Goal: Transaction & Acquisition: Book appointment/travel/reservation

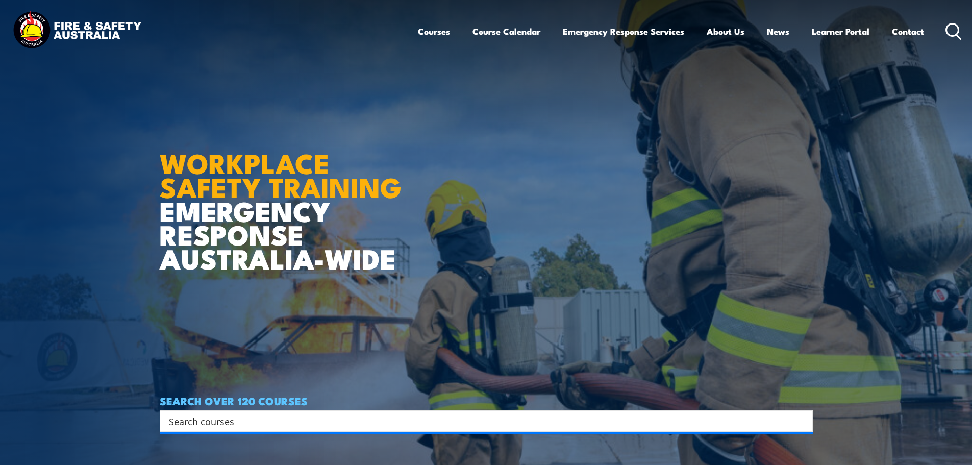
click at [217, 415] on input "Search input" at bounding box center [479, 420] width 621 height 15
paste input "PUAFER006"
type input "PUAFER006"
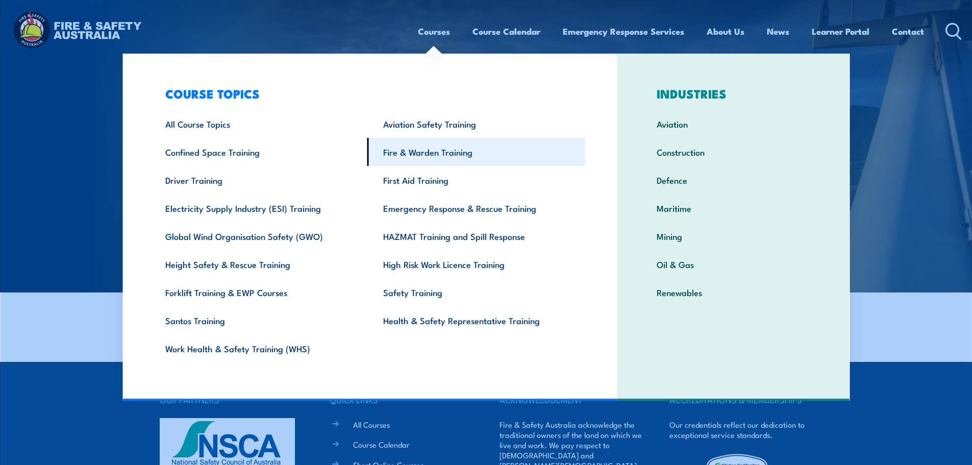
click at [413, 153] on link "Fire & Warden Training" at bounding box center [476, 152] width 218 height 28
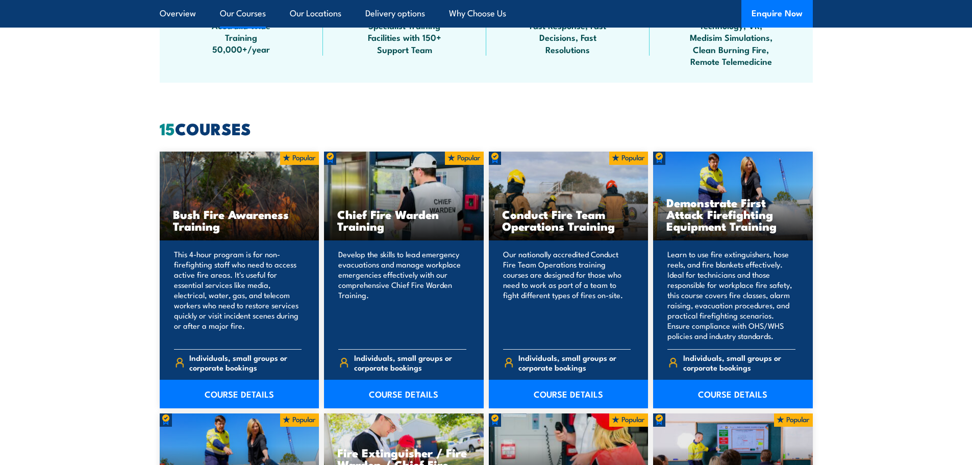
scroll to position [714, 0]
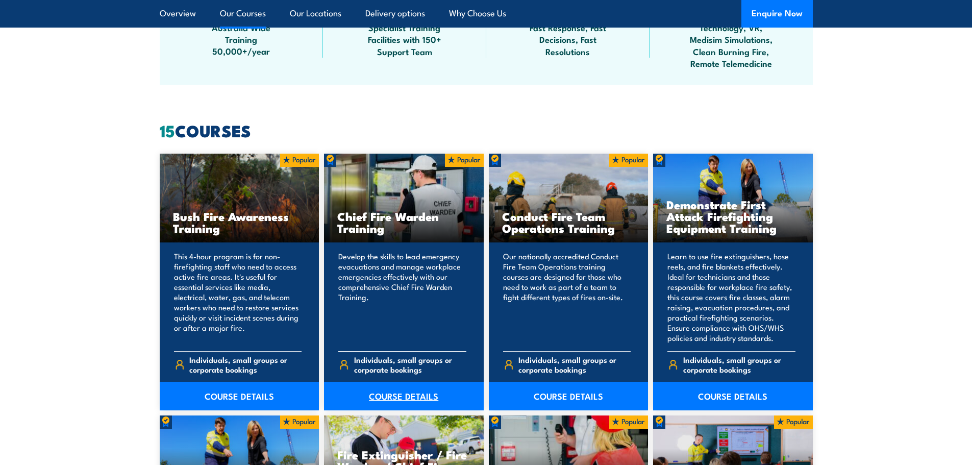
click at [397, 391] on link "COURSE DETAILS" at bounding box center [404, 396] width 160 height 29
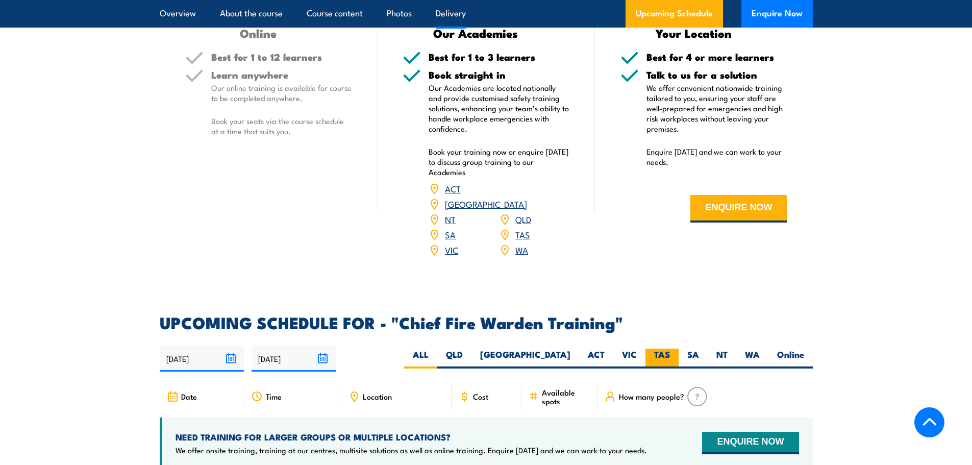
scroll to position [1530, 0]
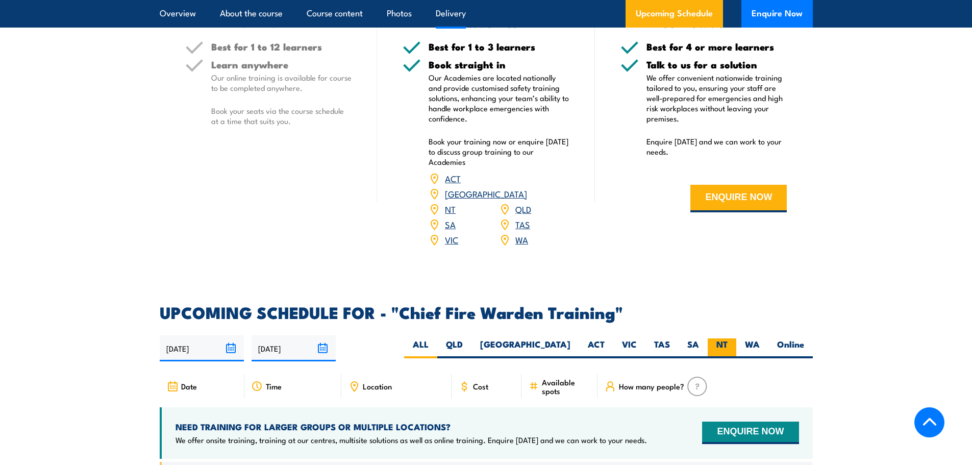
click at [721, 338] on label "NT" at bounding box center [722, 348] width 29 height 20
click at [727, 338] on input "NT" at bounding box center [730, 341] width 7 height 7
radio input "true"
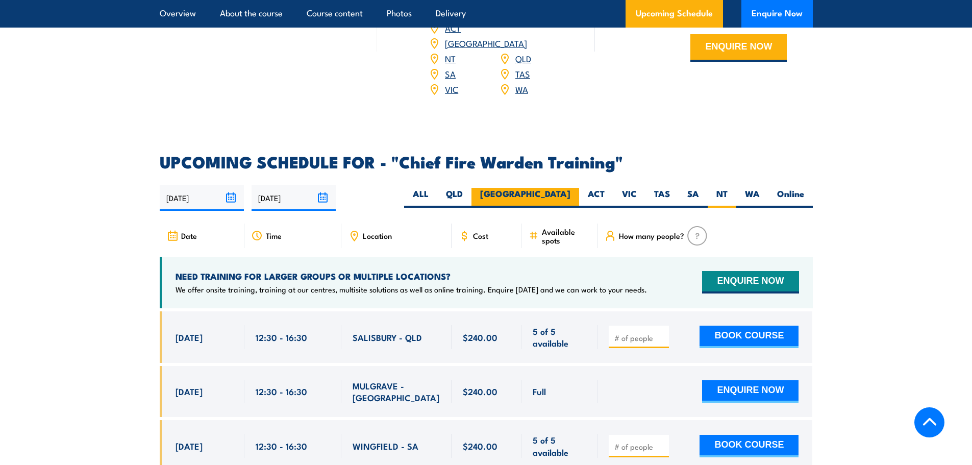
scroll to position [1684, 0]
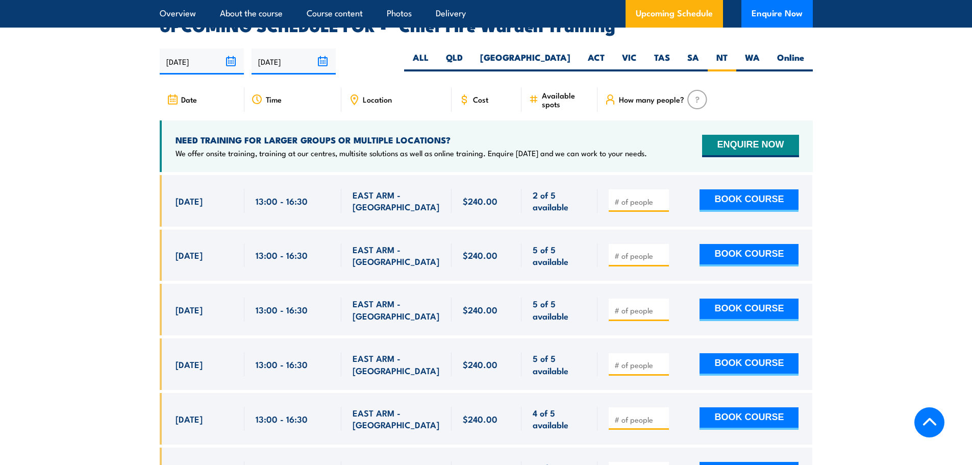
scroll to position [1820, 0]
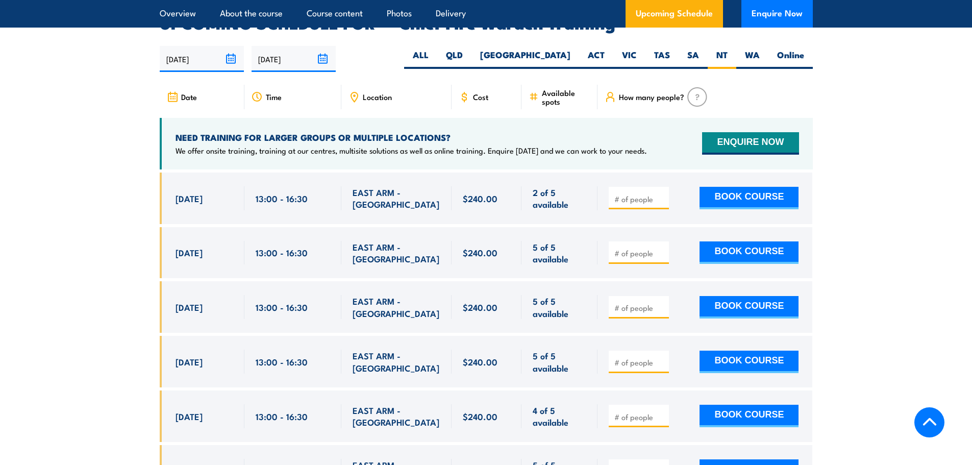
click at [629, 194] on input "number" at bounding box center [639, 199] width 51 height 10
type input "1"
click at [752, 187] on button "BOOK COURSE" at bounding box center [748, 198] width 99 height 22
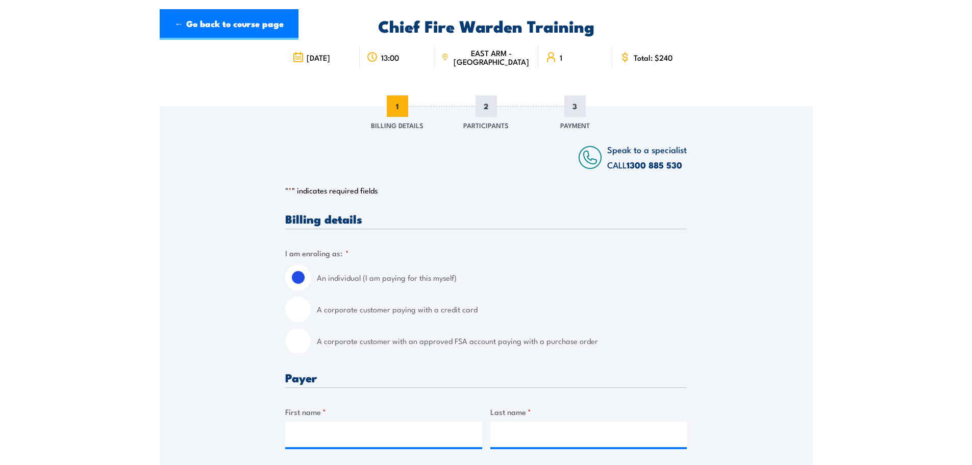
scroll to position [204, 0]
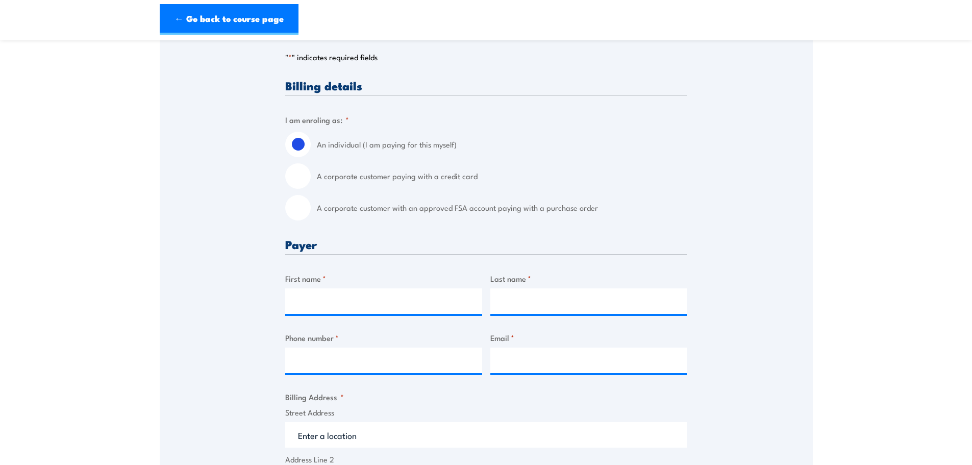
click at [306, 209] on input "A corporate customer with an approved FSA account paying with a purchase order" at bounding box center [298, 208] width 26 height 26
radio input "true"
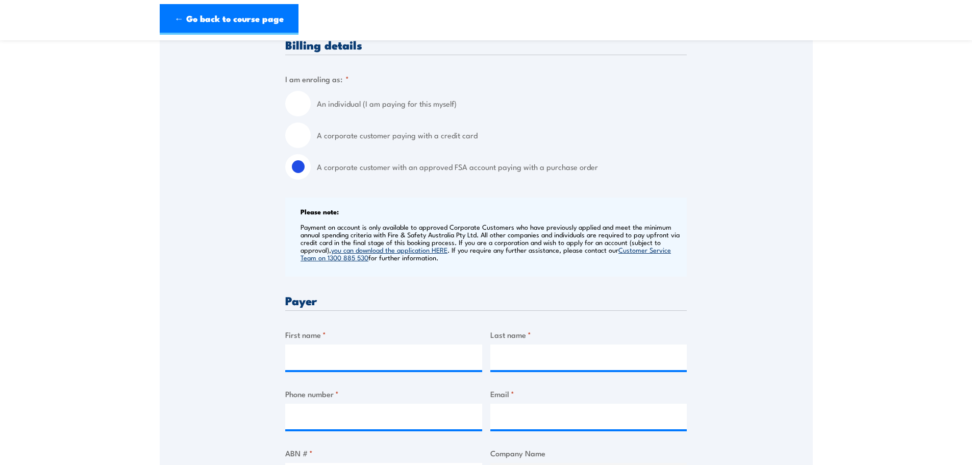
scroll to position [357, 0]
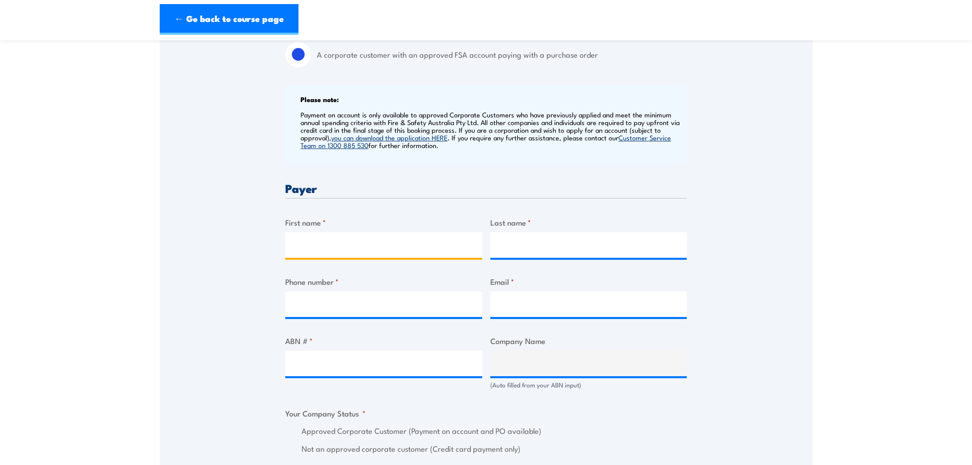
click at [323, 244] on input "First name *" at bounding box center [383, 245] width 197 height 26
type input "Jason"
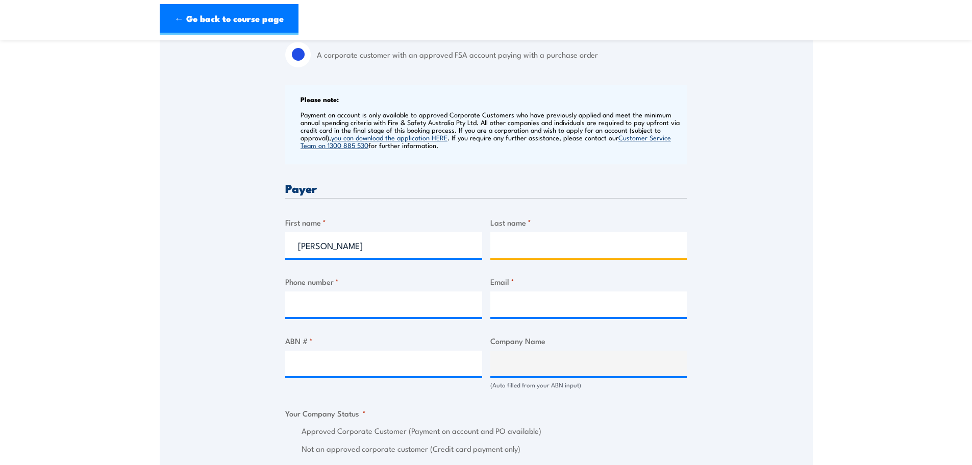
click at [526, 242] on input "Last name *" at bounding box center [588, 245] width 197 height 26
type input "Stephens"
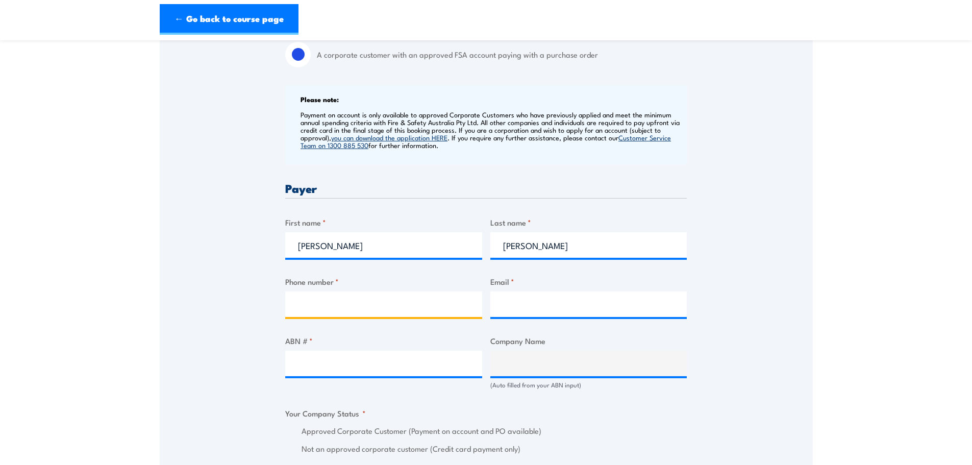
click at [356, 308] on input "Phone number *" at bounding box center [383, 304] width 197 height 26
drag, startPoint x: 345, startPoint y: 289, endPoint x: 342, endPoint y: 298, distance: 9.9
click at [346, 289] on div "Phone number *" at bounding box center [383, 295] width 197 height 41
click at [340, 309] on input "Phone number *" at bounding box center [383, 304] width 197 height 26
type input "0417932999"
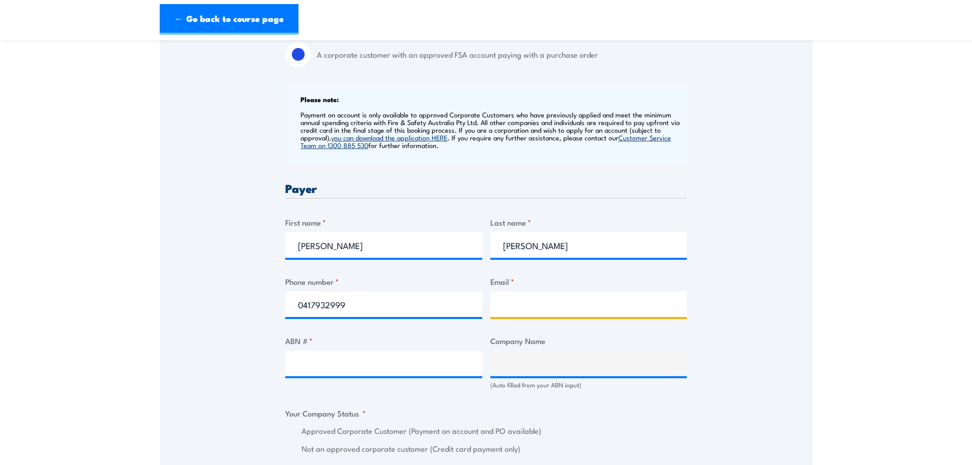
click at [572, 300] on input "Email *" at bounding box center [588, 304] width 197 height 26
click at [550, 305] on input "Email *" at bounding box center [588, 304] width 197 height 26
paste input "jason.stephens@nacpp.com.au"
type input "jason.stephens@nacpp.com.au"
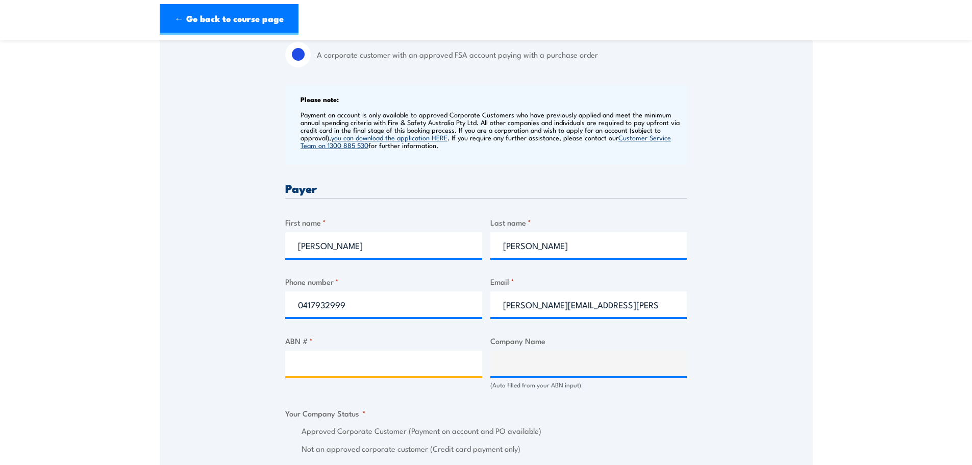
click at [352, 365] on input "ABN # *" at bounding box center [383, 363] width 197 height 26
paste input "18 618 481 486"
type input "18 618 481 486"
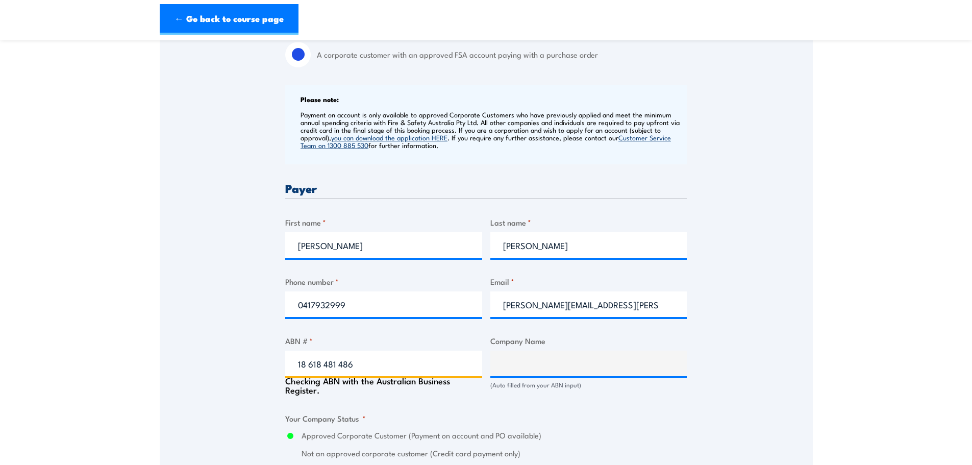
type input "NACP PROJECTS AUSTRALIA PTY LTD"
radio input "true"
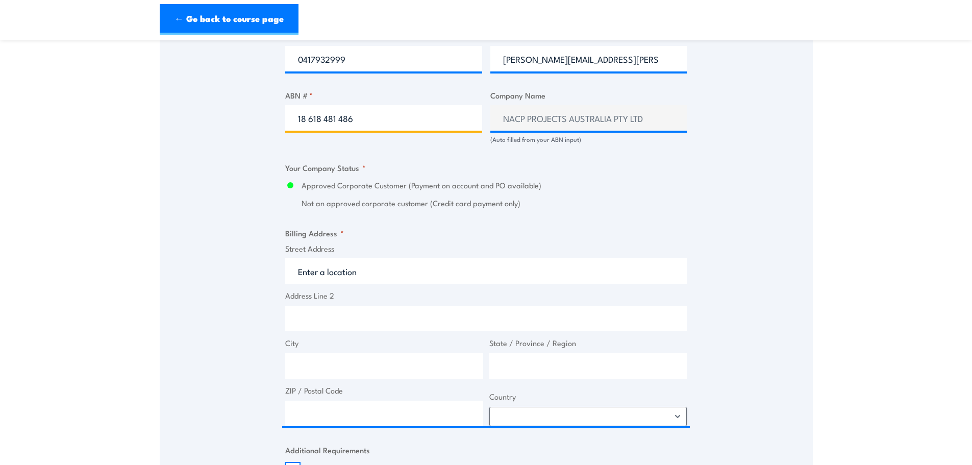
scroll to position [612, 0]
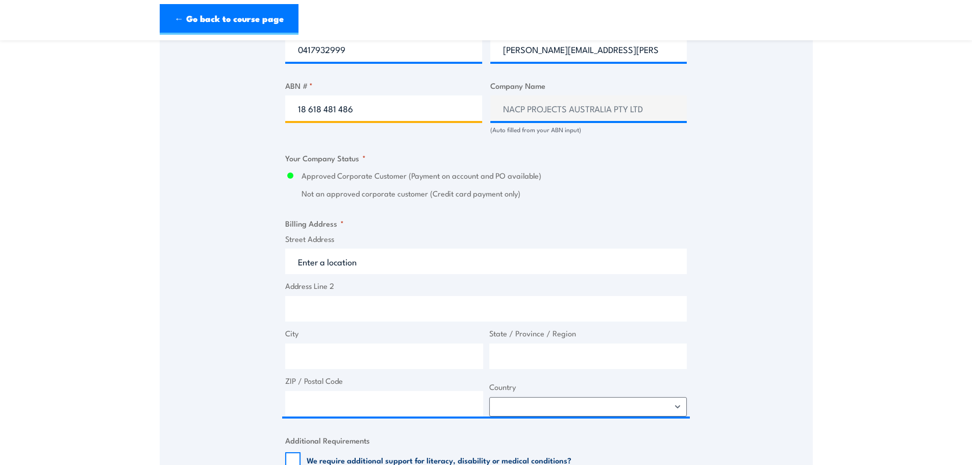
type input "18 618 481 486"
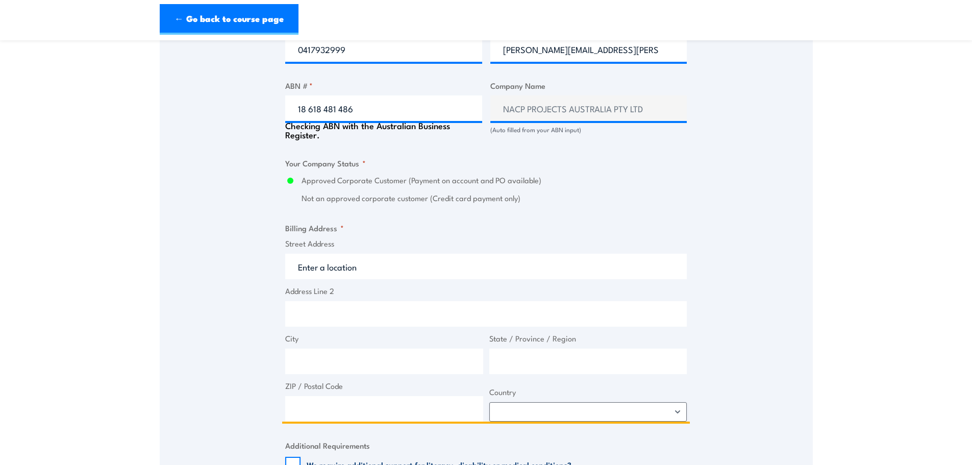
click at [349, 261] on input "Street Address" at bounding box center [485, 267] width 401 height 26
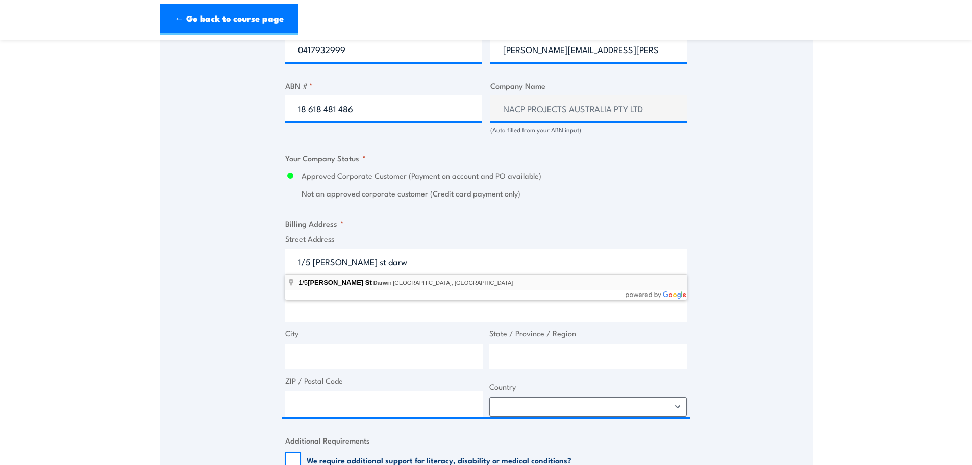
type input "1/5 Whitfield St, Darwin City NT, Australia"
type input "5 Whitfield St"
type input "Darwin City"
type input "Northern Territory"
type input "0800"
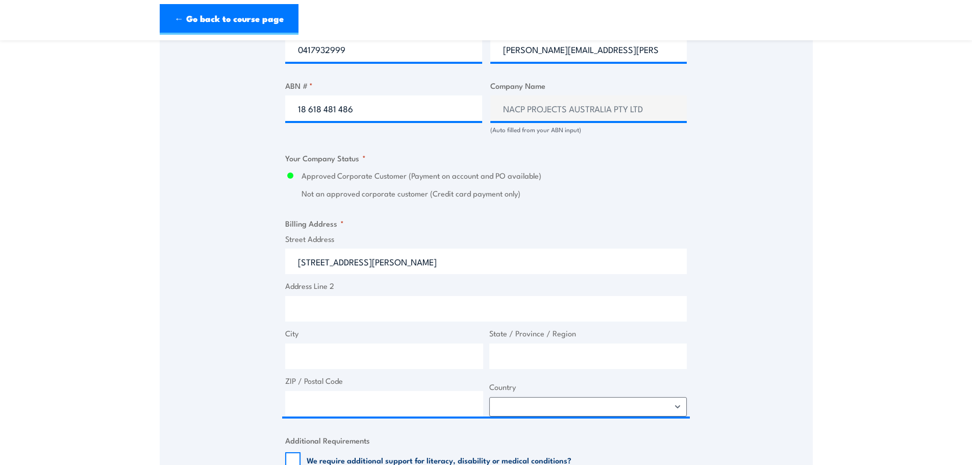
select select "Australia"
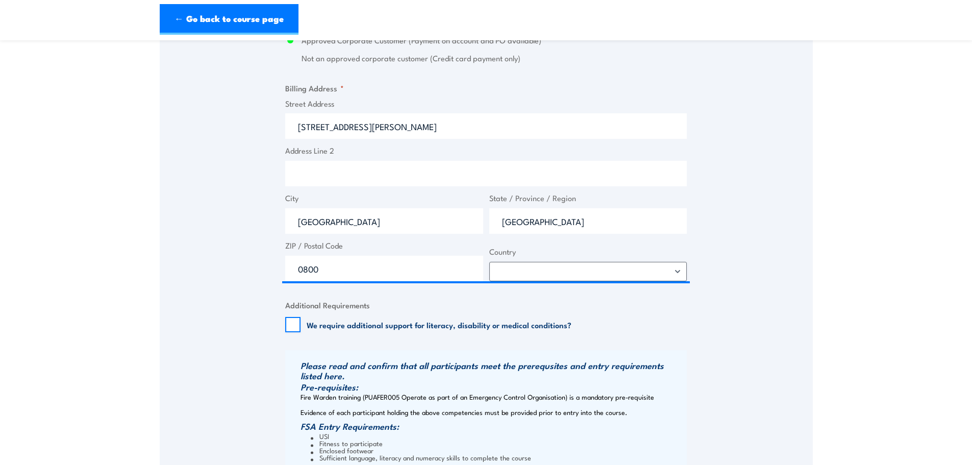
scroll to position [765, 0]
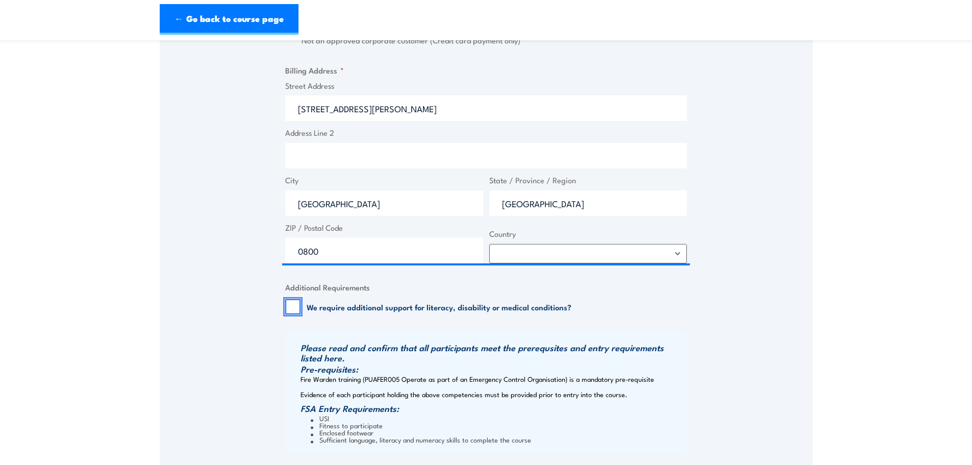
click at [289, 305] on input "We require additional support for literacy, disability or medical conditions?" at bounding box center [292, 306] width 15 height 15
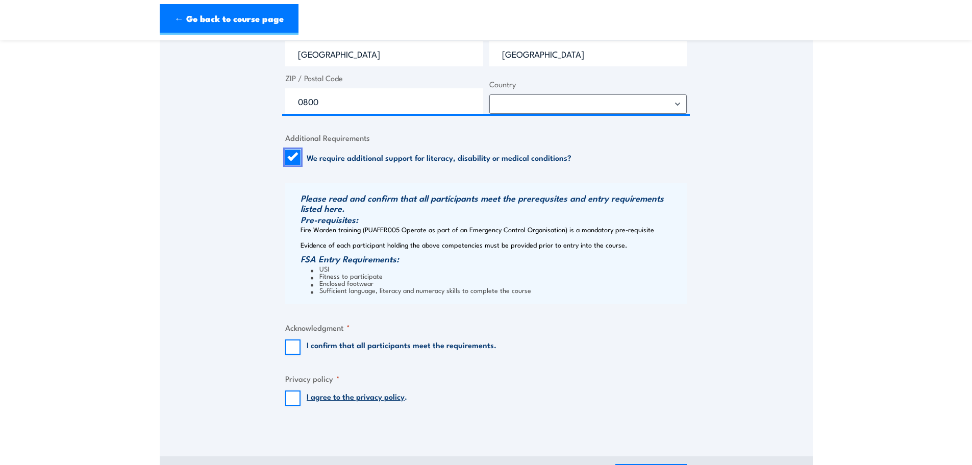
scroll to position [918, 0]
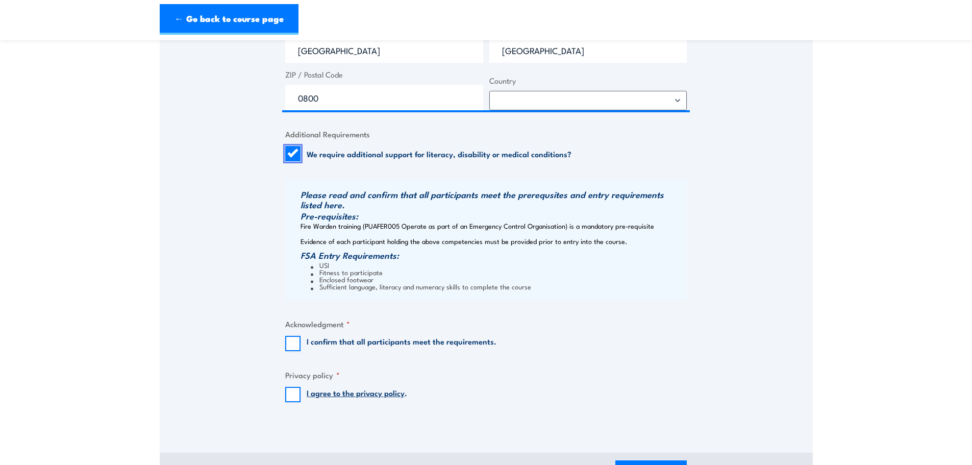
click at [293, 152] on input "We require additional support for literacy, disability or medical conditions?" at bounding box center [292, 153] width 15 height 15
checkbox input "false"
click at [291, 344] on input "I confirm that all participants meet the requirements." at bounding box center [292, 343] width 15 height 15
checkbox input "true"
click at [291, 398] on input "I agree to the privacy policy ." at bounding box center [292, 394] width 15 height 15
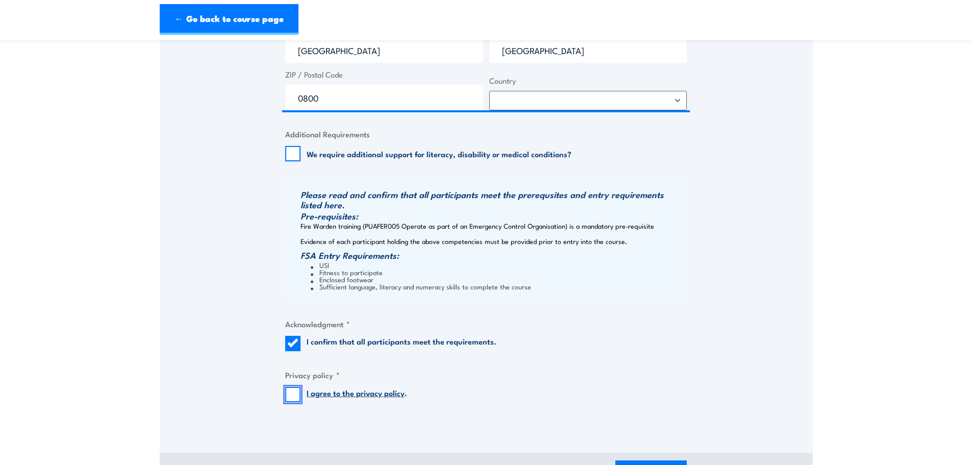
checkbox input "true"
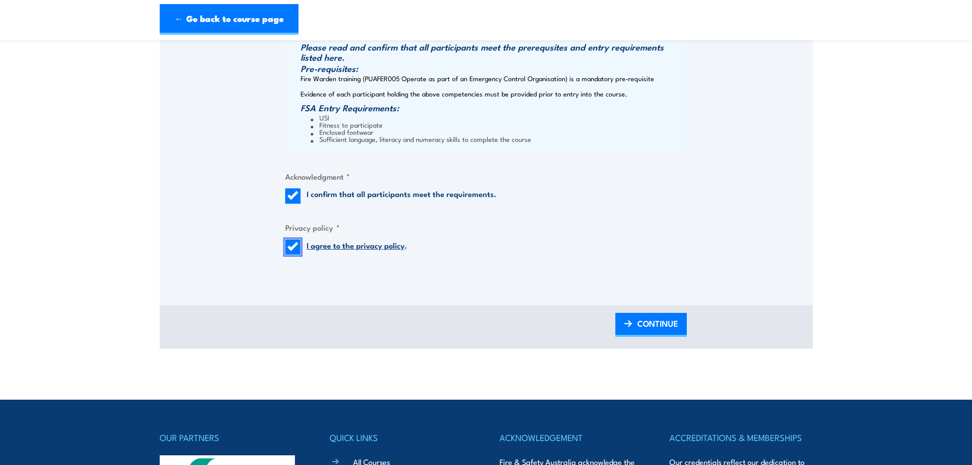
scroll to position [1071, 0]
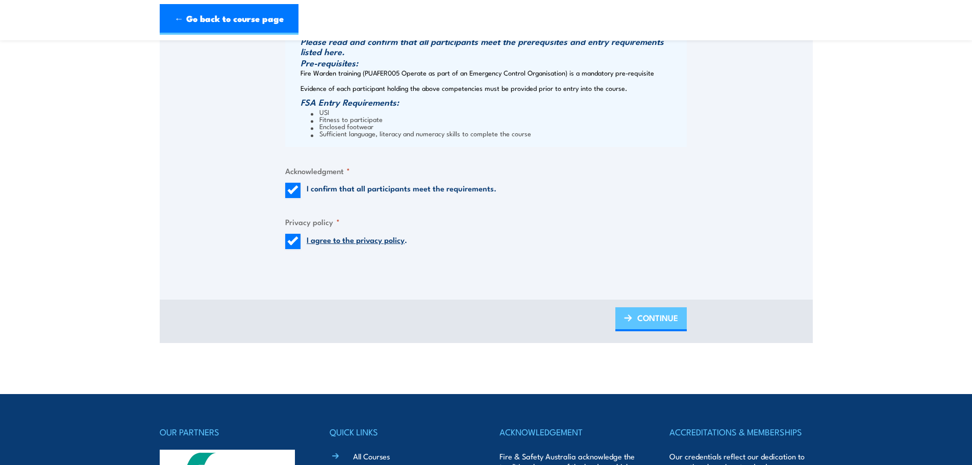
click at [673, 319] on span "CONTINUE" at bounding box center [657, 317] width 41 height 27
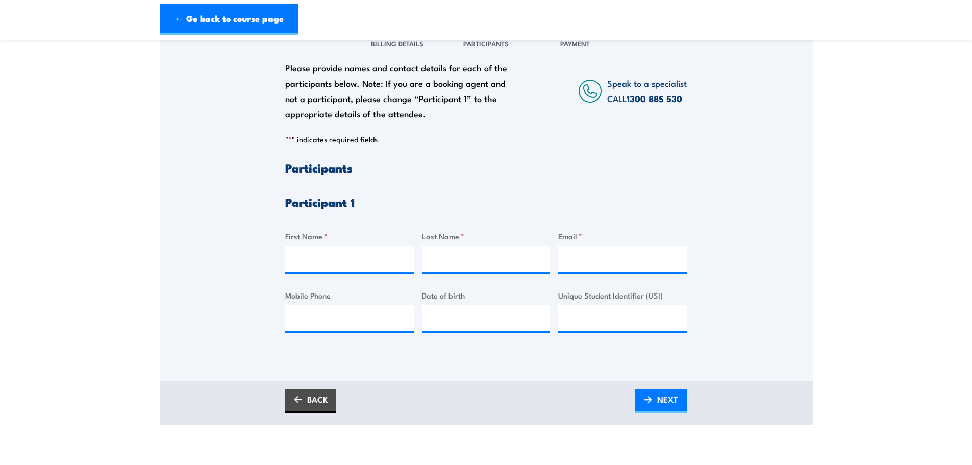
scroll to position [153, 0]
click at [321, 254] on input "First Name *" at bounding box center [349, 258] width 129 height 26
type input "Jason"
click at [449, 258] on input "Last Name *" at bounding box center [486, 258] width 129 height 26
type input "Stephens"
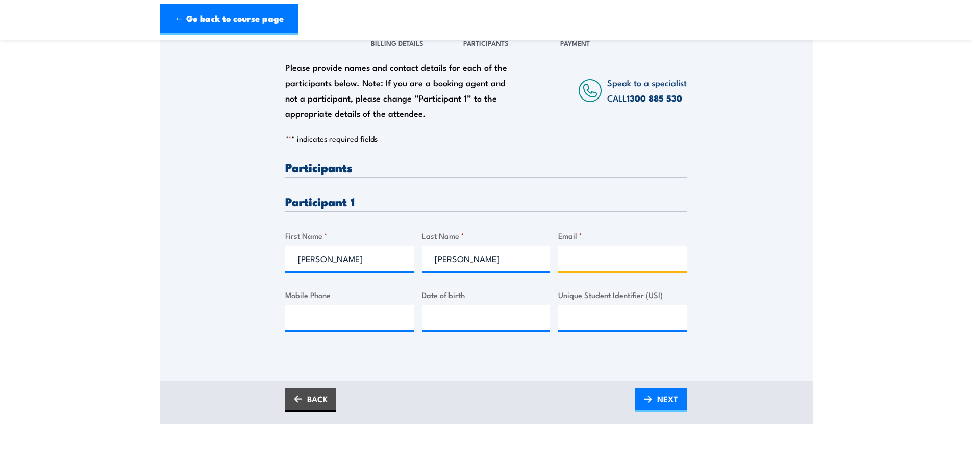
click at [566, 261] on input "Email *" at bounding box center [622, 258] width 129 height 26
paste input "18 618 481 486"
type input "18 618 481 486"
drag, startPoint x: 597, startPoint y: 261, endPoint x: 484, endPoint y: 258, distance: 113.8
click at [484, 259] on div "Please provide names and contact details for each of the participants below. No…" at bounding box center [485, 254] width 401 height 187
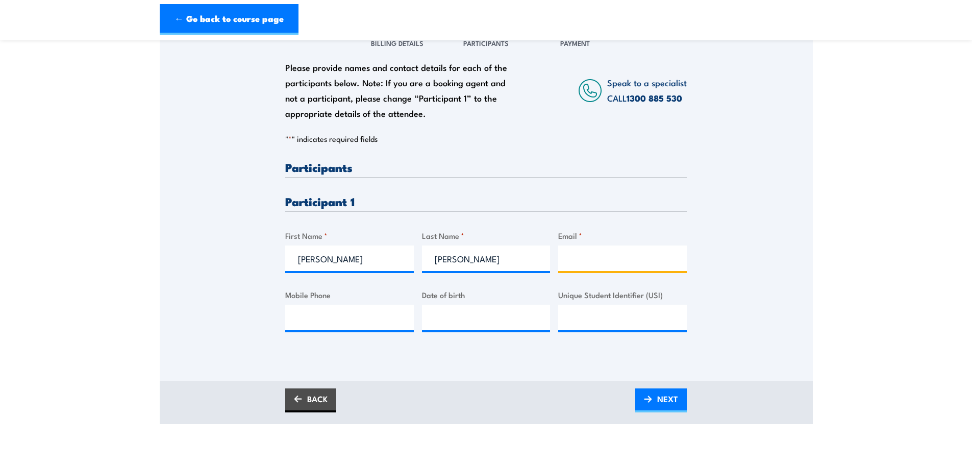
click at [616, 262] on input "Email *" at bounding box center [622, 258] width 129 height 26
paste input "18 618 481 486"
type input "18 618 481 486"
click at [326, 329] on input "Mobile Phone" at bounding box center [349, 318] width 129 height 26
click at [329, 315] on input "Mobile Phone" at bounding box center [349, 318] width 129 height 26
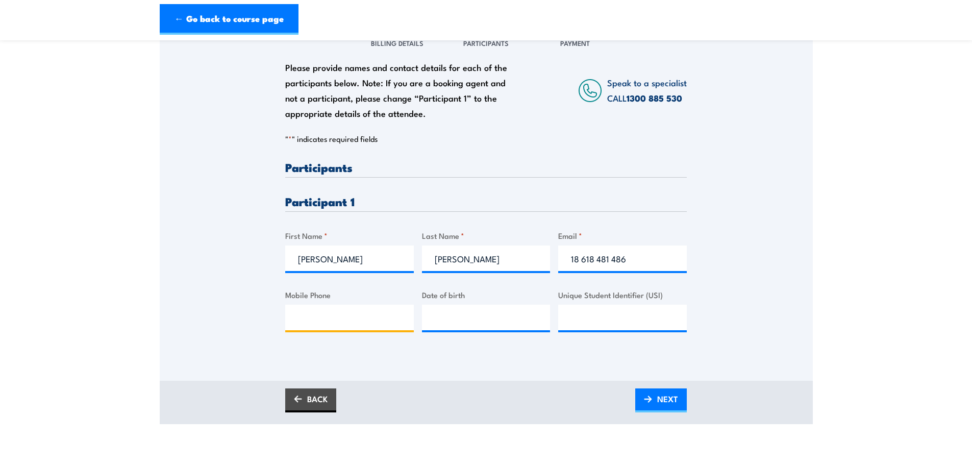
paste input "18 618 481 486"
type input "18 618 481 486"
type input "__/__/____"
click at [499, 321] on input "__/__/____" at bounding box center [486, 318] width 129 height 26
click at [504, 319] on input "__/__/____" at bounding box center [486, 318] width 129 height 26
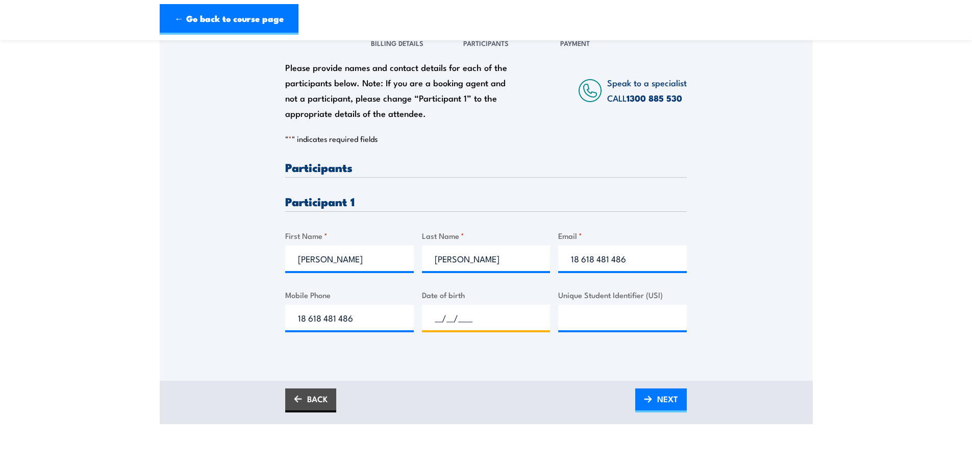
paste input "29/09/1982"
type input "29/09/1982"
click at [626, 316] on input "Unique Student Identifier (USI)" at bounding box center [622, 318] width 129 height 26
click at [584, 318] on input "Unique Student Identifier (USI)" at bounding box center [622, 318] width 129 height 26
paste input "G553F2N84F"
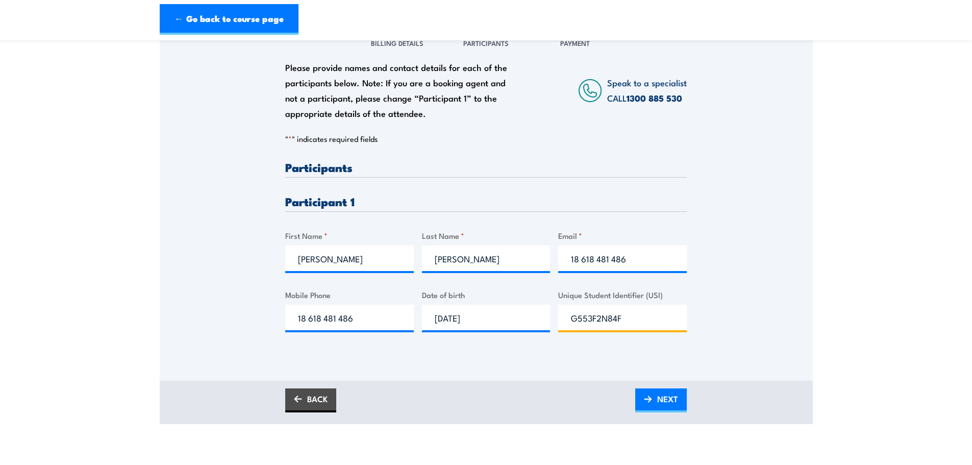
type input "G553F2N84F"
click at [661, 406] on span "NEXT" at bounding box center [667, 398] width 21 height 27
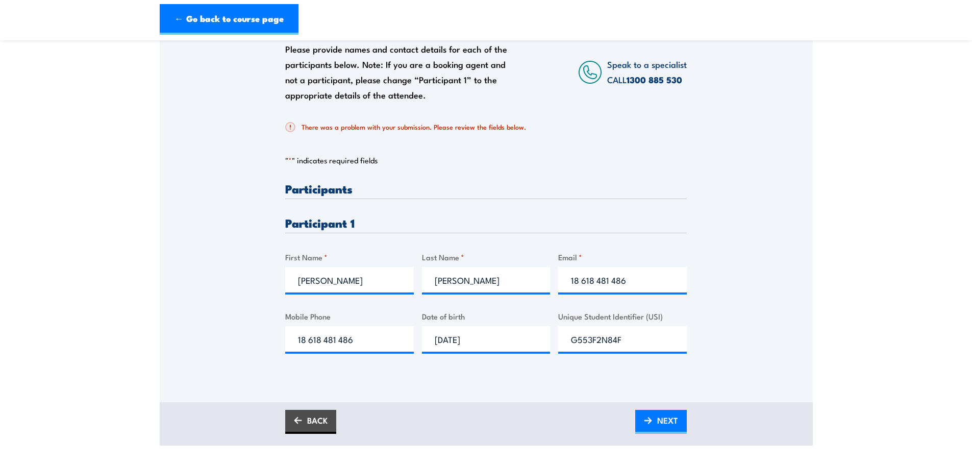
scroll to position [204, 0]
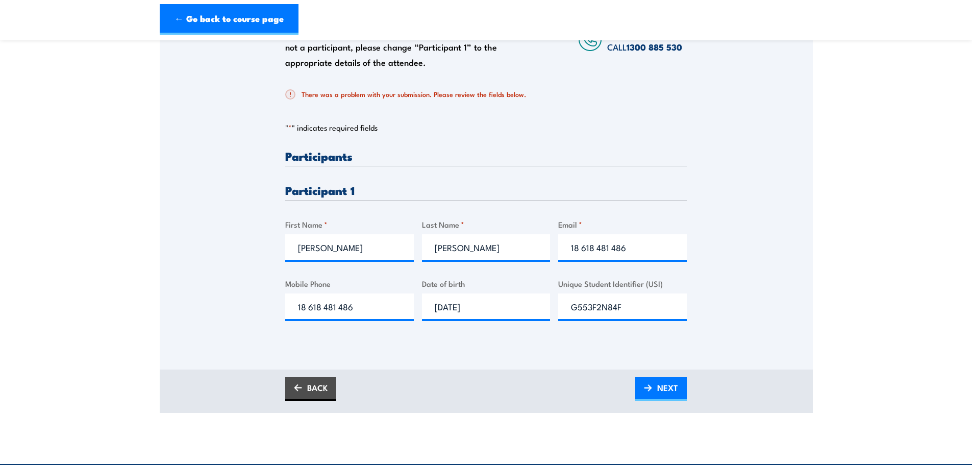
click at [581, 247] on input "18 618 481 486" at bounding box center [622, 247] width 129 height 26
drag, startPoint x: 632, startPoint y: 250, endPoint x: 417, endPoint y: 250, distance: 215.3
click at [417, 250] on div "Please provide names and contact details for each of the participants below. No…" at bounding box center [485, 243] width 401 height 187
drag, startPoint x: 383, startPoint y: 300, endPoint x: 203, endPoint y: 307, distance: 180.2
click at [203, 307] on div "Please provide names and contact details for each of the participants below. No…" at bounding box center [486, 157] width 653 height 368
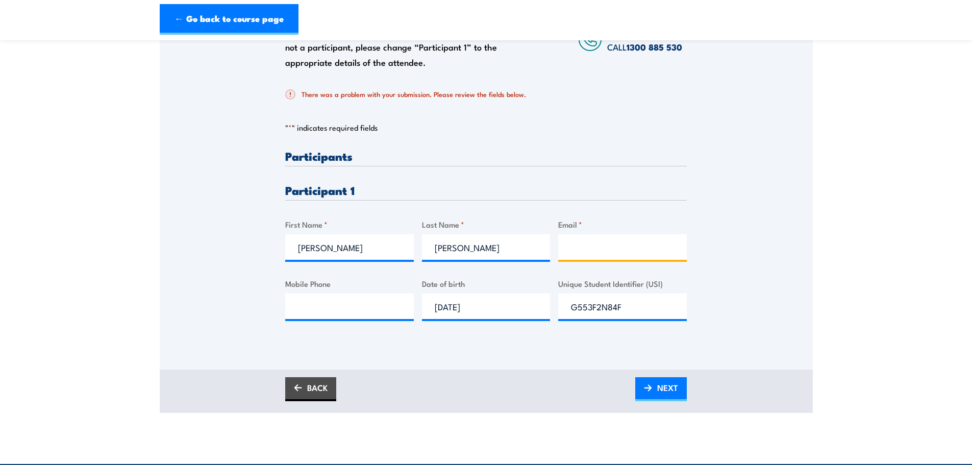
click at [583, 243] on input "Email *" at bounding box center [622, 247] width 129 height 26
paste input "jason.stephens@nacpp.com.au"
click at [567, 249] on input "jason.stephens@nacpp.com.au" at bounding box center [622, 247] width 129 height 26
click at [576, 248] on input "jason.stephens@nacpp.com.au" at bounding box center [622, 247] width 129 height 26
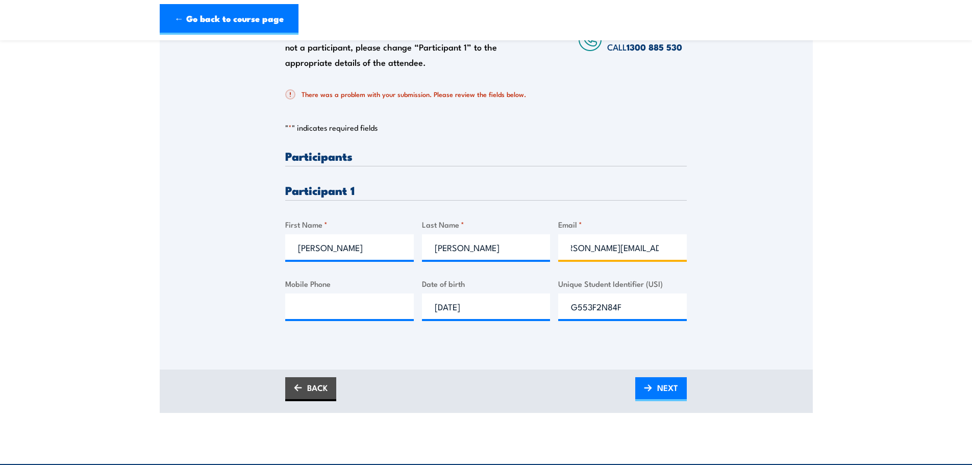
scroll to position [0, 0]
type input "jason.stephens@nacpp.com.au"
click at [314, 298] on input "Mobile Phone" at bounding box center [349, 306] width 129 height 26
paste input "jason.stephens@nacpp.com.au"
type input "jason.stephens@nacpp.com.au"
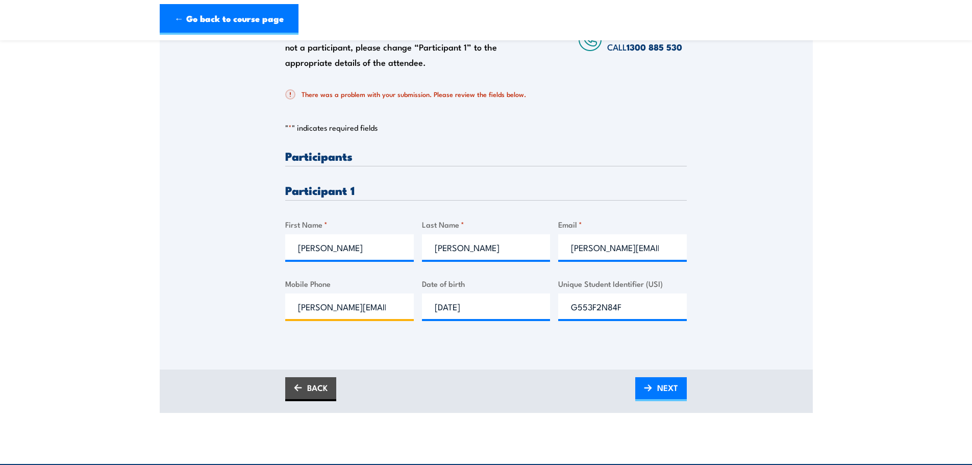
drag, startPoint x: 393, startPoint y: 308, endPoint x: -31, endPoint y: 324, distance: 424.2
click at [0, 261] on html "← Go back to course page Chief Fire Warden Training 26 August 2025 13:00 1 CALL" at bounding box center [486, 28] width 972 height 465
click at [332, 304] on input "Mobile Phone" at bounding box center [349, 306] width 129 height 26
paste input "jason.stephens@nacpp.com.au"
type input "jason.stephens@nacpp.com.au"
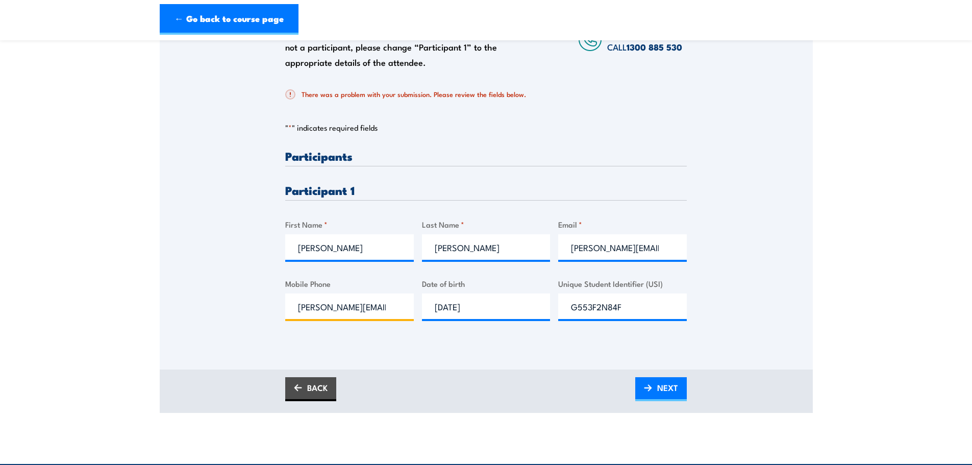
drag, startPoint x: 398, startPoint y: 305, endPoint x: -91, endPoint y: 297, distance: 489.3
click at [0, 261] on html "← Go back to course page Chief Fire Warden Training 26 August 2025 13:00 1 CALL" at bounding box center [486, 28] width 972 height 465
type input "0417932999"
click at [452, 356] on div "Please provide names and contact details for each of the participants below. No…" at bounding box center [486, 171] width 653 height 396
click at [667, 392] on span "NEXT" at bounding box center [667, 387] width 21 height 27
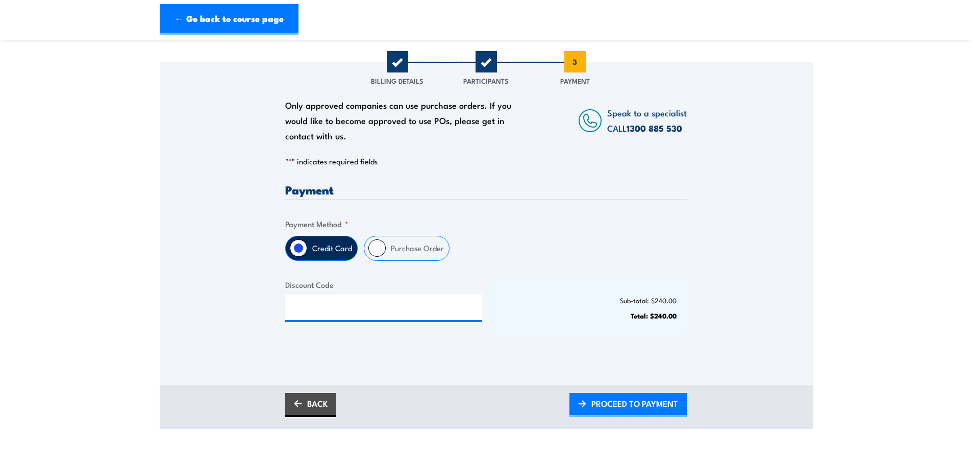
scroll to position [153, 0]
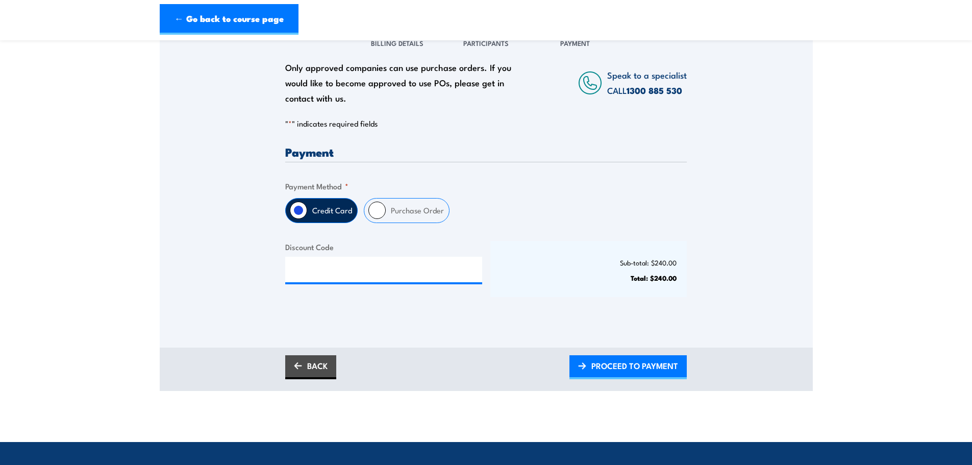
click at [381, 209] on input "Purchase Order" at bounding box center [376, 210] width 17 height 17
radio input "true"
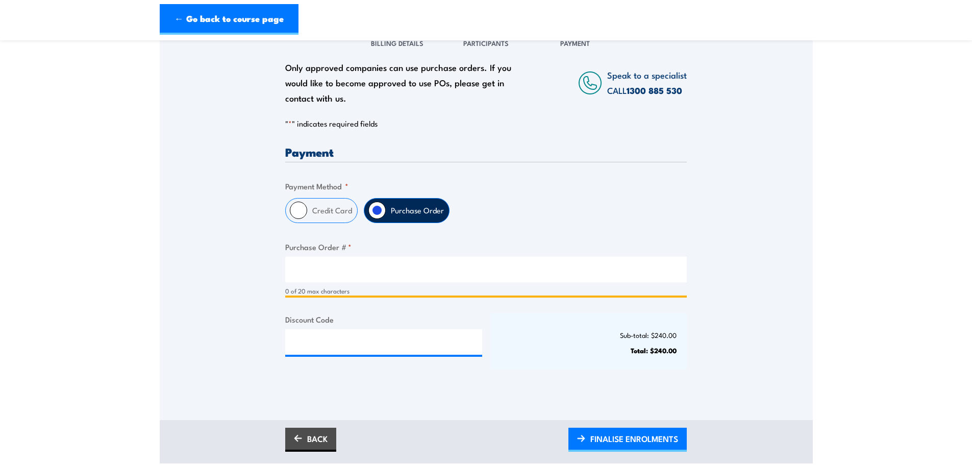
click at [322, 269] on input "Purchase Order # *" at bounding box center [485, 270] width 401 height 26
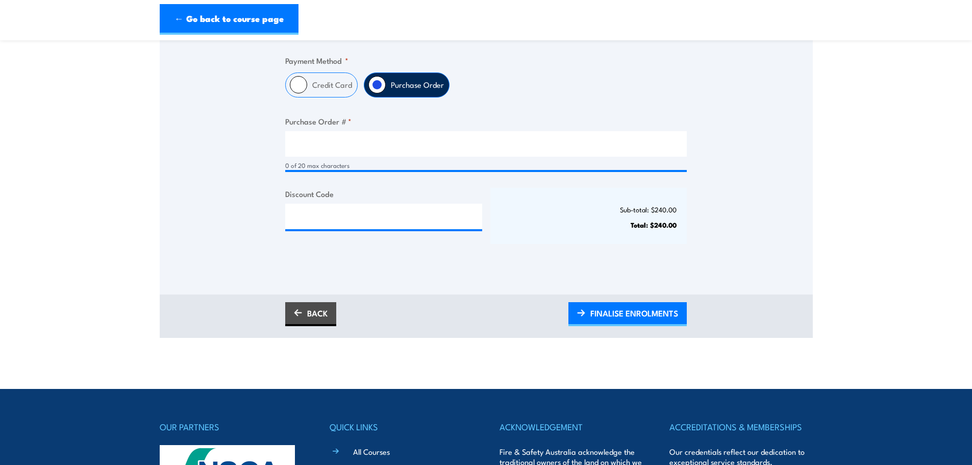
scroll to position [255, 0]
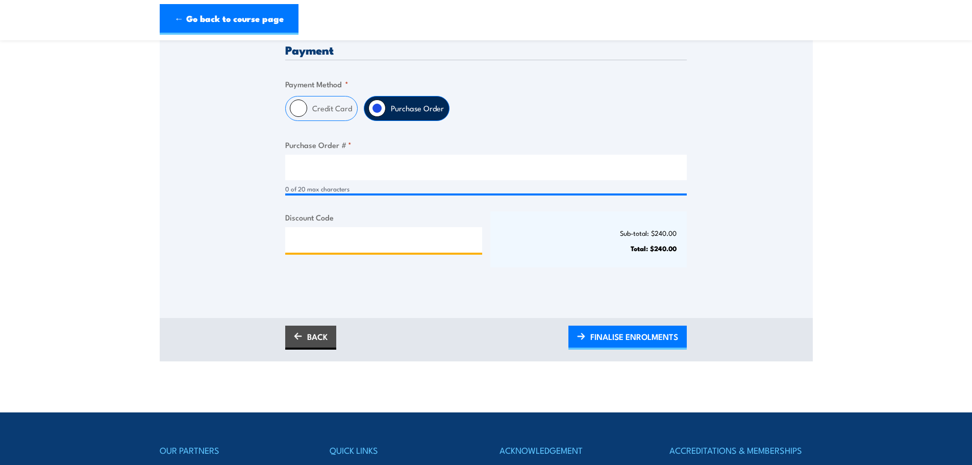
click at [349, 243] on input "Discount Code" at bounding box center [383, 240] width 197 height 26
click at [333, 182] on div "0 of 20 max characters" at bounding box center [485, 174] width 401 height 39
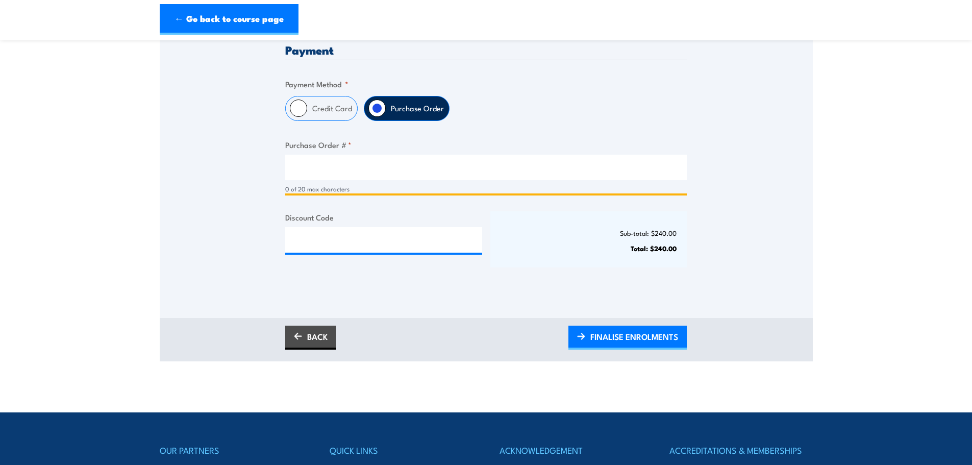
click at [330, 168] on input "Purchase Order # *" at bounding box center [485, 168] width 401 height 26
type input "906626"
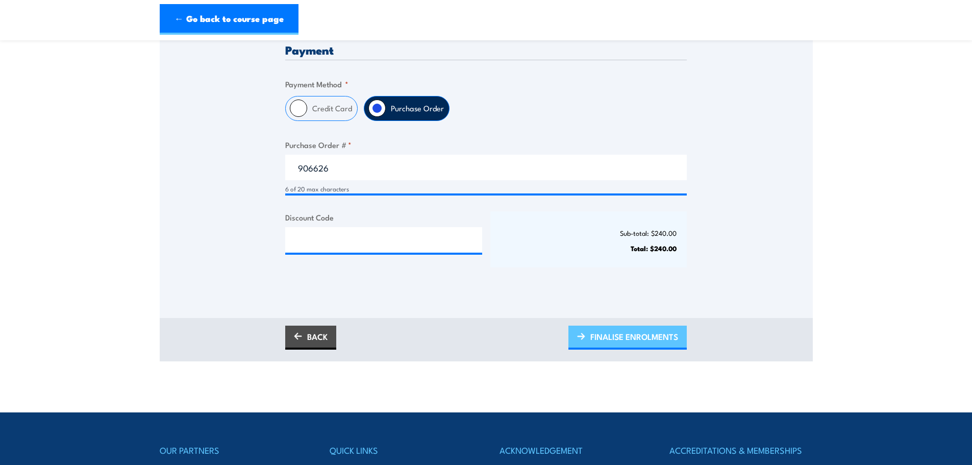
click at [610, 333] on span "FINALISE ENROLMENTS" at bounding box center [634, 336] width 88 height 27
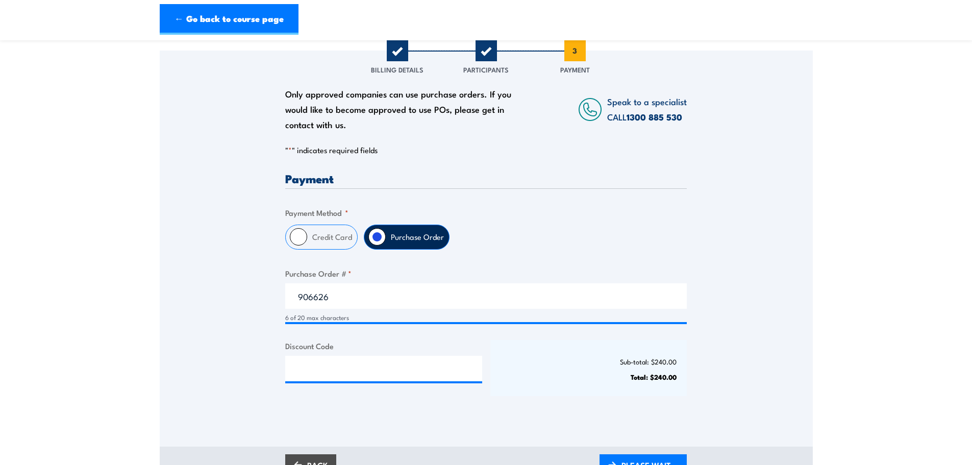
scroll to position [153, 0]
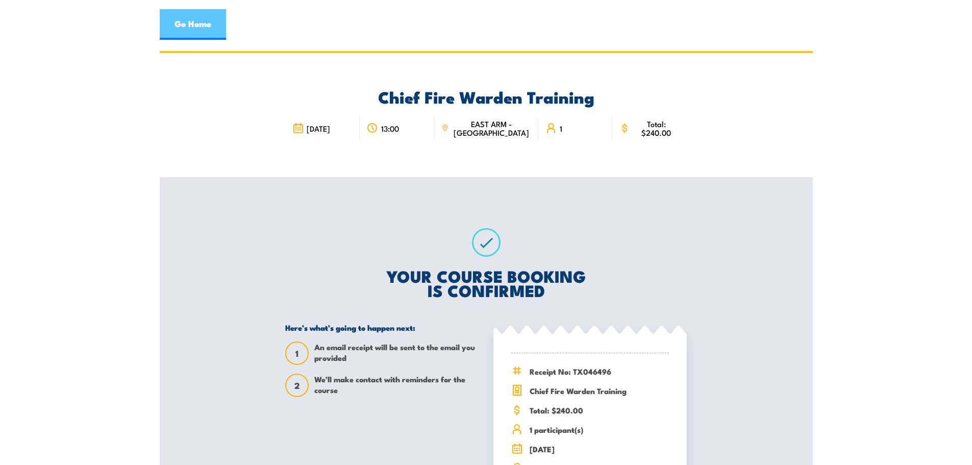
click at [204, 26] on link "Go Home" at bounding box center [193, 24] width 66 height 31
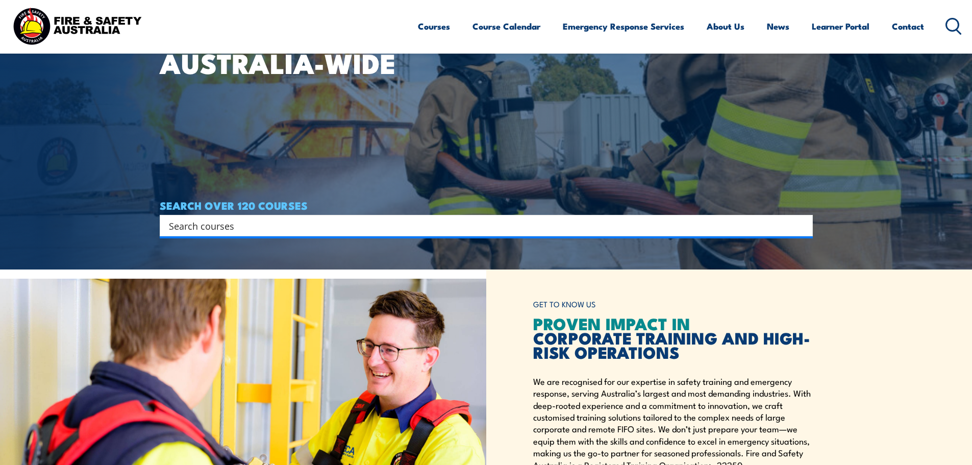
scroll to position [204, 0]
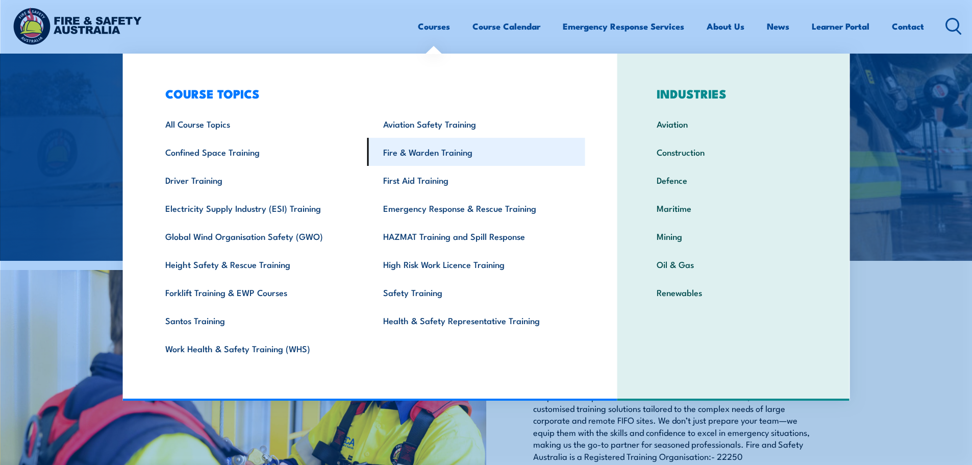
click at [426, 154] on link "Fire & Warden Training" at bounding box center [476, 152] width 218 height 28
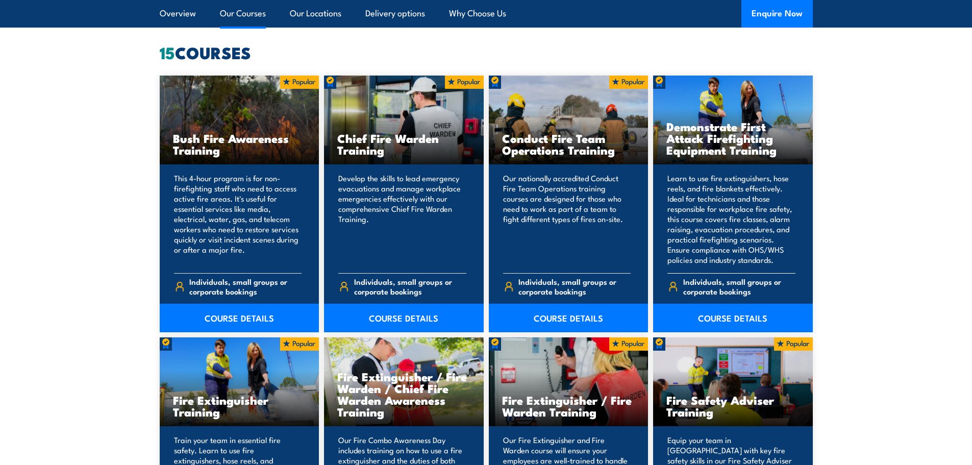
scroll to position [816, 0]
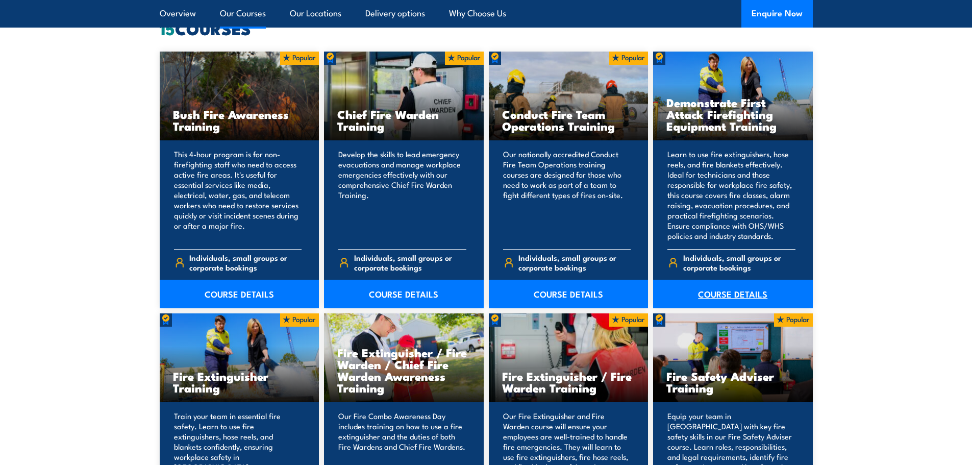
click at [727, 288] on link "COURSE DETAILS" at bounding box center [733, 294] width 160 height 29
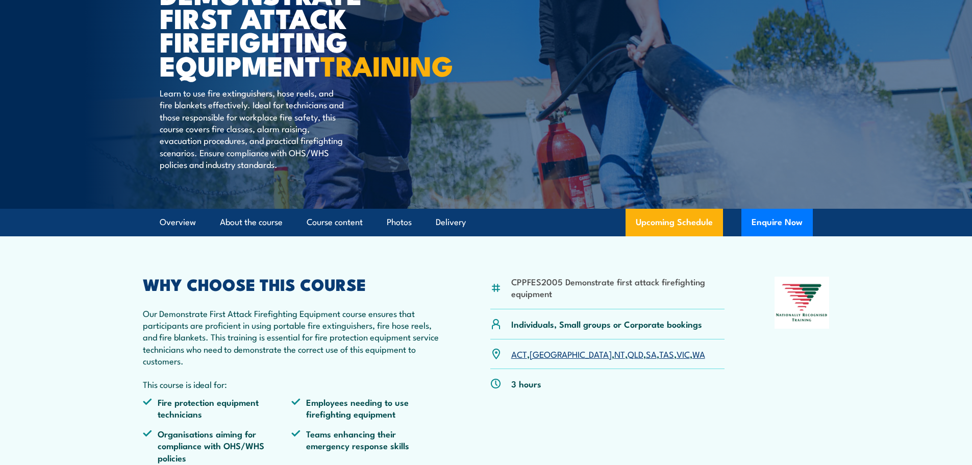
scroll to position [153, 0]
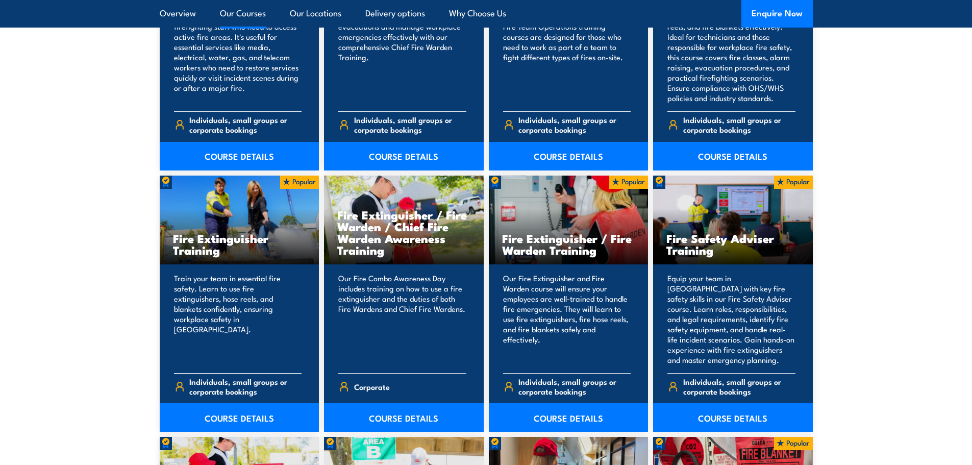
scroll to position [1020, 0]
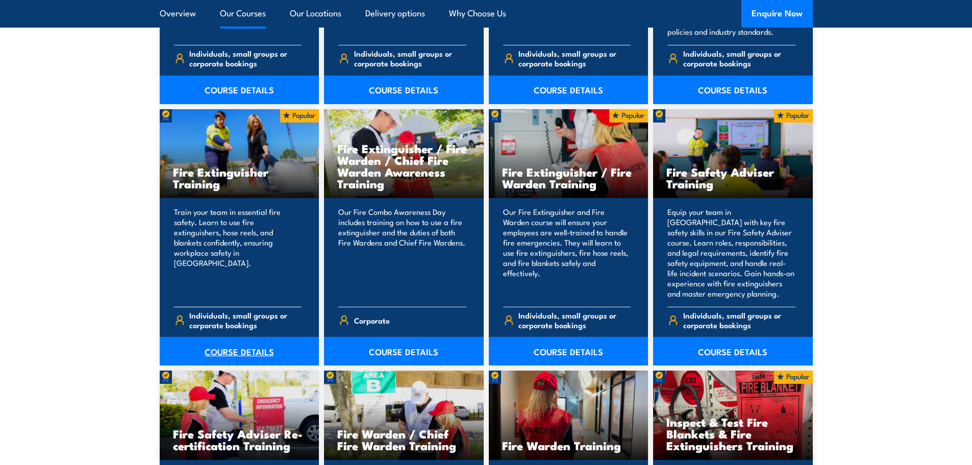
click at [238, 352] on link "COURSE DETAILS" at bounding box center [240, 351] width 160 height 29
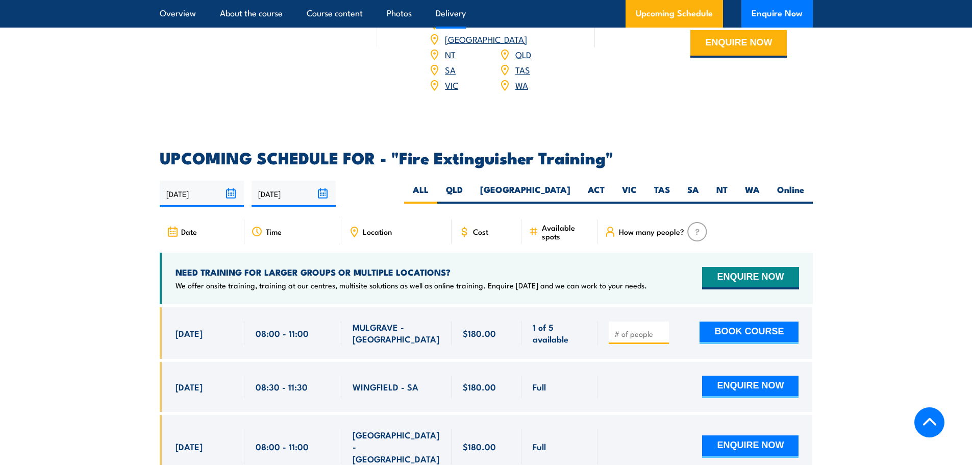
scroll to position [1581, 0]
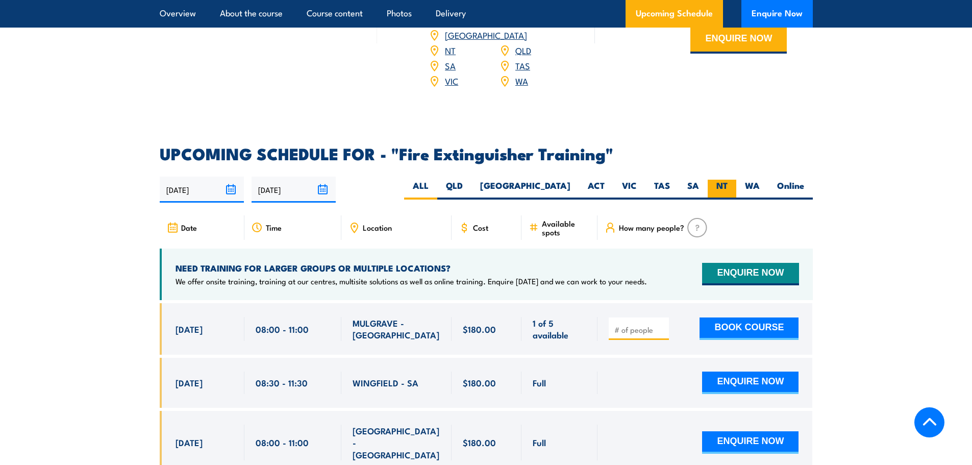
click at [719, 180] on label "NT" at bounding box center [722, 190] width 29 height 20
click at [727, 180] on input "NT" at bounding box center [730, 183] width 7 height 7
radio input "true"
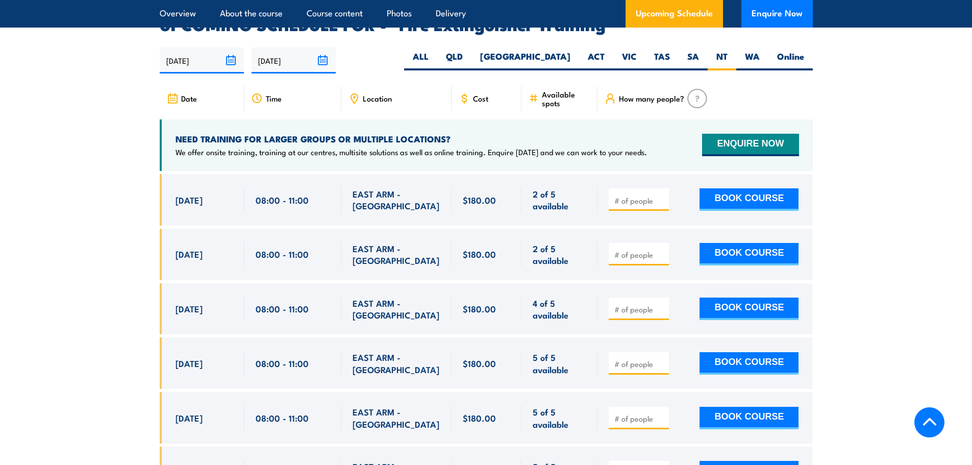
scroll to position [1712, 0]
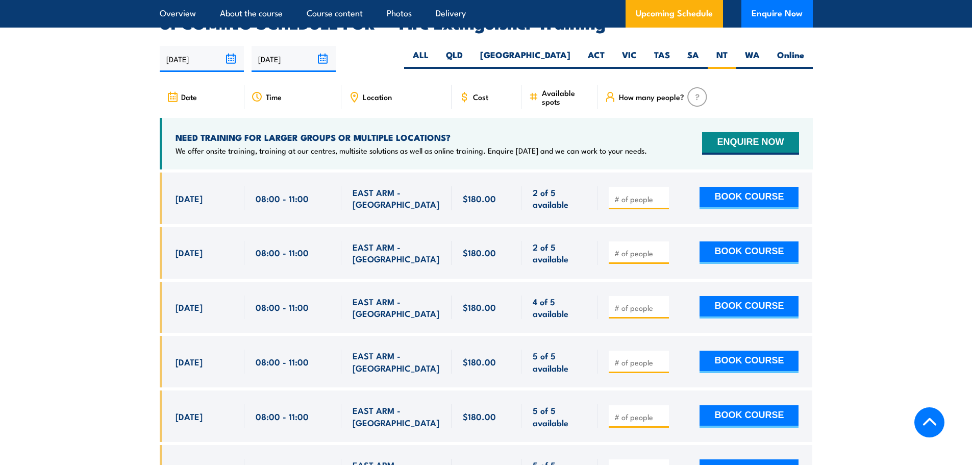
click at [622, 248] on input "number" at bounding box center [639, 253] width 51 height 10
drag, startPoint x: 645, startPoint y: 235, endPoint x: 607, endPoint y: 238, distance: 38.9
click at [607, 238] on div "1 BOOK COURSE" at bounding box center [704, 253] width 215 height 52
type input "2"
click at [763, 241] on button "BOOK COURSE" at bounding box center [748, 252] width 99 height 22
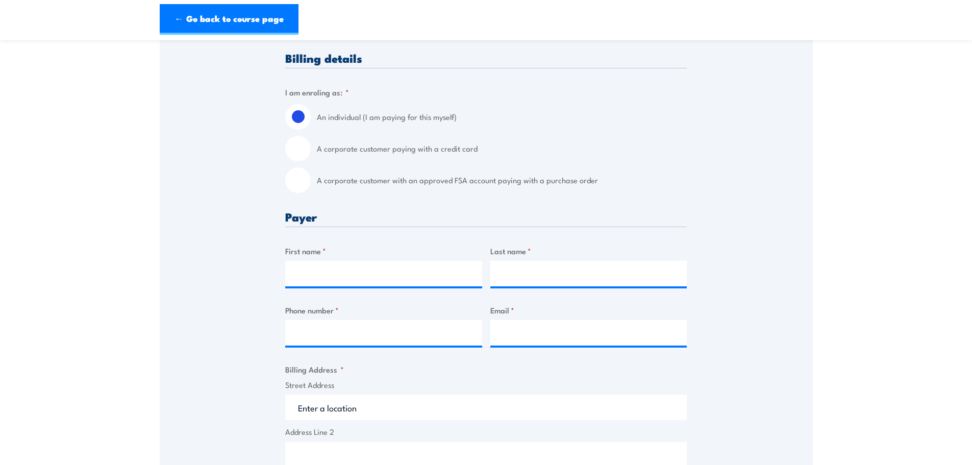
scroll to position [255, 0]
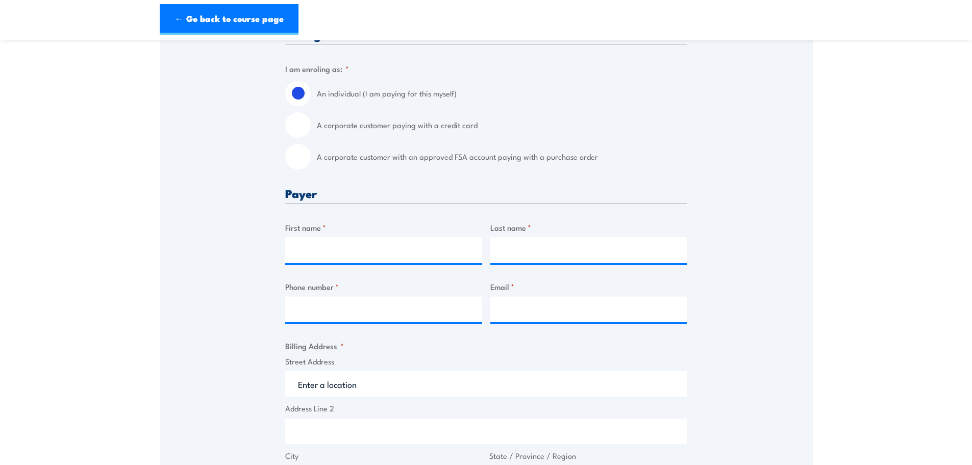
click at [303, 159] on input "A corporate customer with an approved FSA account paying with a purchase order" at bounding box center [298, 157] width 26 height 26
radio input "true"
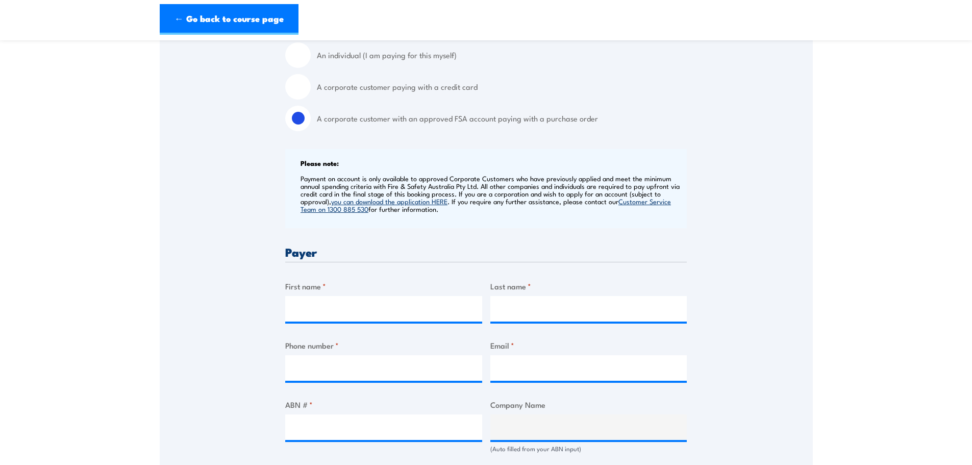
scroll to position [357, 0]
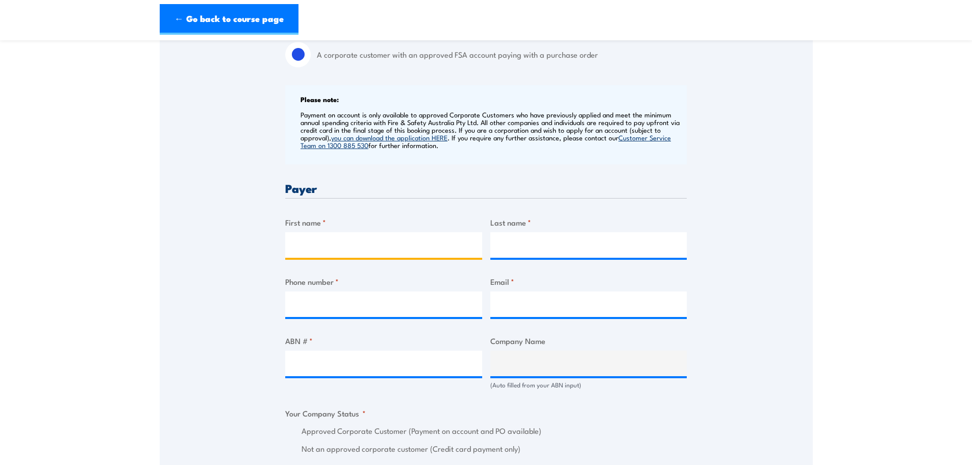
click at [322, 236] on input "First name *" at bounding box center [383, 245] width 197 height 26
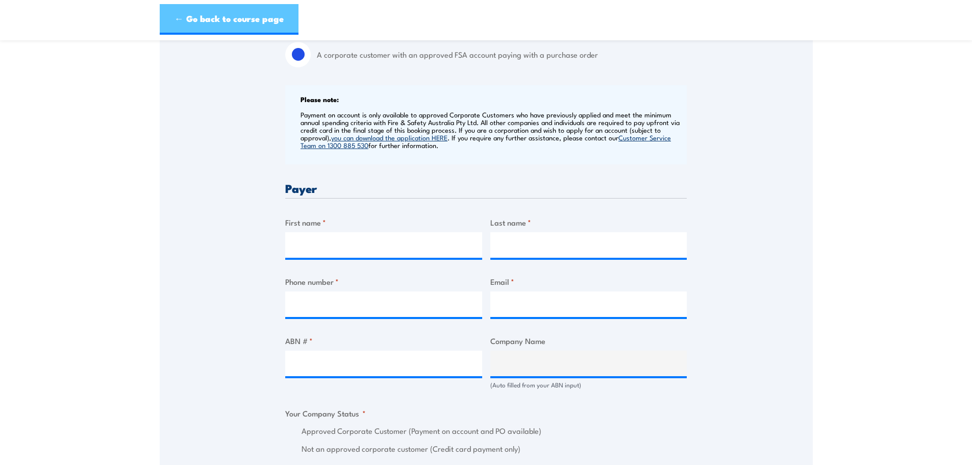
click at [234, 23] on link "← Go back to course page" at bounding box center [229, 19] width 139 height 31
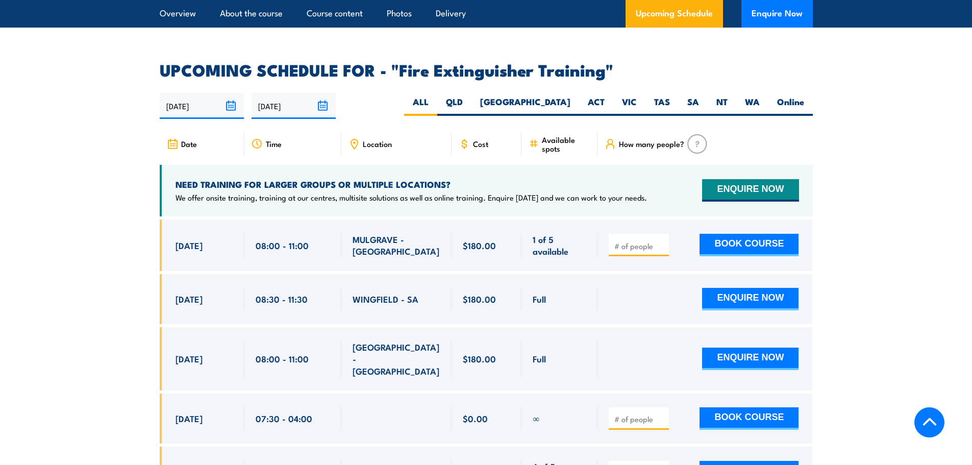
scroll to position [1712, 0]
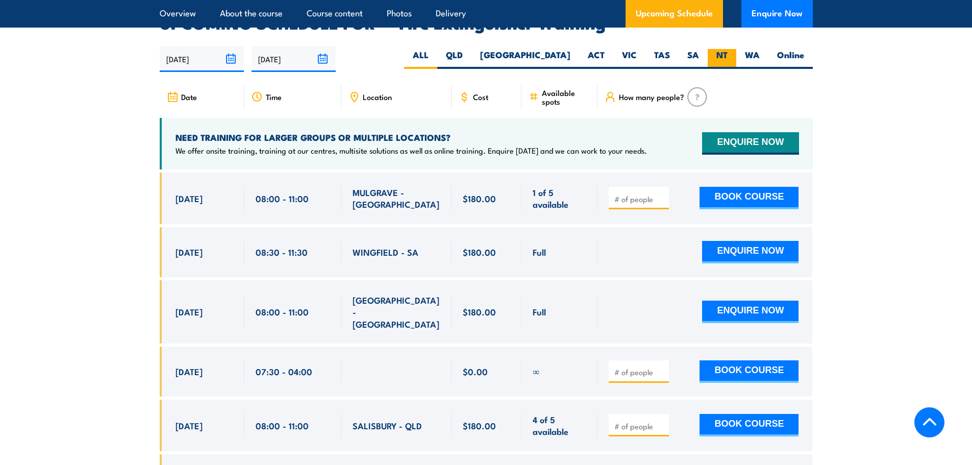
click at [730, 49] on label "NT" at bounding box center [722, 59] width 29 height 20
click at [730, 49] on input "NT" at bounding box center [730, 52] width 7 height 7
radio input "true"
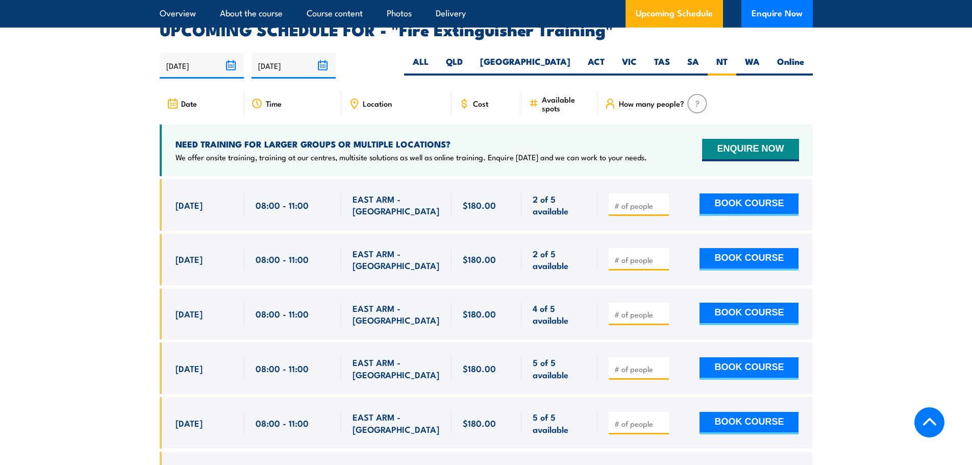
scroll to position [1712, 0]
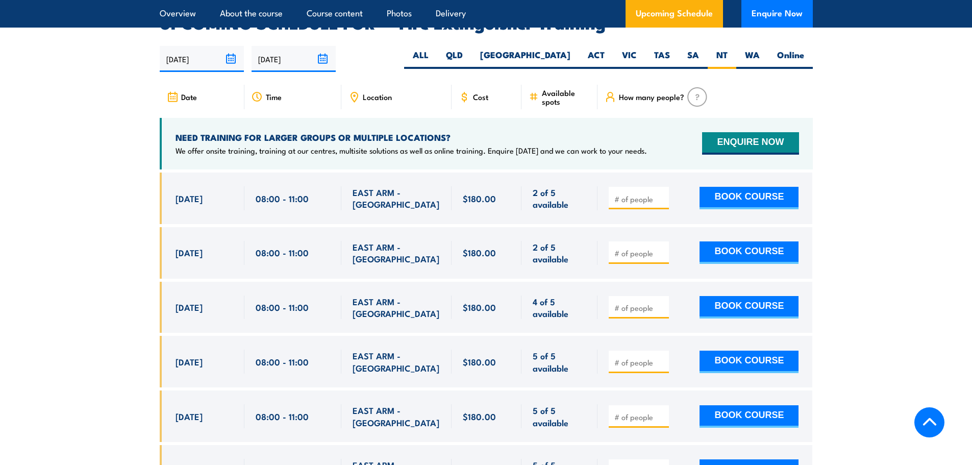
click at [621, 248] on input "number" at bounding box center [639, 253] width 51 height 10
type input "1"
click at [743, 241] on button "BOOK COURSE" at bounding box center [748, 252] width 99 height 22
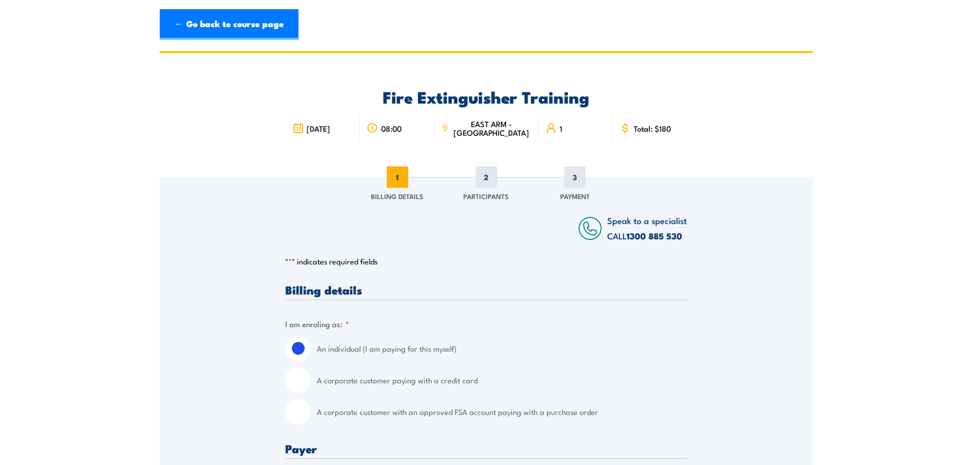
scroll to position [153, 0]
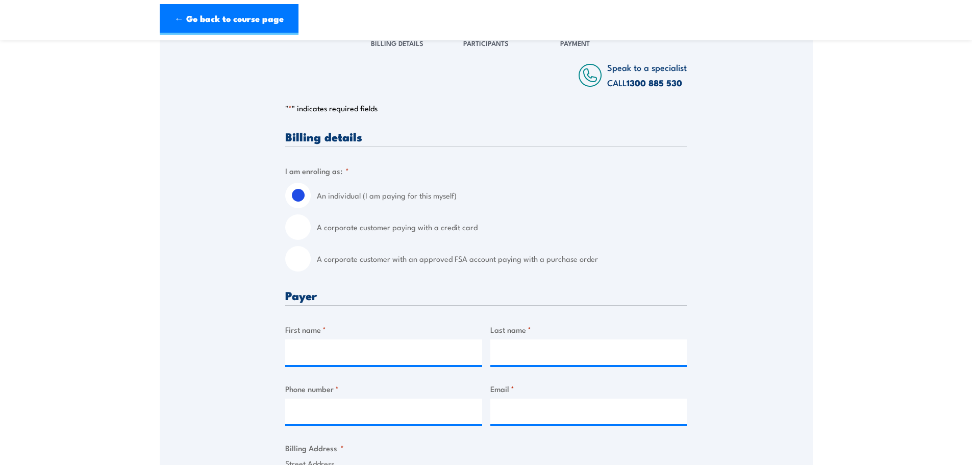
click at [306, 260] on input "A corporate customer with an approved FSA account paying with a purchase order" at bounding box center [298, 259] width 26 height 26
radio input "true"
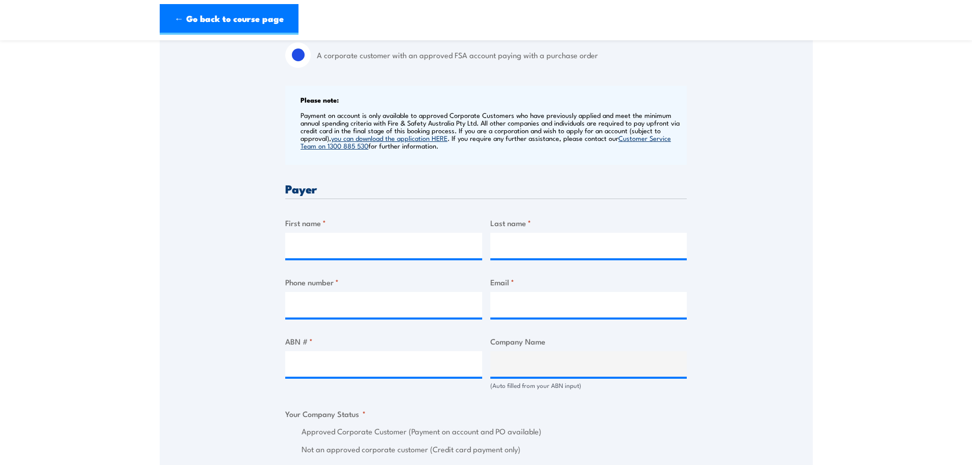
scroll to position [357, 0]
click at [331, 246] on input "First name *" at bounding box center [383, 245] width 197 height 26
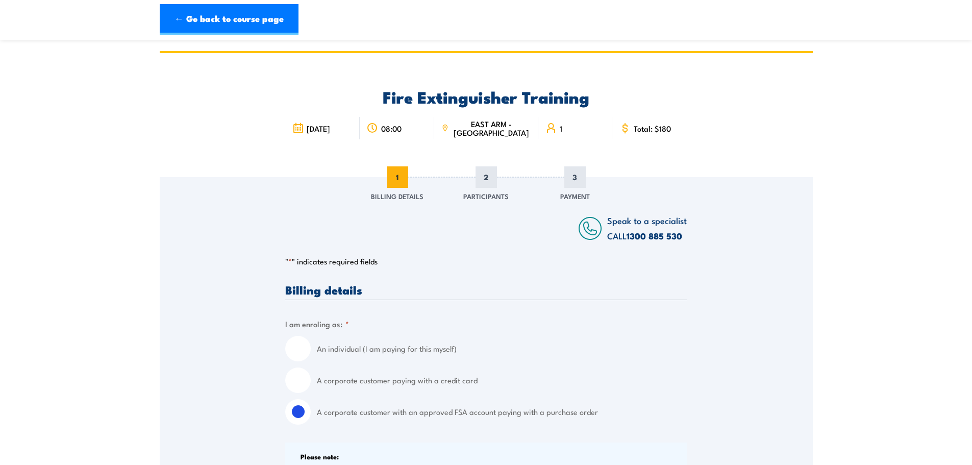
scroll to position [408, 0]
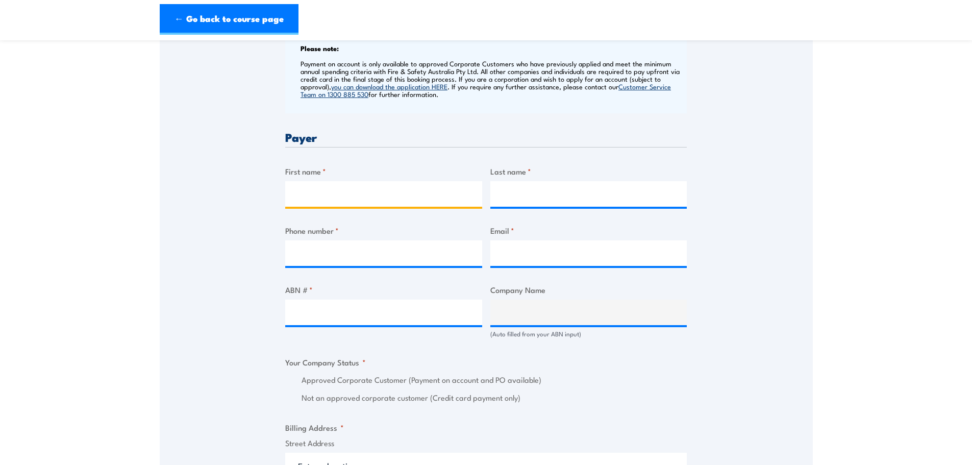
click at [332, 195] on input "First name *" at bounding box center [383, 194] width 197 height 26
click at [369, 199] on input "First name *" at bounding box center [383, 194] width 197 height 26
type input "Thomas"
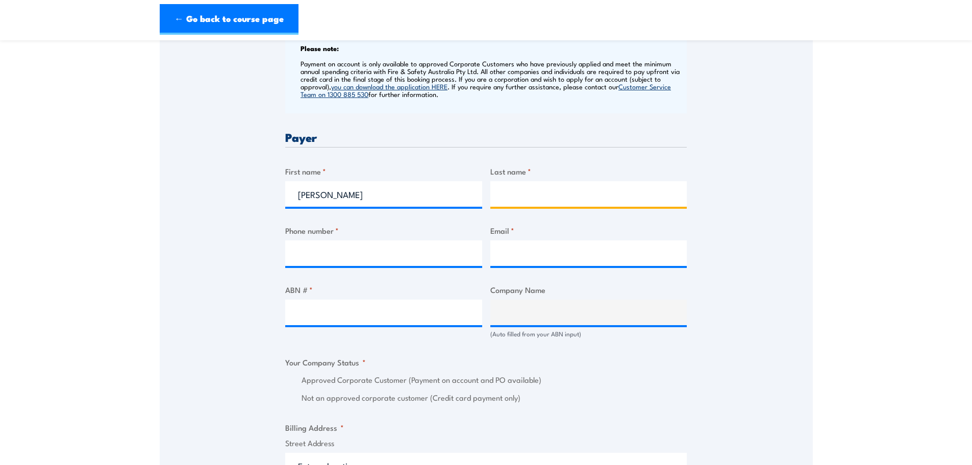
click at [523, 200] on input "Last name *" at bounding box center [588, 194] width 197 height 26
type input "Monahan"
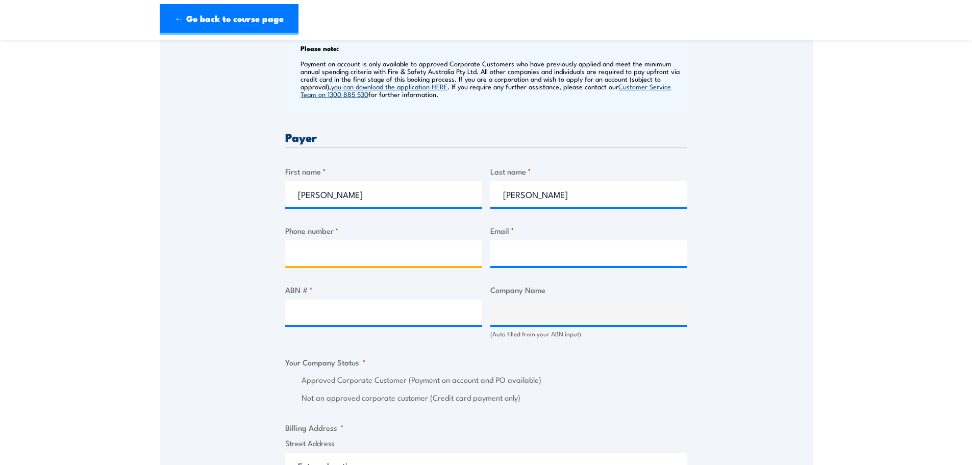
click at [316, 258] on input "Phone number *" at bounding box center [383, 253] width 197 height 26
click at [351, 250] on input "Phone number *" at bounding box center [383, 253] width 197 height 26
click at [552, 257] on input "Email *" at bounding box center [588, 253] width 197 height 26
paste input "PUAFER008"
type input "PUAFER008"
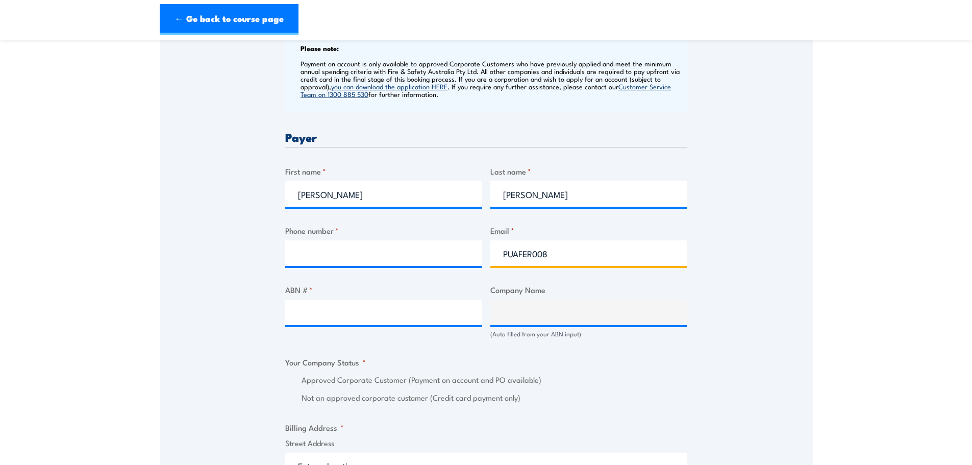
drag, startPoint x: 564, startPoint y: 252, endPoint x: 421, endPoint y: 252, distance: 142.8
click at [421, 252] on div "Billing details I am enroling as: * An individual (I am paying for this myself)…" at bounding box center [485, 383] width 401 height 1015
click at [512, 243] on input "Email *" at bounding box center [588, 253] width 197 height 26
paste input "tom.monahan@nacpp.com.au"
type input "tom.monahan@nacpp.com.au"
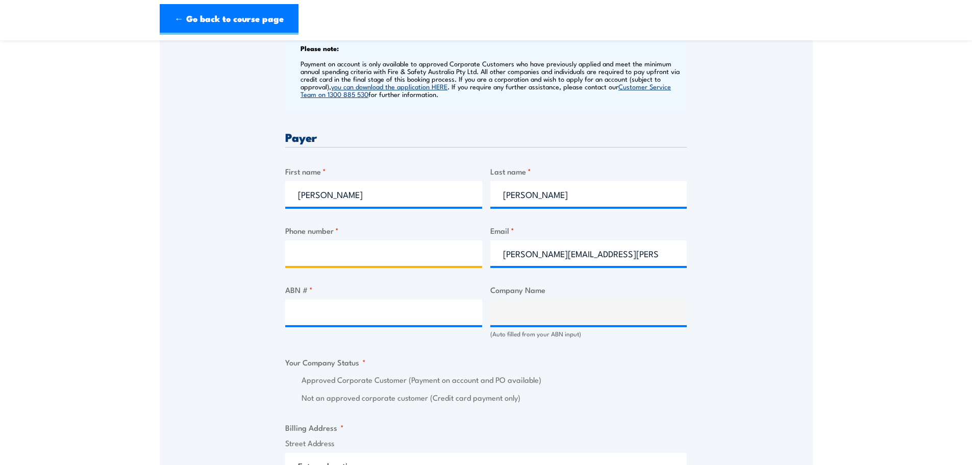
click at [333, 253] on input "Phone number *" at bounding box center [383, 253] width 197 height 26
paste input "0418 403 377"
type input "0418 403 377"
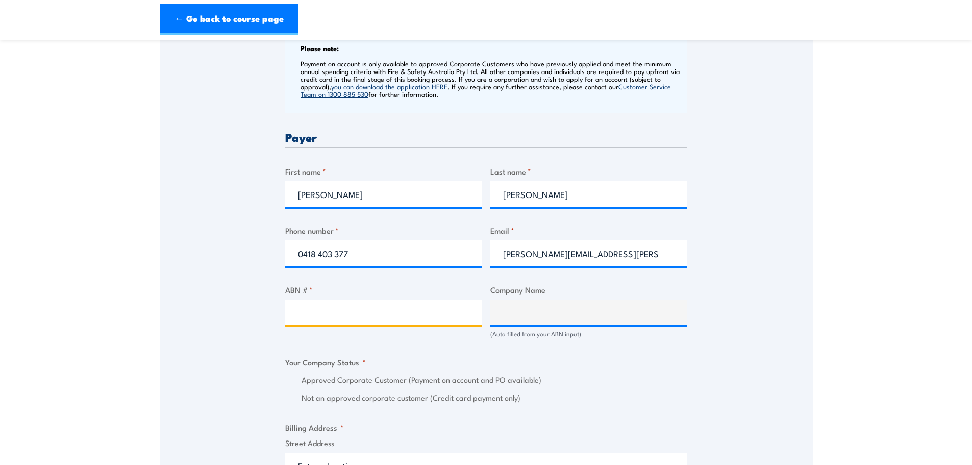
click at [303, 321] on input "ABN # *" at bounding box center [383, 312] width 197 height 26
paste input "18 618 481 486"
type input "18 618 481 486"
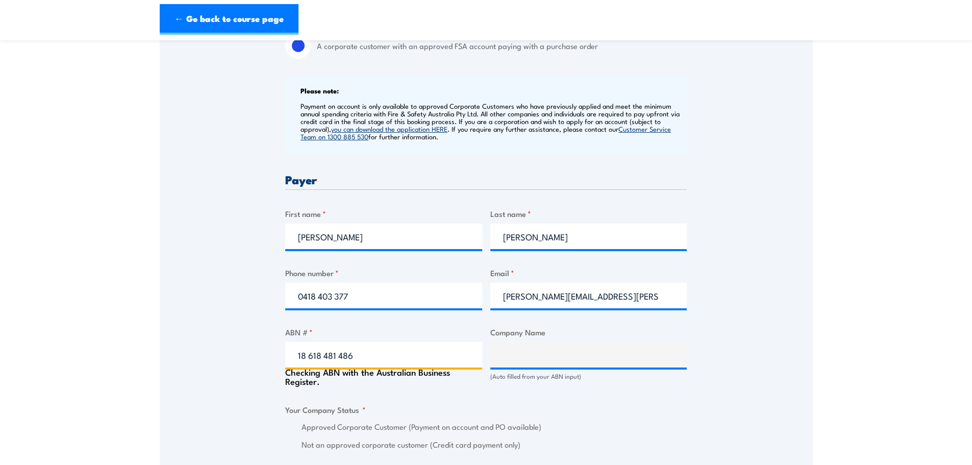
scroll to position [459, 0]
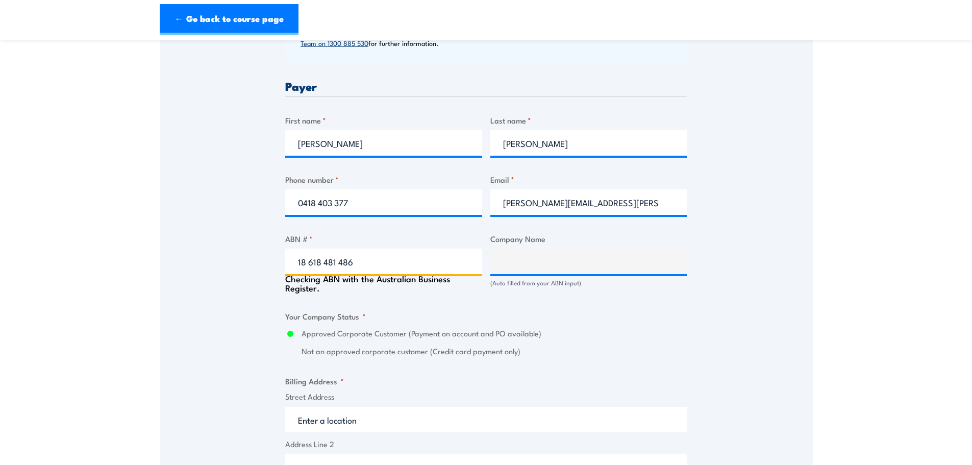
type input "NACP PROJECTS AUSTRALIA PTY LTD"
radio input "true"
type input "18 618 481 486"
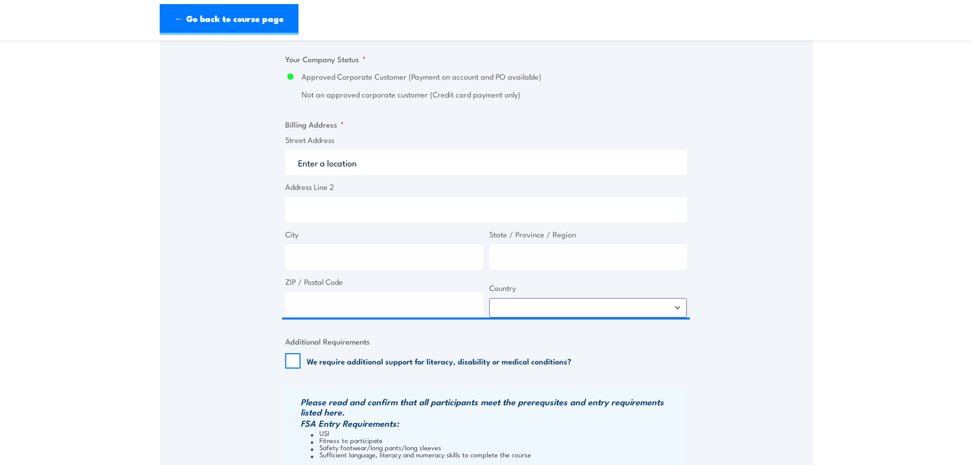
scroll to position [765, 0]
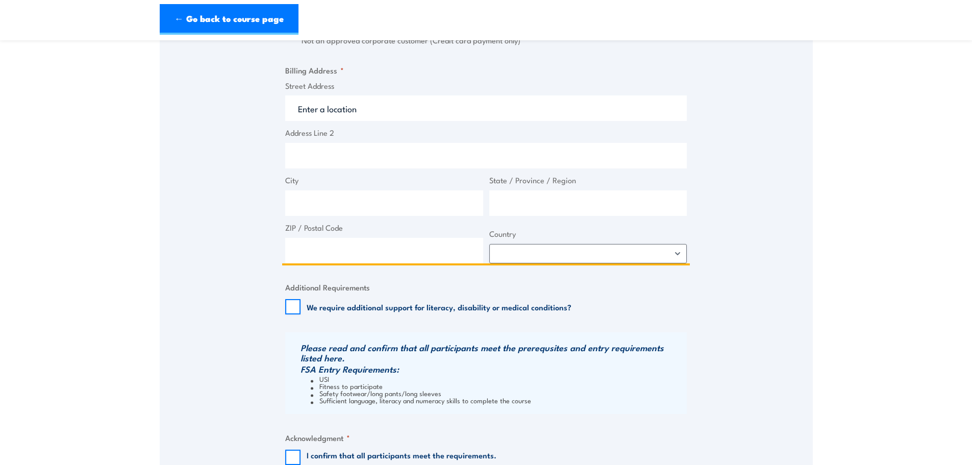
click at [344, 110] on input "Street Address" at bounding box center [485, 108] width 401 height 26
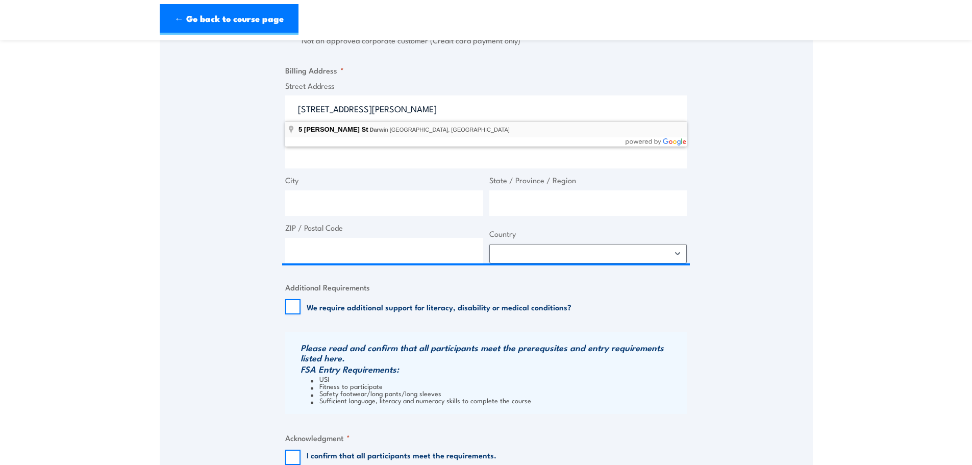
type input "5 Whitfield St, Darwin City NT, Australia"
type input "5 Whitfield St"
type input "Darwin City"
type input "Northern Territory"
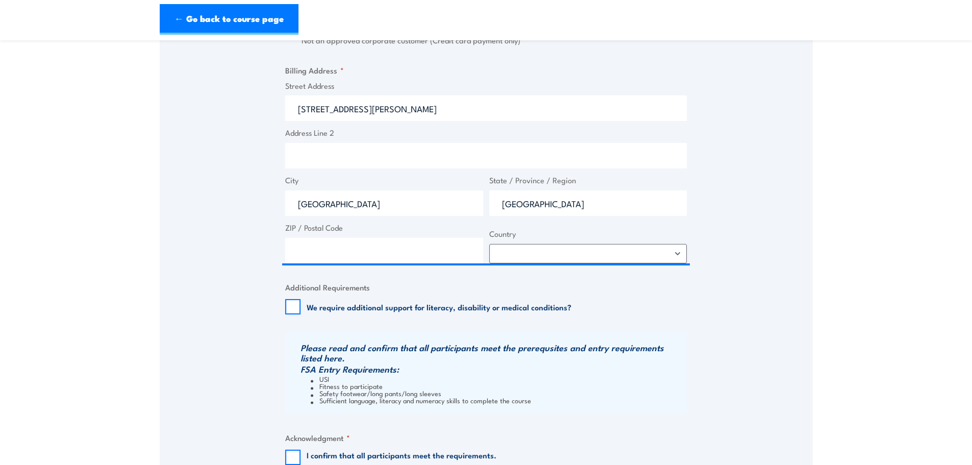
type input "0800"
select select "Australia"
drag, startPoint x: 287, startPoint y: 304, endPoint x: 243, endPoint y: 319, distance: 46.5
drag, startPoint x: 205, startPoint y: 368, endPoint x: 212, endPoint y: 378, distance: 12.3
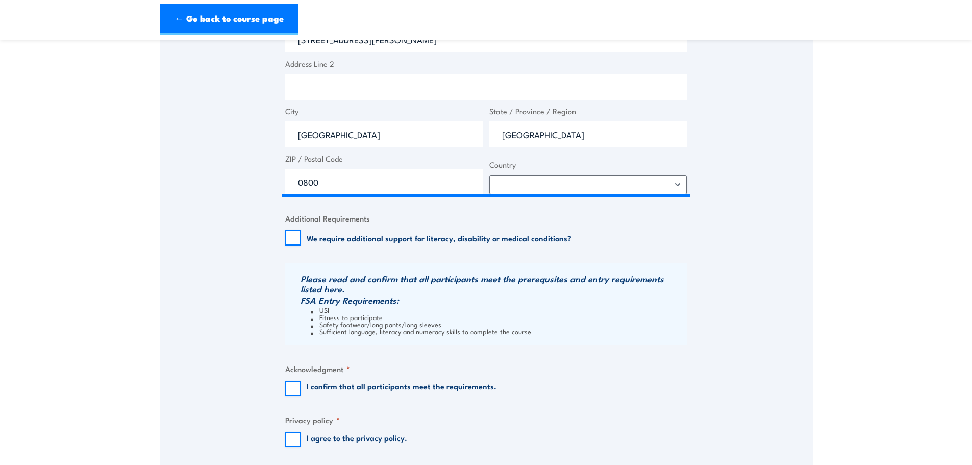
scroll to position [969, 0]
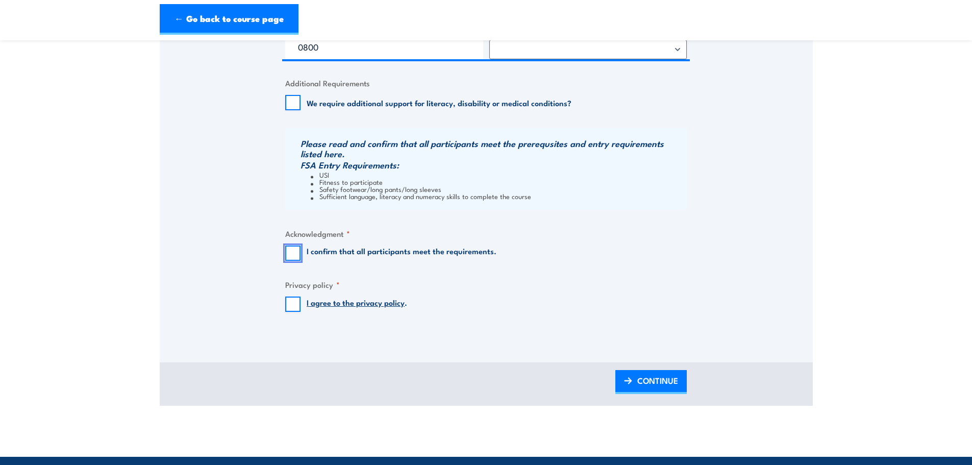
click at [292, 256] on input "I confirm that all participants meet the requirements." at bounding box center [292, 252] width 15 height 15
checkbox input "true"
click at [292, 298] on input "I agree to the privacy policy ." at bounding box center [292, 303] width 15 height 15
checkbox input "true"
click at [669, 386] on span "CONTINUE" at bounding box center [657, 380] width 41 height 27
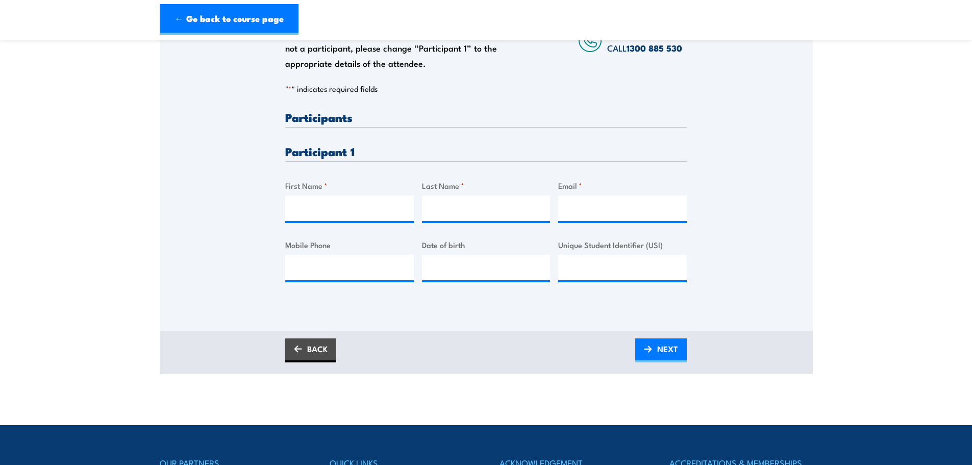
scroll to position [204, 0]
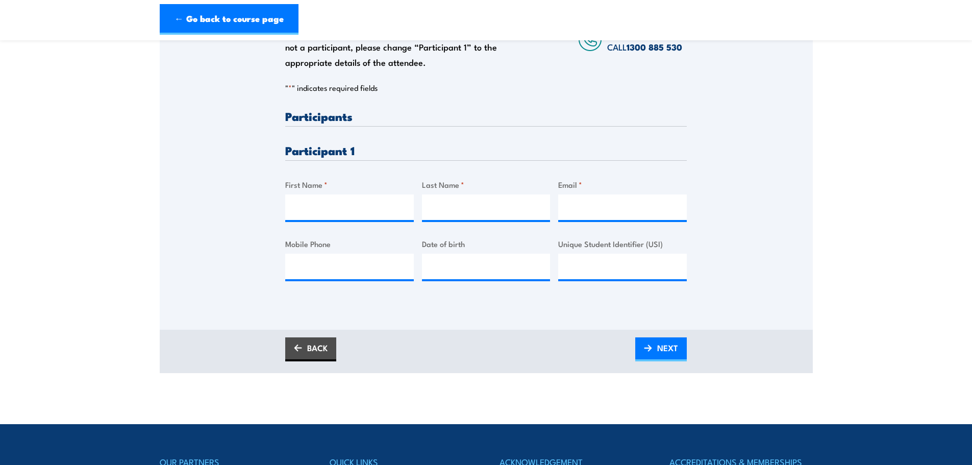
click at [338, 119] on h3 "Participants" at bounding box center [485, 116] width 401 height 12
click at [335, 205] on input "First Name *" at bounding box center [349, 207] width 129 height 26
type input "Thomas"
click at [475, 203] on input "Last Name *" at bounding box center [486, 207] width 129 height 26
type input "Monahan"
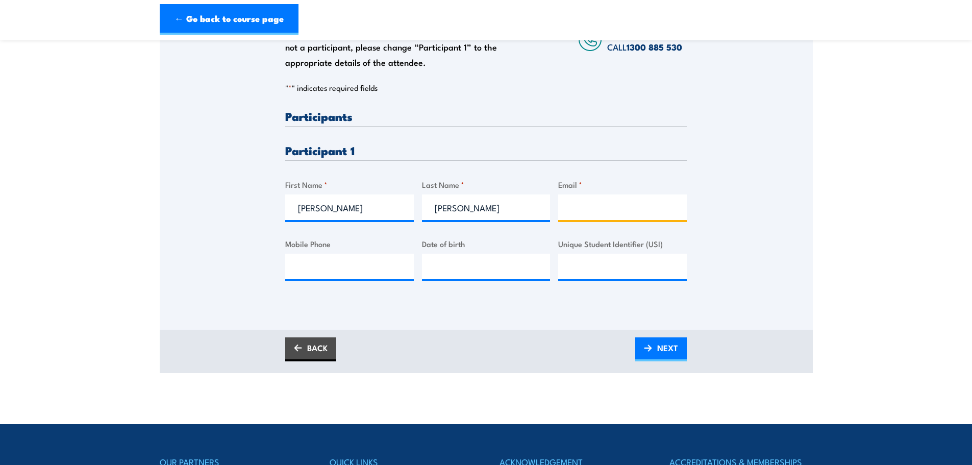
click at [574, 208] on input "Email *" at bounding box center [622, 207] width 129 height 26
drag, startPoint x: 555, startPoint y: 208, endPoint x: 561, endPoint y: 207, distance: 6.1
click at [558, 207] on div "Please provide names and contact details for each of the participants below. No…" at bounding box center [485, 203] width 401 height 187
click at [565, 207] on input "Email *" at bounding box center [622, 207] width 129 height 26
paste input "tom.monahan@badge.net.au"
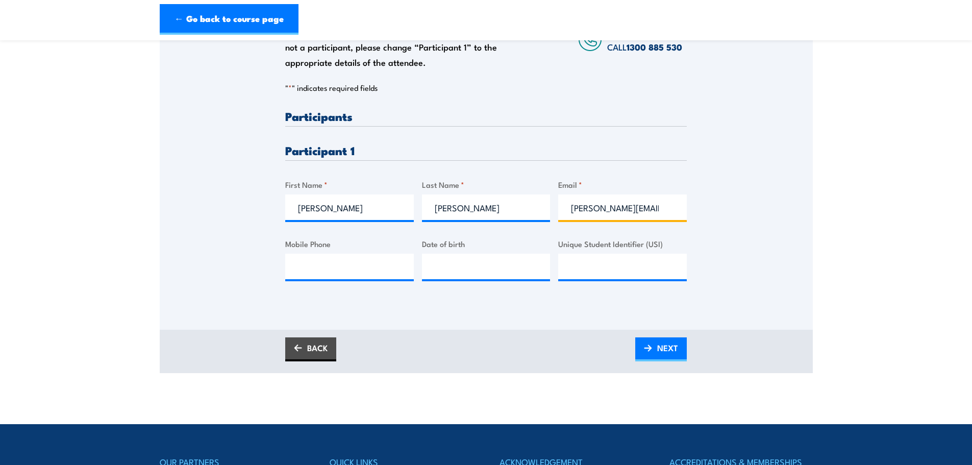
scroll to position [0, 23]
type input "tom.monahan@badge.net.au"
click at [338, 270] on input "Mobile Phone" at bounding box center [349, 267] width 129 height 26
click at [628, 208] on input "tom.monahan@badge.net.au" at bounding box center [622, 207] width 129 height 26
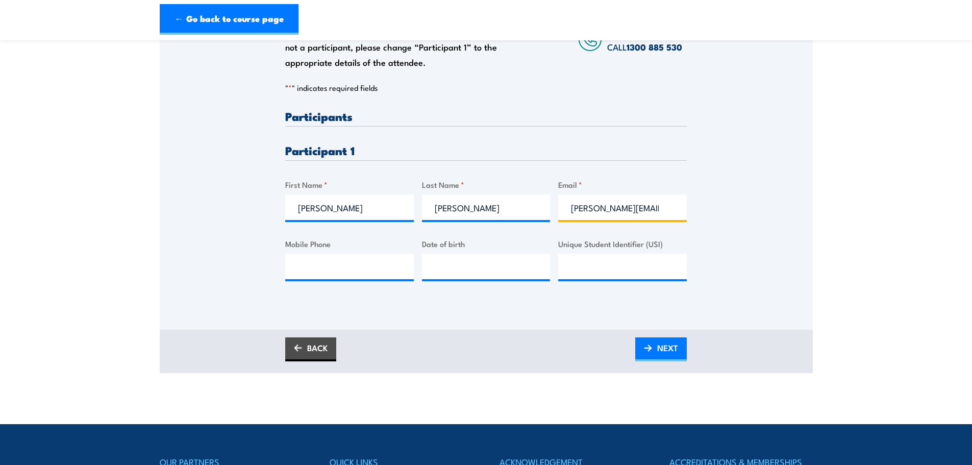
scroll to position [0, 23]
drag, startPoint x: 630, startPoint y: 208, endPoint x: 966, endPoint y: 194, distance: 336.5
click at [841, 209] on section "Fire Extinguisher Training 5 September 2025 08:00 1" at bounding box center [486, 110] width 972 height 526
click at [569, 206] on input "tom.monahan@badge.net.au" at bounding box center [622, 207] width 129 height 26
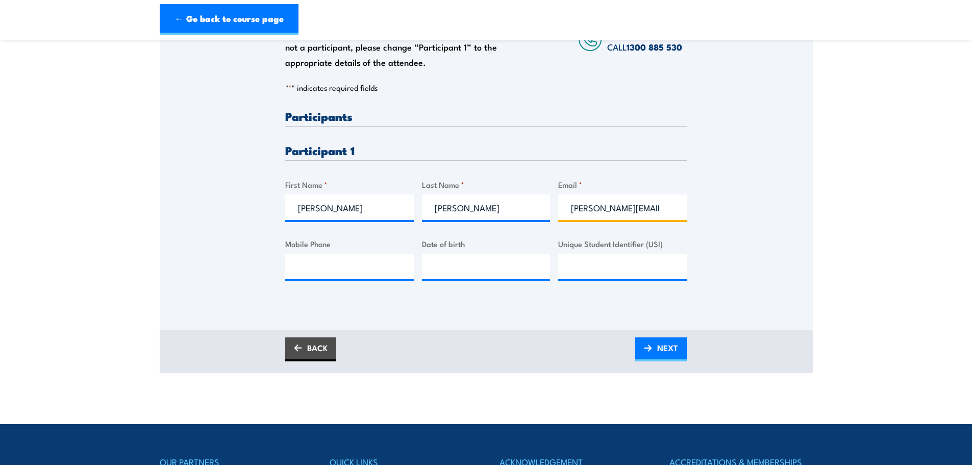
scroll to position [0, 23]
drag, startPoint x: 566, startPoint y: 208, endPoint x: 882, endPoint y: 212, distance: 316.3
click at [880, 215] on section "Fire Extinguisher Training 5 September 2025 08:00 1" at bounding box center [486, 110] width 972 height 526
paste input "tom.monahan@nacpp.com.au"
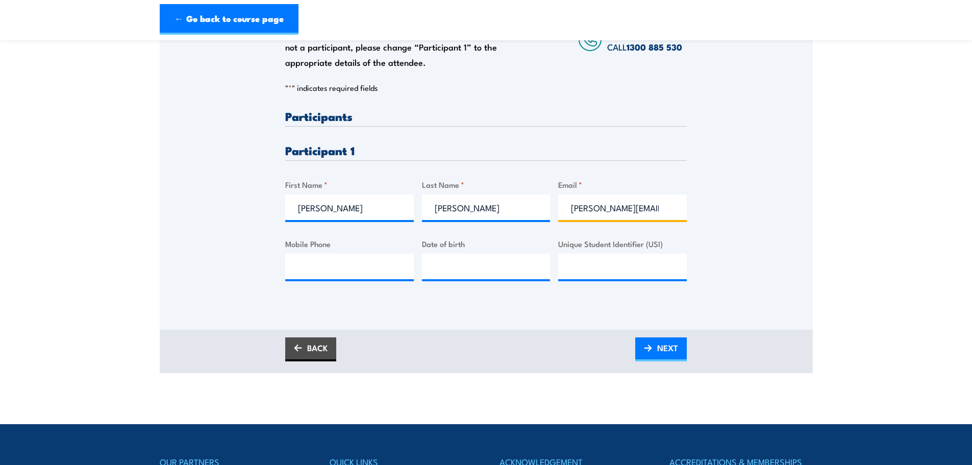
scroll to position [0, 26]
type input "tom.monahan@nacpp.com.au"
click at [326, 266] on input "Mobile Phone" at bounding box center [349, 267] width 129 height 26
click at [323, 272] on input "Mobile Phone" at bounding box center [349, 267] width 129 height 26
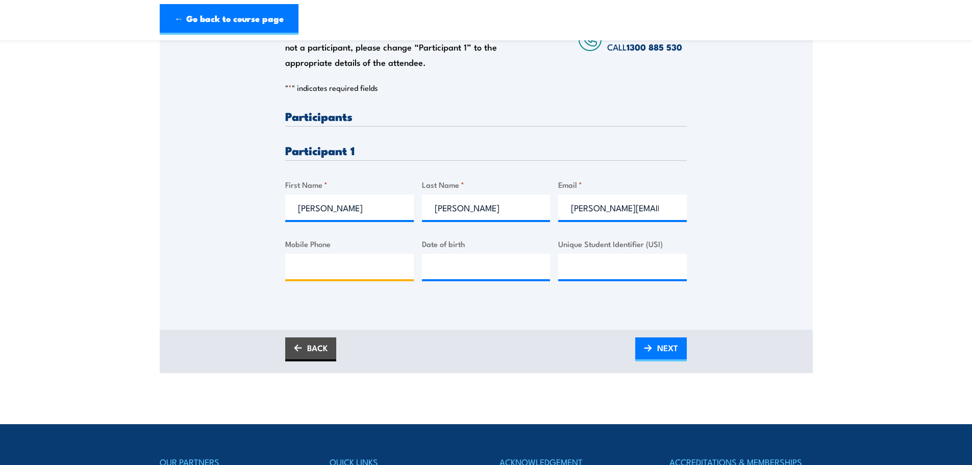
paste input "0418 403 377"
type input "0418 403 377"
type input "__/__/____"
click at [462, 269] on input "__/__/____" at bounding box center [486, 267] width 129 height 26
type input "__/__/____"
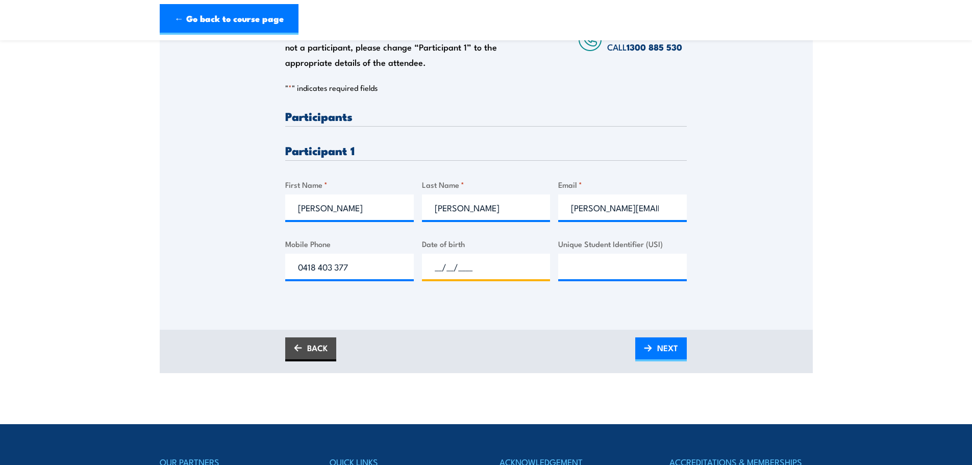
click at [464, 262] on input "__/__/____" at bounding box center [486, 267] width 129 height 26
type input "03/11/1994"
click at [621, 270] on input "Unique Student Identifier (USI)" at bounding box center [622, 267] width 129 height 26
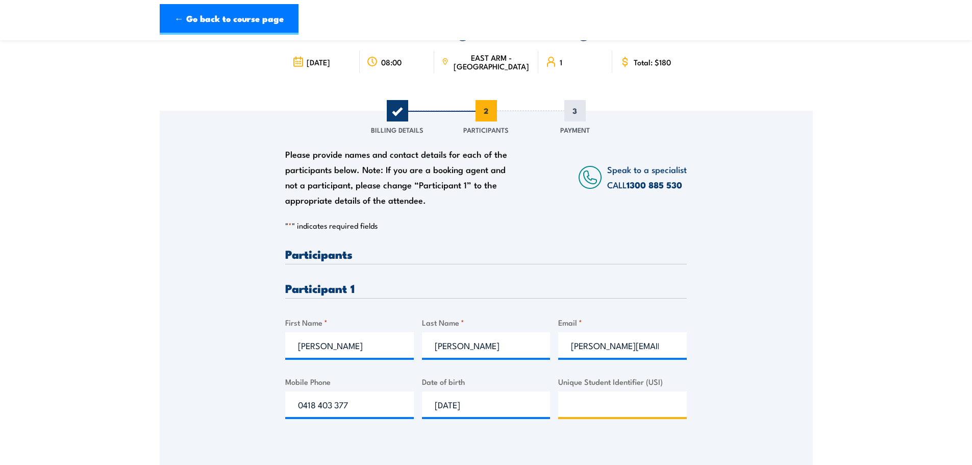
scroll to position [255, 0]
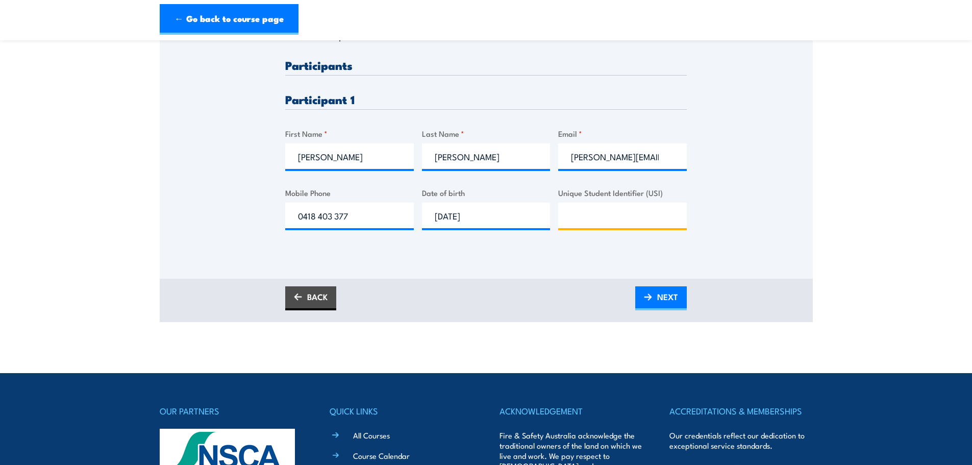
paste input "SXZNA2NXM4"
type input "SXZNA2NXM4"
click at [661, 296] on span "NEXT" at bounding box center [667, 296] width 21 height 27
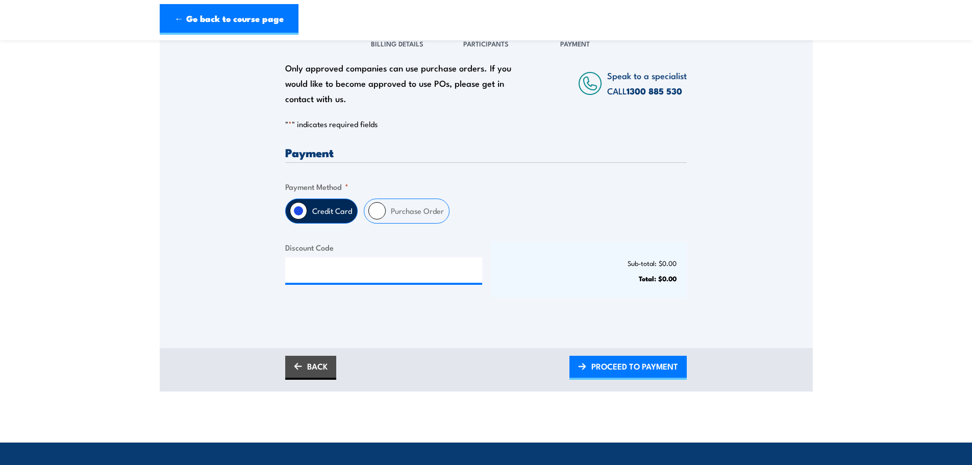
scroll to position [153, 0]
click at [381, 205] on input "Purchase Order" at bounding box center [376, 210] width 17 height 17
radio input "true"
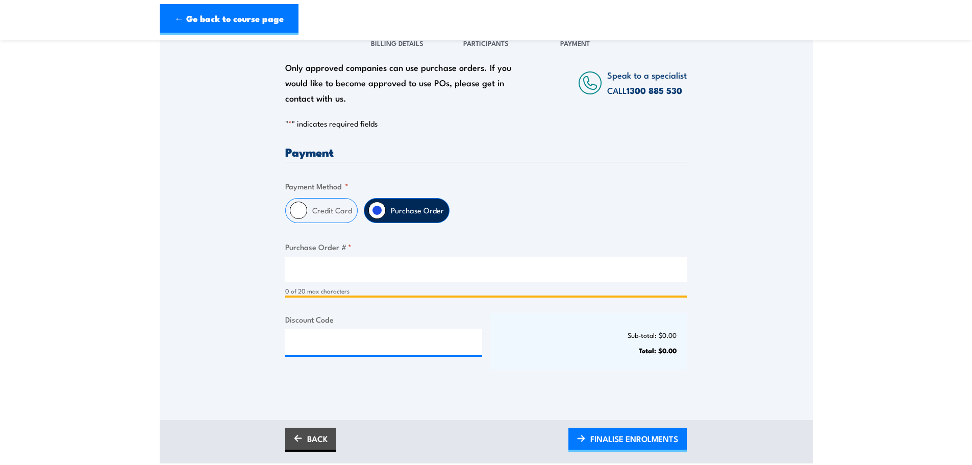
click at [349, 264] on input "Purchase Order # *" at bounding box center [485, 270] width 401 height 26
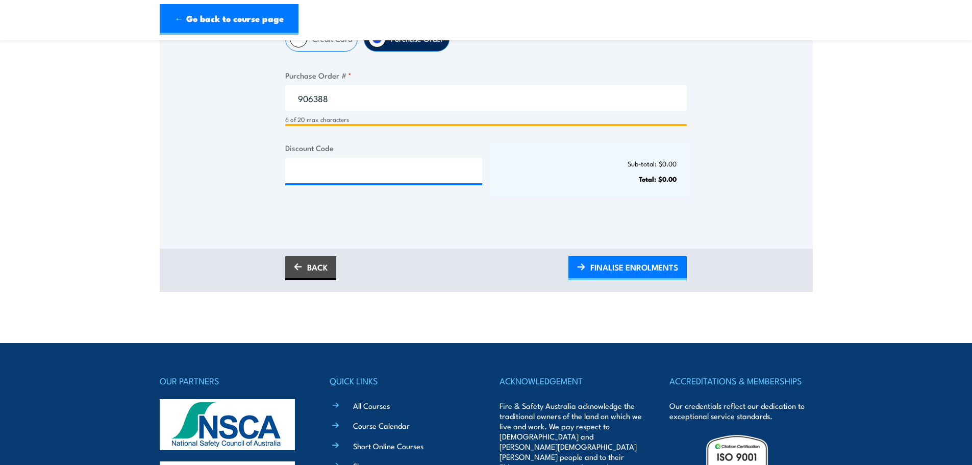
scroll to position [357, 0]
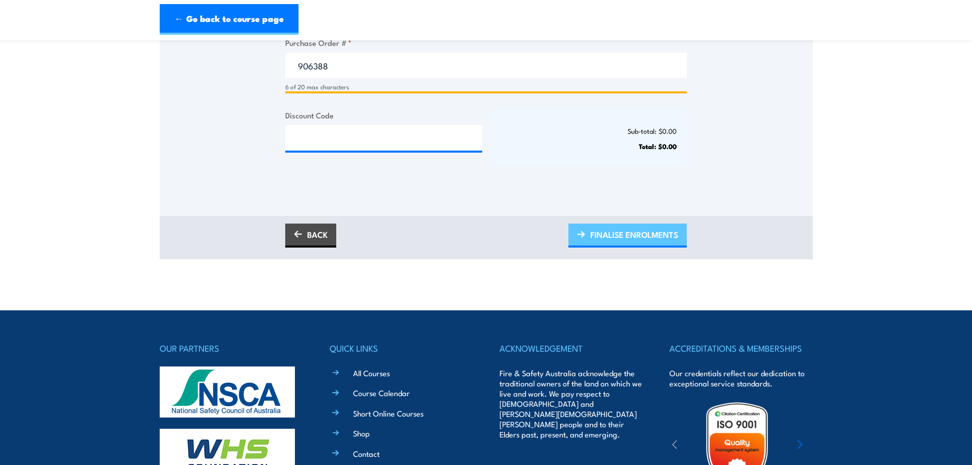
type input "906388"
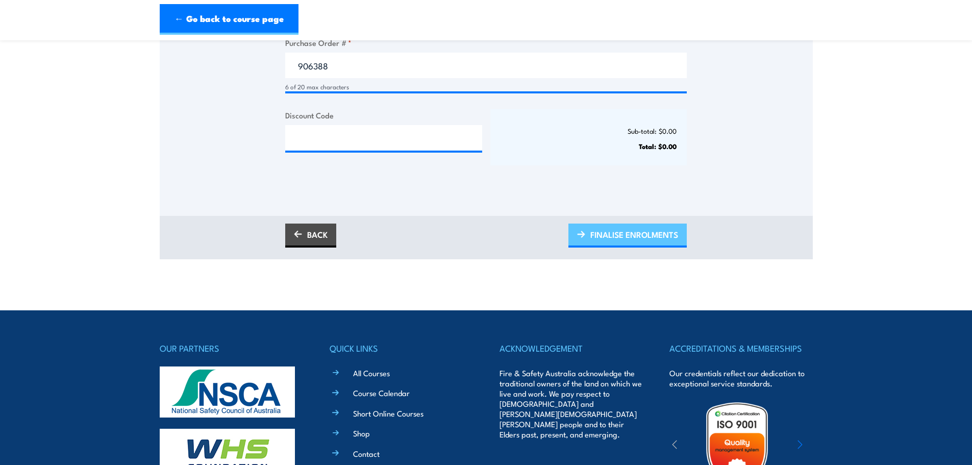
click at [640, 240] on span "FINALISE ENROLMENTS" at bounding box center [634, 234] width 88 height 27
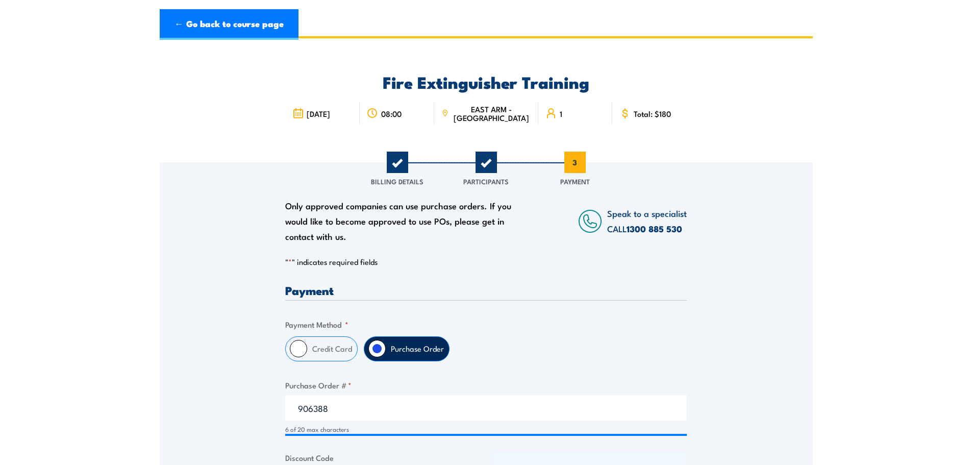
scroll to position [0, 0]
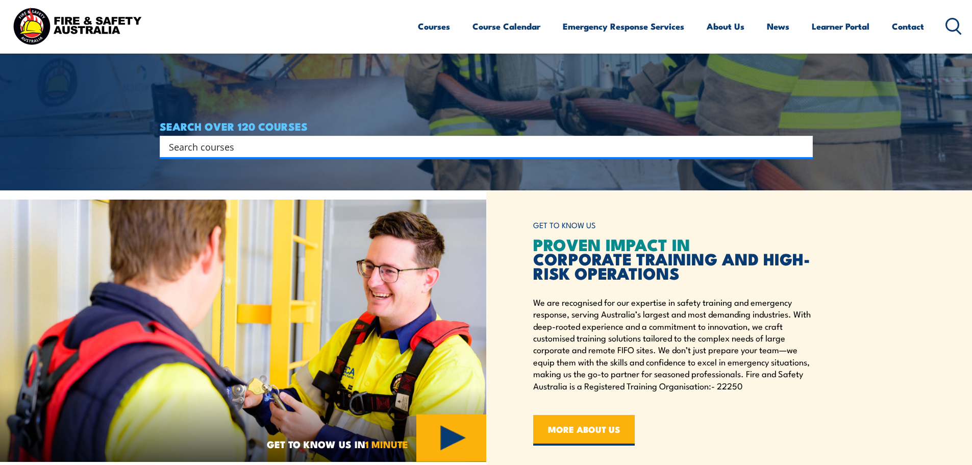
scroll to position [306, 0]
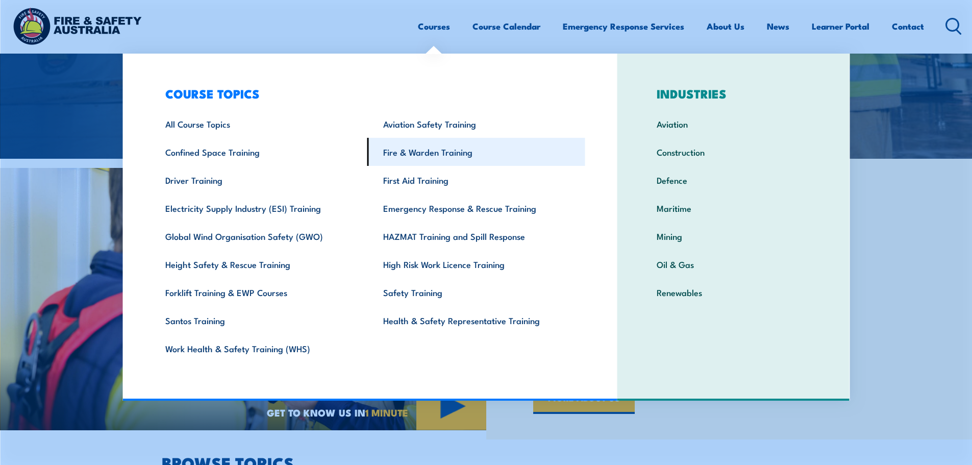
click at [437, 153] on link "Fire & Warden Training" at bounding box center [476, 152] width 218 height 28
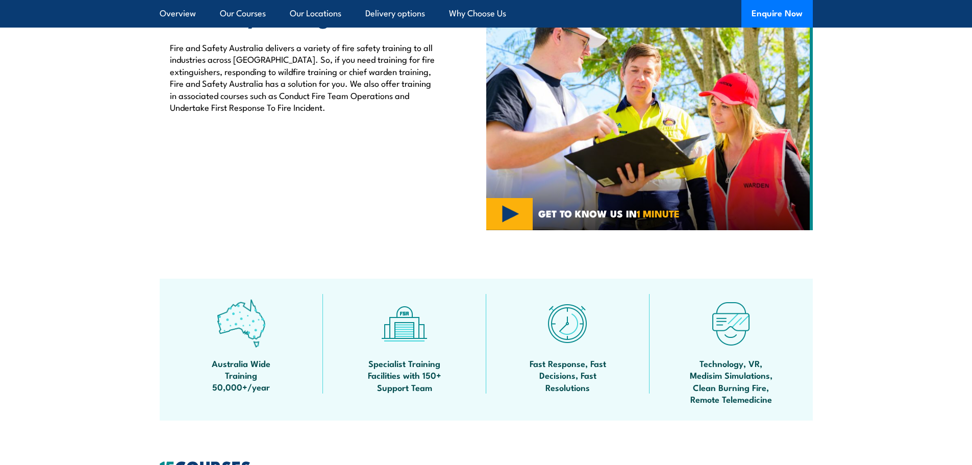
scroll to position [306, 0]
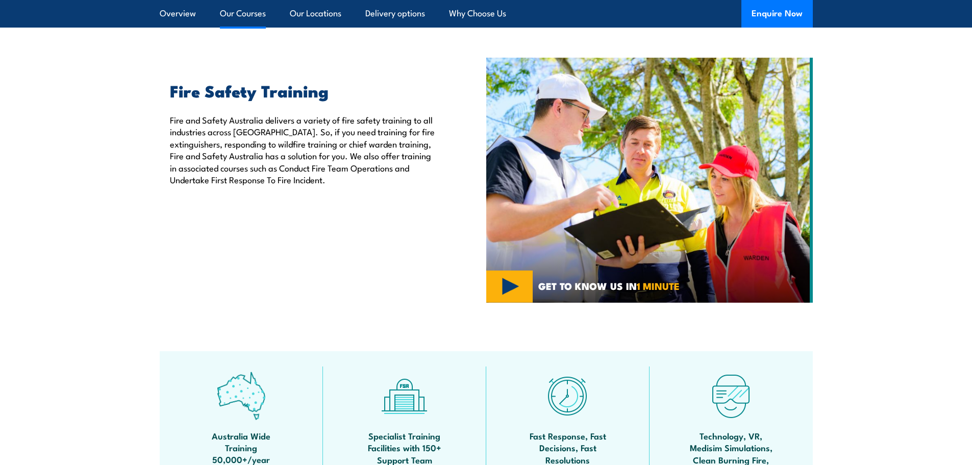
click at [225, 16] on link "Our Courses" at bounding box center [243, 13] width 46 height 27
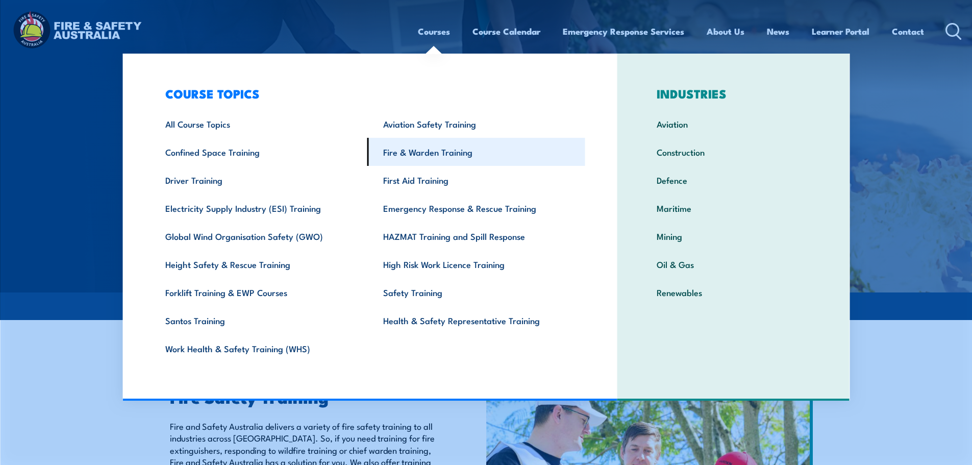
click at [412, 154] on link "Fire & Warden Training" at bounding box center [476, 152] width 218 height 28
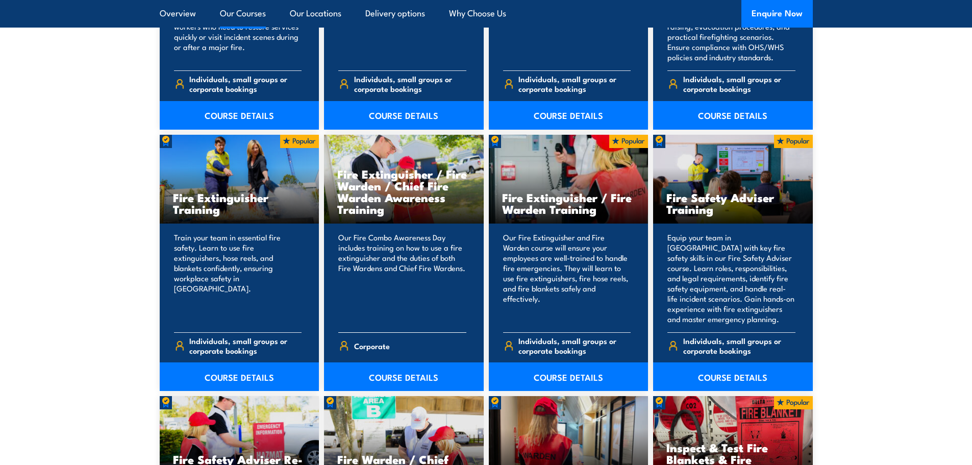
scroll to position [1071, 0]
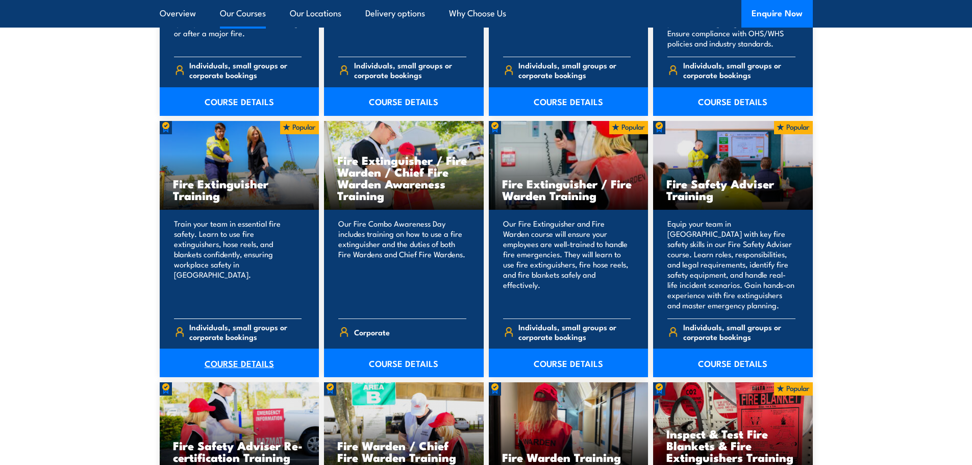
click at [256, 364] on link "COURSE DETAILS" at bounding box center [240, 362] width 160 height 29
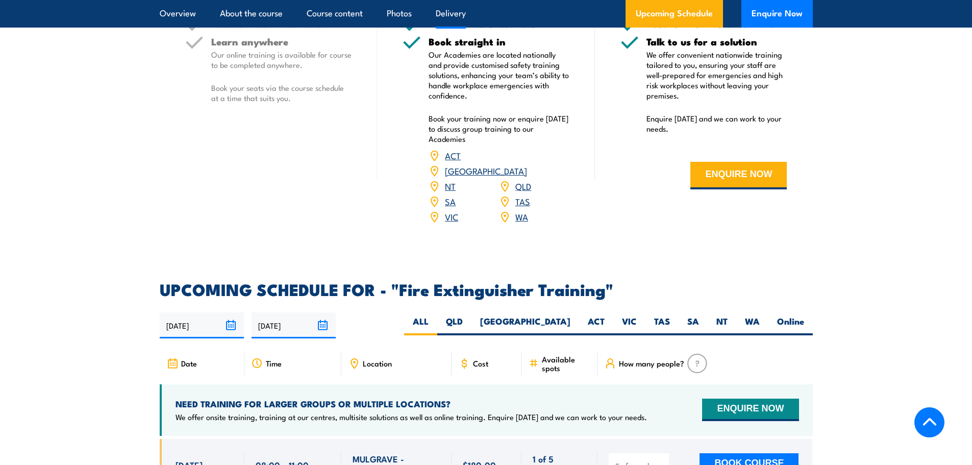
scroll to position [1479, 0]
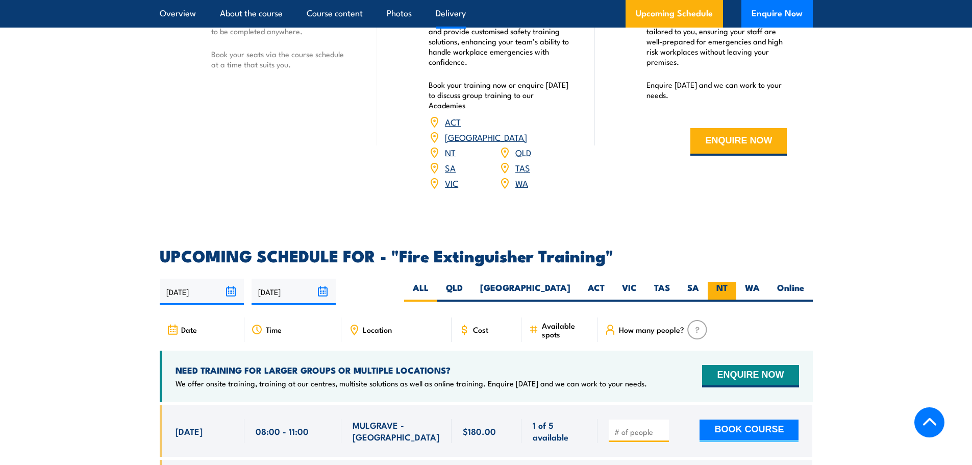
click at [719, 282] on label "NT" at bounding box center [722, 292] width 29 height 20
click at [727, 282] on input "NT" at bounding box center [730, 285] width 7 height 7
radio input "true"
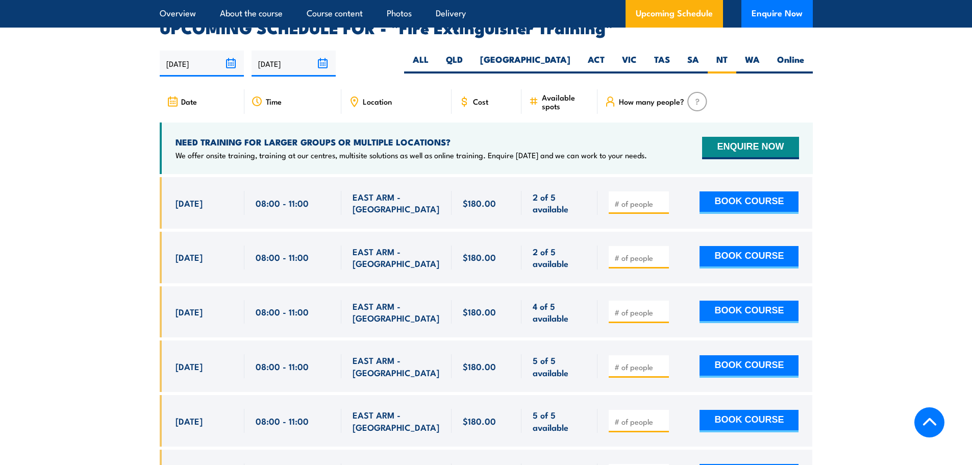
scroll to position [1712, 0]
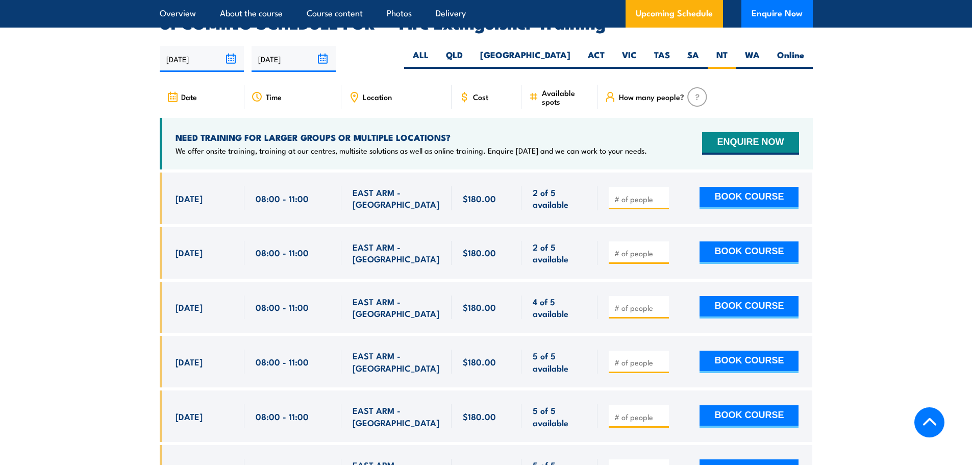
click at [639, 248] on input "number" at bounding box center [639, 253] width 51 height 10
type input "1"
click at [776, 241] on button "BOOK COURSE" at bounding box center [748, 252] width 99 height 22
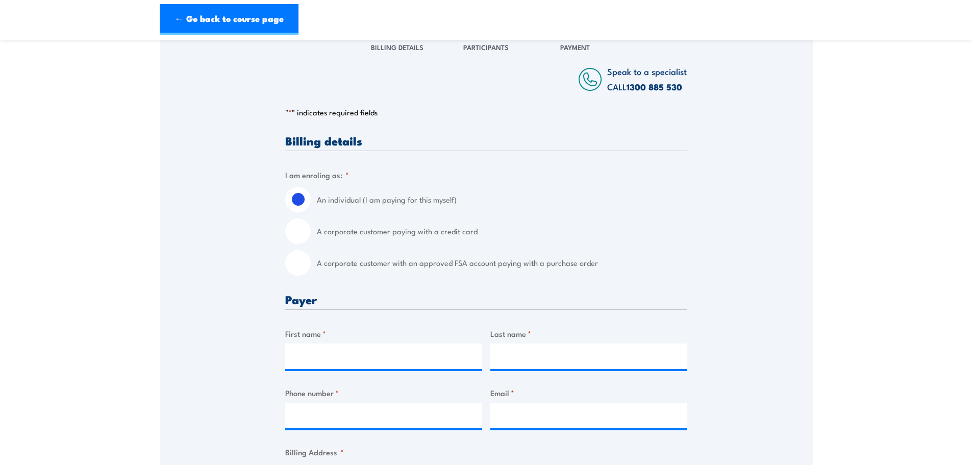
scroll to position [153, 0]
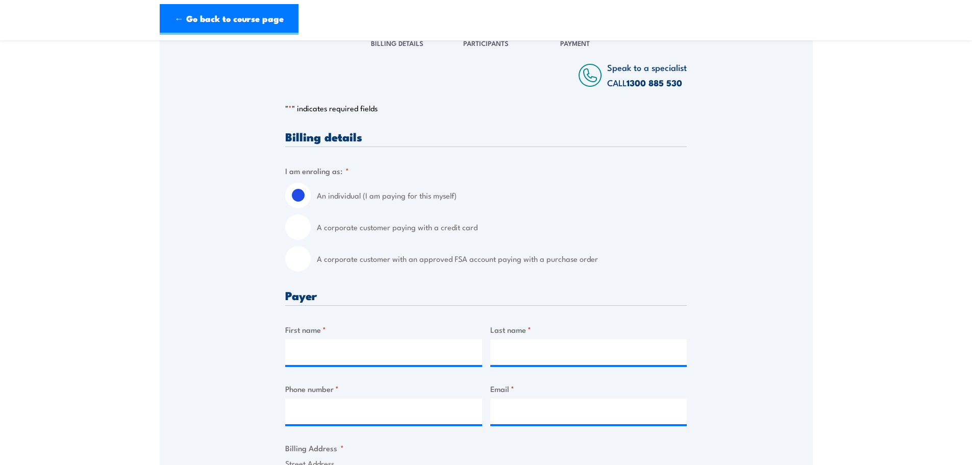
click at [302, 262] on input "A corporate customer with an approved FSA account paying with a purchase order" at bounding box center [298, 259] width 26 height 26
radio input "true"
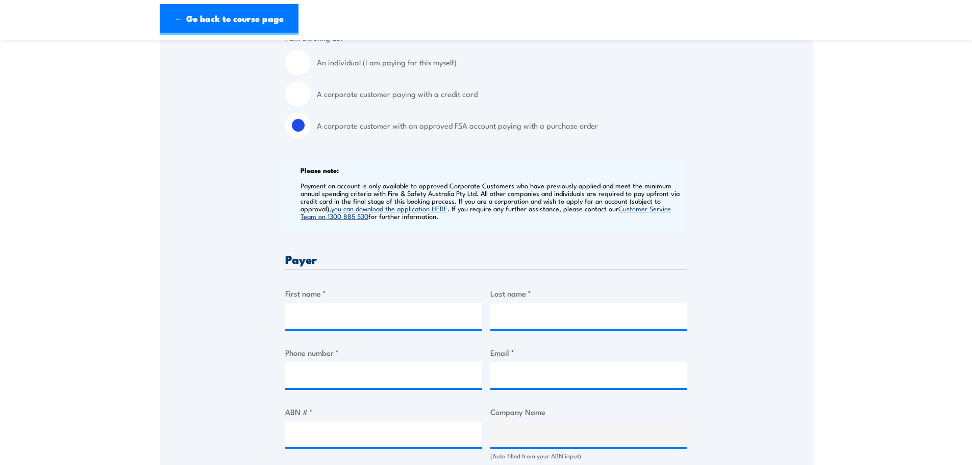
scroll to position [357, 0]
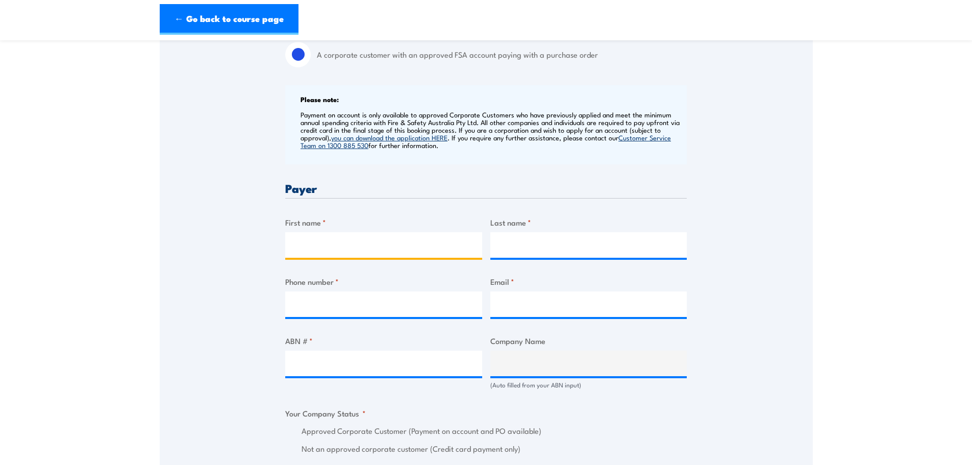
click at [332, 252] on input "First name *" at bounding box center [383, 245] width 197 height 26
type input "Marcel"
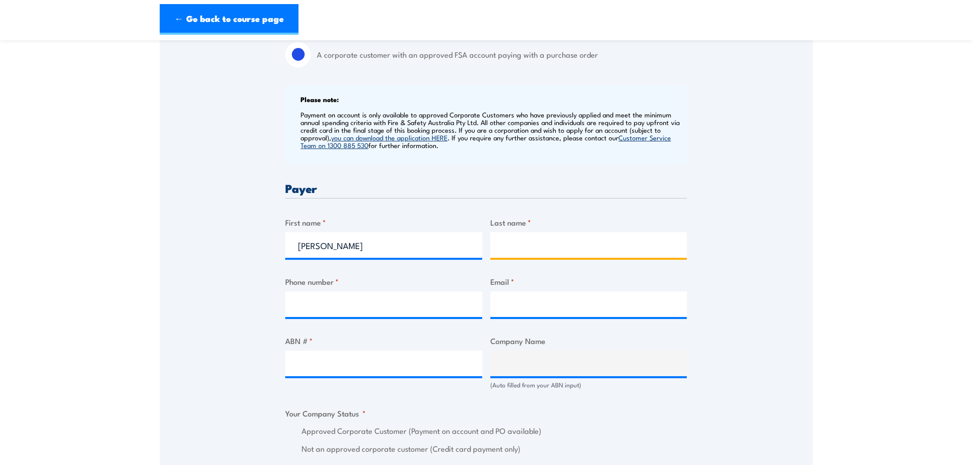
click at [560, 237] on input "Last name *" at bounding box center [588, 245] width 197 height 26
type input "Tugwell"
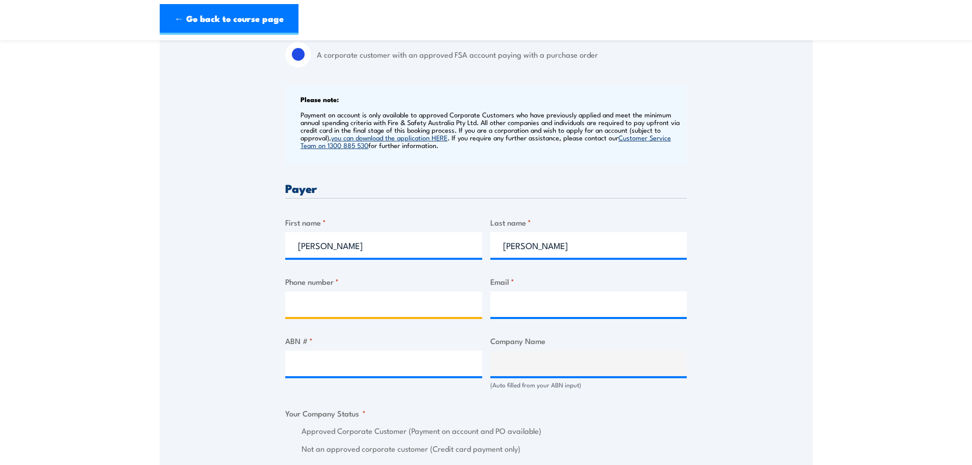
click at [411, 294] on input "Phone number *" at bounding box center [383, 304] width 197 height 26
drag, startPoint x: 525, startPoint y: 305, endPoint x: 528, endPoint y: 300, distance: 5.7
click at [526, 304] on input "Email *" at bounding box center [588, 304] width 197 height 26
paste input "marcel.tugwell@nacpp.com.au"
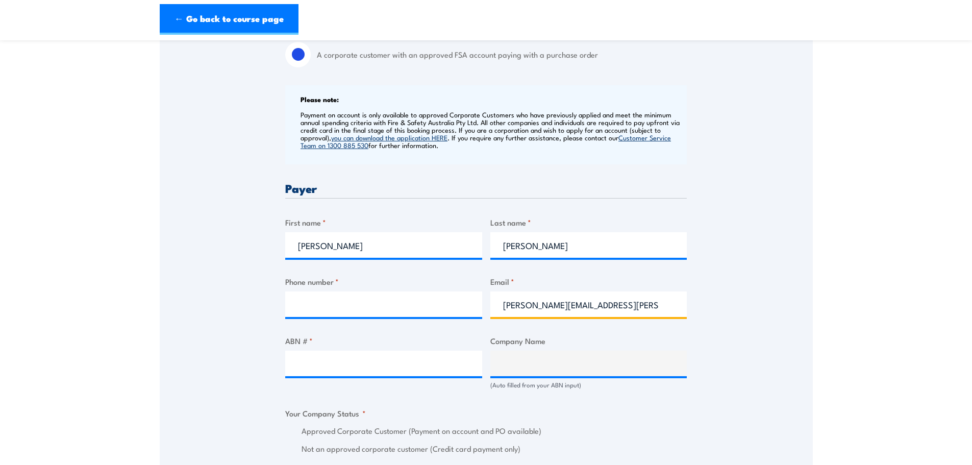
type input "marcel.tugwell@nacpp.com.au"
click at [350, 300] on input "Phone number *" at bounding box center [383, 304] width 197 height 26
click at [359, 296] on input "Phone number *" at bounding box center [383, 304] width 197 height 26
click at [335, 300] on input "Phone number *" at bounding box center [383, 304] width 197 height 26
paste input "0417 896 794"
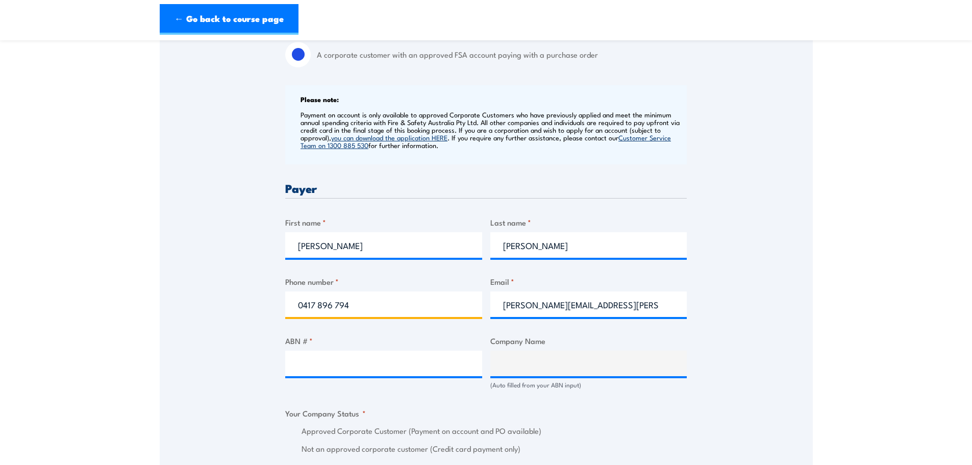
type input "0417 896 794"
click at [418, 354] on input "ABN # *" at bounding box center [383, 363] width 197 height 26
paste input "18 618 481 486"
type input "18 618 481 486"
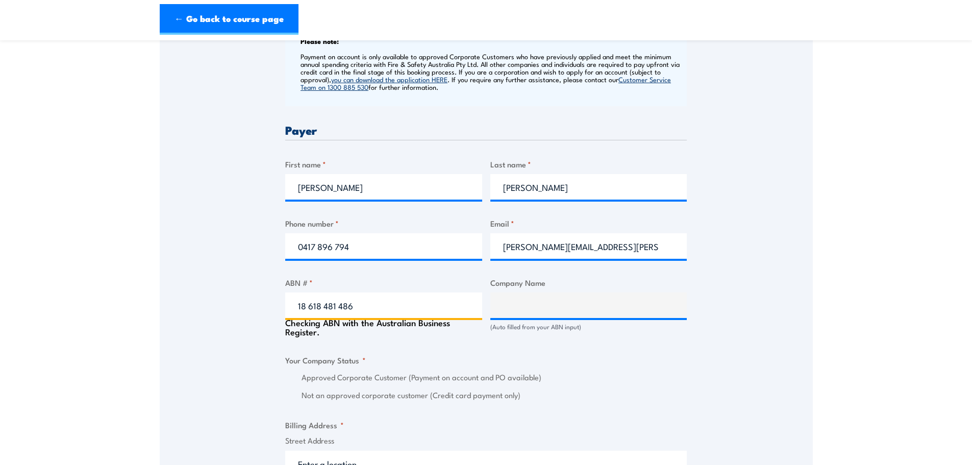
scroll to position [510, 0]
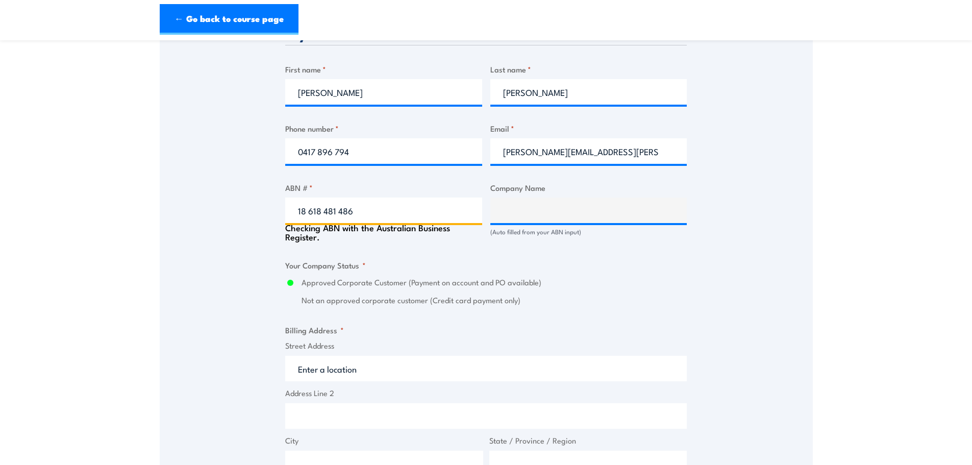
type input "NACP PROJECTS AUSTRALIA PTY LTD"
radio input "true"
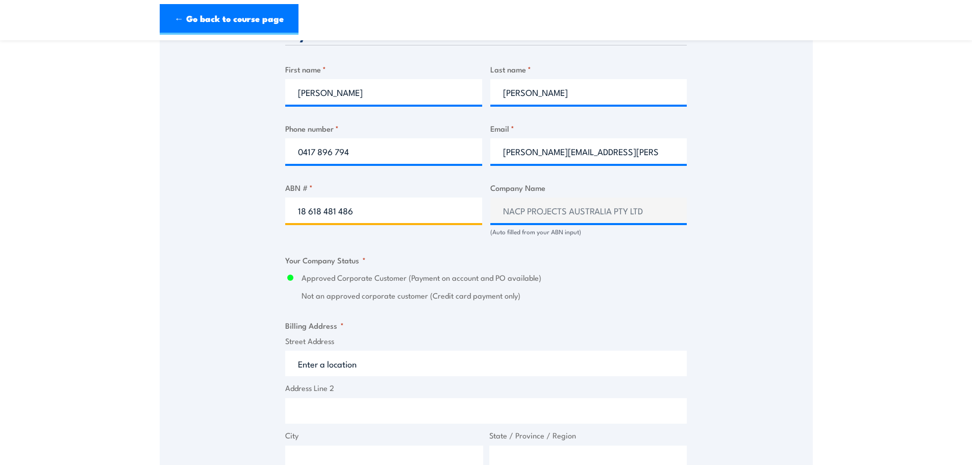
type input "18 618 481 486"
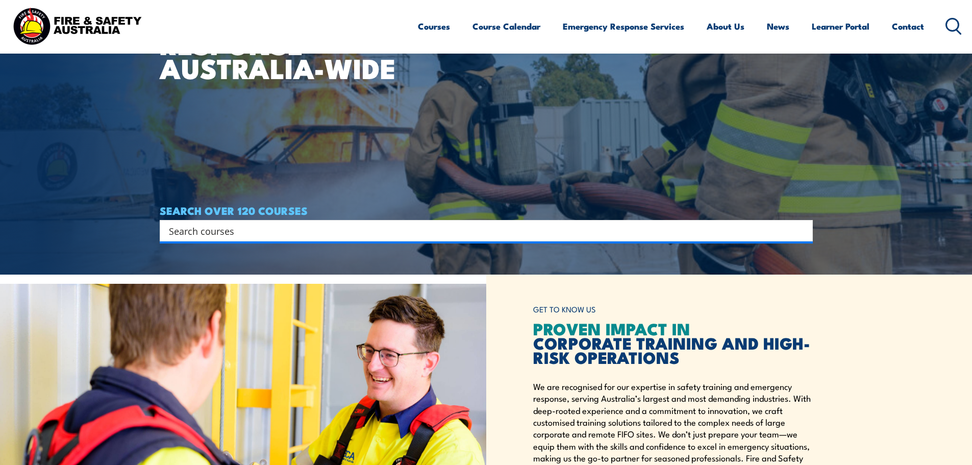
scroll to position [204, 0]
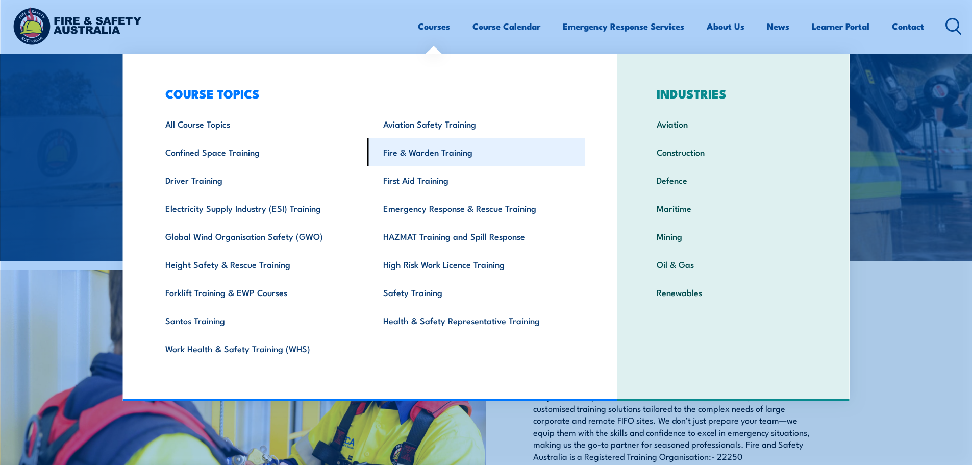
click at [433, 154] on link "Fire & Warden Training" at bounding box center [476, 152] width 218 height 28
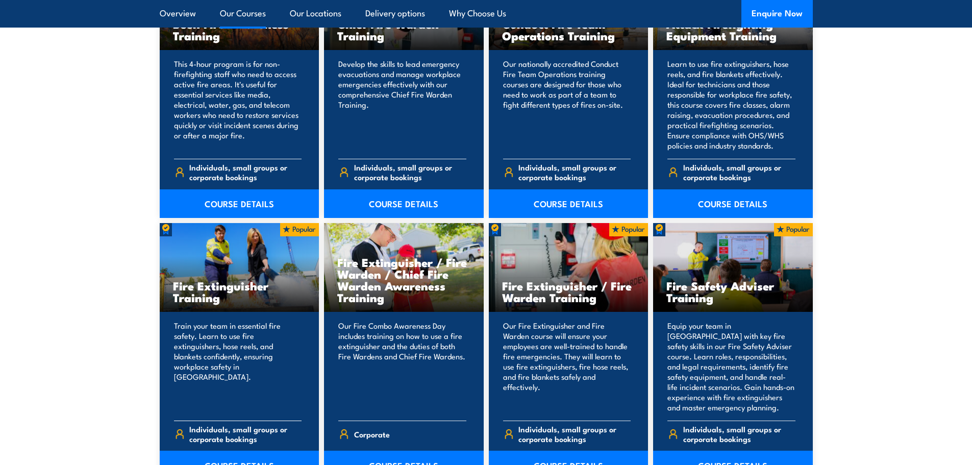
scroll to position [969, 0]
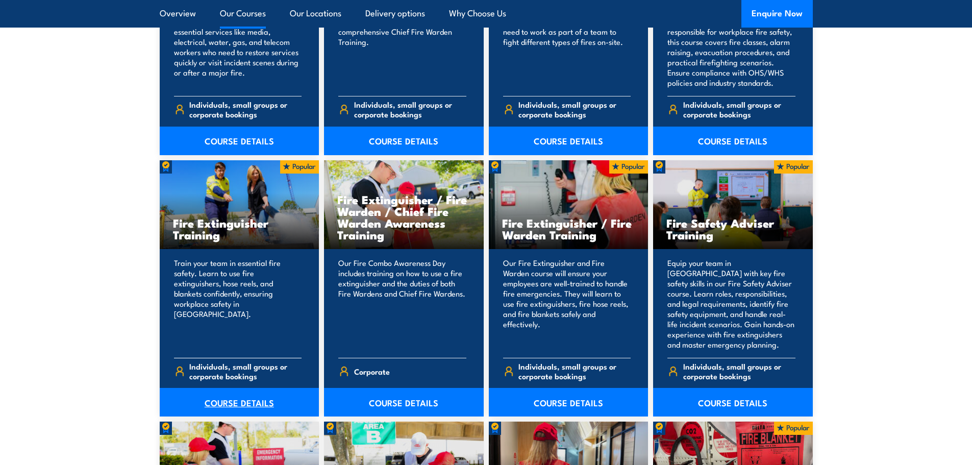
click at [238, 395] on link "COURSE DETAILS" at bounding box center [240, 402] width 160 height 29
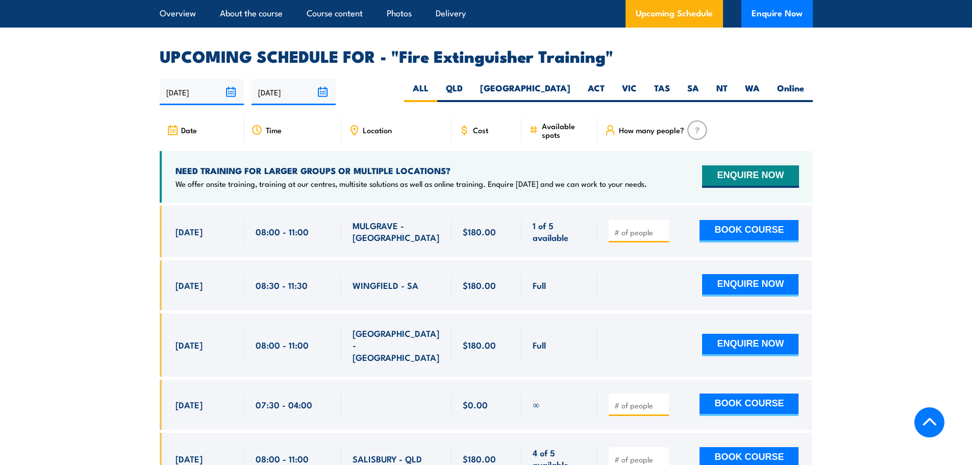
scroll to position [1684, 0]
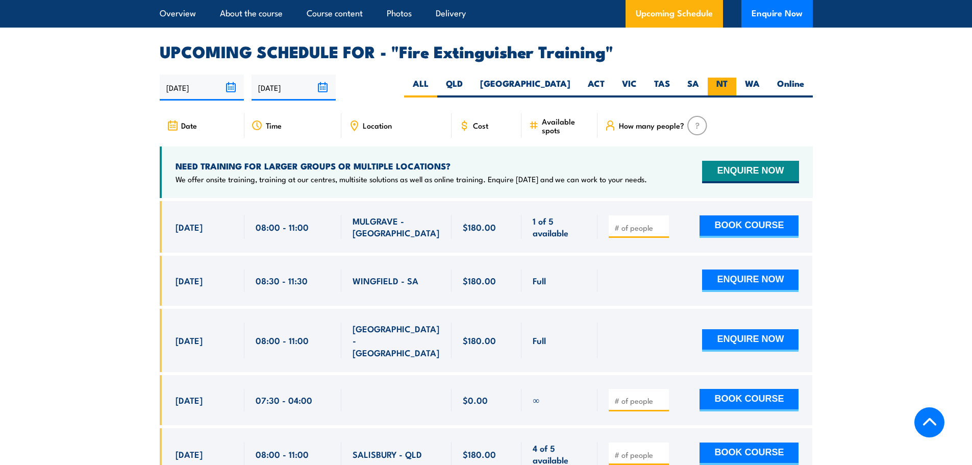
click at [726, 78] on label "NT" at bounding box center [722, 88] width 29 height 20
click at [727, 78] on input "NT" at bounding box center [730, 81] width 7 height 7
radio input "true"
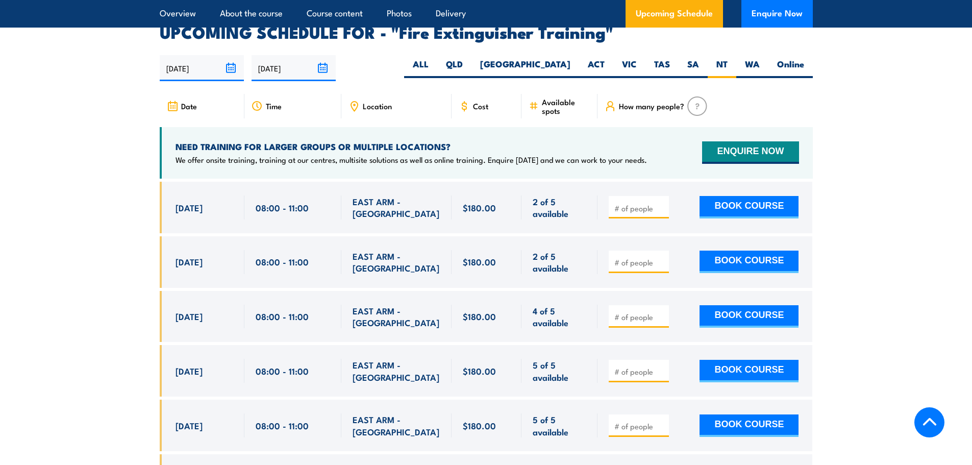
scroll to position [1712, 0]
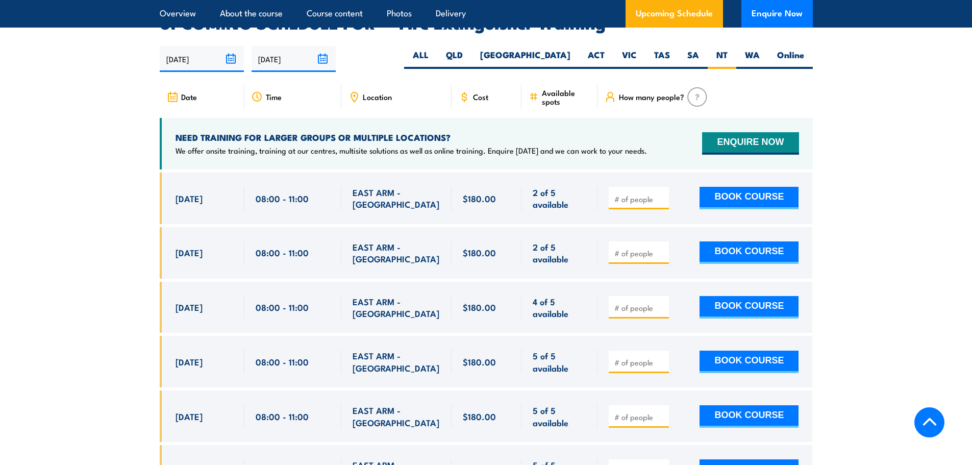
click at [640, 248] on input "number" at bounding box center [639, 253] width 51 height 10
type input "1"
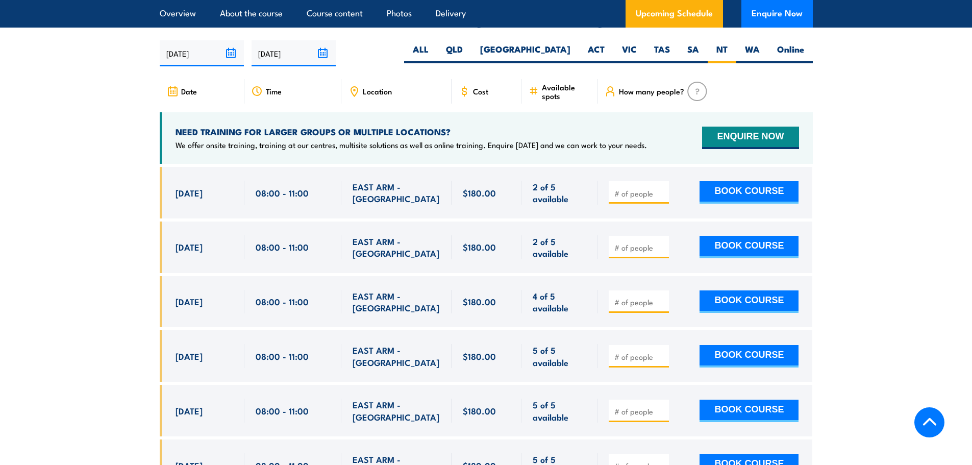
click at [629, 242] on input "number" at bounding box center [639, 247] width 51 height 10
type input "1"
click at [738, 236] on button "BOOK COURSE" at bounding box center [748, 247] width 99 height 22
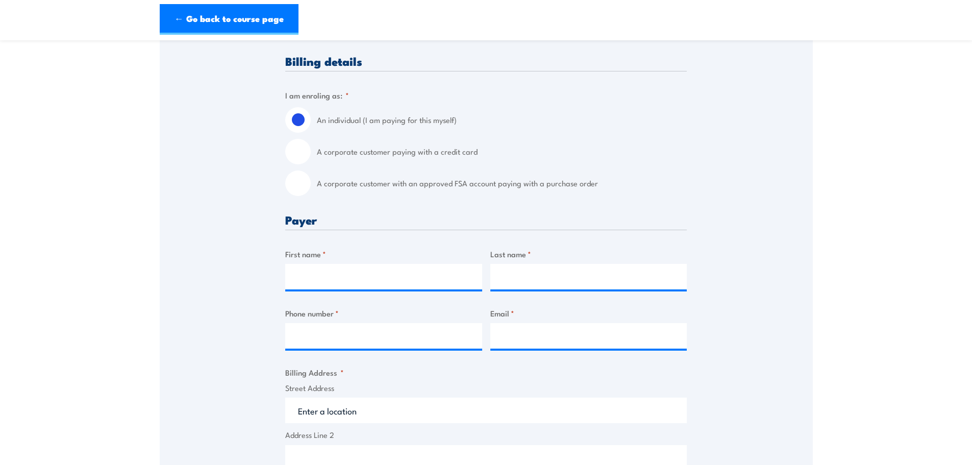
scroll to position [204, 0]
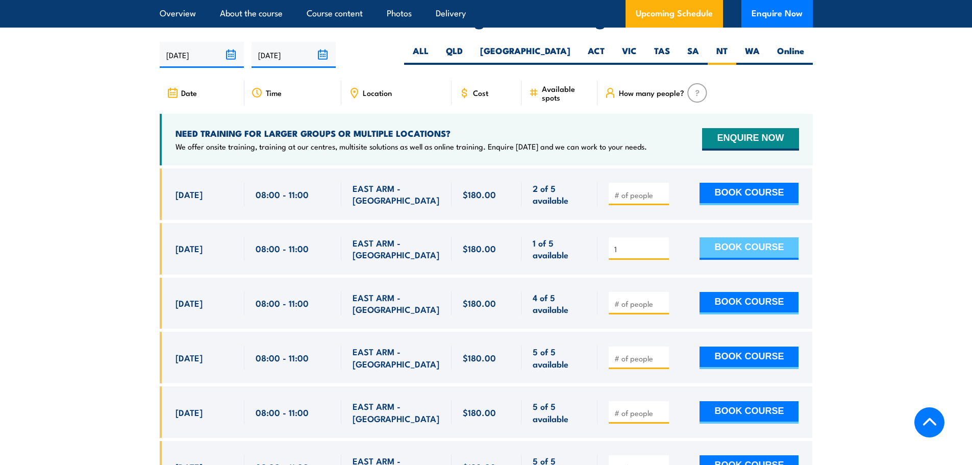
click at [752, 237] on button "BOOK COURSE" at bounding box center [748, 248] width 99 height 22
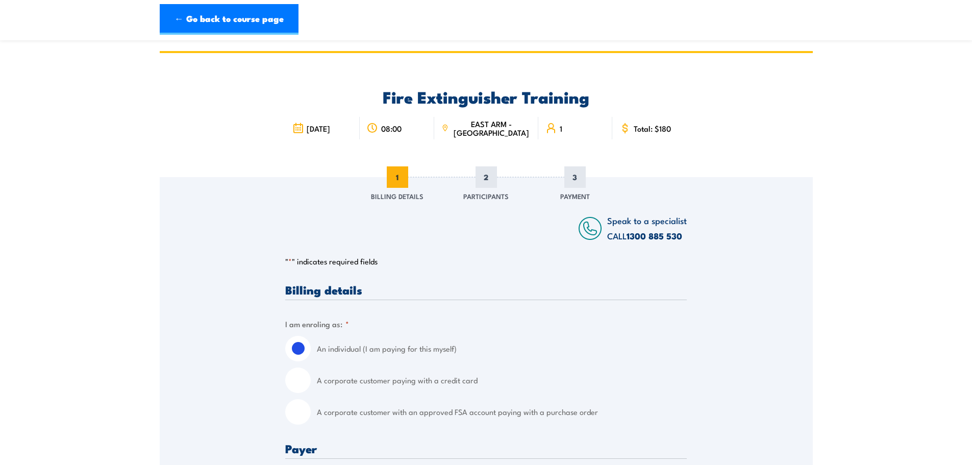
scroll to position [357, 0]
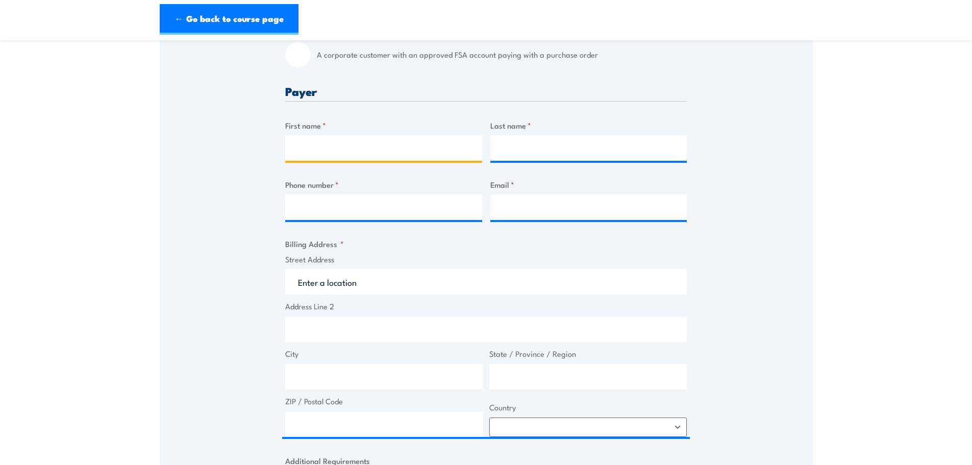
click at [342, 153] on input "First name *" at bounding box center [383, 148] width 197 height 26
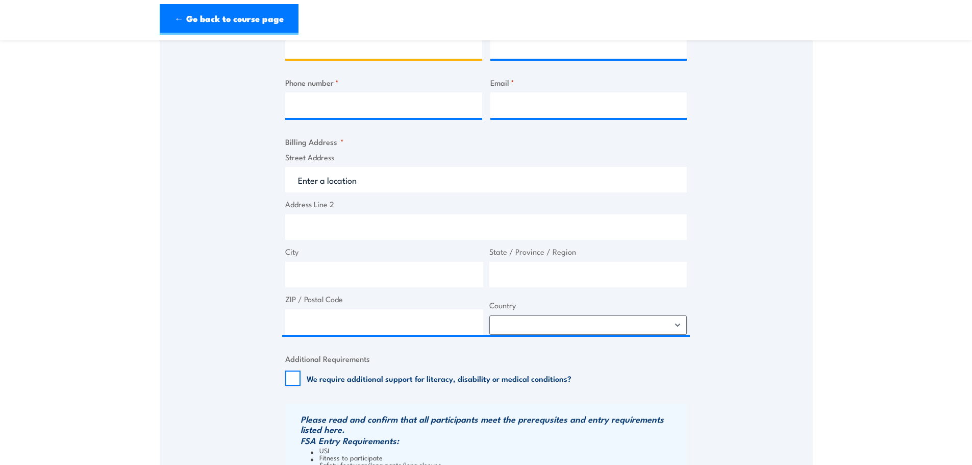
scroll to position [153, 0]
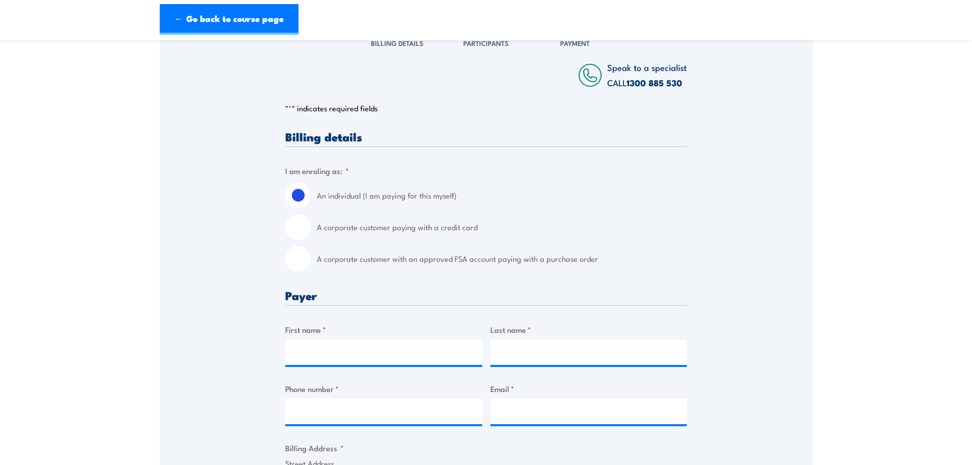
click at [304, 261] on input "A corporate customer with an approved FSA account paying with a purchase order" at bounding box center [298, 259] width 26 height 26
radio input "true"
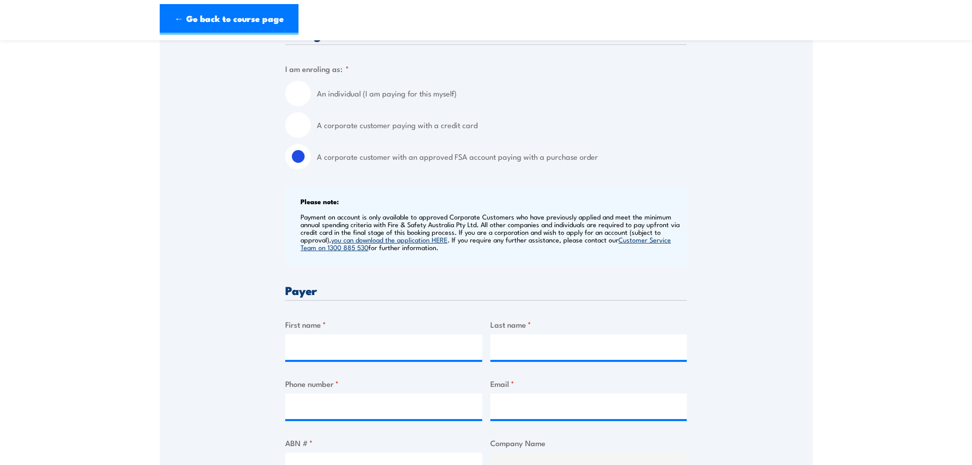
scroll to position [306, 0]
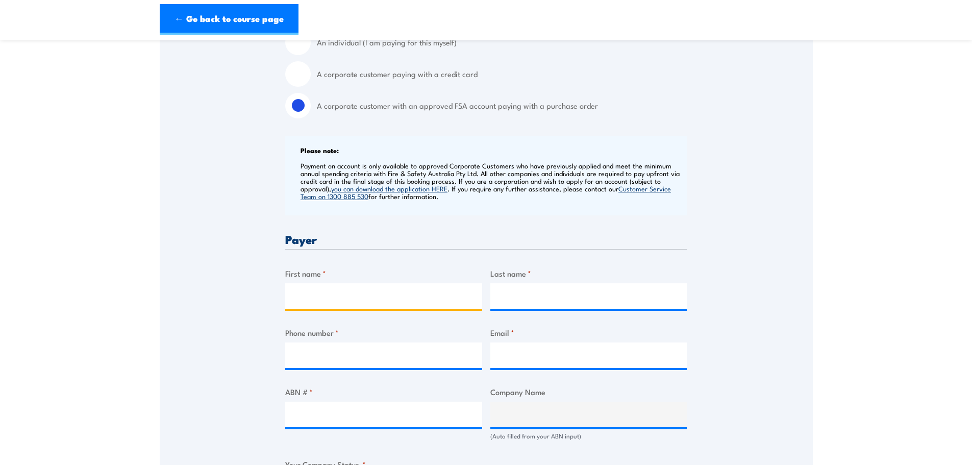
click at [302, 295] on input "First name *" at bounding box center [383, 296] width 197 height 26
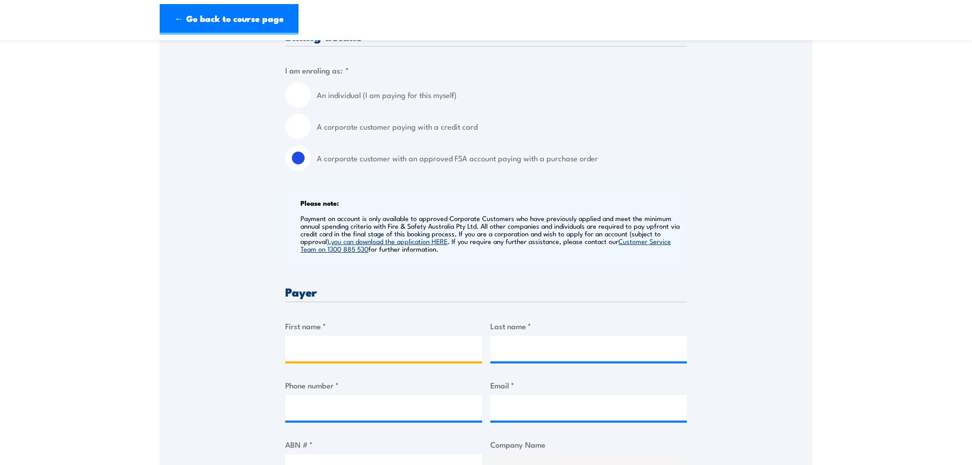
scroll to position [255, 0]
click at [327, 339] on input "First name *" at bounding box center [383, 347] width 197 height 26
type input "Annie"
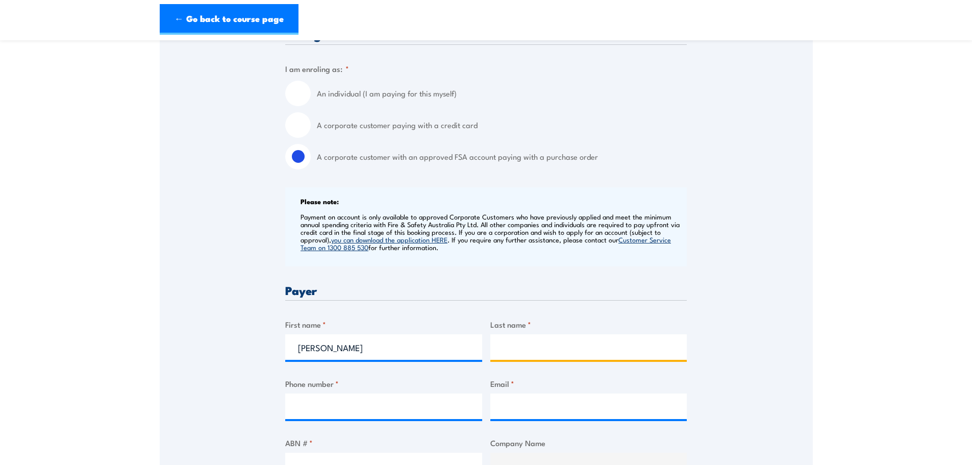
click at [599, 351] on input "Last name *" at bounding box center [588, 347] width 197 height 26
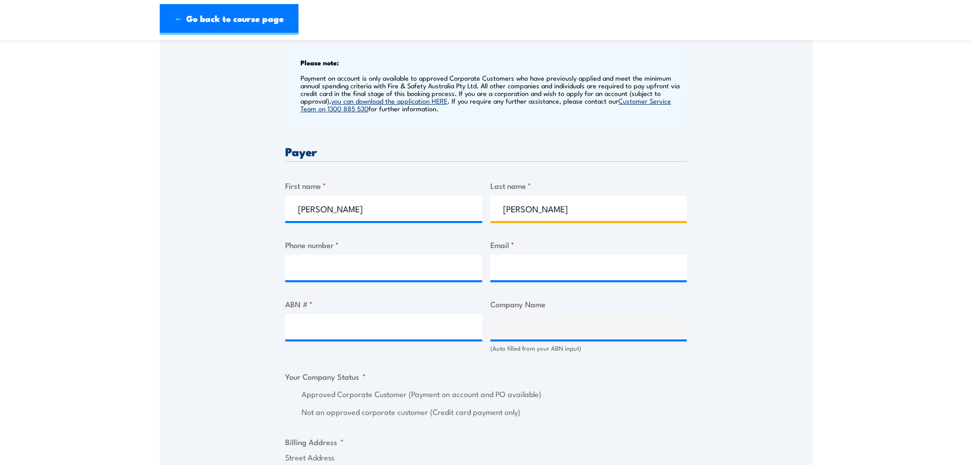
scroll to position [408, 0]
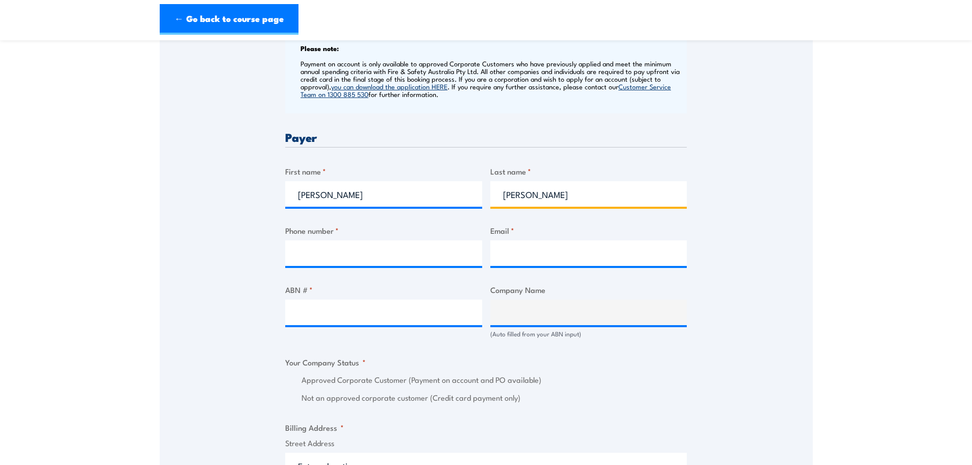
type input "Nguyen"
click at [343, 248] on input "Phone number *" at bounding box center [383, 253] width 197 height 26
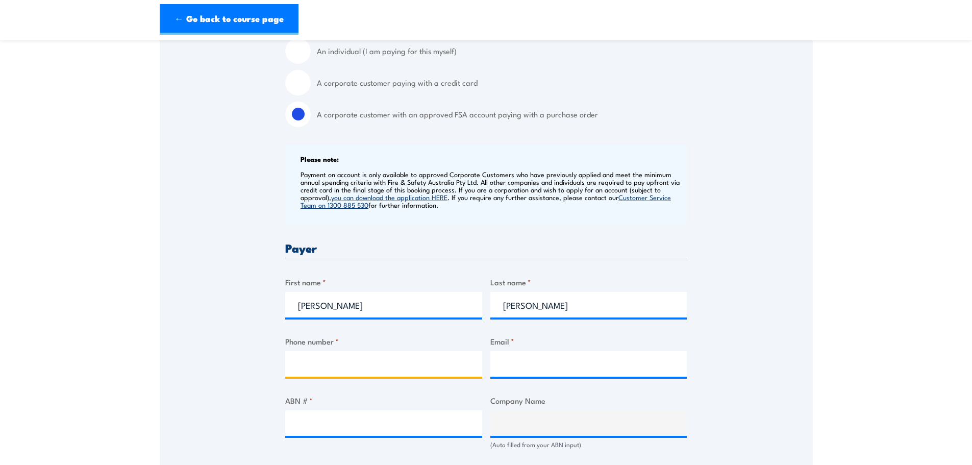
scroll to position [306, 0]
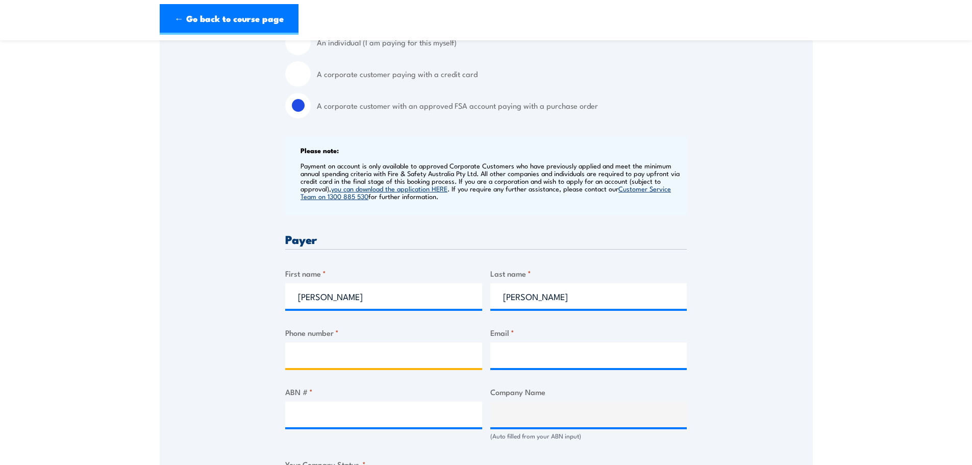
click at [342, 353] on input "Phone number *" at bounding box center [383, 355] width 197 height 26
type input "0475608412"
click at [528, 344] on input "Email *" at bounding box center [588, 355] width 197 height 26
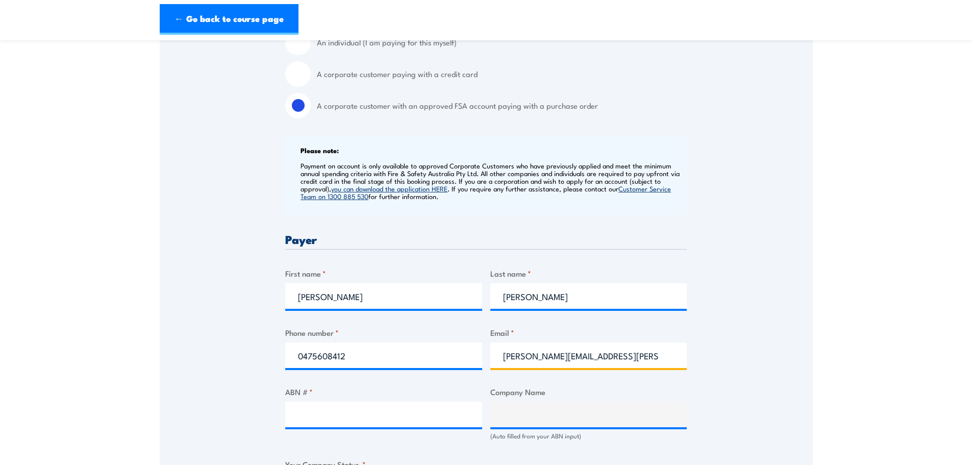
type input "annie.nguyen@nacpp.com.au"
click at [357, 408] on input "ABN # *" at bounding box center [383, 414] width 197 height 26
paste input "18 618 481 486"
type input "18 618 481 486"
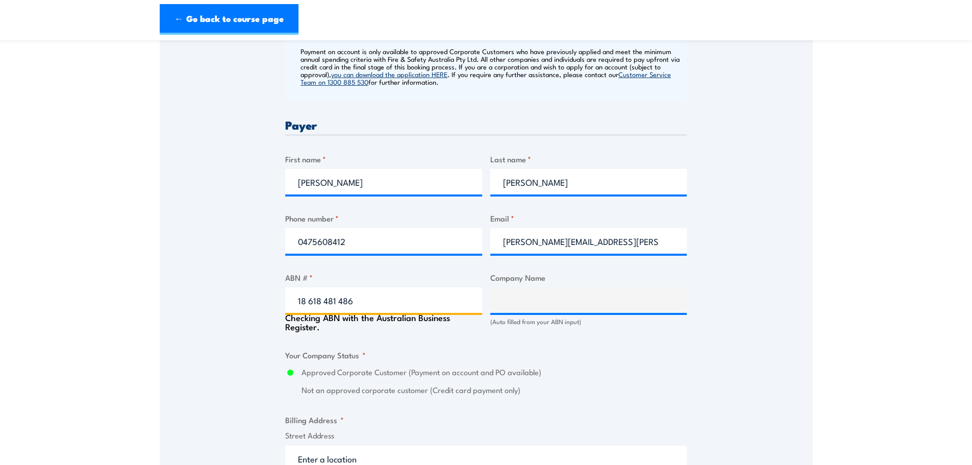
type input "NACP PROJECTS AUSTRALIA PTY LTD"
radio input "true"
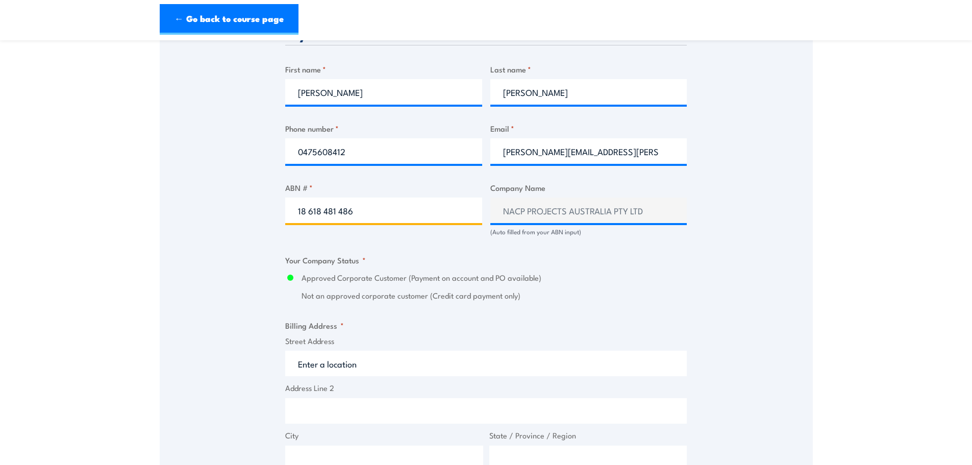
scroll to position [612, 0]
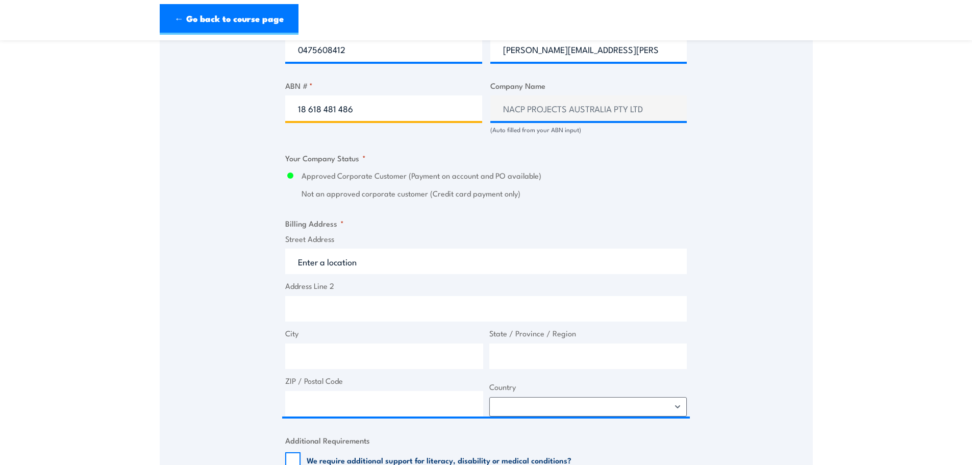
type input "18 618 481 486"
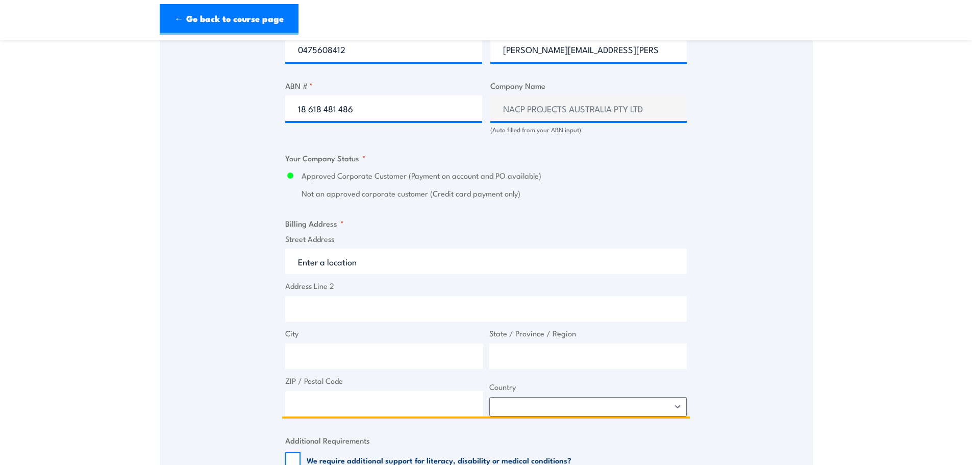
click at [330, 265] on input "Street Address" at bounding box center [485, 261] width 401 height 26
type input "y"
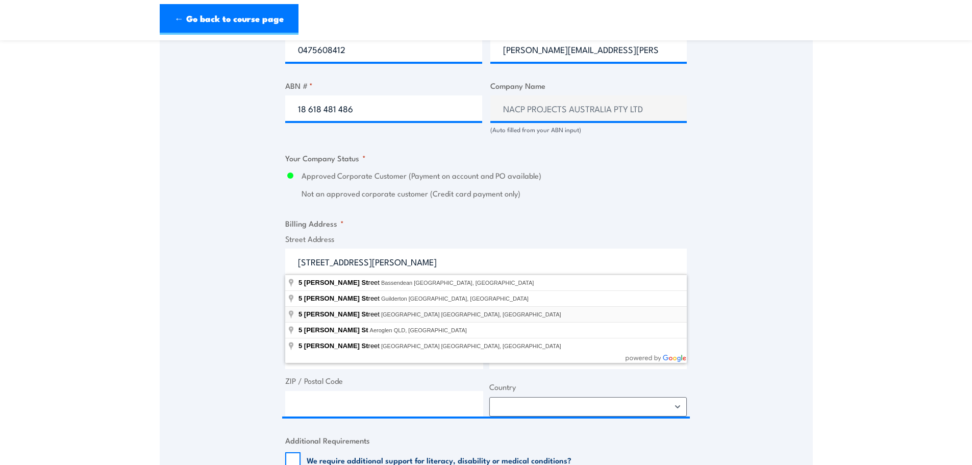
type input "5 Whitfield Street, Darwin City NT, Australia"
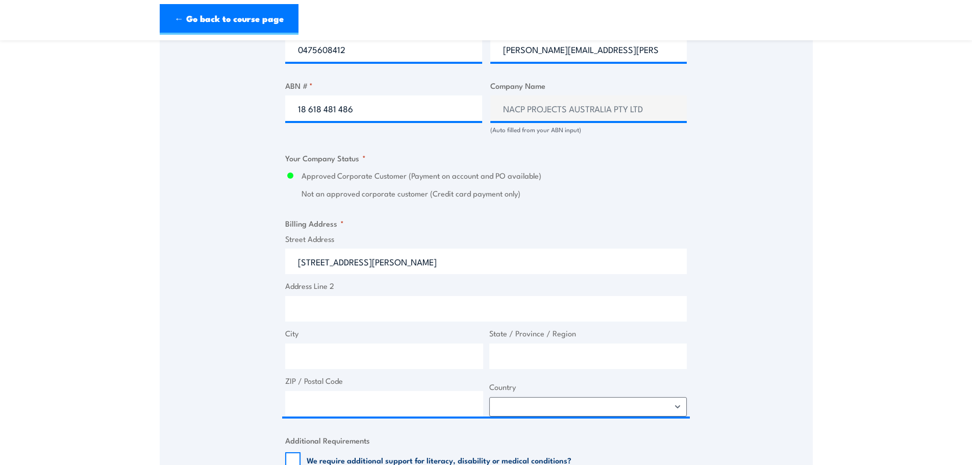
type input "[STREET_ADDRESS][PERSON_NAME]"
type input "[GEOGRAPHIC_DATA]"
type input "0800"
select select "[GEOGRAPHIC_DATA]"
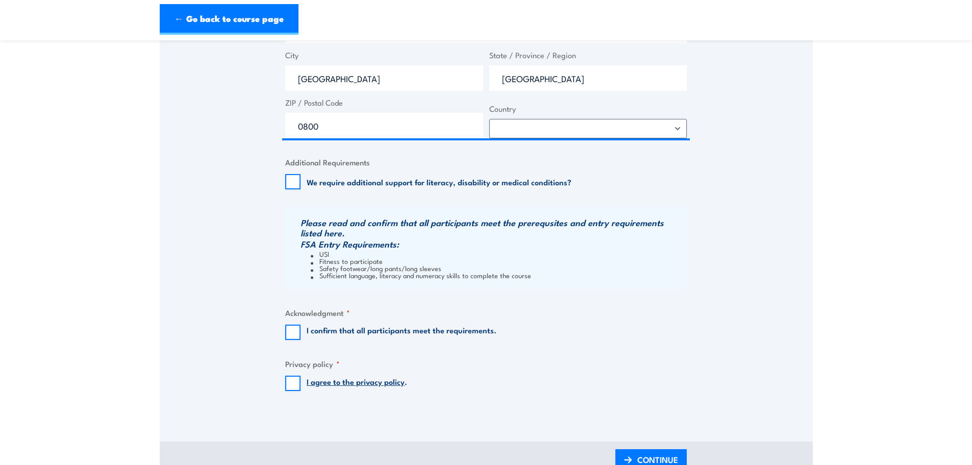
scroll to position [918, 0]
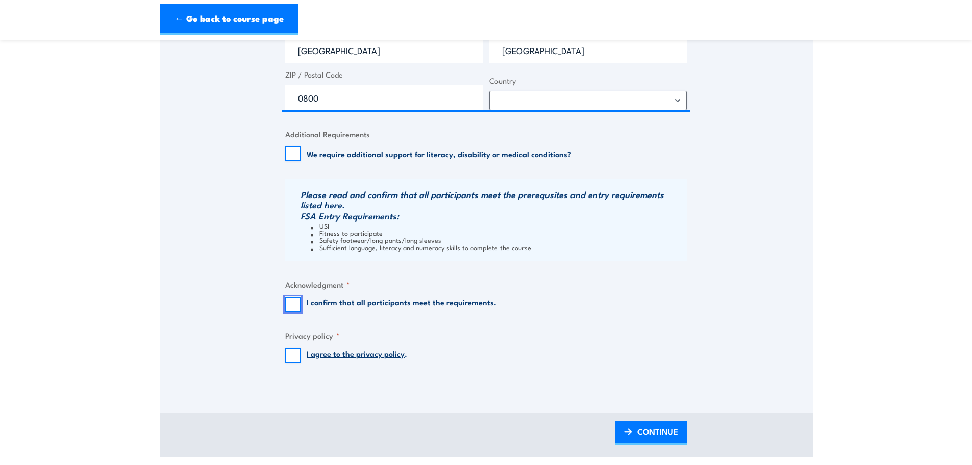
click at [294, 304] on input "I confirm that all participants meet the requirements." at bounding box center [292, 303] width 15 height 15
checkbox input "true"
click at [293, 357] on input "I agree to the privacy policy ." at bounding box center [292, 354] width 15 height 15
checkbox input "true"
click at [638, 426] on span "CONTINUE" at bounding box center [657, 431] width 41 height 27
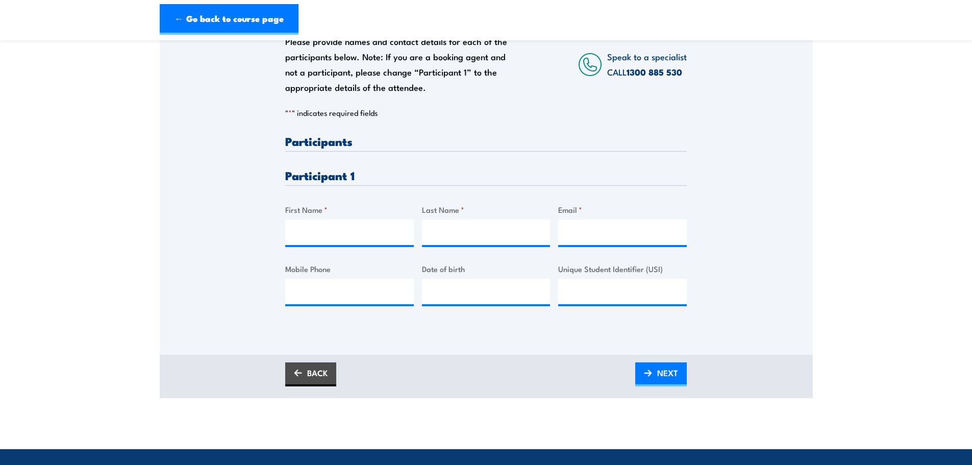
scroll to position [204, 0]
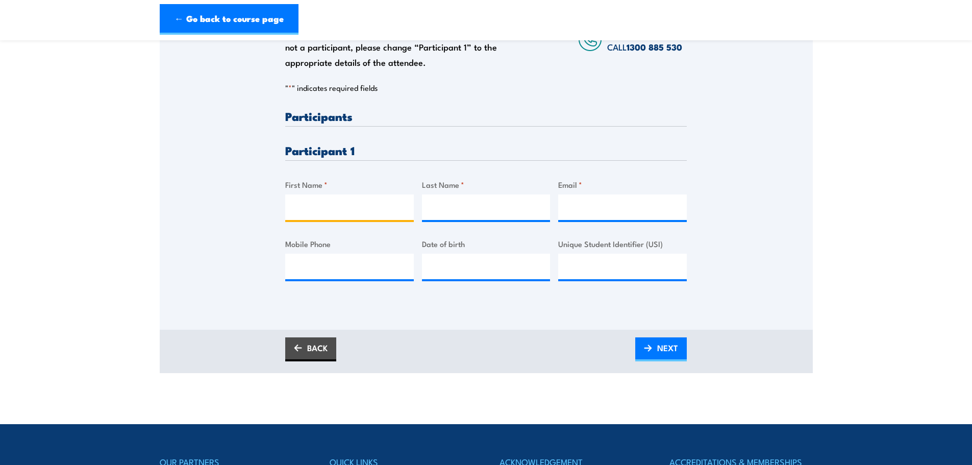
click at [330, 207] on input "First Name *" at bounding box center [349, 207] width 129 height 26
type input "Marcel"
click at [465, 205] on input "Last Name *" at bounding box center [486, 207] width 129 height 26
type input "Tugwell"
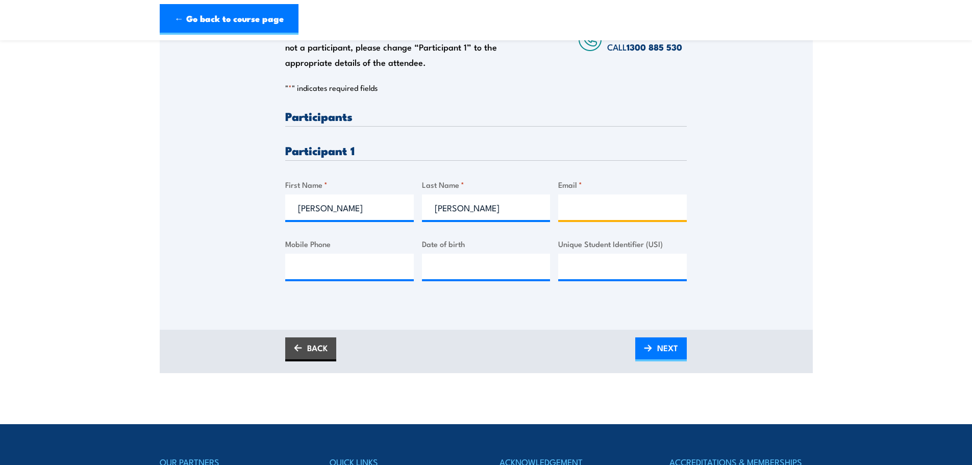
click at [614, 204] on input "Email *" at bounding box center [622, 207] width 129 height 26
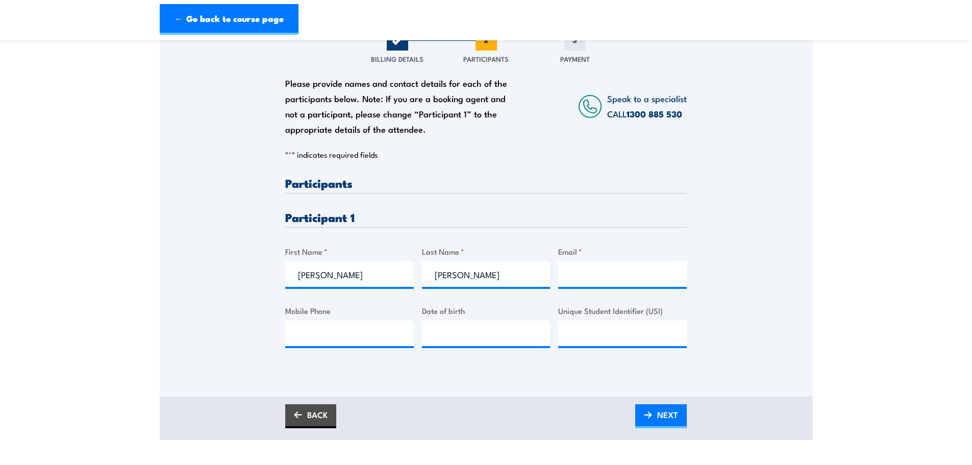
scroll to position [0, 0]
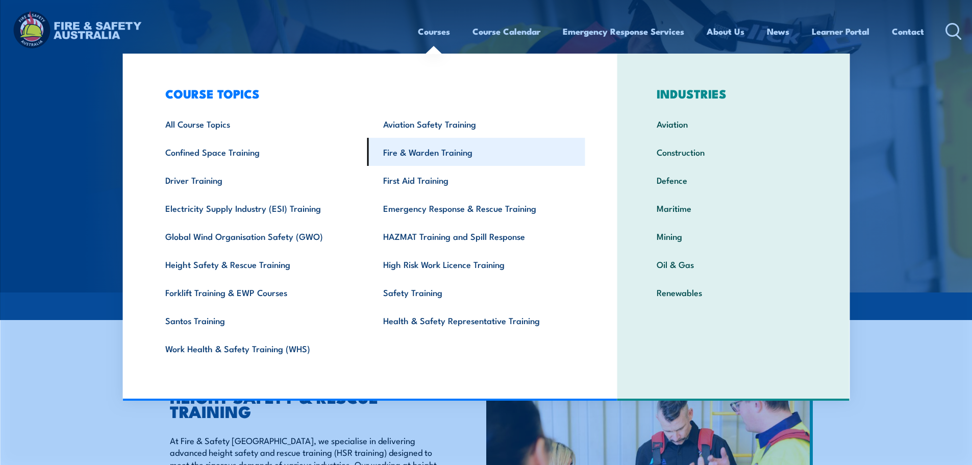
click at [419, 153] on link "Fire & Warden Training" at bounding box center [476, 152] width 218 height 28
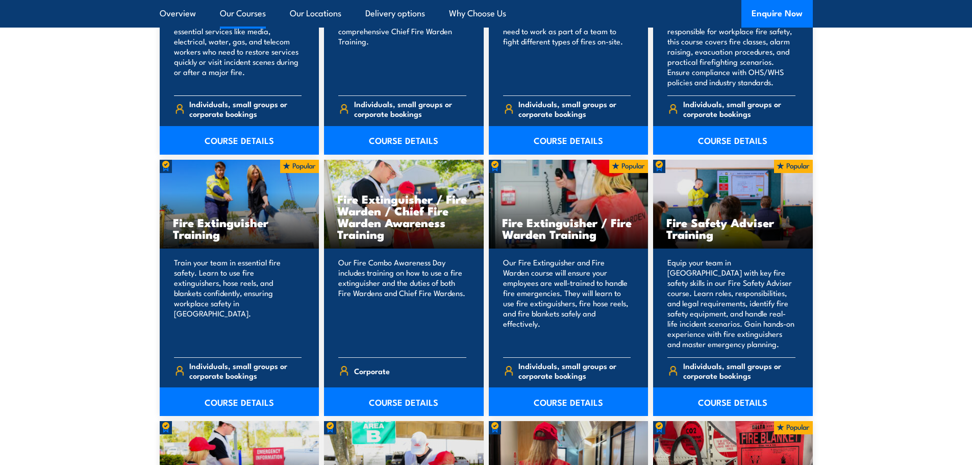
scroll to position [969, 0]
click at [234, 405] on link "COURSE DETAILS" at bounding box center [240, 402] width 160 height 29
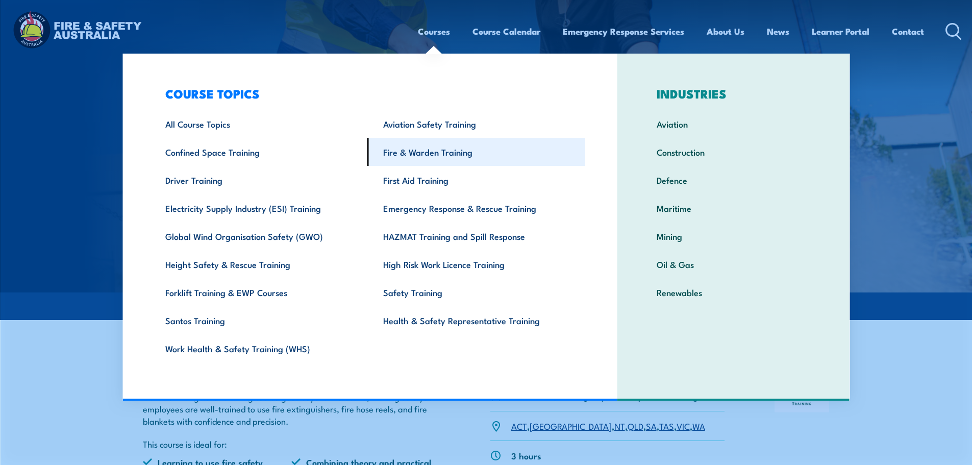
click at [415, 158] on link "Fire & Warden Training" at bounding box center [476, 152] width 218 height 28
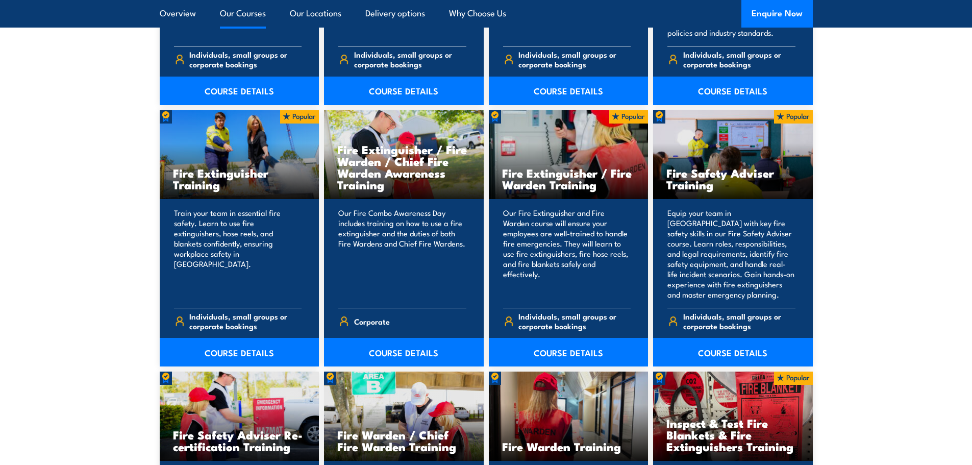
scroll to position [1020, 0]
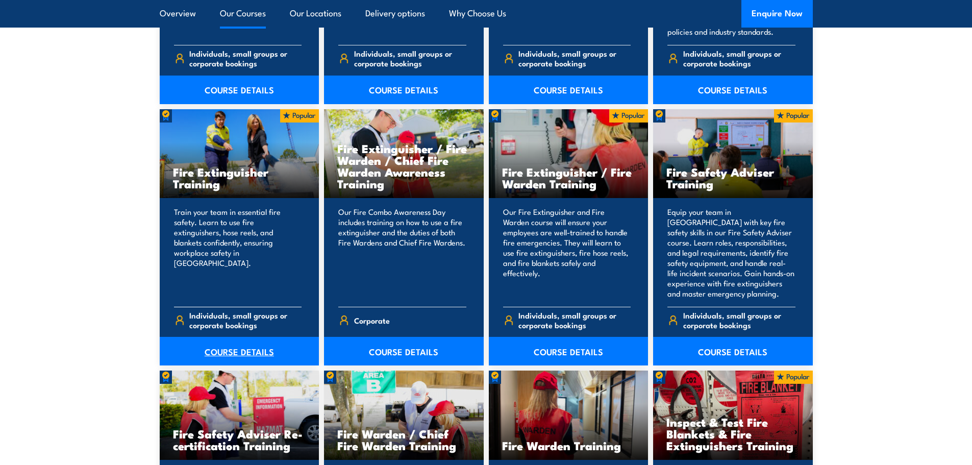
click at [253, 347] on link "COURSE DETAILS" at bounding box center [240, 351] width 160 height 29
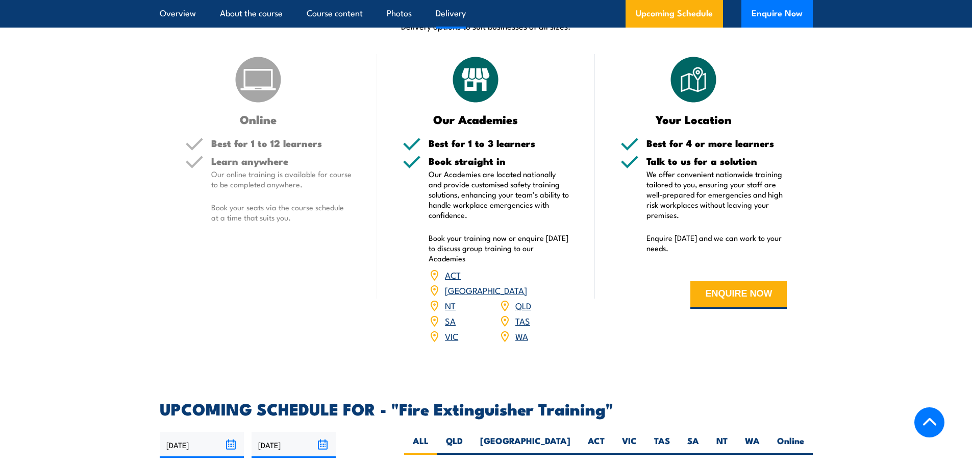
scroll to position [1581, 0]
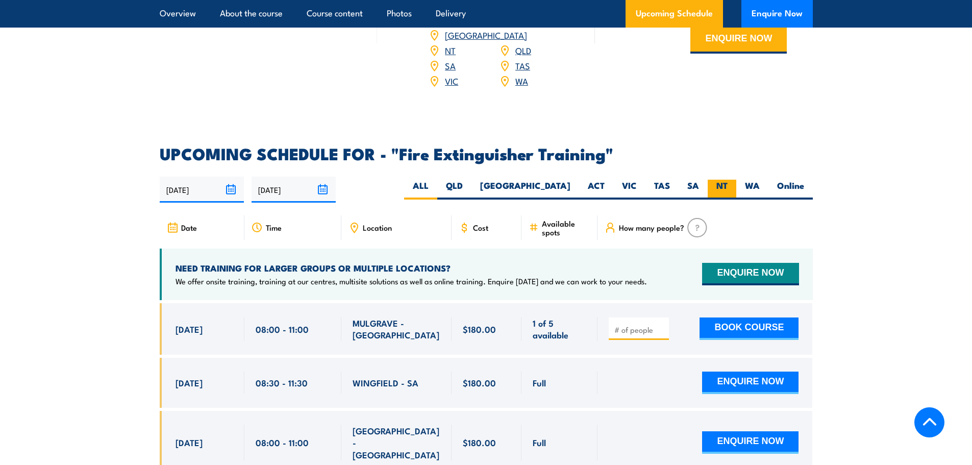
click at [722, 180] on label "NT" at bounding box center [722, 190] width 29 height 20
click at [727, 180] on input "NT" at bounding box center [730, 183] width 7 height 7
radio input "true"
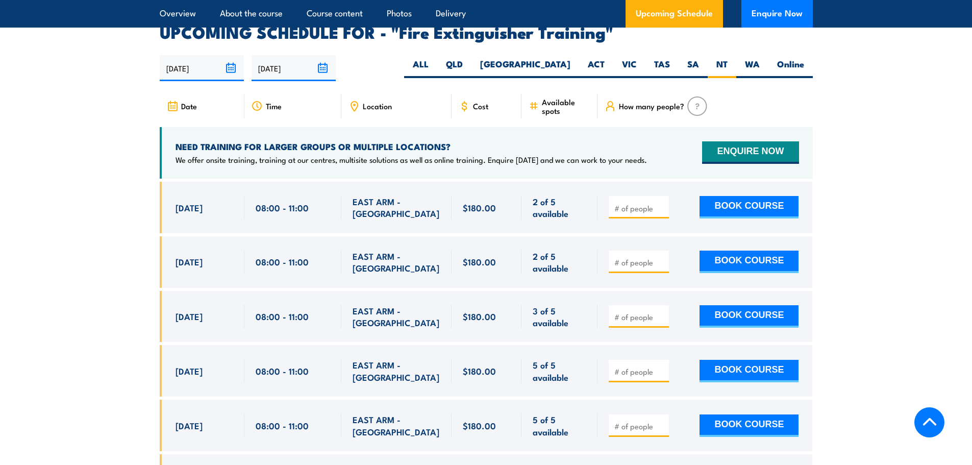
scroll to position [1712, 0]
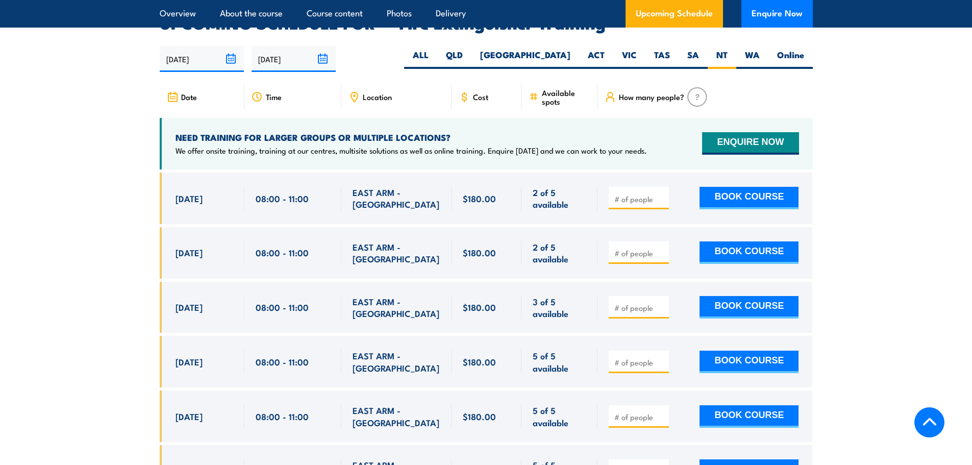
click at [619, 194] on input "number" at bounding box center [639, 199] width 51 height 10
type input "1"
click at [748, 187] on button "BOOK COURSE" at bounding box center [748, 198] width 99 height 22
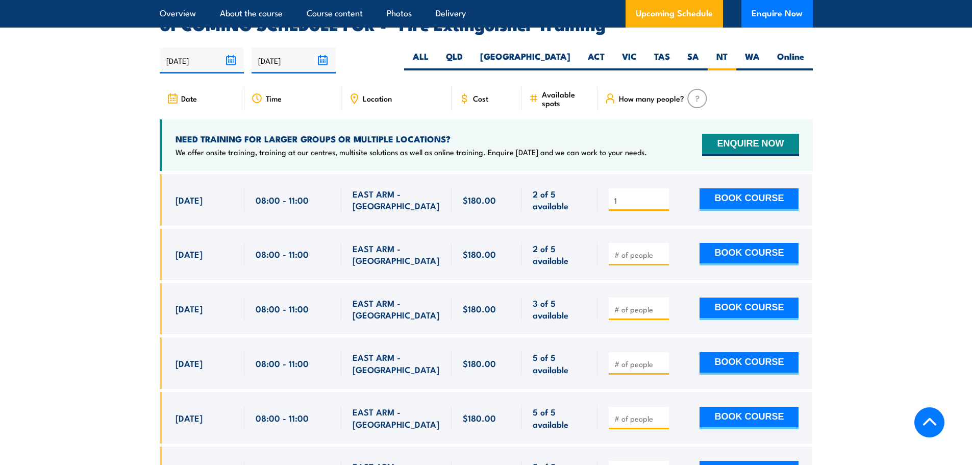
click at [627, 195] on input "1" at bounding box center [639, 200] width 51 height 10
click at [767, 188] on button "BOOK COURSE" at bounding box center [748, 199] width 99 height 22
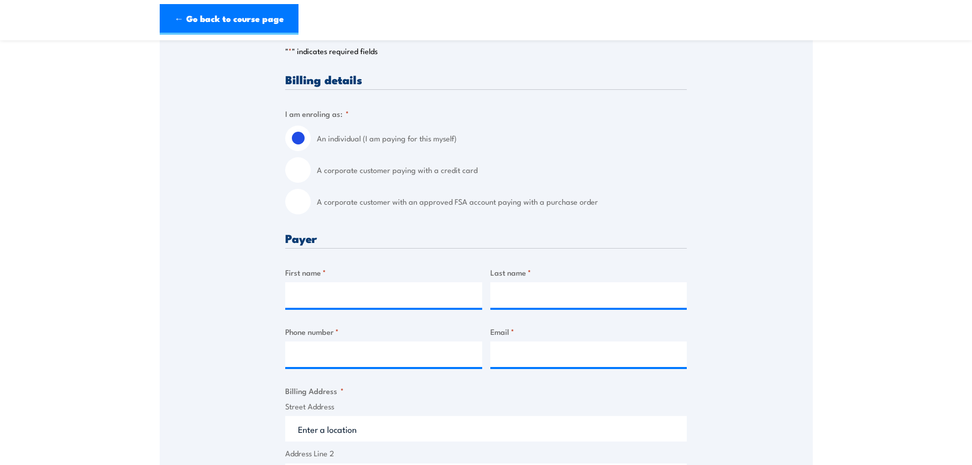
scroll to position [255, 0]
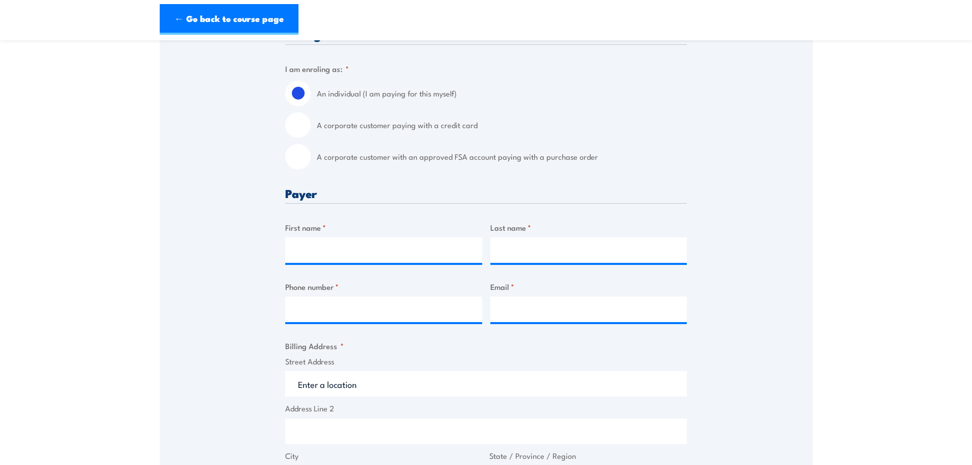
click at [296, 166] on input "A corporate customer with an approved FSA account paying with a purchase order" at bounding box center [298, 157] width 26 height 26
radio input "true"
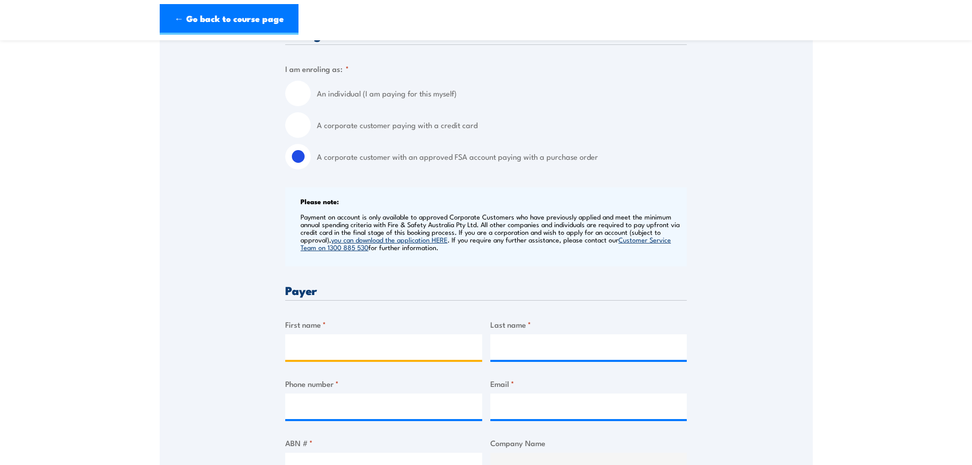
click at [330, 344] on input "First name *" at bounding box center [383, 347] width 197 height 26
type input "Annie"
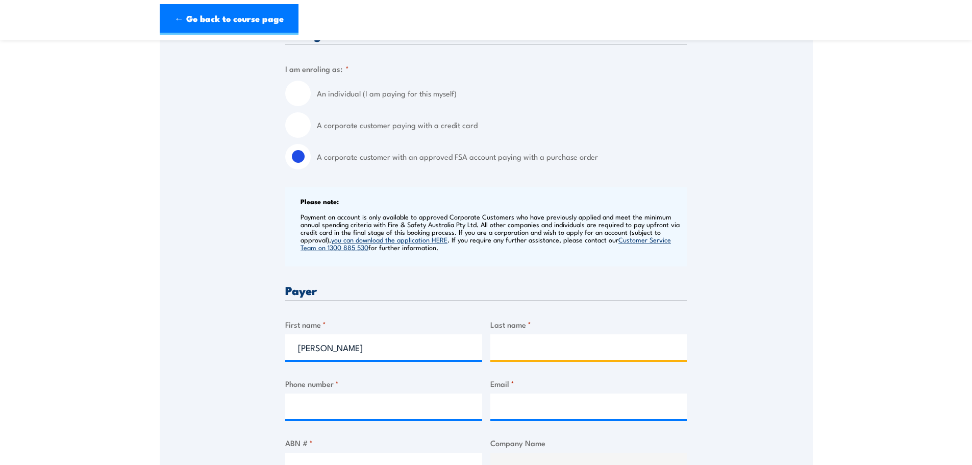
click at [540, 357] on input "Last name *" at bounding box center [588, 347] width 197 height 26
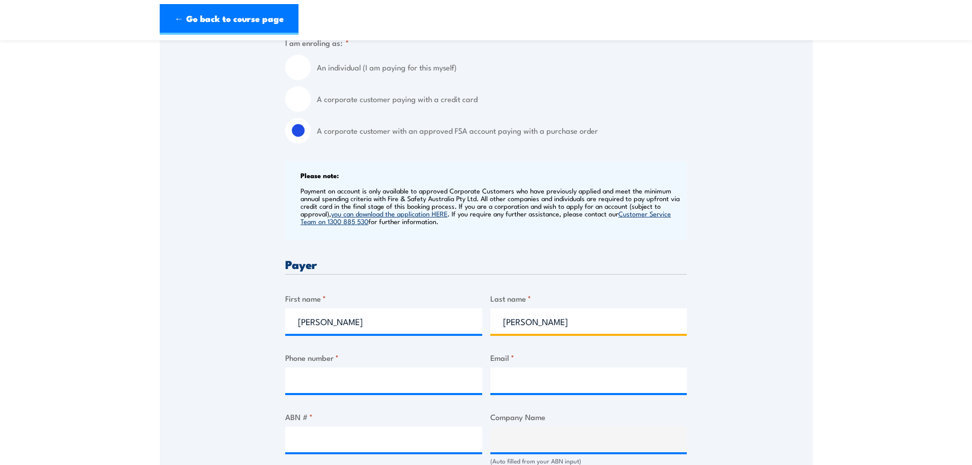
scroll to position [357, 0]
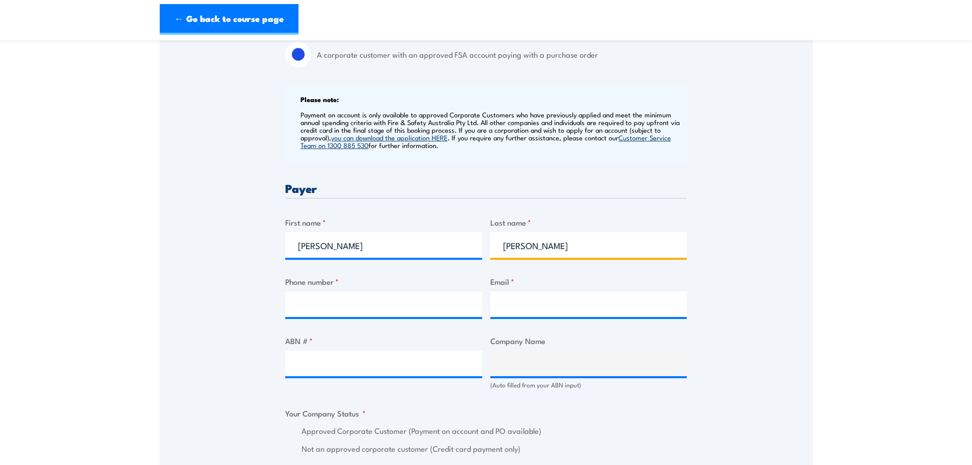
type input "Nguyen"
click at [357, 293] on input "Phone number *" at bounding box center [383, 304] width 197 height 26
click at [336, 309] on input "0475" at bounding box center [383, 304] width 197 height 26
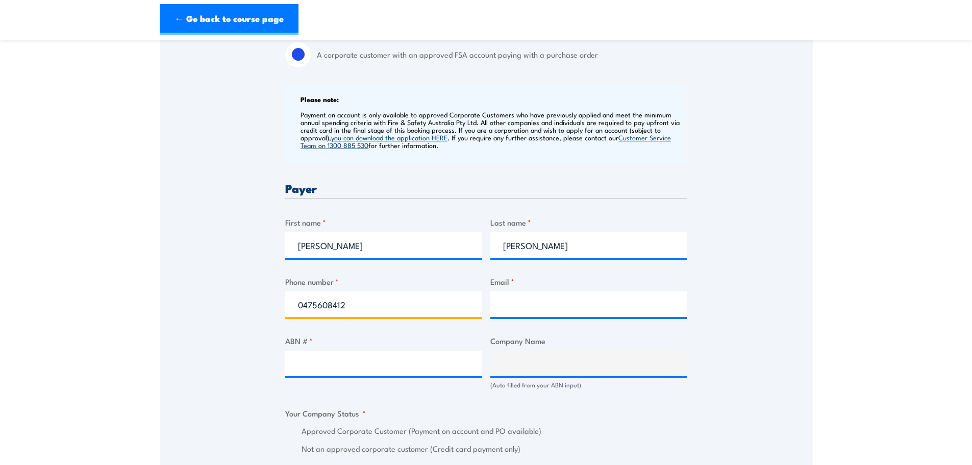
type input "0475608412"
click at [539, 293] on input "Email *" at bounding box center [588, 304] width 197 height 26
click at [508, 307] on input "Email *" at bounding box center [588, 304] width 197 height 26
paste input "annie.nguyen@nacpp.com.au"
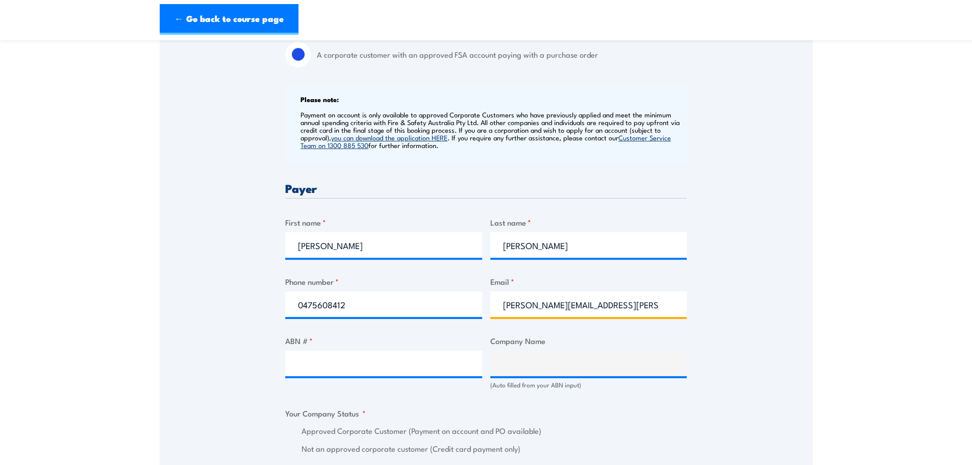
type input "annie.nguyen@nacpp.com.au"
click at [330, 369] on input "ABN # *" at bounding box center [383, 363] width 197 height 26
paste input "18 618 481 486"
type input "18 618 481 486"
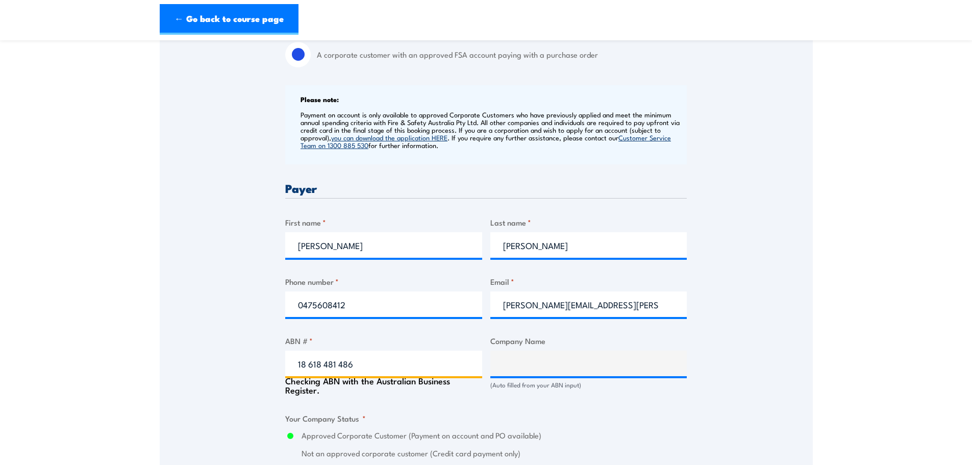
type input "NACP PROJECTS AUSTRALIA PTY LTD"
radio input "true"
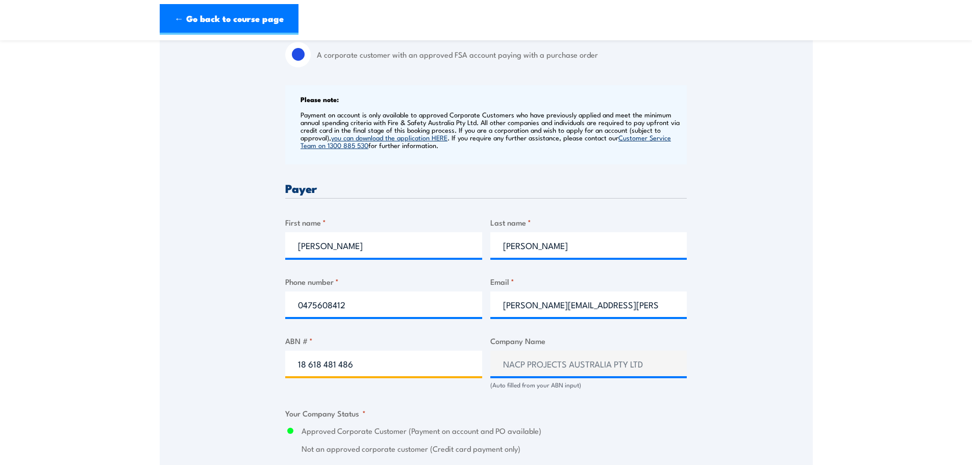
type input "18 618 481 486"
click at [750, 337] on div "Speak to a specialist CALL 1300 885 530 CALL 1300 885 530 " * " indicates requi…" at bounding box center [486, 383] width 653 height 1126
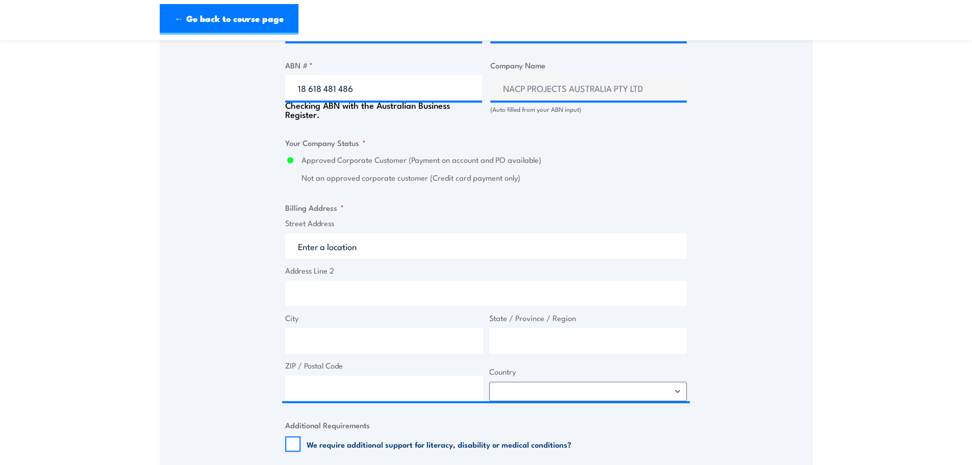
scroll to position [714, 0]
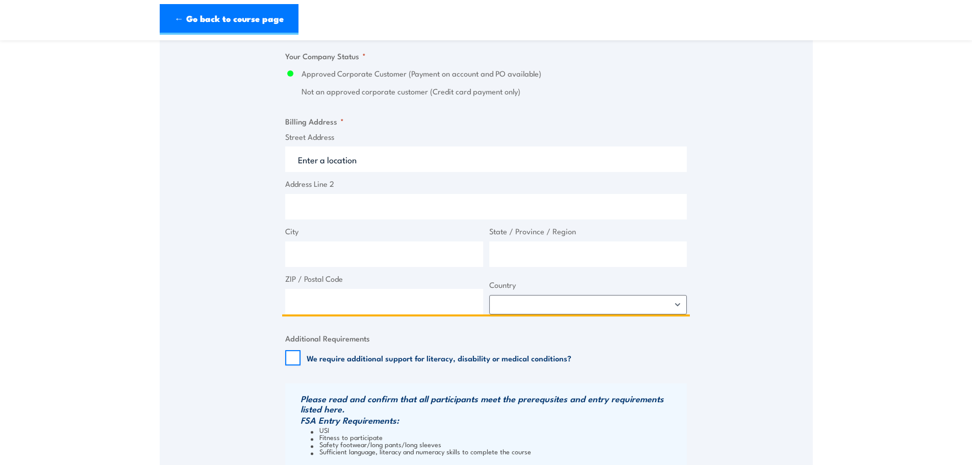
click at [304, 199] on input "Address Line 2" at bounding box center [485, 207] width 401 height 26
click at [339, 148] on input "Street Address" at bounding box center [485, 159] width 401 height 26
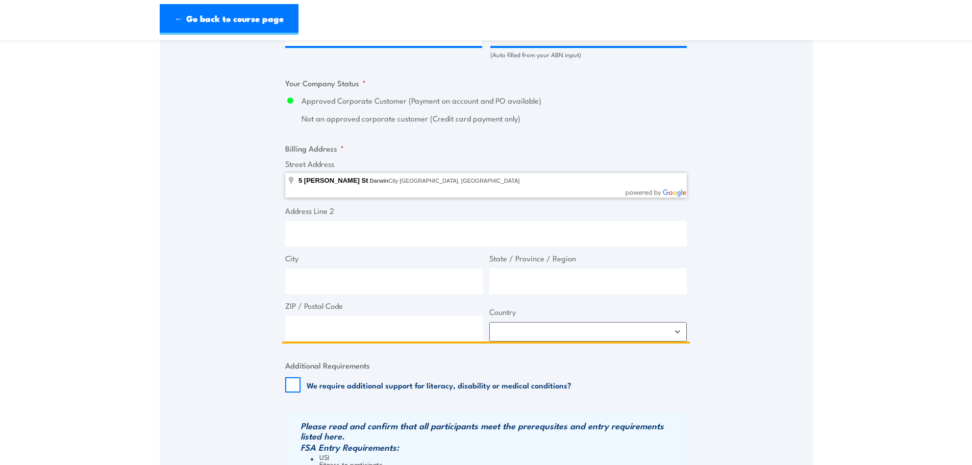
scroll to position [663, 0]
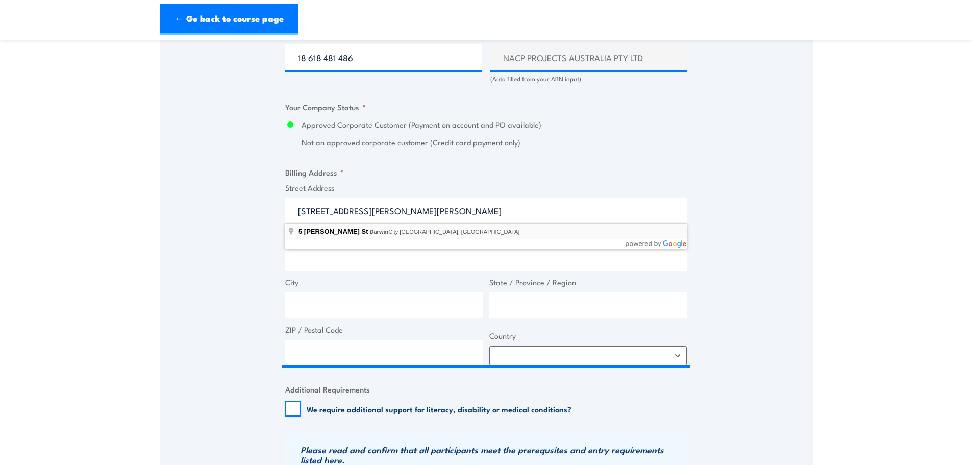
type input "[STREET_ADDRESS][PERSON_NAME]"
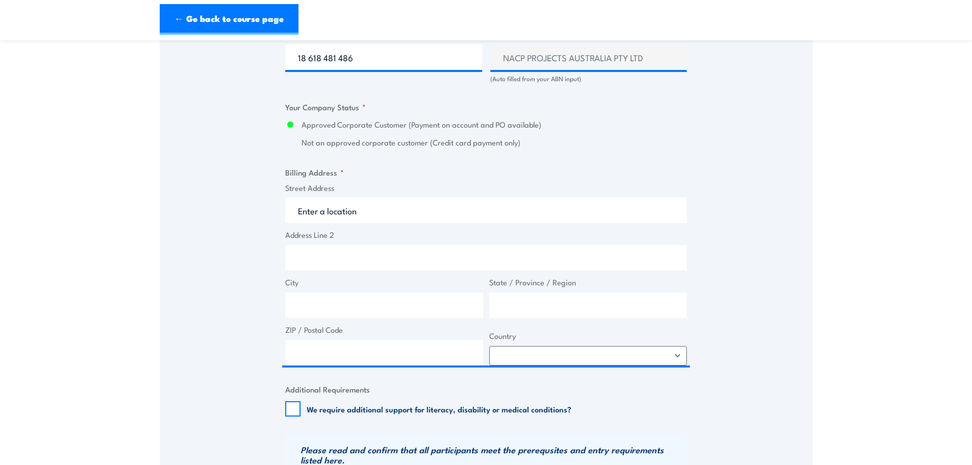
type input "5 Whitfield St"
type input "Darwin City"
type input "Northern Territory"
type input "0800"
select select "Australia"
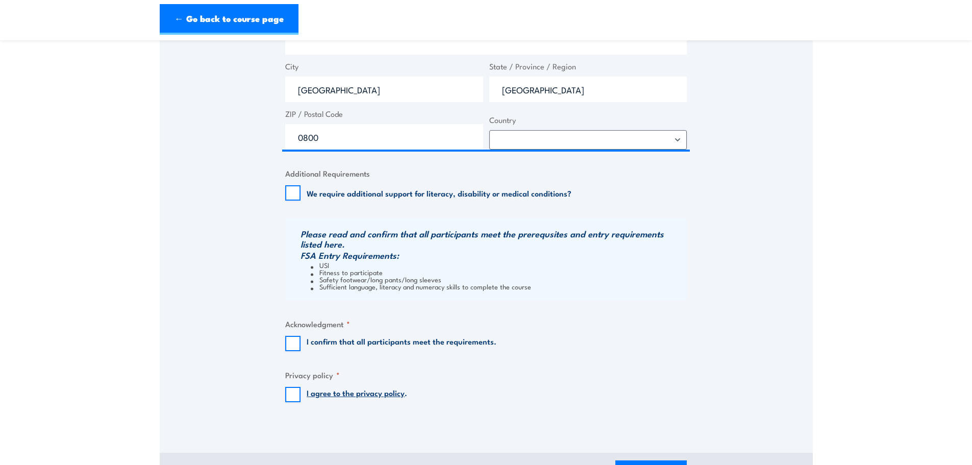
scroll to position [969, 0]
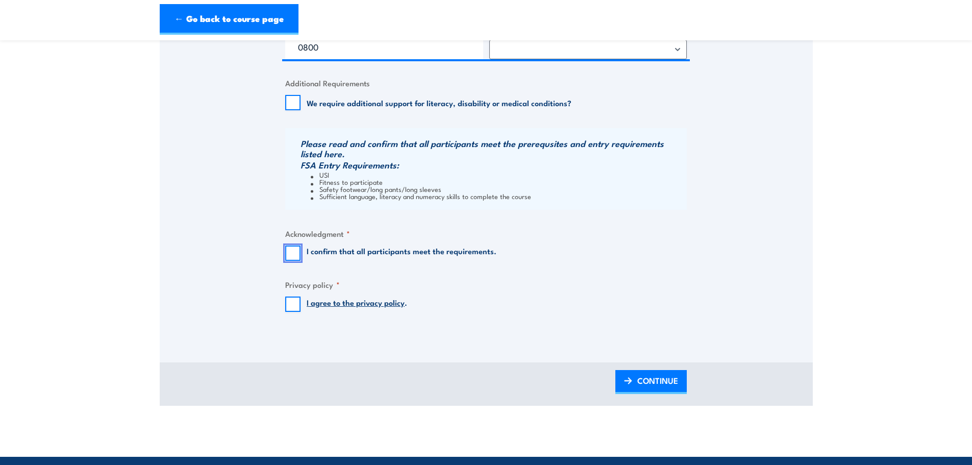
click at [291, 246] on input "I confirm that all participants meet the requirements." at bounding box center [292, 252] width 15 height 15
checkbox input "true"
click at [296, 305] on input "I agree to the privacy policy ." at bounding box center [292, 303] width 15 height 15
checkbox input "true"
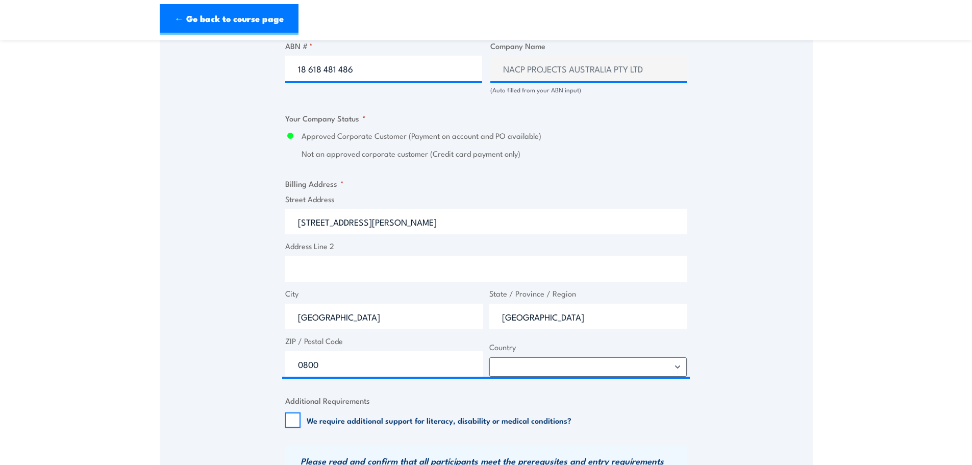
scroll to position [918, 0]
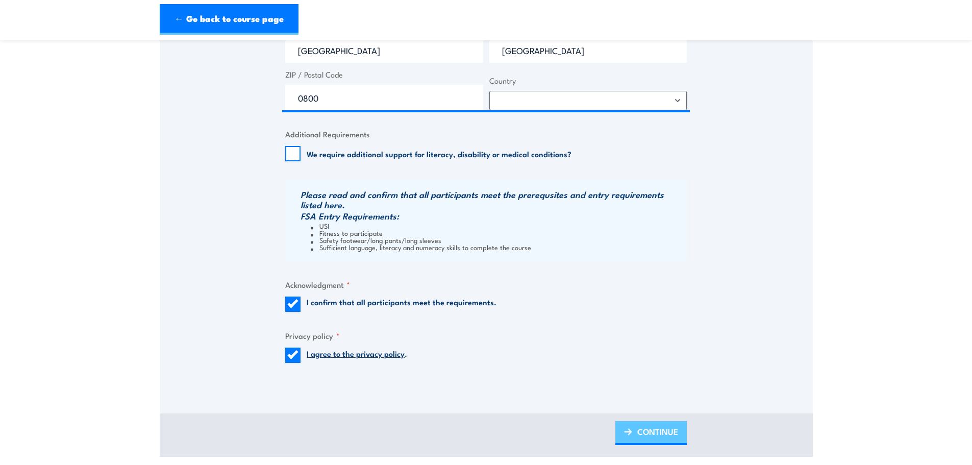
click at [639, 431] on span "CONTINUE" at bounding box center [657, 431] width 41 height 27
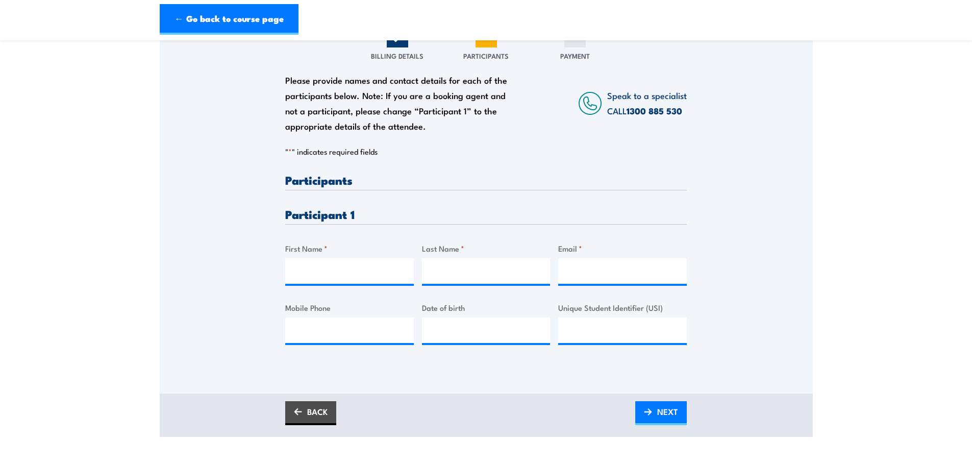
scroll to position [153, 0]
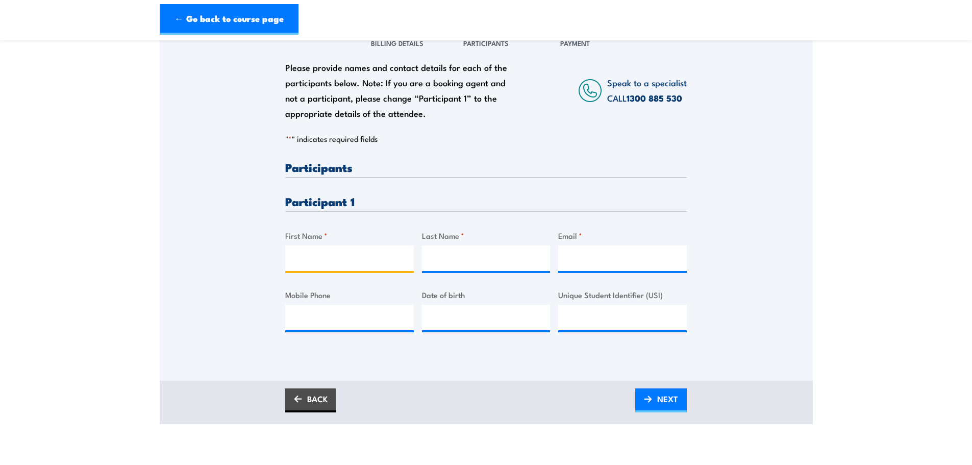
click at [334, 261] on input "First Name *" at bounding box center [349, 258] width 129 height 26
type input "Adam"
click at [480, 262] on input "Last Name *" at bounding box center [486, 258] width 129 height 26
type input "Crosby"
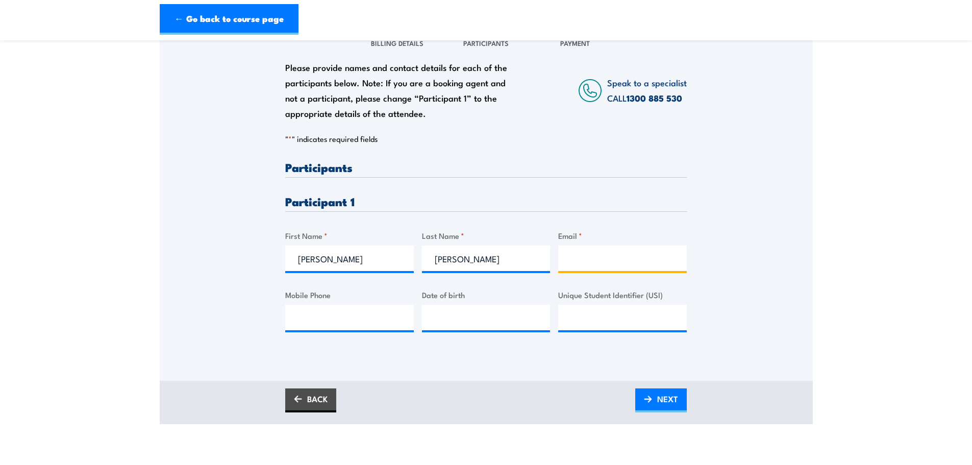
click at [595, 265] on input "Email *" at bounding box center [622, 258] width 129 height 26
click at [593, 251] on input "Email *" at bounding box center [622, 258] width 129 height 26
paste input "adam.crosby@nacpp.com.au"
type input "adam.crosby@nacpp.com.au"
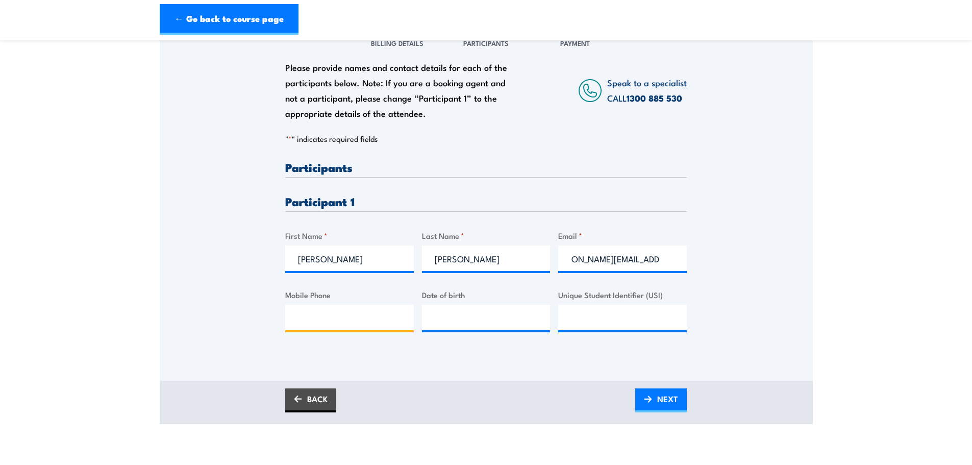
click at [322, 326] on input "Mobile Phone" at bounding box center [349, 318] width 129 height 26
click at [318, 315] on input "Mobile Phone" at bounding box center [349, 318] width 129 height 26
paste input "0477 020 055"
type input "0477 020 055"
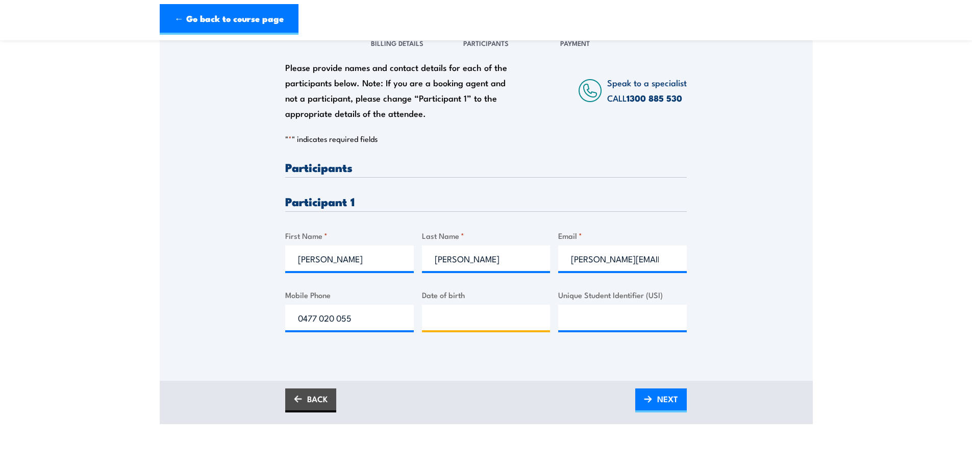
type input "__/__/____"
click at [469, 316] on input "__/__/____" at bounding box center [486, 318] width 129 height 26
click at [440, 315] on input "__/__/____" at bounding box center [486, 318] width 129 height 26
click at [473, 318] on input "__/__/____" at bounding box center [486, 318] width 129 height 26
paste input "28/03/1973"
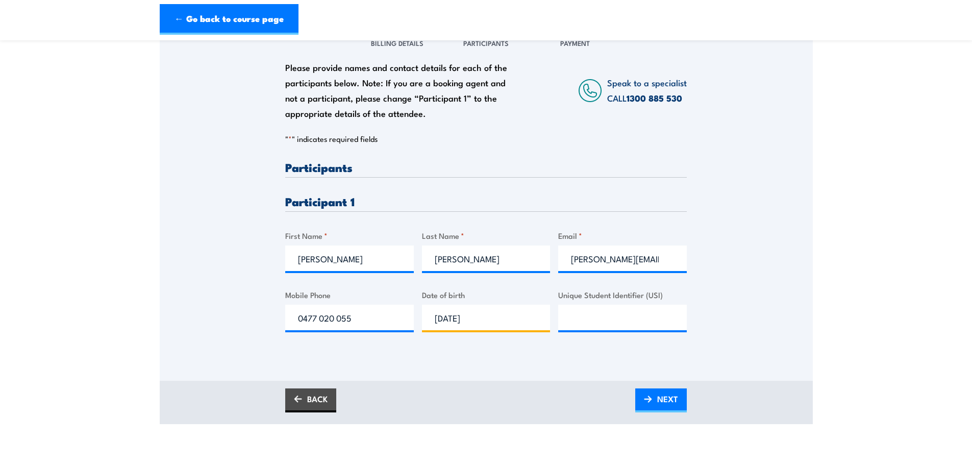
type input "28/03/1973"
click at [606, 315] on input "Unique Student Identifier (USI)" at bounding box center [622, 318] width 129 height 26
click at [624, 314] on input "Unique Student Identifier (USI)" at bounding box center [622, 318] width 129 height 26
paste input "7N28K37EVD"
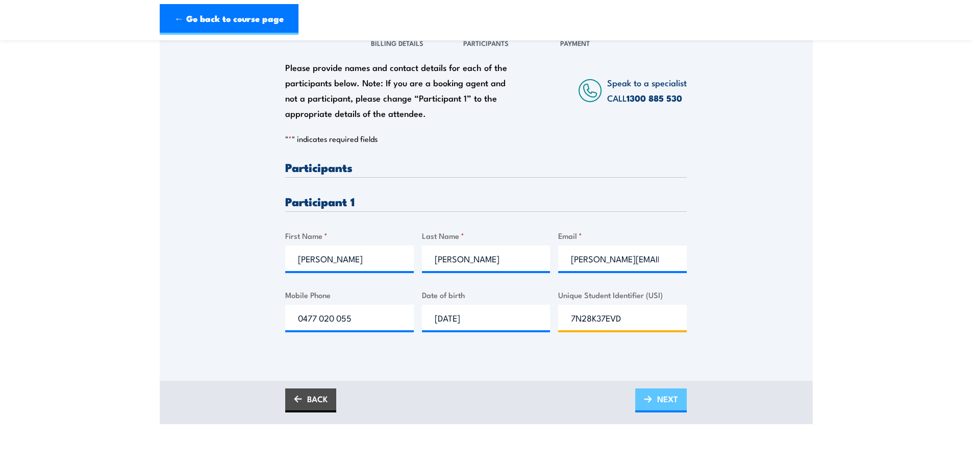
type input "7N28K37EVD"
click at [655, 404] on link "NEXT" at bounding box center [661, 400] width 52 height 24
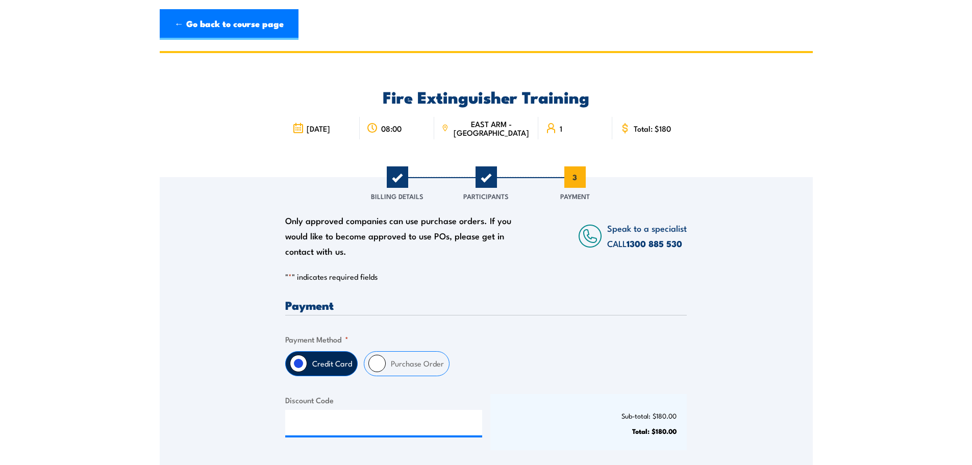
click at [378, 364] on input "Purchase Order" at bounding box center [376, 363] width 17 height 17
radio input "true"
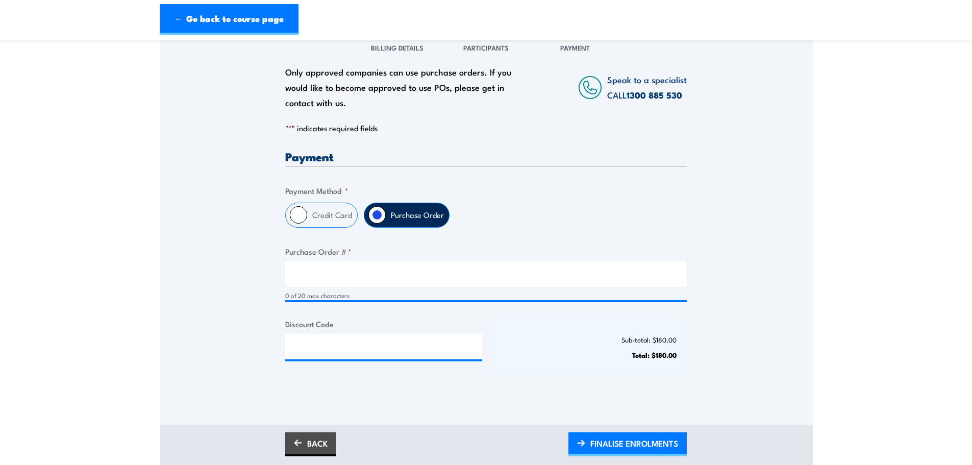
scroll to position [153, 0]
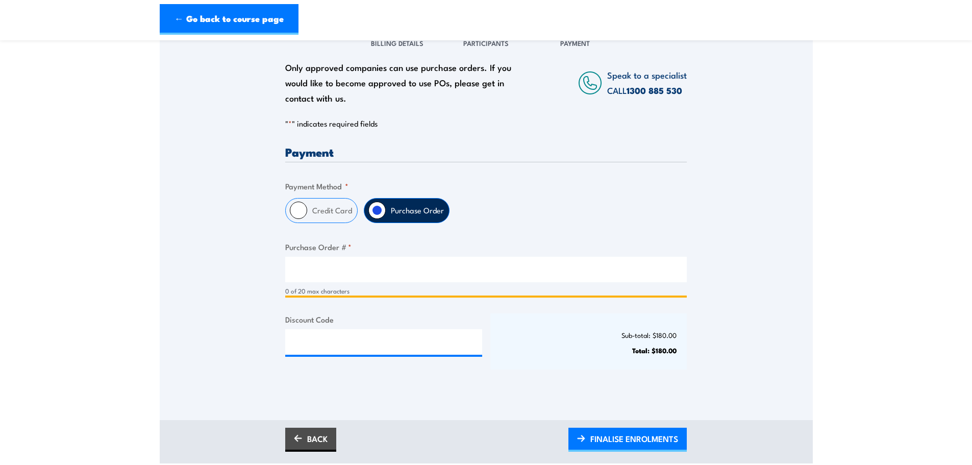
click at [337, 277] on input "Purchase Order # *" at bounding box center [485, 270] width 401 height 26
click at [326, 260] on input "906" at bounding box center [485, 270] width 401 height 26
type input "906678"
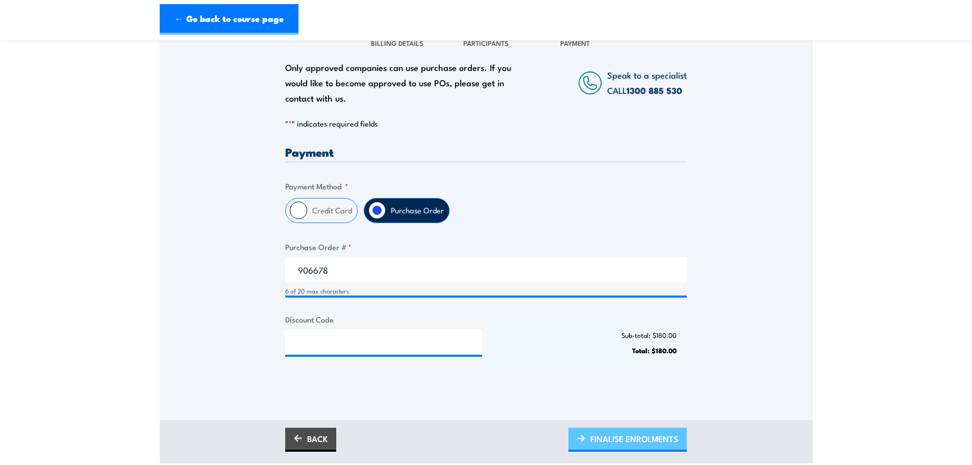
click at [639, 442] on span "FINALISE ENROLMENTS" at bounding box center [634, 438] width 88 height 27
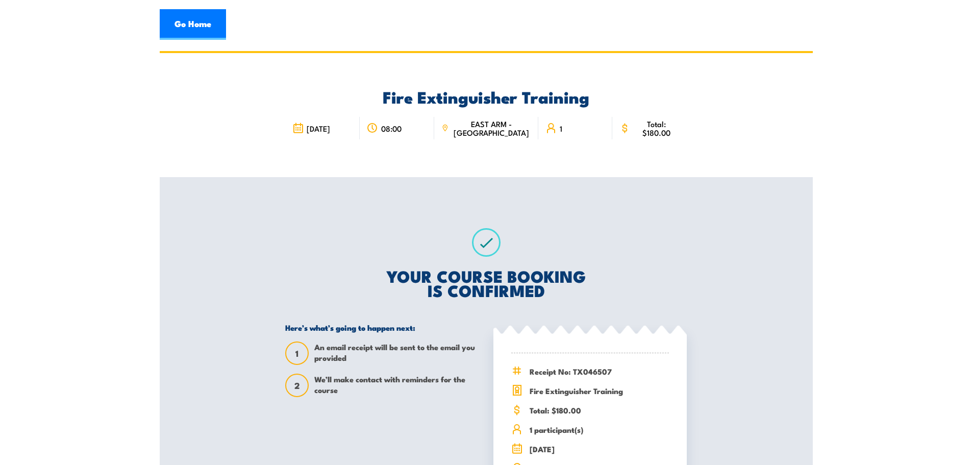
drag, startPoint x: 311, startPoint y: 251, endPoint x: 300, endPoint y: 223, distance: 30.0
click at [311, 251] on div "YOUR COURSE BOOKING IS CONFIRMED Here’s what’s going to happen next: 1 An email…" at bounding box center [486, 365] width 426 height 377
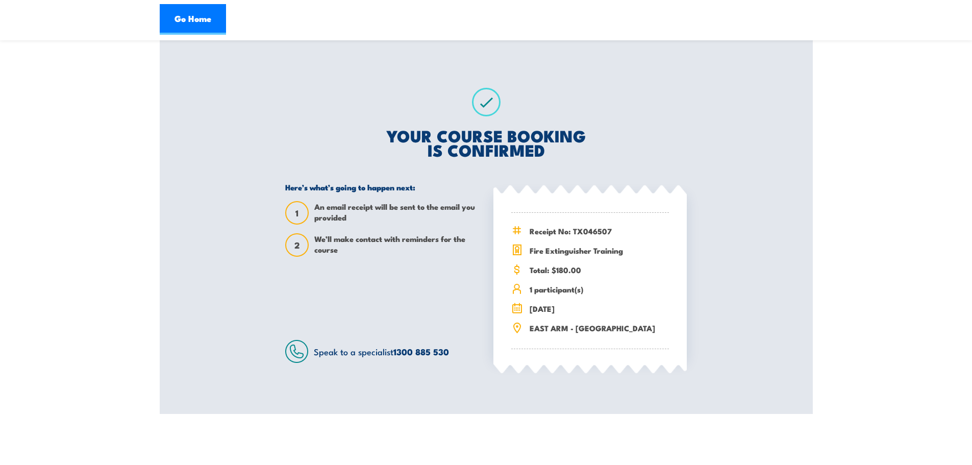
scroll to position [153, 0]
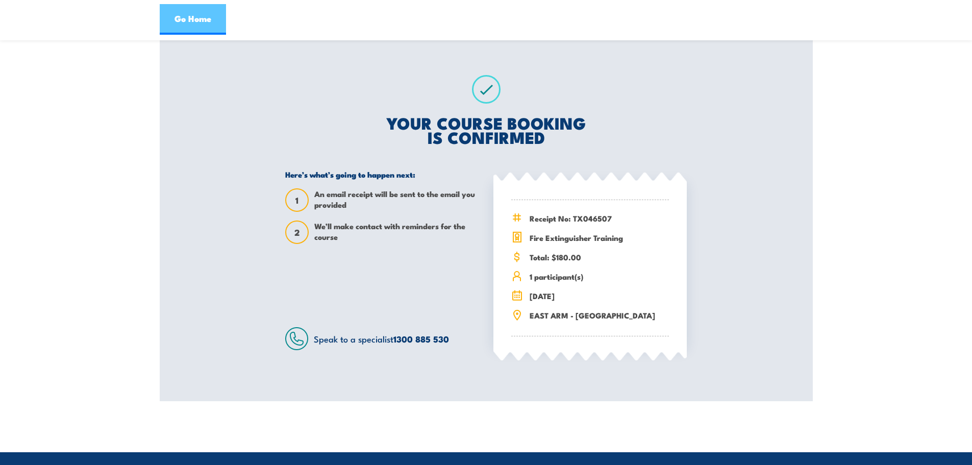
click at [195, 18] on link "Go Home" at bounding box center [193, 19] width 66 height 31
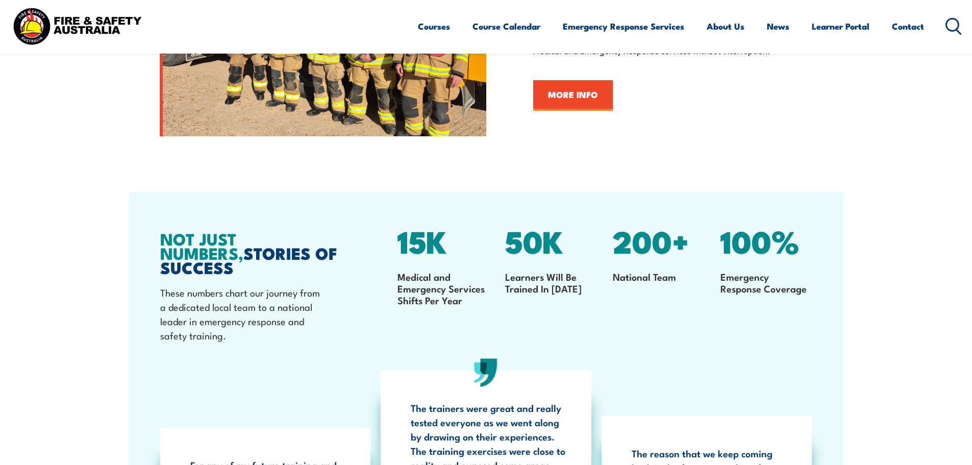
scroll to position [1428, 0]
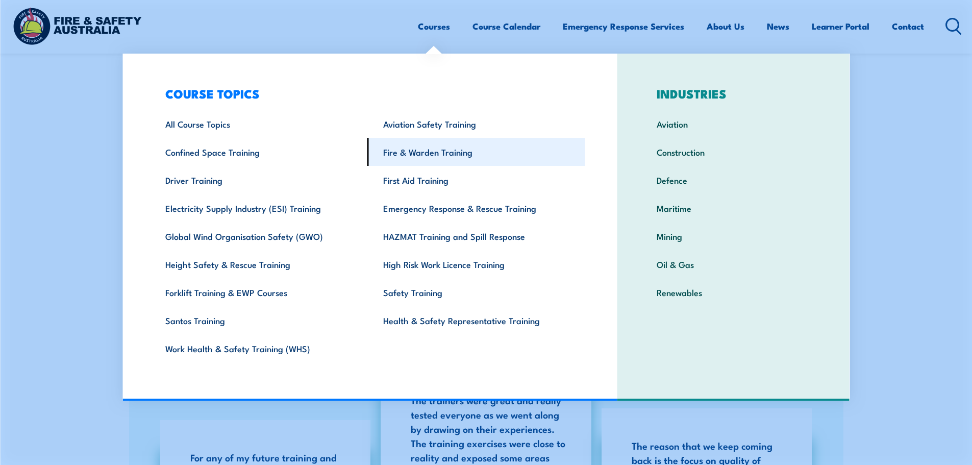
click at [407, 151] on link "Fire & Warden Training" at bounding box center [476, 152] width 218 height 28
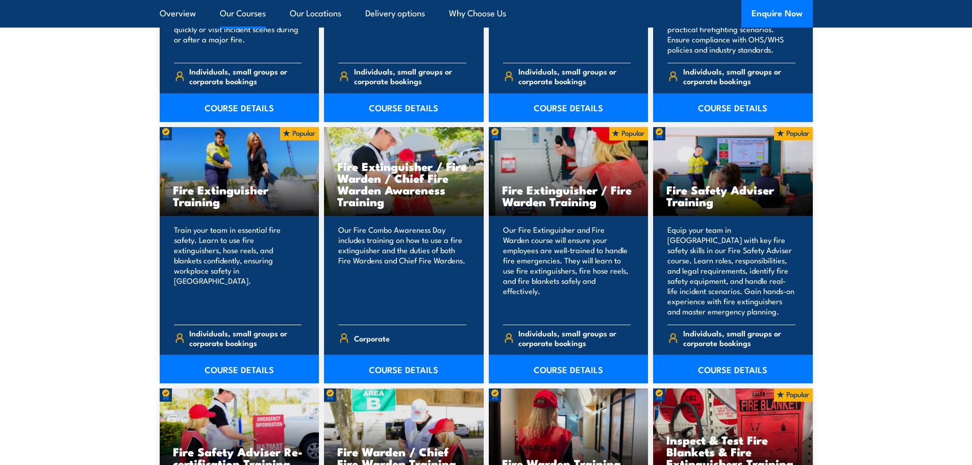
scroll to position [1020, 0]
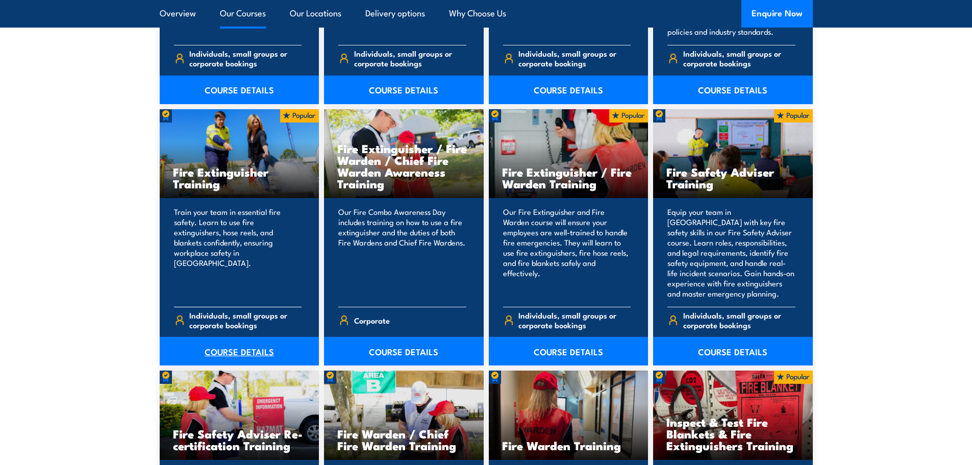
click at [233, 347] on link "COURSE DETAILS" at bounding box center [240, 351] width 160 height 29
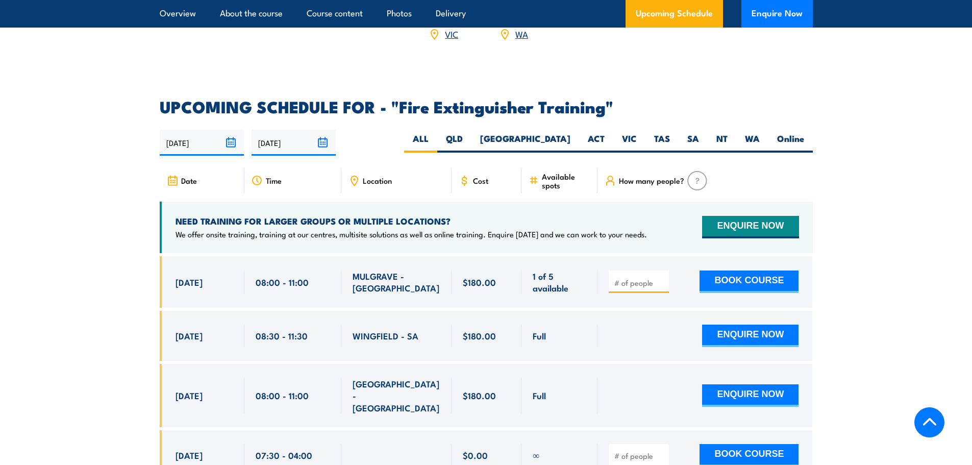
scroll to position [1632, 0]
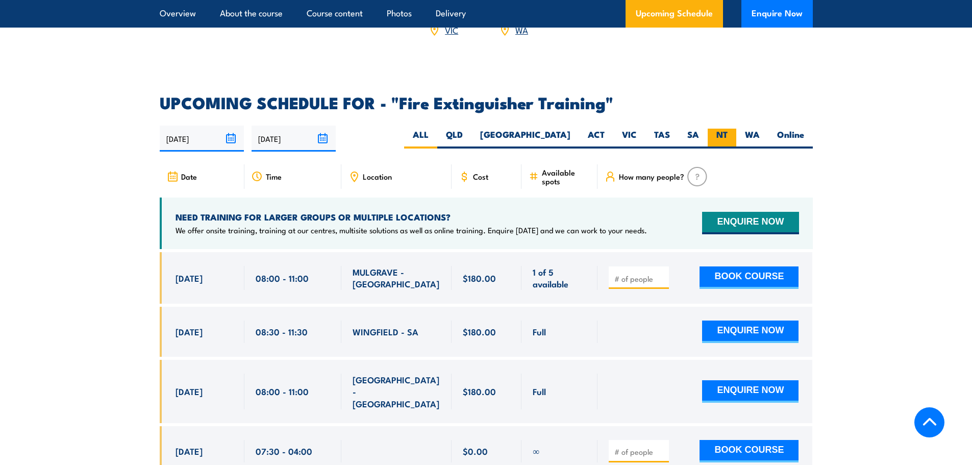
click label "NT"
click input "NT"
radio input "true"
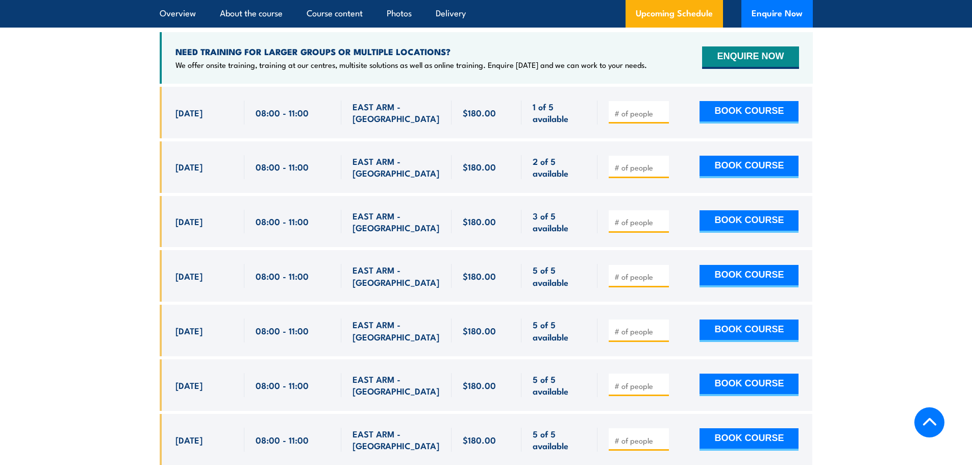
scroll to position [1814, 0]
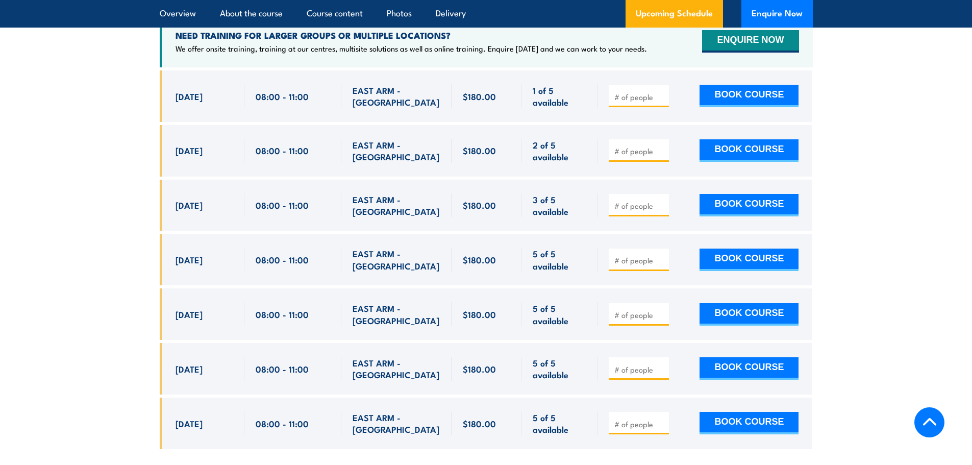
drag, startPoint x: 744, startPoint y: 244, endPoint x: 629, endPoint y: 247, distance: 114.8
click at [633, 253] on div "BOOK COURSE" at bounding box center [704, 259] width 190 height 24
click at [630, 255] on input "number" at bounding box center [639, 260] width 51 height 10
type input "1"
click at [762, 248] on button "BOOK COURSE" at bounding box center [748, 259] width 99 height 22
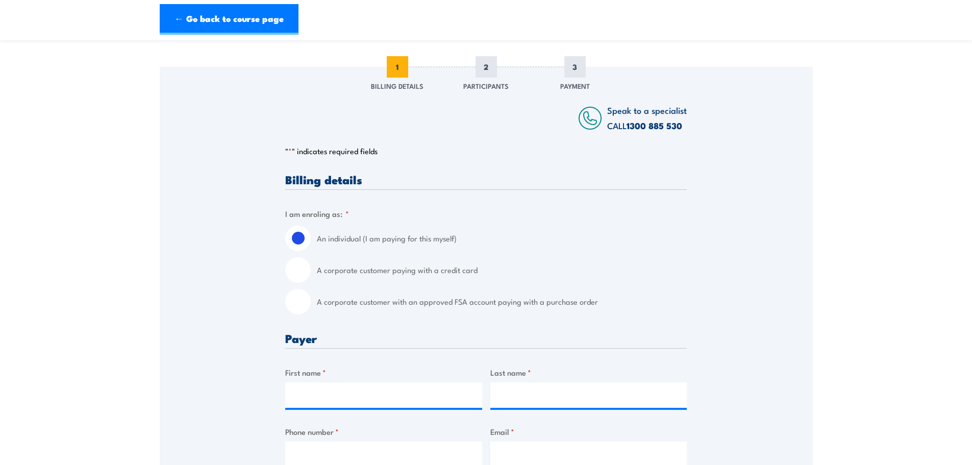
scroll to position [153, 0]
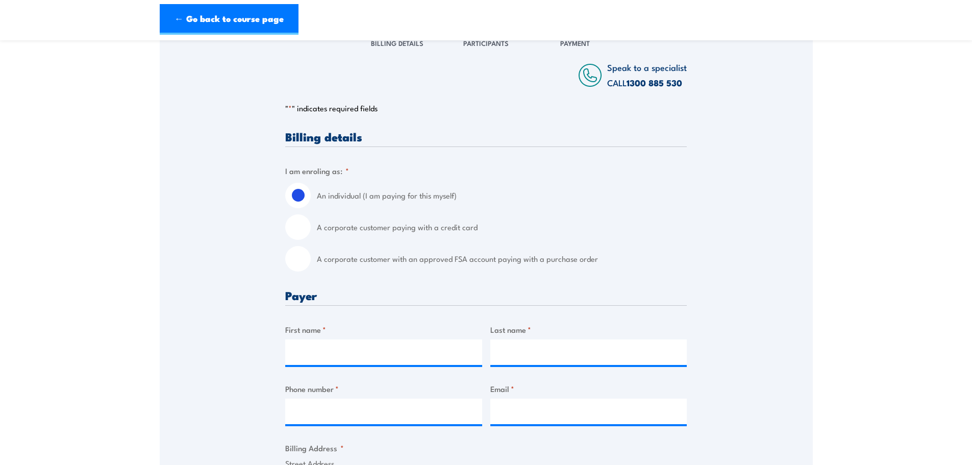
click at [300, 263] on input "A corporate customer with an approved FSA account paying with a purchase order" at bounding box center [298, 259] width 26 height 26
radio input "true"
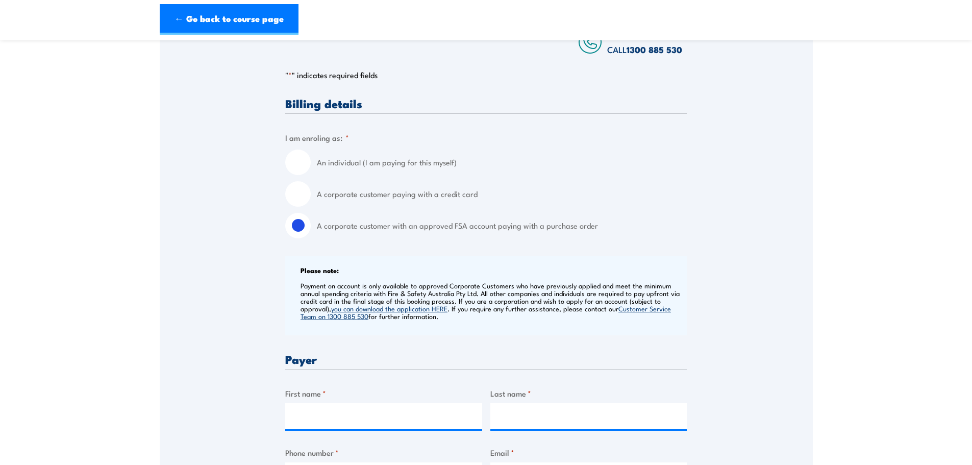
scroll to position [306, 0]
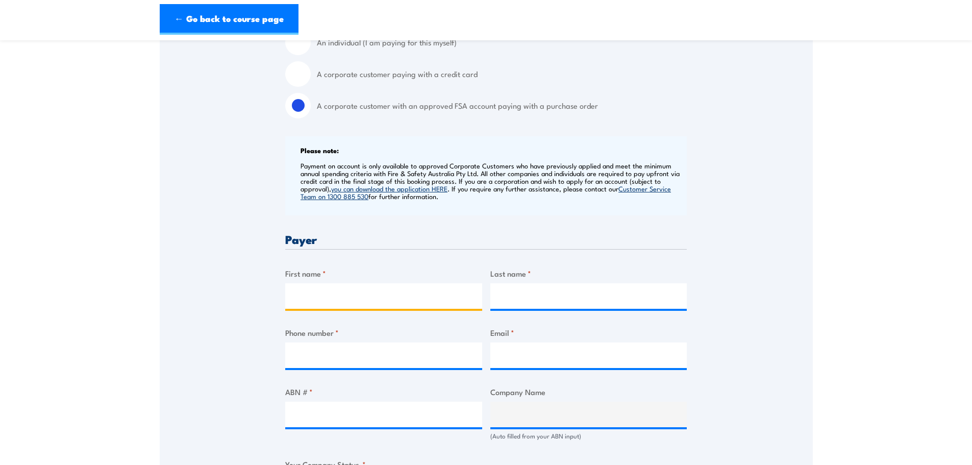
click at [344, 299] on input "First name *" at bounding box center [383, 296] width 197 height 26
type input "Annie"
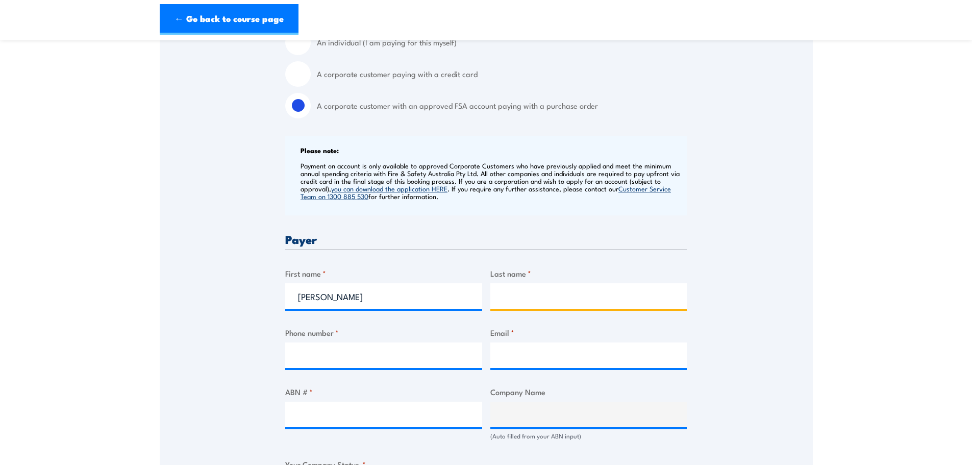
click at [572, 296] on input "Last name *" at bounding box center [588, 296] width 197 height 26
type input "Nguyen"
click at [313, 349] on input "Phone number *" at bounding box center [383, 355] width 197 height 26
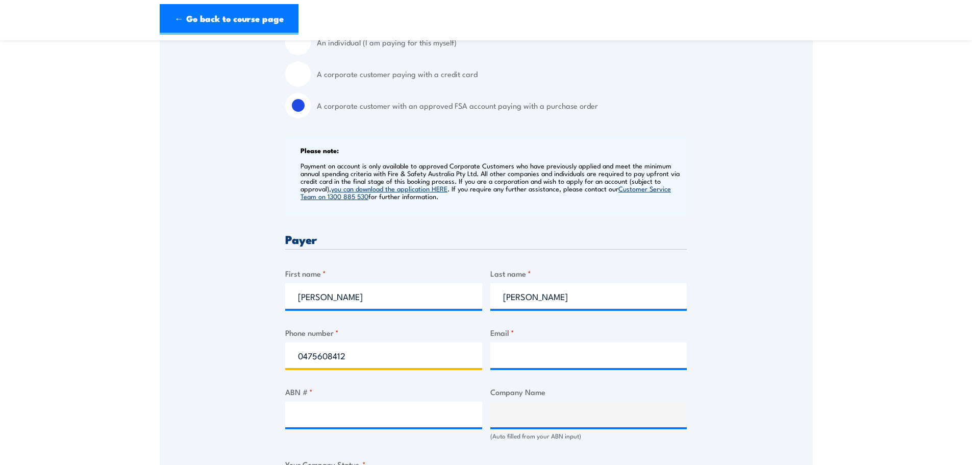
type input "0475608412"
click at [516, 349] on input "Email *" at bounding box center [588, 355] width 197 height 26
click at [517, 353] on input "Email *" at bounding box center [588, 355] width 197 height 26
paste input "Annie.Nguyen@nacpp.com.au"
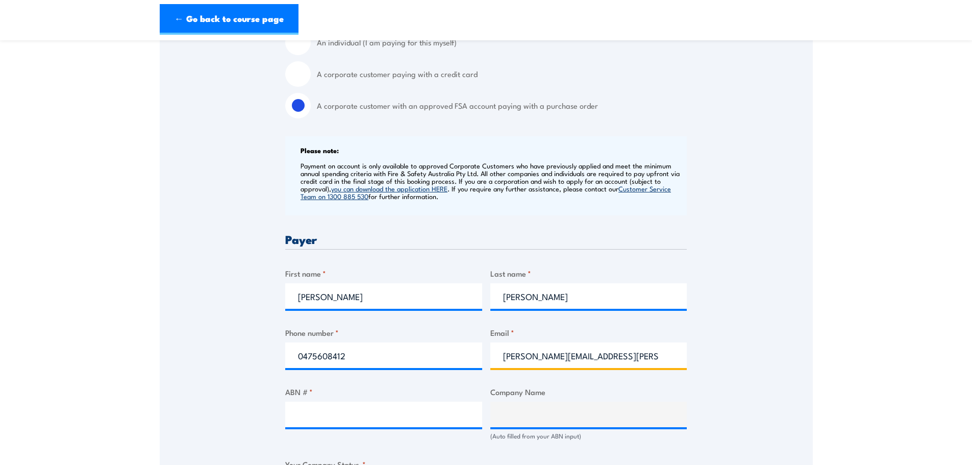
type input "Annie.Nguyen@nacpp.com.au"
click at [356, 413] on input "ABN # *" at bounding box center [383, 414] width 197 height 26
paste input "18 618 481 486"
type input "18 618 481 486"
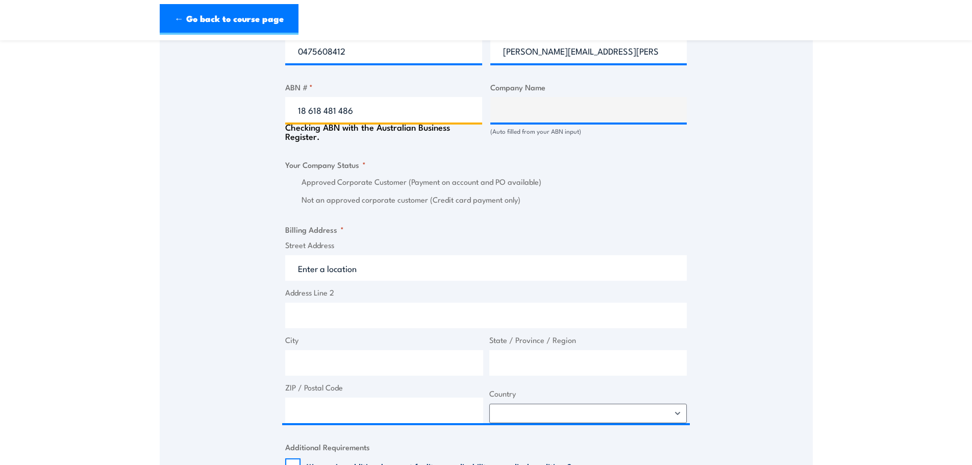
scroll to position [612, 0]
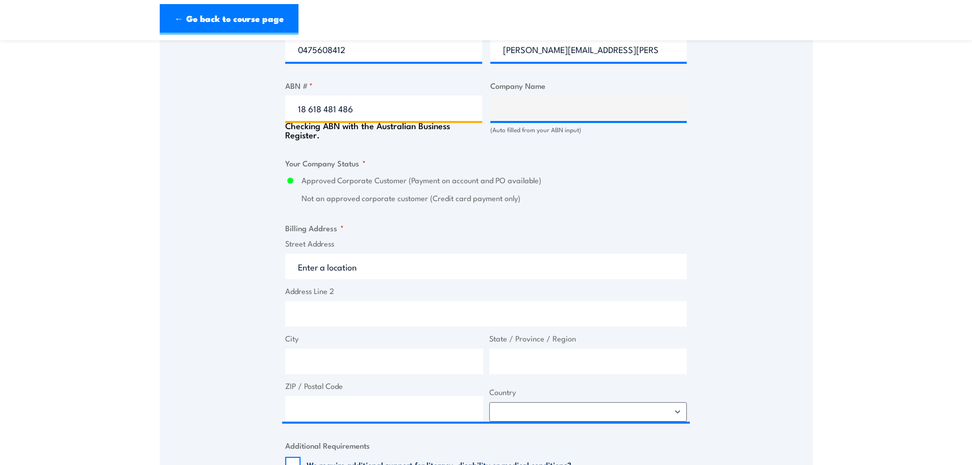
type input "NACP PROJECTS AUSTRALIA PTY LTD"
radio input "true"
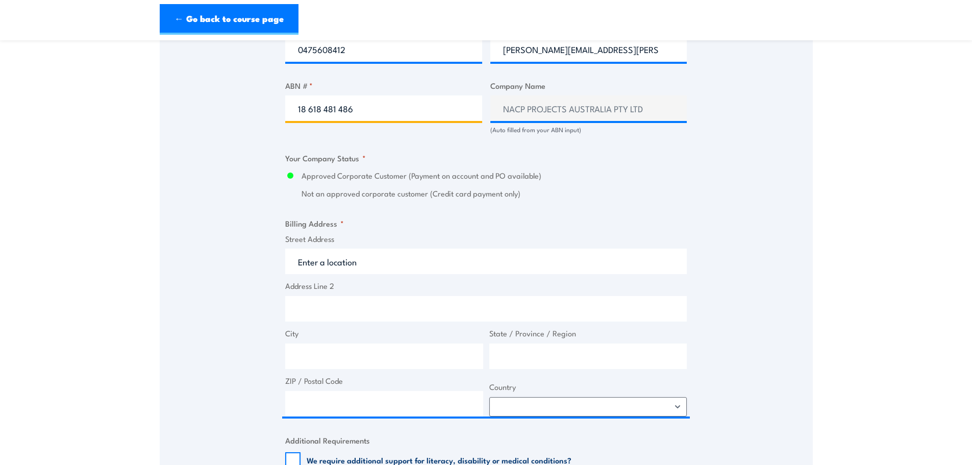
type input "18 618 481 486"
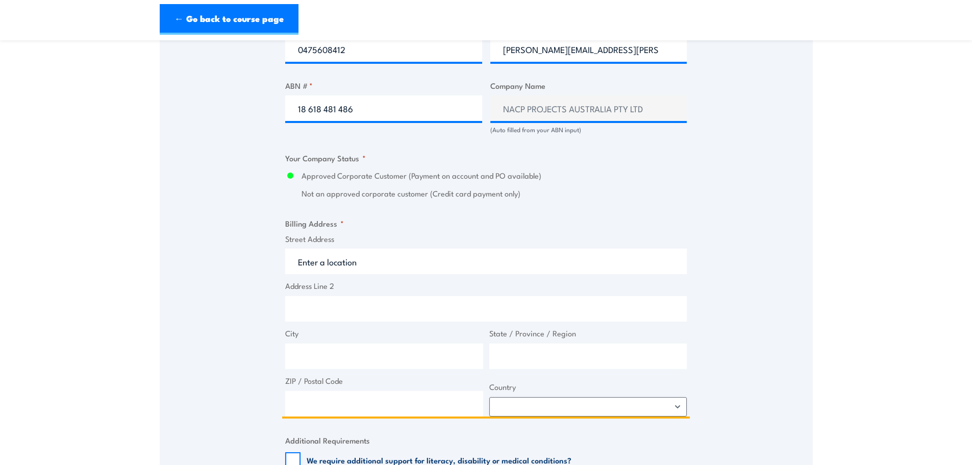
click at [370, 262] on input "Street Address" at bounding box center [485, 261] width 401 height 26
click at [346, 262] on input "Street Address" at bounding box center [485, 261] width 401 height 26
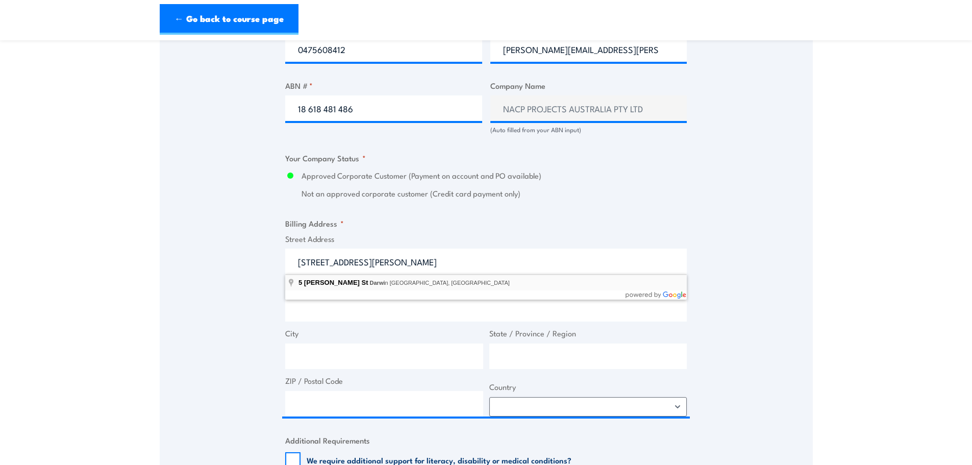
type input "5 Whitfield St, Darwin City NT, Australia"
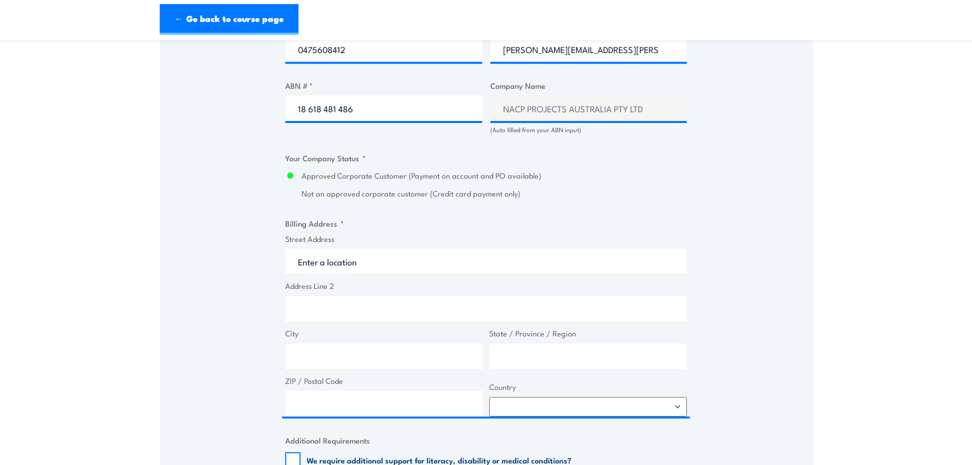
type input "5 Whitfield St"
type input "Darwin City"
type input "Northern Territory"
type input "0800"
select select "Australia"
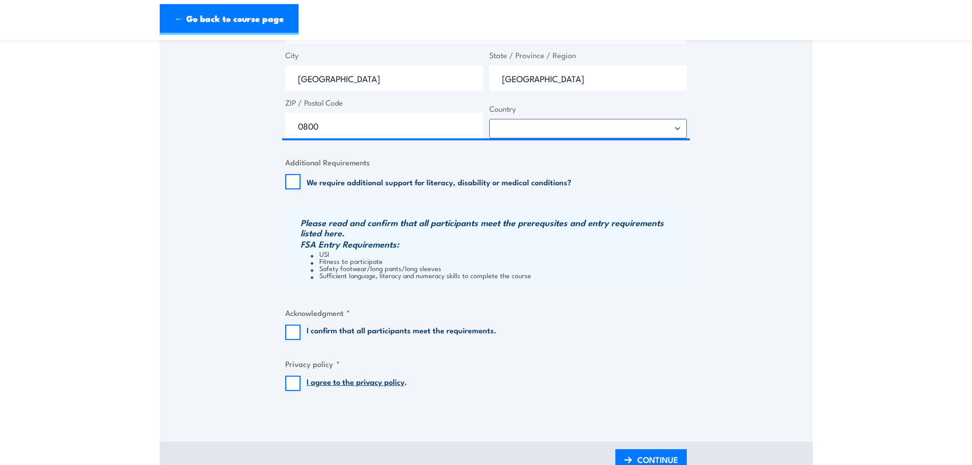
scroll to position [918, 0]
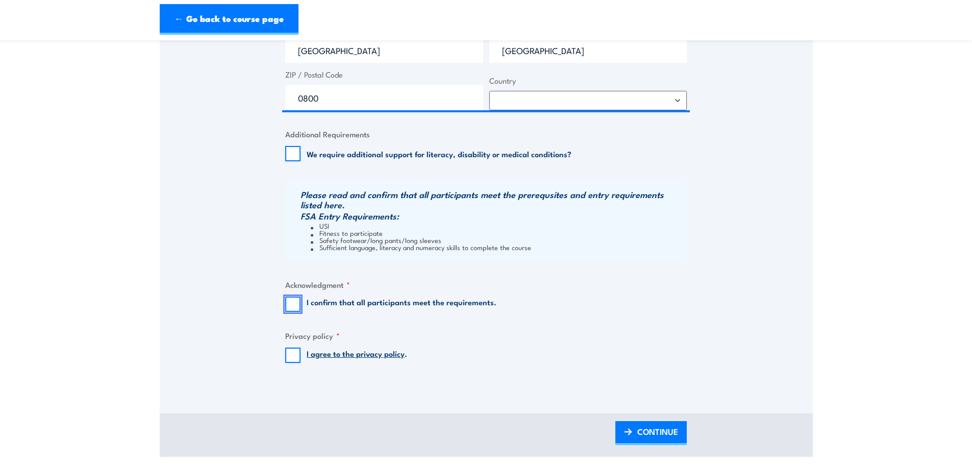
click at [288, 299] on input "I confirm that all participants meet the requirements." at bounding box center [292, 303] width 15 height 15
checkbox input "true"
click at [289, 354] on input "I agree to the privacy policy ." at bounding box center [292, 354] width 15 height 15
checkbox input "true"
click at [675, 438] on span "CONTINUE" at bounding box center [657, 431] width 41 height 27
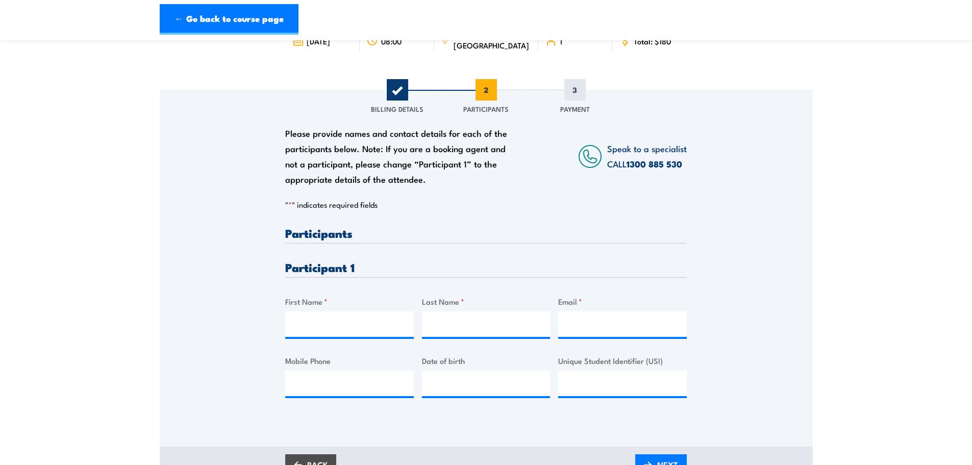
scroll to position [102, 0]
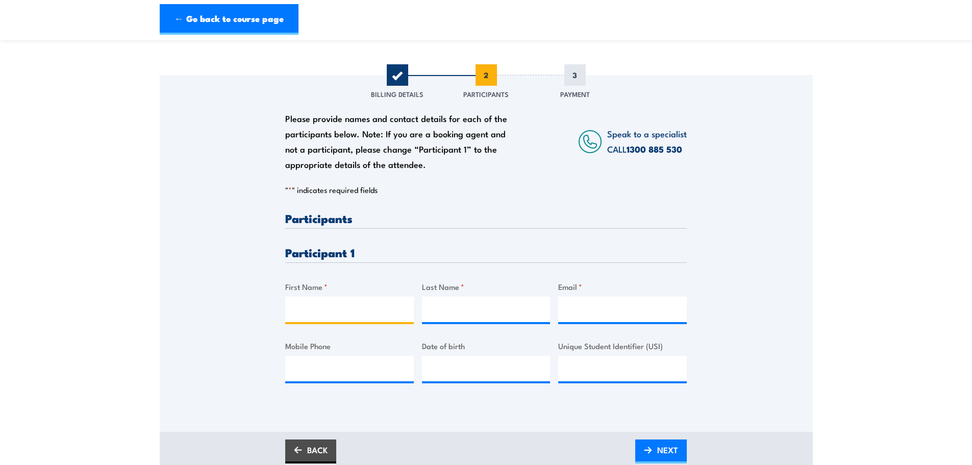
click at [345, 303] on input "First Name *" at bounding box center [349, 309] width 129 height 26
type input "Ian"
click at [473, 307] on input "Last Name *" at bounding box center [486, 309] width 129 height 26
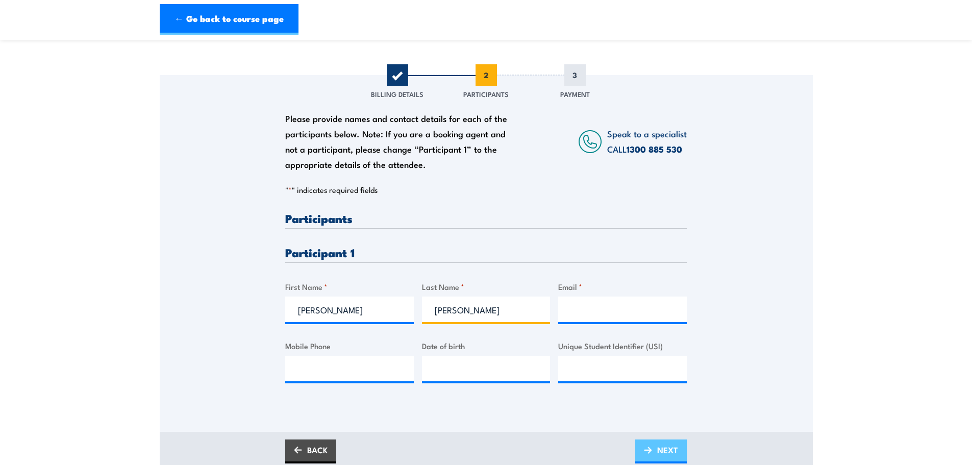
type input "Buxton"
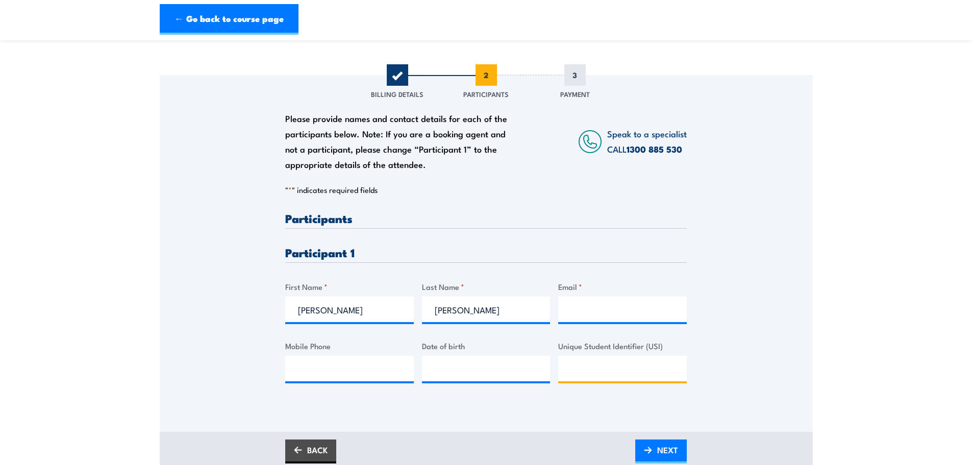
click at [597, 366] on input "Unique Student Identifier (USI)" at bounding box center [622, 369] width 129 height 26
paste input "5DSN6GB6W7"
type input "5DSN6GB6W7"
click at [656, 306] on input "Email *" at bounding box center [622, 309] width 129 height 26
paste input "ian.buxton@nacpp.com.au"
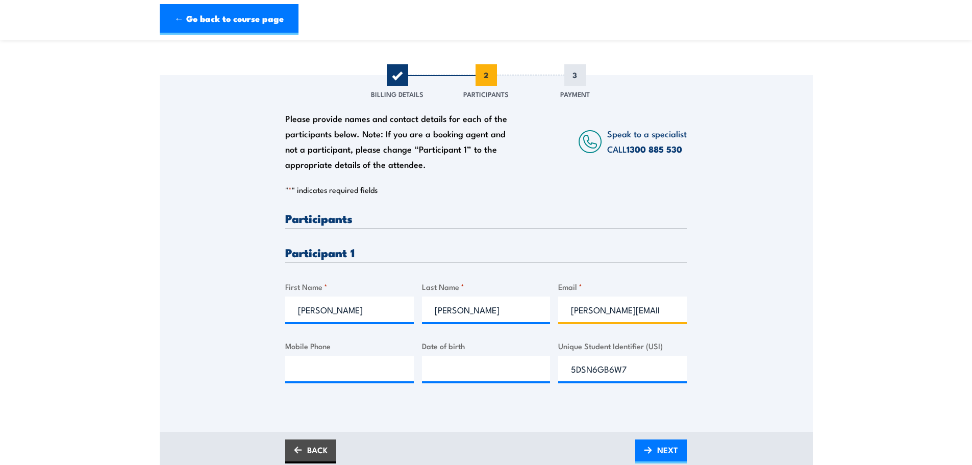
scroll to position [0, 14]
type input "ian.buxton@nacpp.com.au"
click at [347, 369] on input "Mobile Phone" at bounding box center [349, 369] width 129 height 26
click at [350, 364] on input "Mobile Phone" at bounding box center [349, 369] width 129 height 26
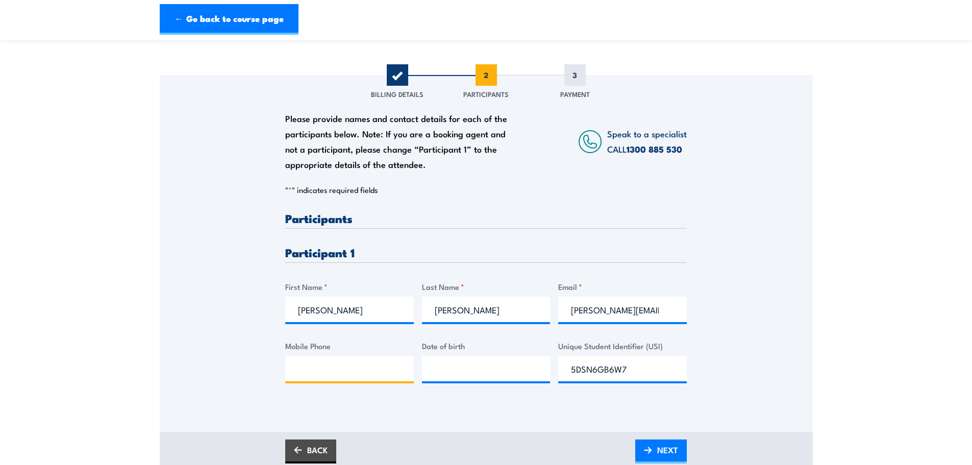
paste input "0428 238 473"
type input "0428 238 473"
type input "__/__/____"
click at [486, 372] on input "__/__/____" at bounding box center [486, 369] width 129 height 26
click at [455, 362] on input "__/__/____" at bounding box center [486, 369] width 129 height 26
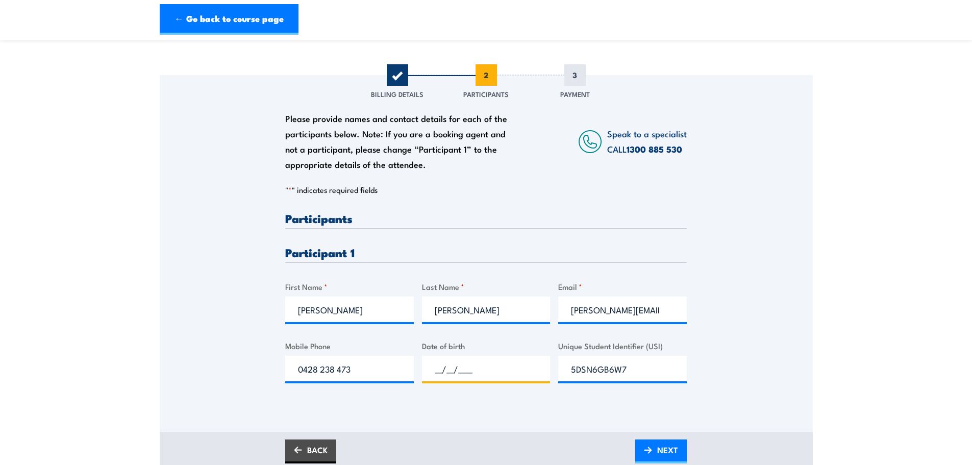
click at [434, 365] on input "__/__/____" at bounding box center [486, 369] width 129 height 26
paste input "60/61/969"
drag, startPoint x: 506, startPoint y: 368, endPoint x: 330, endPoint y: 340, distance: 178.1
click at [340, 366] on div "Please provide names and contact details for each of the participants below. No…" at bounding box center [485, 305] width 401 height 187
paste input "60/61/969"
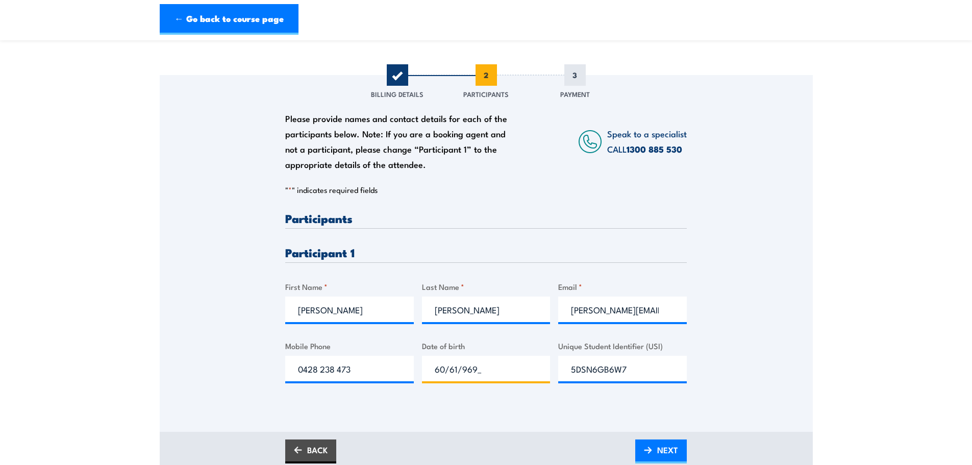
click at [443, 367] on input "60/61/969_" at bounding box center [486, 369] width 129 height 26
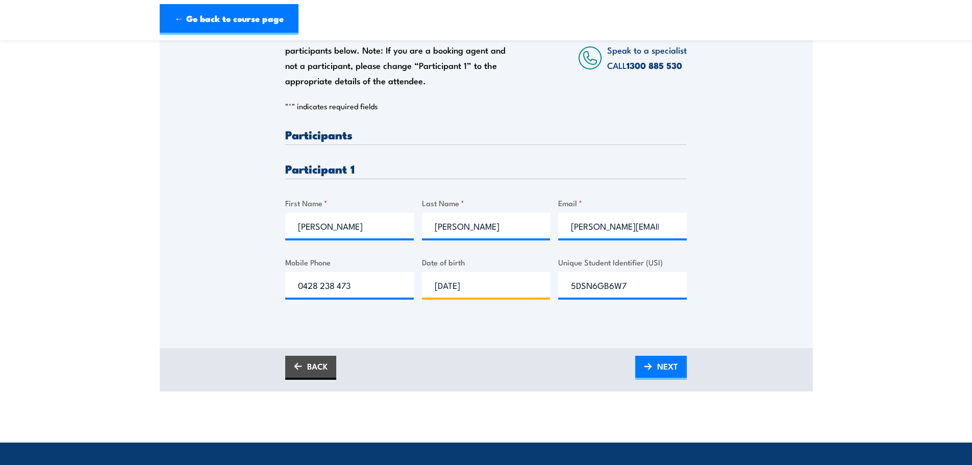
scroll to position [204, 0]
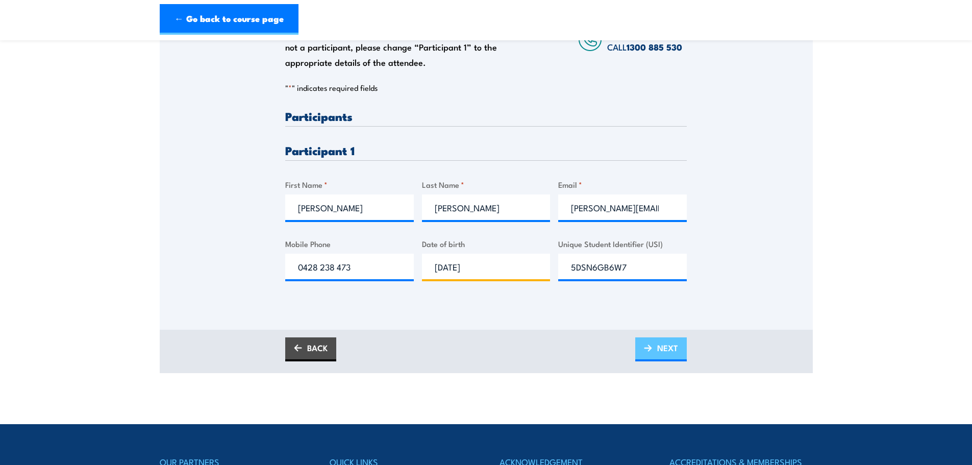
type input "06/06/1969"
click at [666, 335] on span "NEXT" at bounding box center [667, 347] width 21 height 27
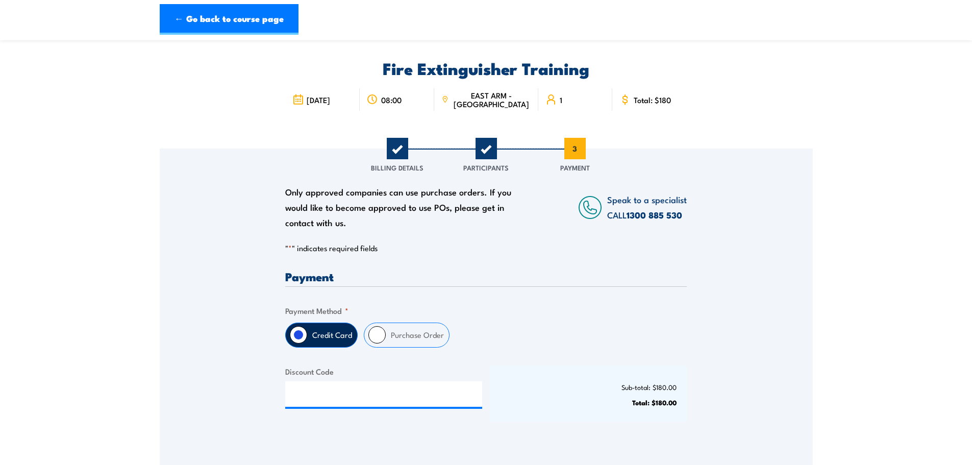
scroll to position [0, 0]
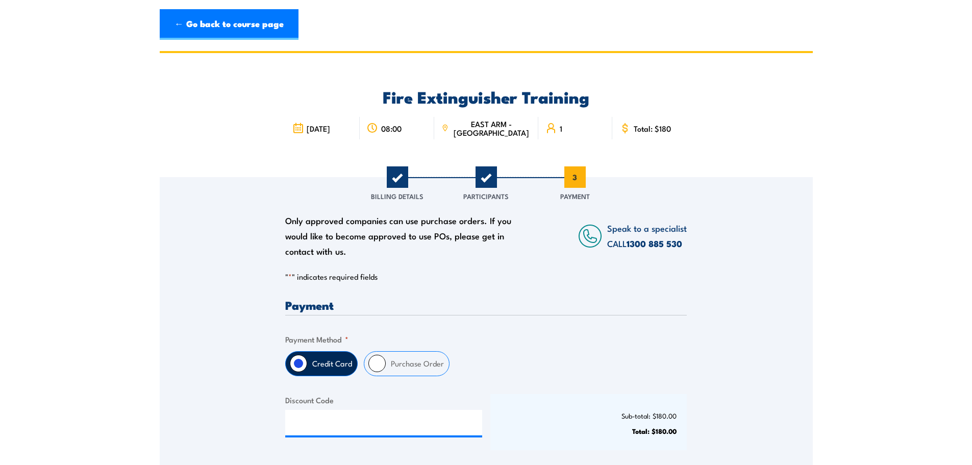
click at [366, 364] on div "Purchase Order" at bounding box center [407, 363] width 86 height 25
click at [372, 364] on input "Purchase Order" at bounding box center [376, 363] width 17 height 17
radio input "true"
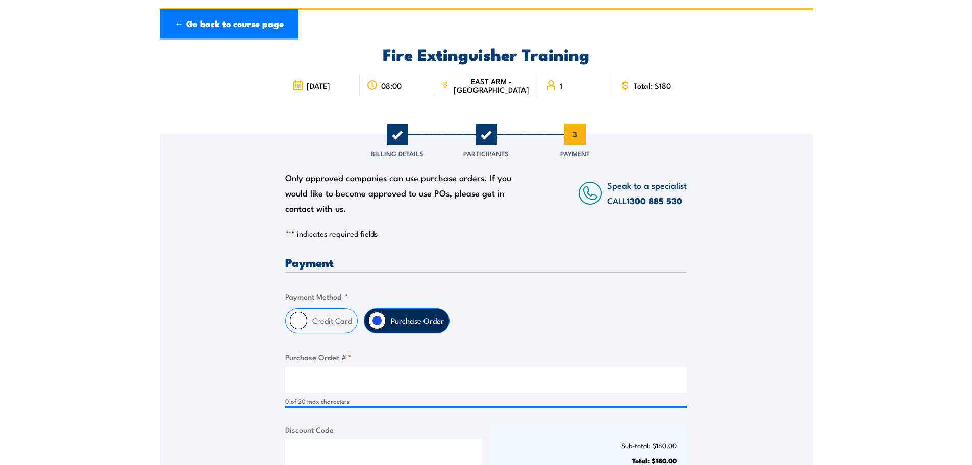
scroll to position [102, 0]
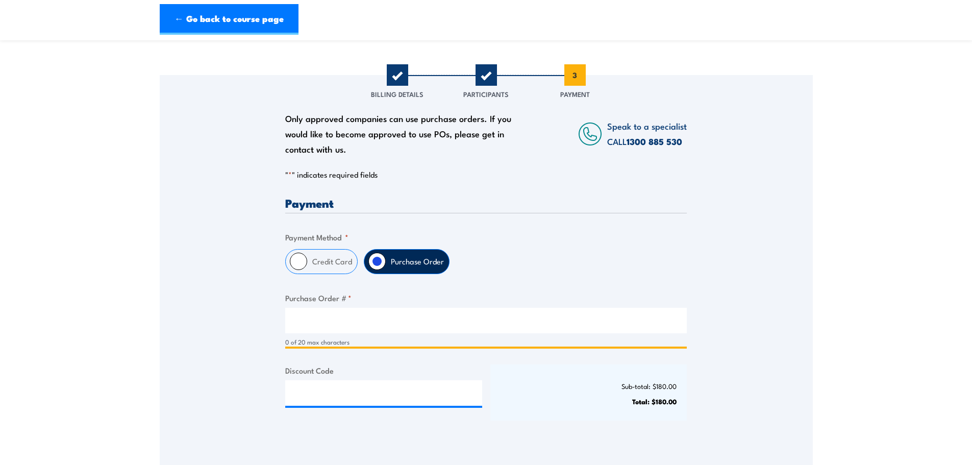
click at [307, 317] on input "Purchase Order # *" at bounding box center [485, 321] width 401 height 26
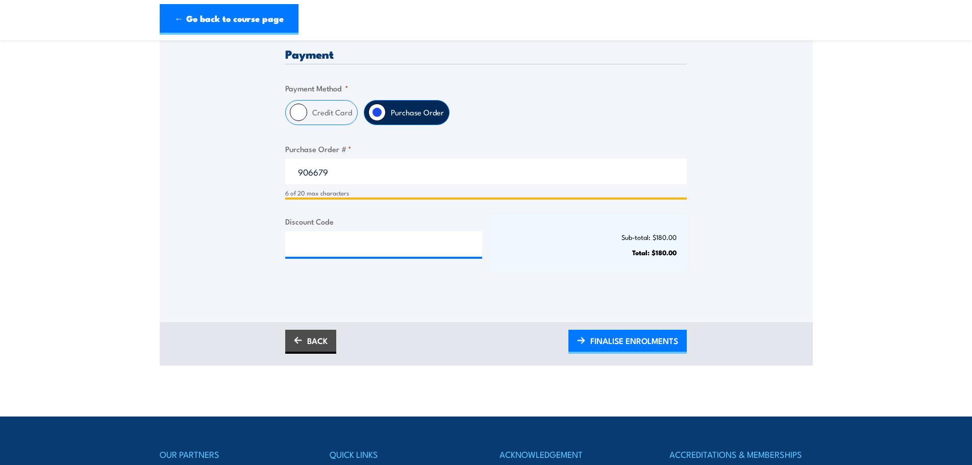
scroll to position [357, 0]
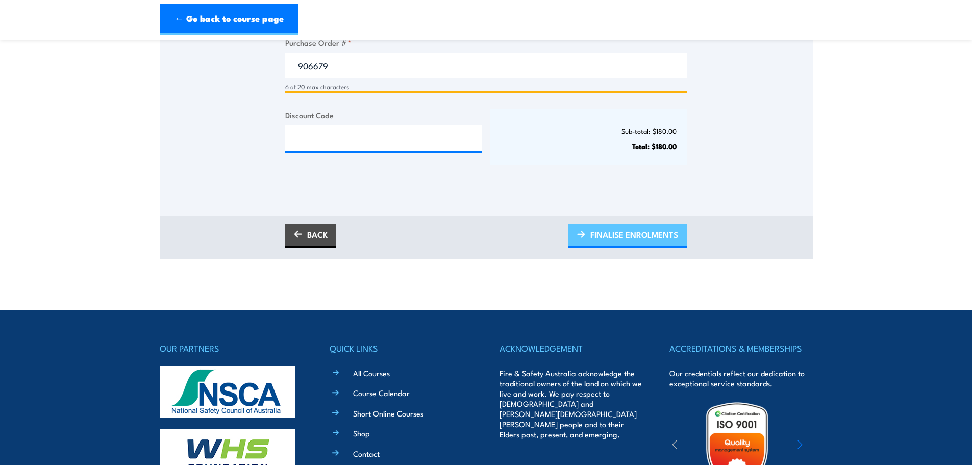
type input "906679"
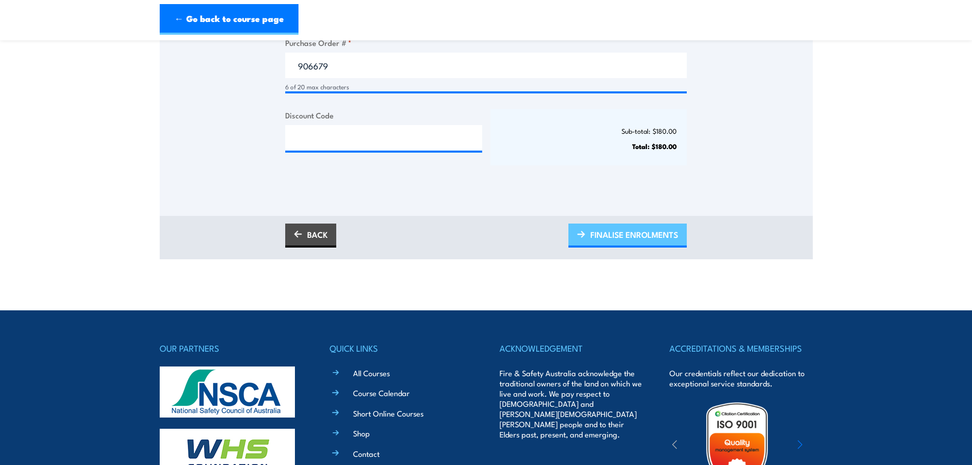
click at [638, 239] on span "FINALISE ENROLMENTS" at bounding box center [634, 234] width 88 height 27
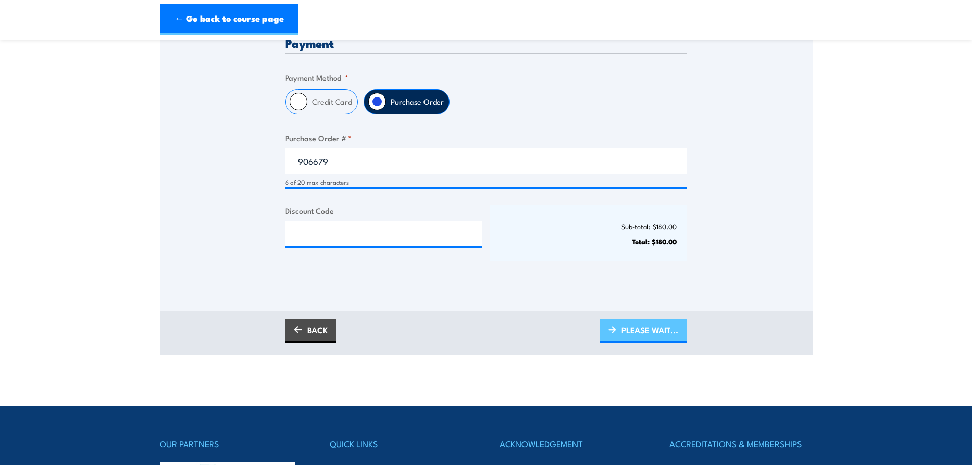
scroll to position [153, 0]
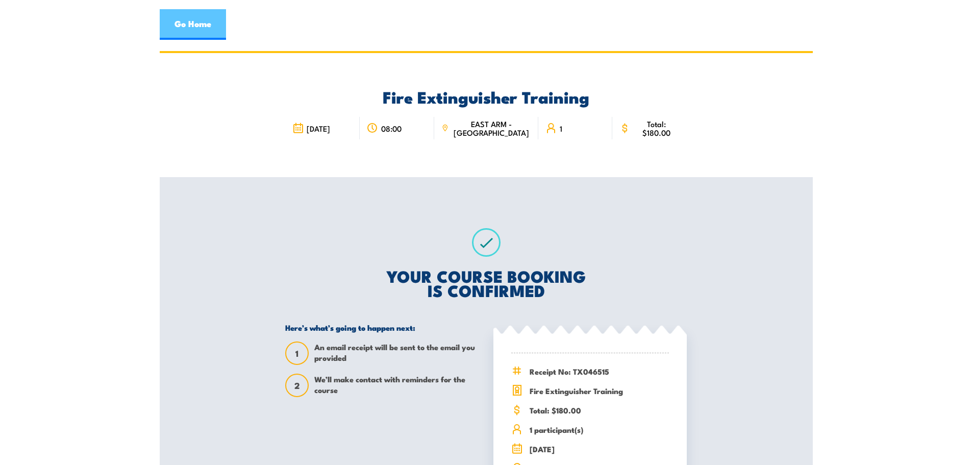
click at [208, 24] on link "Go Home" at bounding box center [193, 24] width 66 height 31
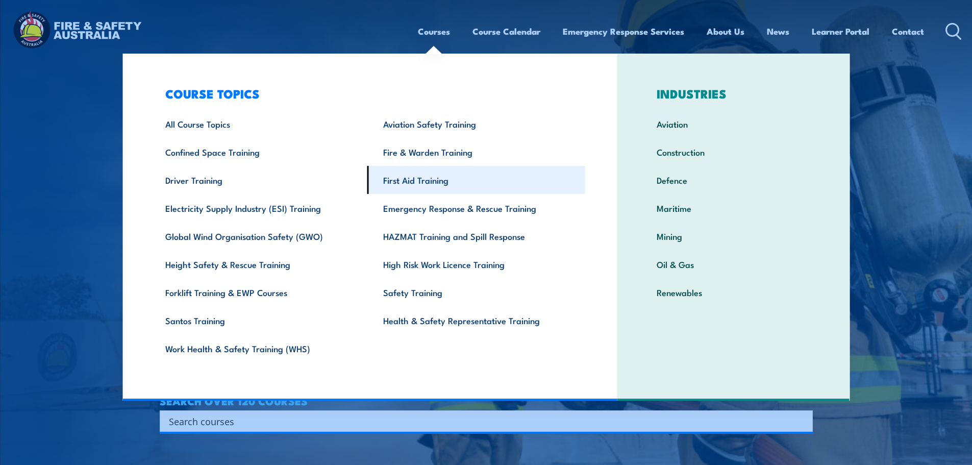
click at [409, 180] on link "First Aid Training" at bounding box center [476, 180] width 218 height 28
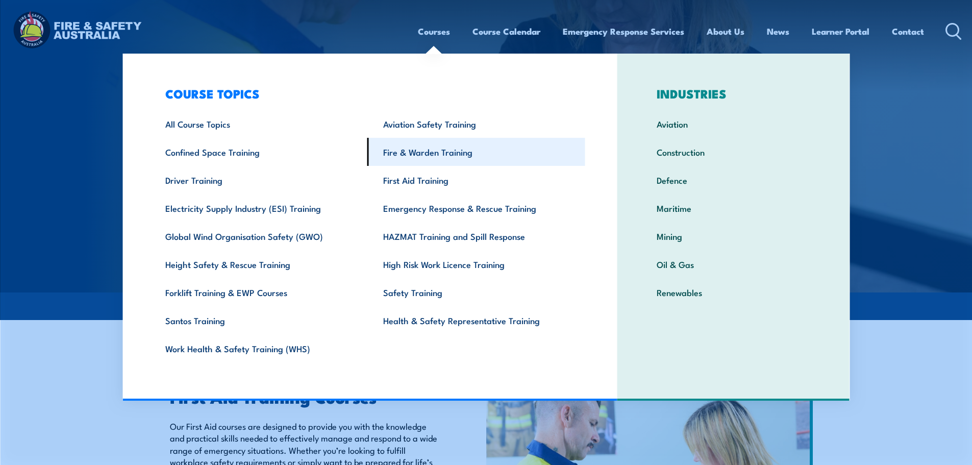
click at [416, 148] on link "Fire & Warden Training" at bounding box center [476, 152] width 218 height 28
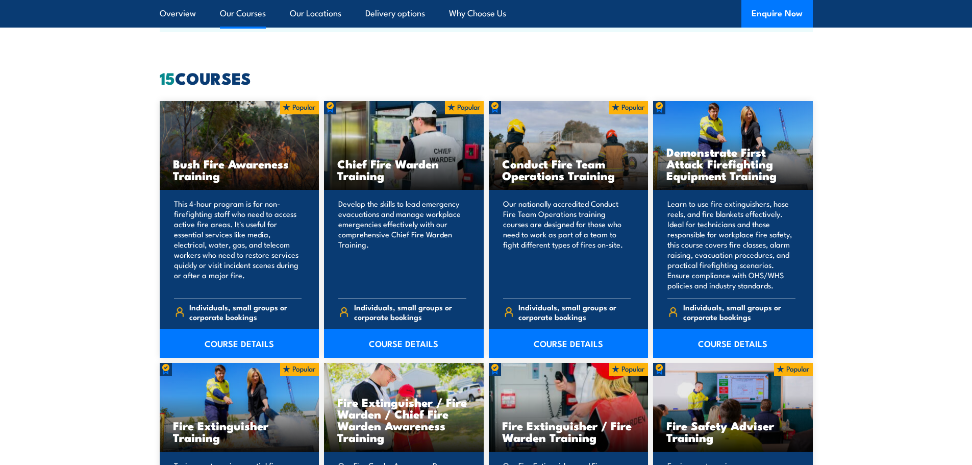
scroll to position [765, 0]
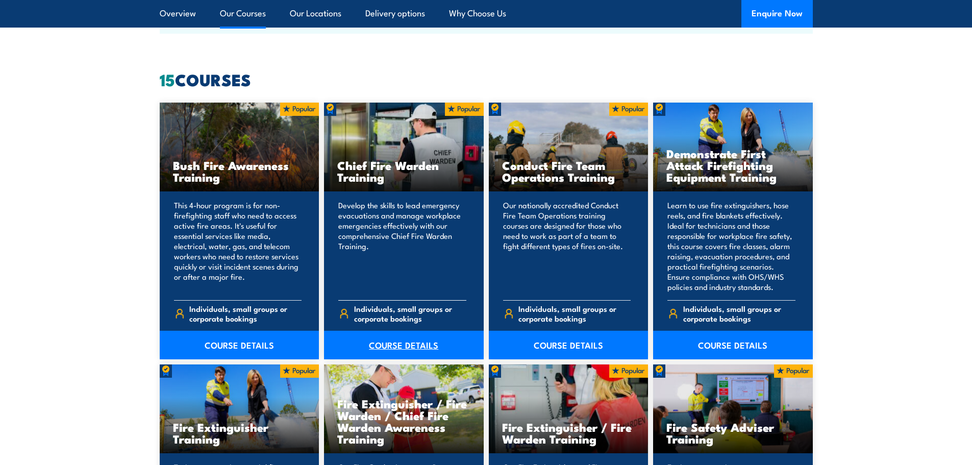
click at [404, 342] on link "COURSE DETAILS" at bounding box center [404, 345] width 160 height 29
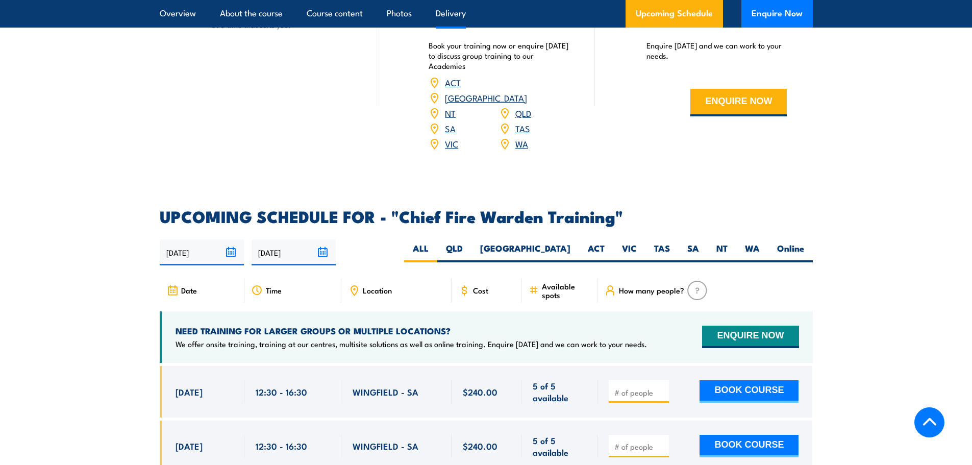
scroll to position [1632, 0]
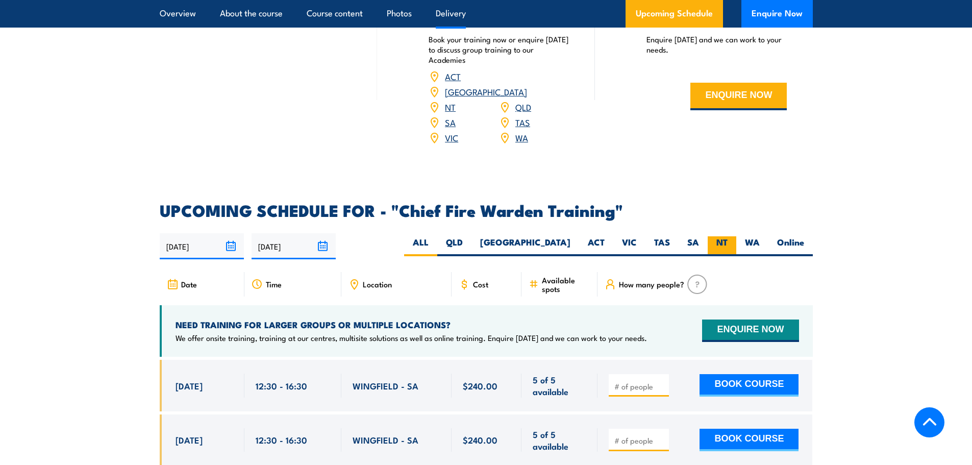
click at [720, 236] on label "NT" at bounding box center [722, 246] width 29 height 20
click at [727, 236] on input "NT" at bounding box center [730, 239] width 7 height 7
radio input "true"
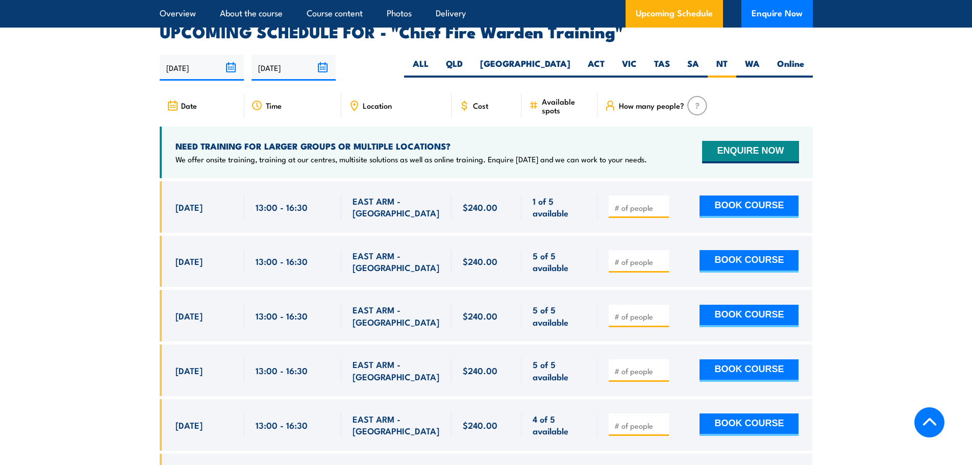
scroll to position [1820, 0]
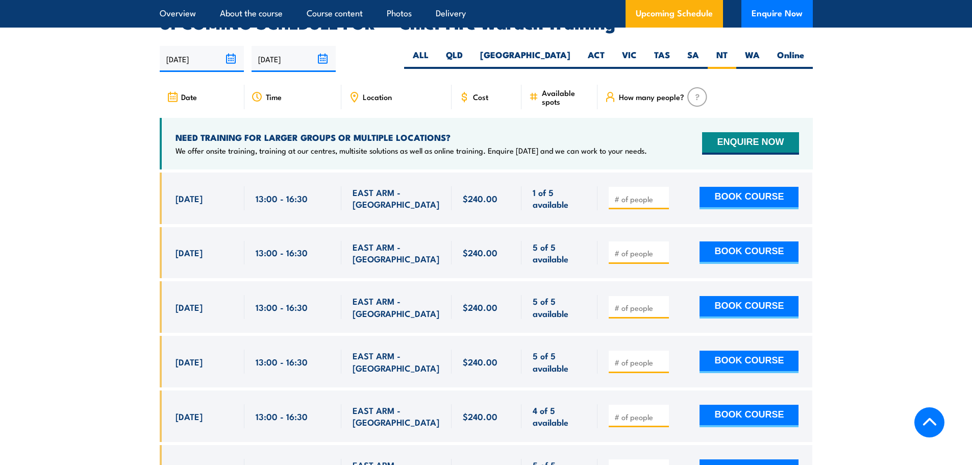
click at [632, 357] on input "number" at bounding box center [639, 362] width 51 height 10
type input "1"
click at [766, 350] on button "BOOK COURSE" at bounding box center [748, 361] width 99 height 22
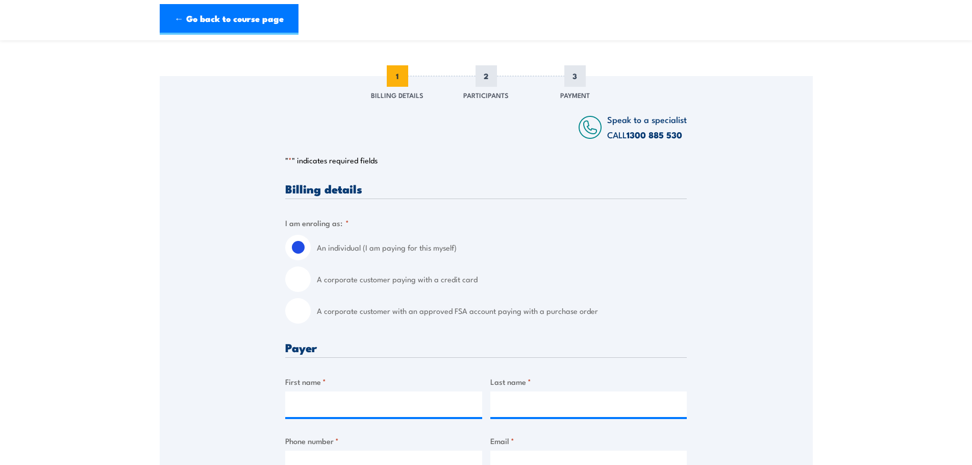
scroll to position [102, 0]
click at [305, 305] on input "A corporate customer with an approved FSA account paying with a purchase order" at bounding box center [298, 310] width 26 height 26
radio input "true"
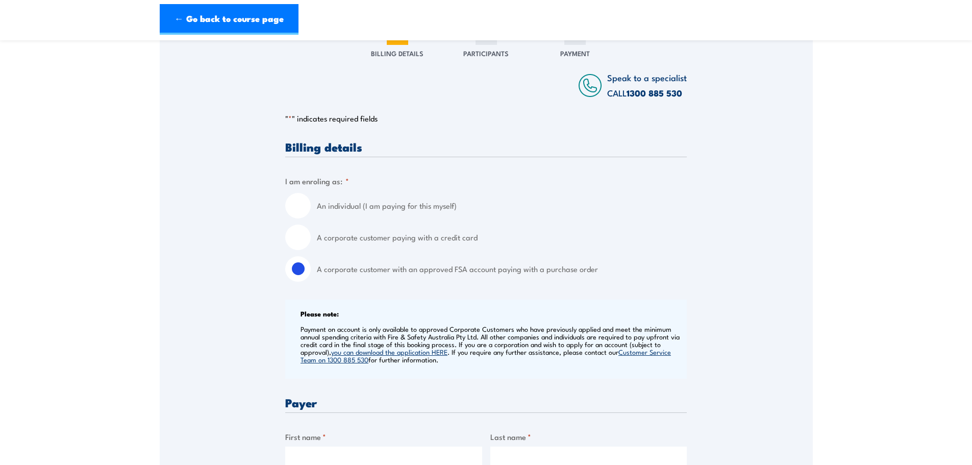
scroll to position [357, 0]
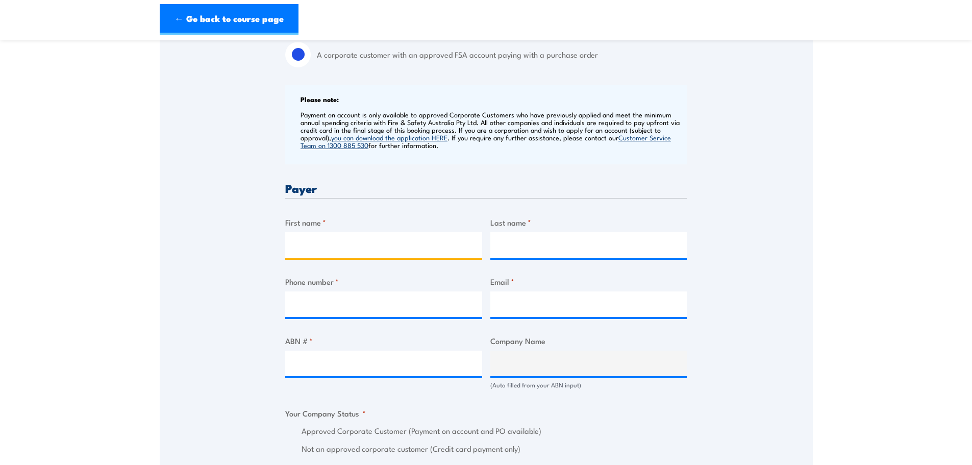
click at [334, 253] on input "First name *" at bounding box center [383, 245] width 197 height 26
type input "[PERSON_NAME]"
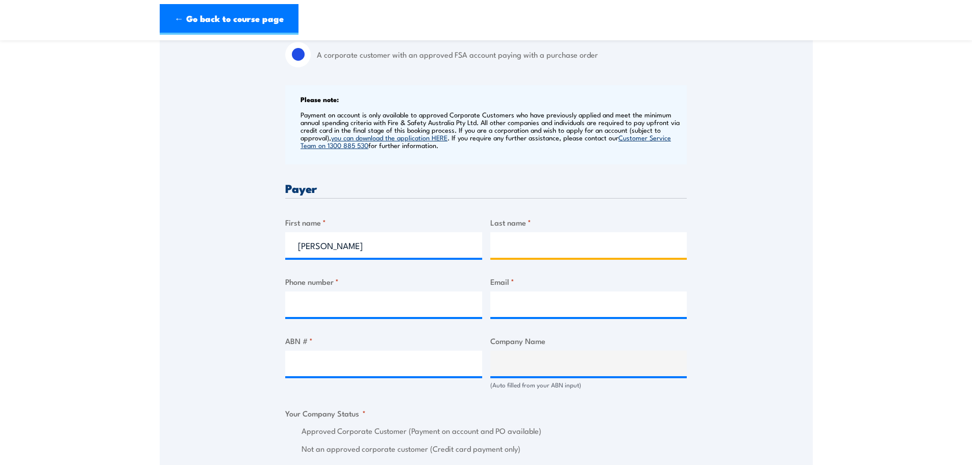
click at [524, 247] on input "Last name *" at bounding box center [588, 245] width 197 height 26
type input "Nguyen"
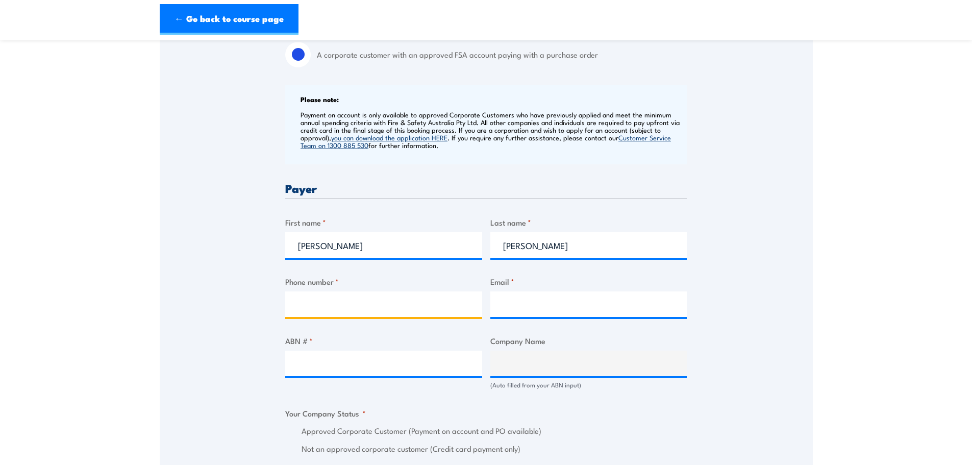
click at [375, 312] on input "Phone number *" at bounding box center [383, 304] width 197 height 26
type input "0475608412"
click at [525, 308] on input "Email *" at bounding box center [588, 304] width 197 height 26
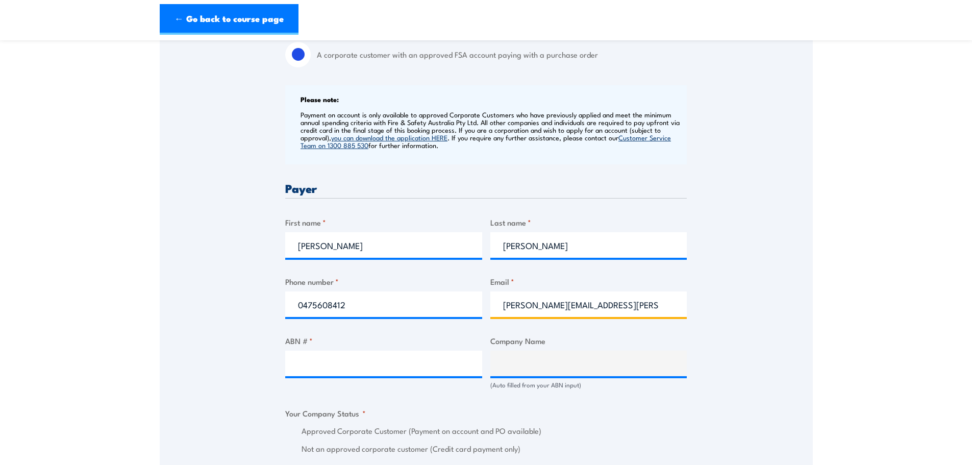
type input "annie.nguyen@nacpp.com.au"
click at [365, 364] on input "ABN # *" at bounding box center [383, 363] width 197 height 26
paste input "18 618 481 486"
type input "18 618 481 486"
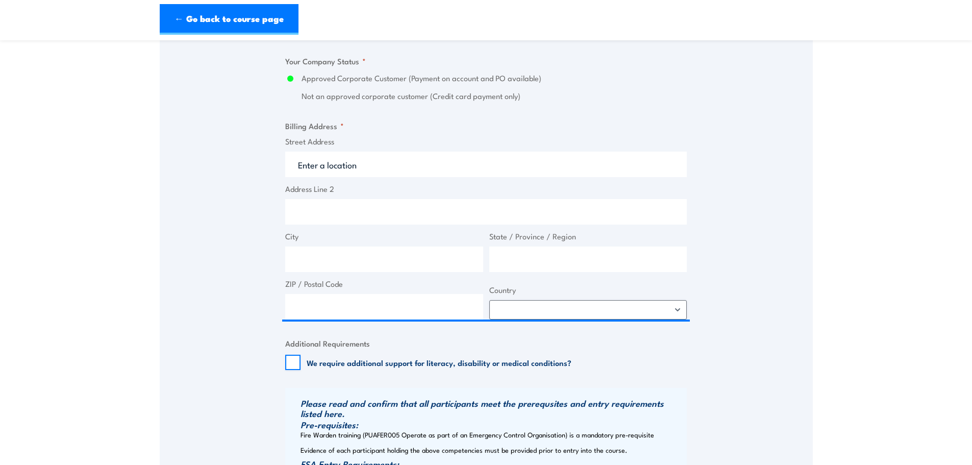
type input "NACP PROJECTS AUSTRALIA PTY LTD"
radio input "true"
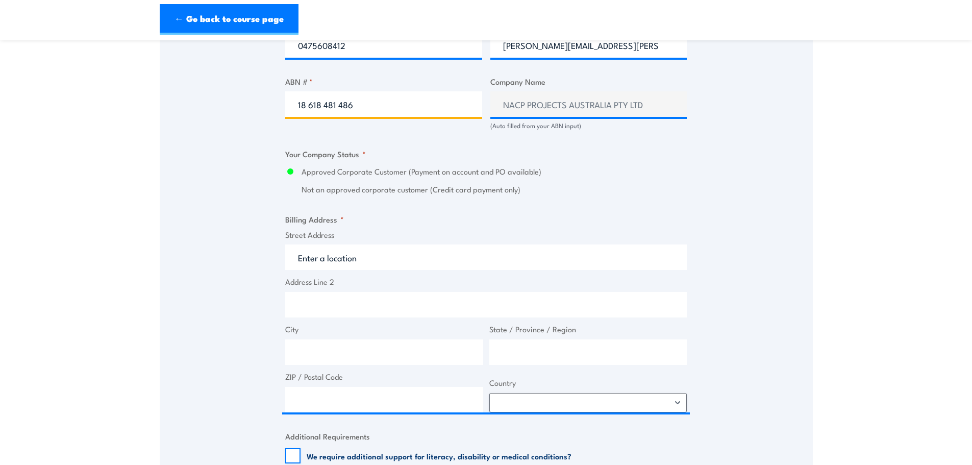
scroll to position [612, 0]
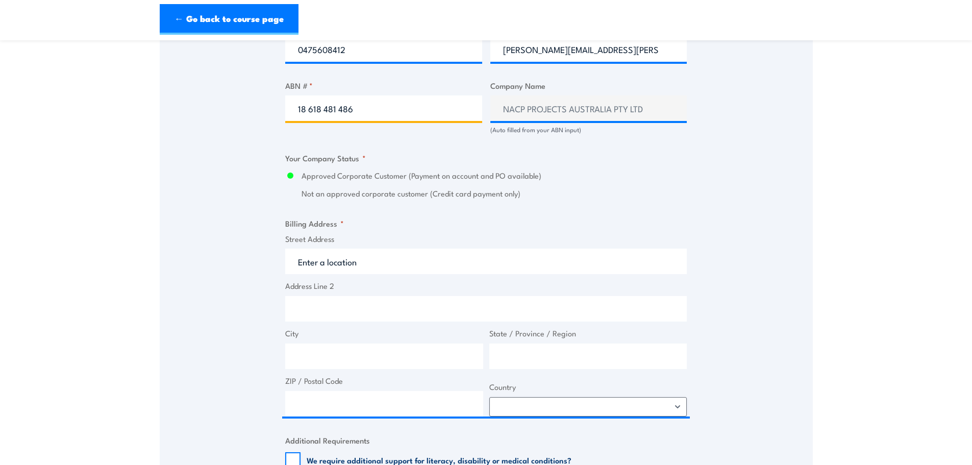
type input "18 618 481 486"
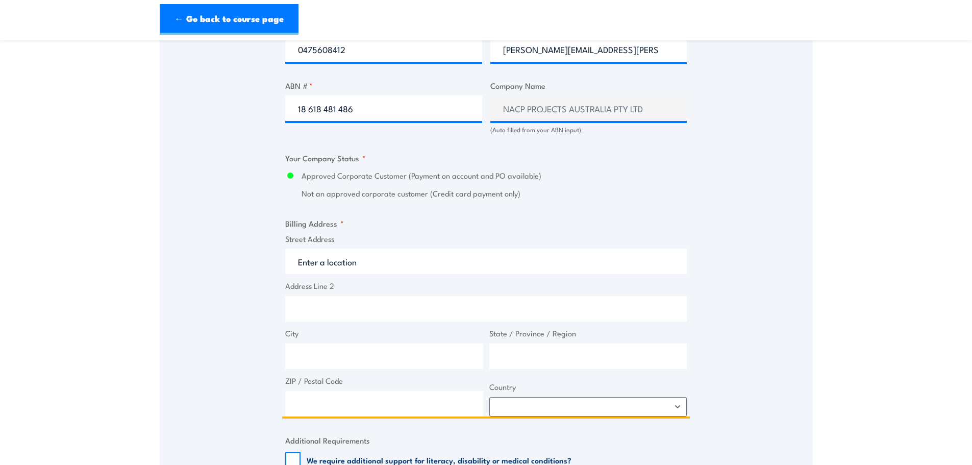
click at [340, 265] on input "Street Address" at bounding box center [485, 261] width 401 height 26
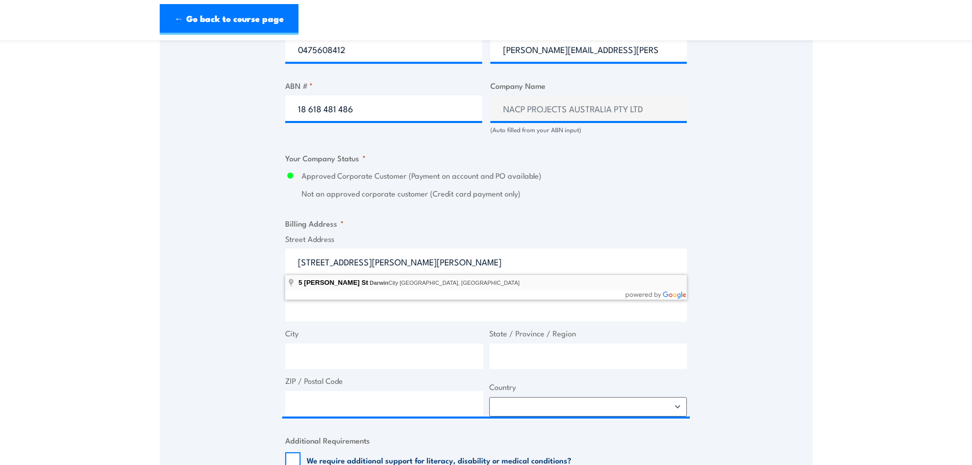
type input "5 Whitfield St, Darwin City NT, Australia"
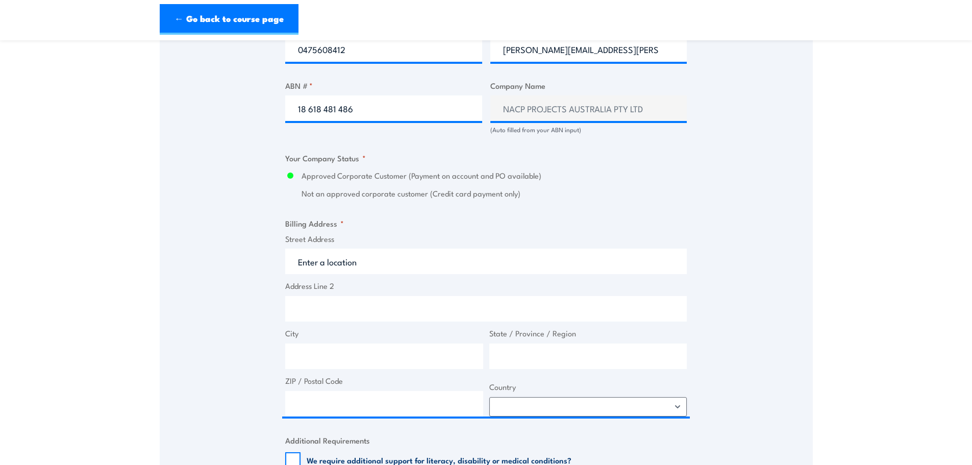
type input "5 Whitfield St"
type input "Darwin City"
type input "Northern Territory"
type input "0800"
select select "Australia"
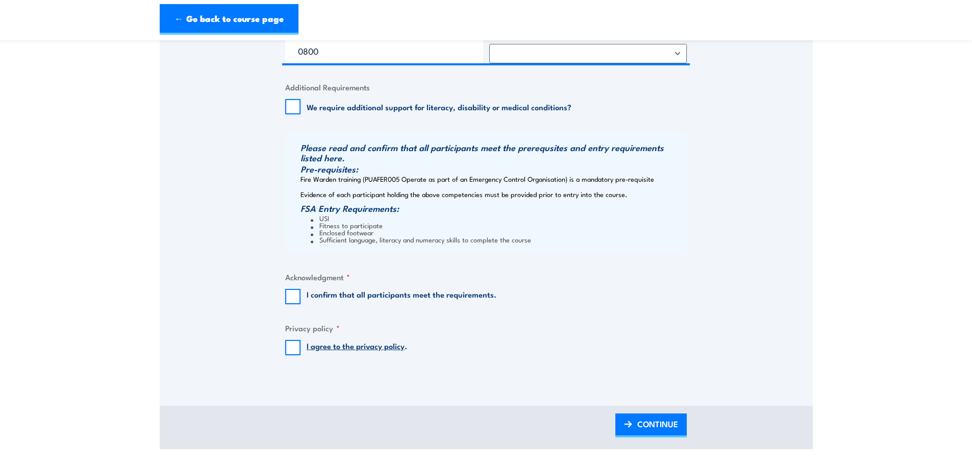
scroll to position [969, 0]
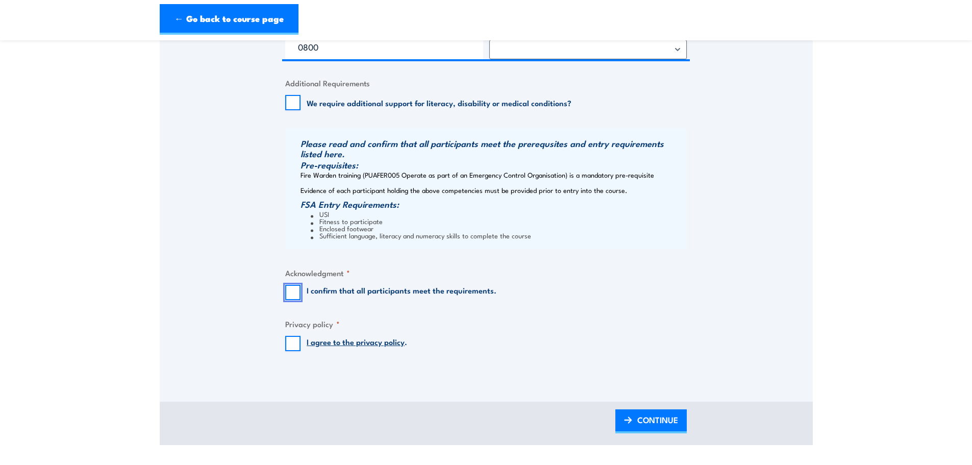
click at [298, 291] on input "I confirm that all participants meet the requirements." at bounding box center [292, 292] width 15 height 15
checkbox input "true"
click at [293, 342] on input "I agree to the privacy policy ." at bounding box center [292, 343] width 15 height 15
checkbox input "true"
click at [638, 418] on span "CONTINUE" at bounding box center [657, 419] width 41 height 27
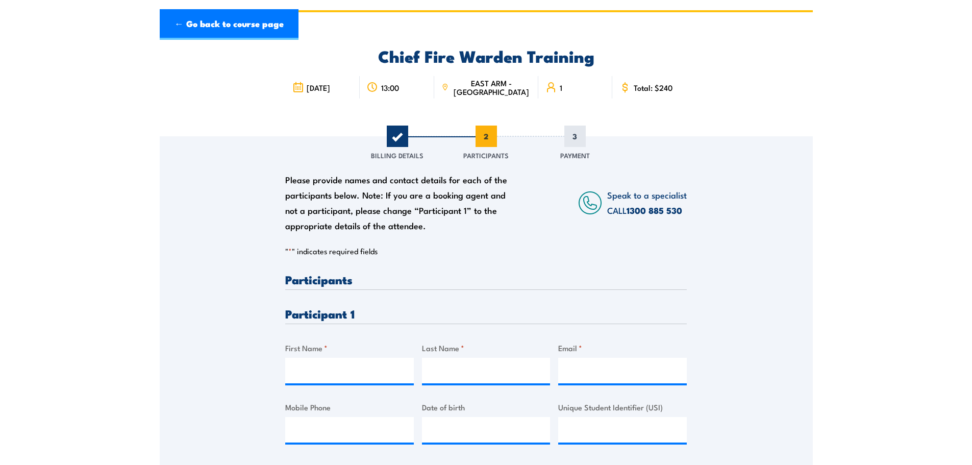
scroll to position [102, 0]
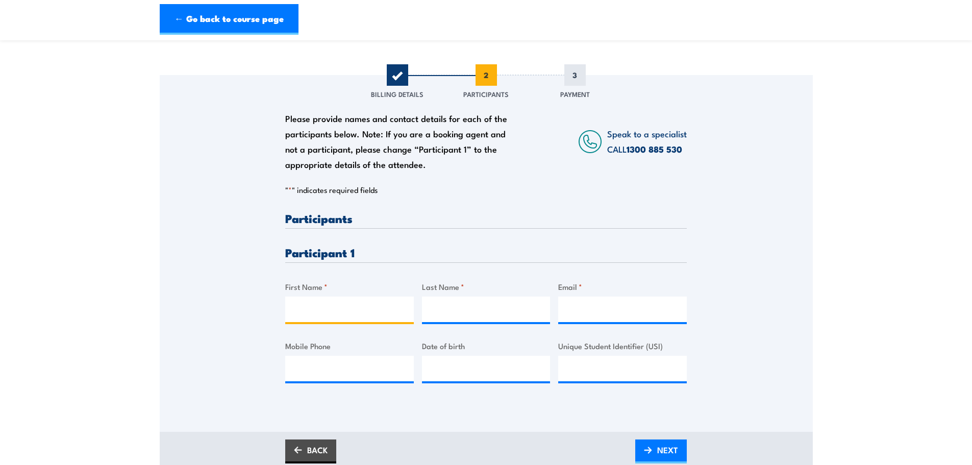
click at [331, 300] on input "First Name *" at bounding box center [349, 309] width 129 height 26
type input "Ian"
click at [452, 300] on input "Last Name *" at bounding box center [486, 309] width 129 height 26
type input "Buxton"
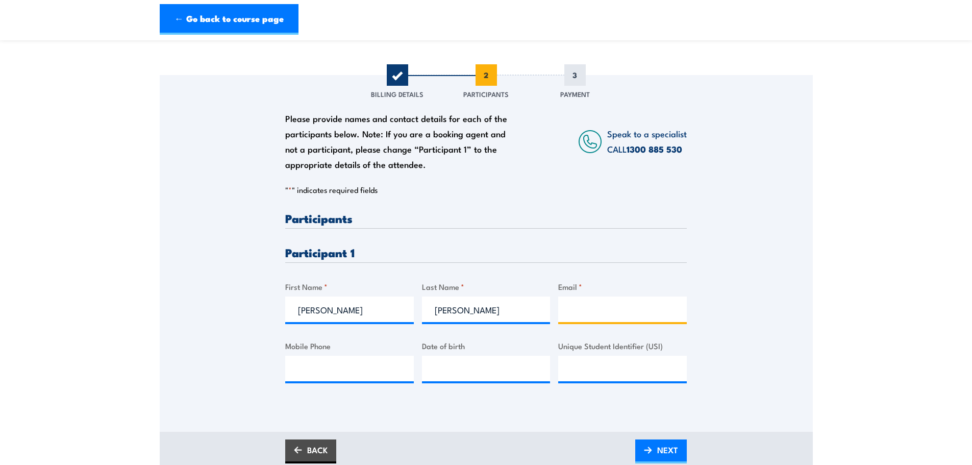
click at [601, 313] on input "Email *" at bounding box center [622, 309] width 129 height 26
click at [595, 310] on input "Email *" at bounding box center [622, 309] width 129 height 26
paste input "ian.buxton@nacpp.com.au"
type input "ian.buxton@nacpp.com.au"
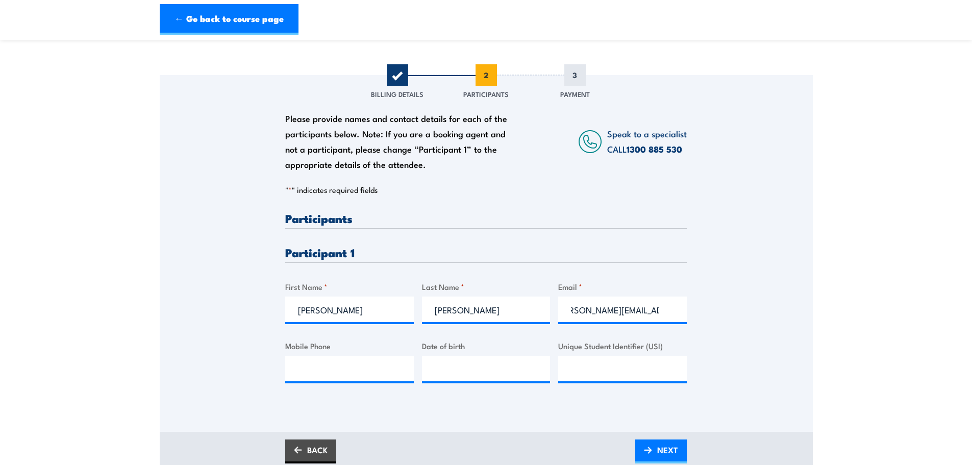
scroll to position [0, 0]
click at [309, 374] on input "Mobile Phone" at bounding box center [349, 369] width 129 height 26
paste input "0428 238 473"
type input "0428 238 473"
type input "__/__/____"
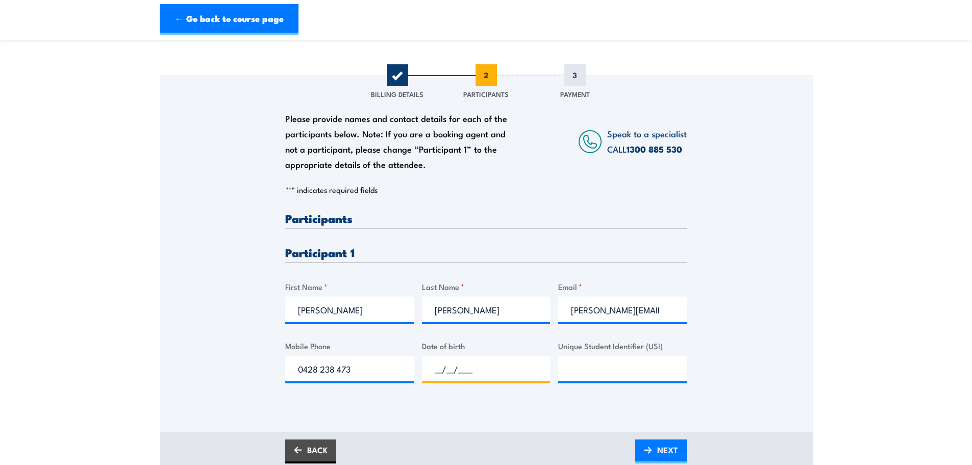
click at [483, 363] on input "__/__/____" at bounding box center [486, 369] width 129 height 26
click at [466, 360] on input "__/__/____" at bounding box center [486, 369] width 129 height 26
click at [435, 364] on input "__/__/____" at bounding box center [486, 369] width 129 height 26
type input "06/06/1969"
click at [636, 363] on input "Unique Student Identifier (USI)" at bounding box center [622, 369] width 129 height 26
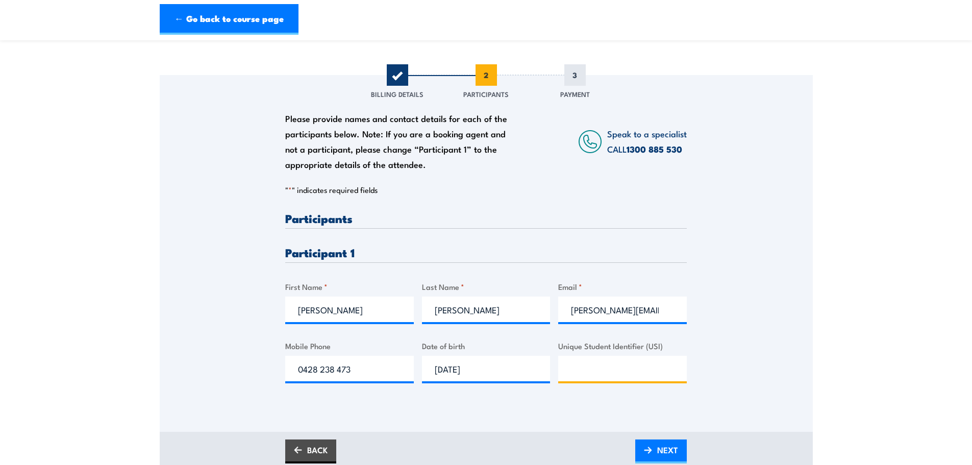
click at [600, 371] on input "Unique Student Identifier (USI)" at bounding box center [622, 369] width 129 height 26
paste input "5DSN6GB6W7"
type input "5DSN6GB6W7"
click at [650, 443] on link "NEXT" at bounding box center [661, 451] width 52 height 24
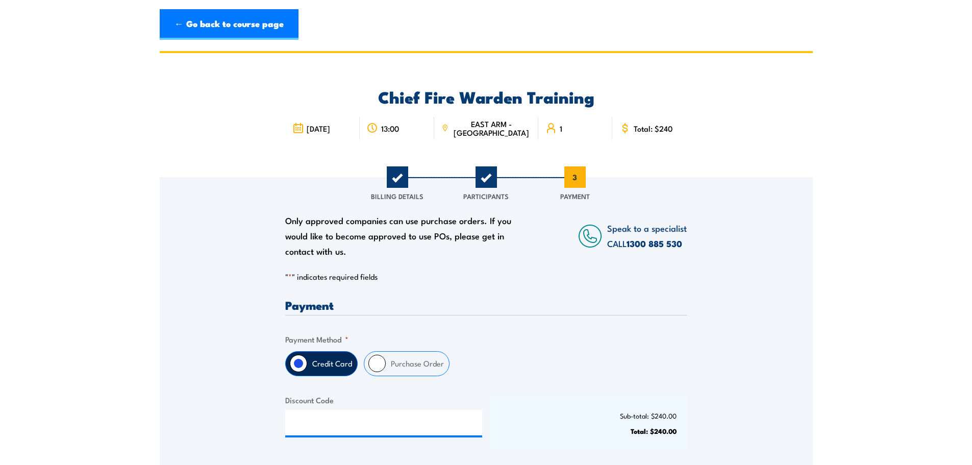
click at [378, 362] on input "Purchase Order" at bounding box center [376, 363] width 17 height 17
radio input "true"
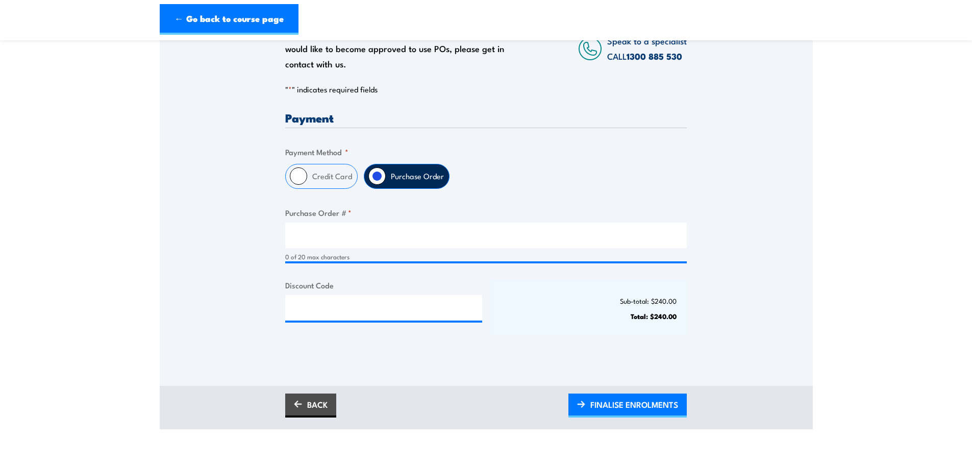
scroll to position [204, 0]
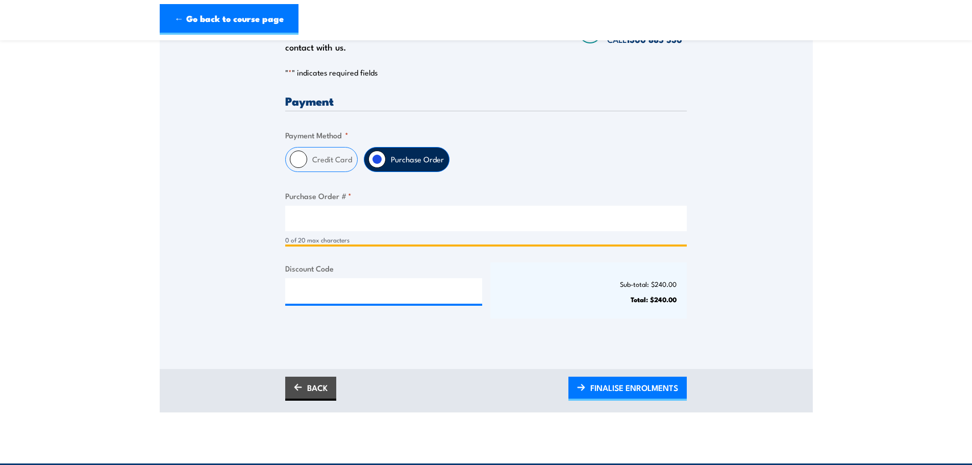
click at [330, 217] on input "Purchase Order # *" at bounding box center [485, 219] width 401 height 26
type input "906680"
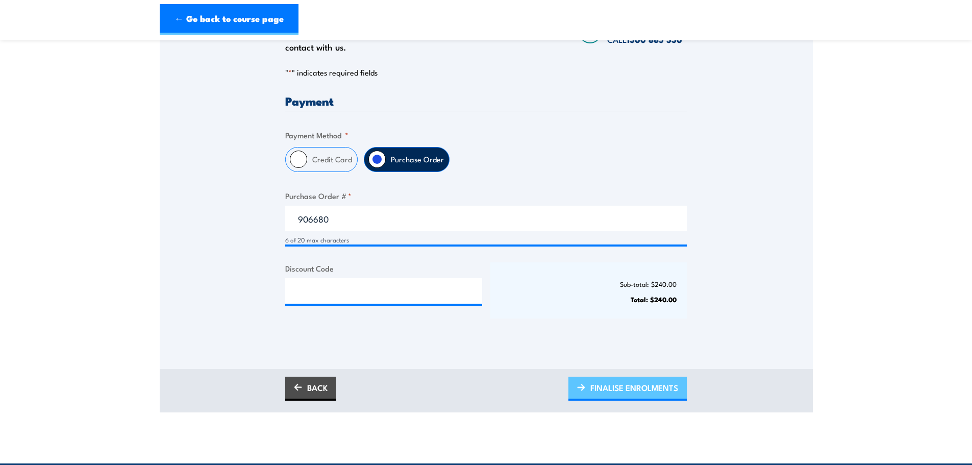
click at [615, 386] on span "FINALISE ENROLMENTS" at bounding box center [634, 387] width 88 height 27
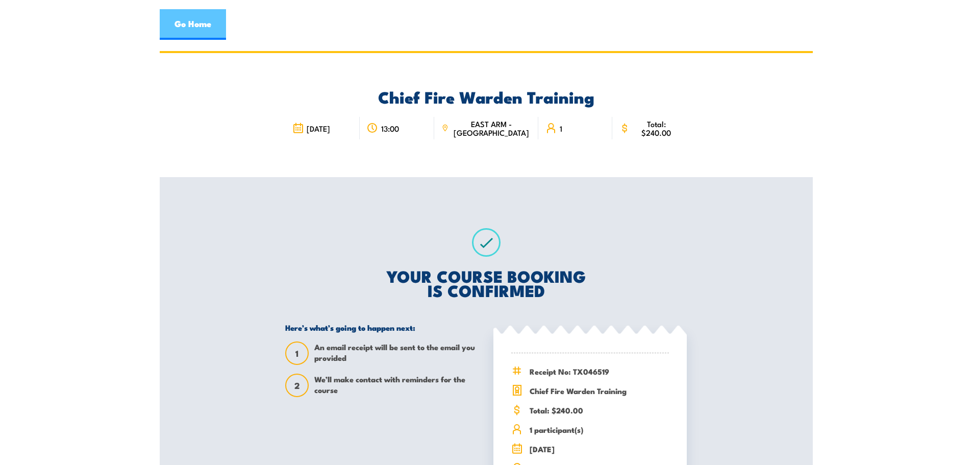
click at [196, 30] on link "Go Home" at bounding box center [193, 24] width 66 height 31
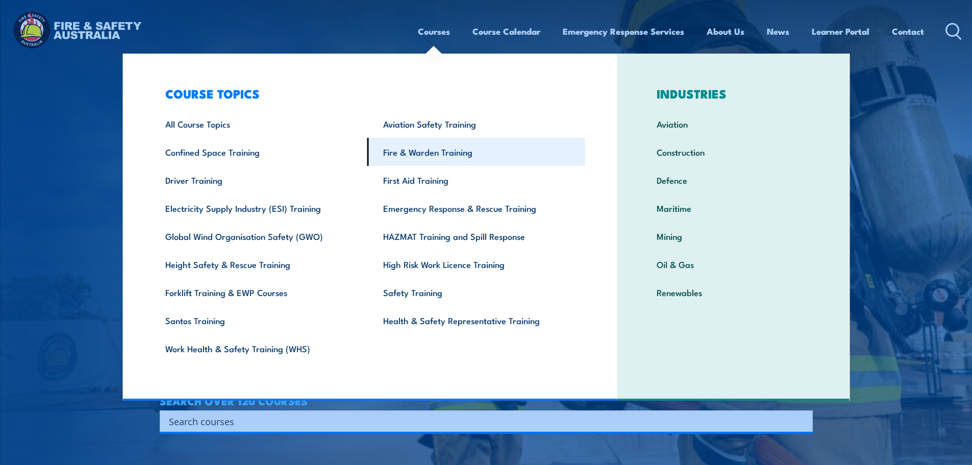
click at [421, 147] on link "Fire & Warden Training" at bounding box center [476, 152] width 218 height 28
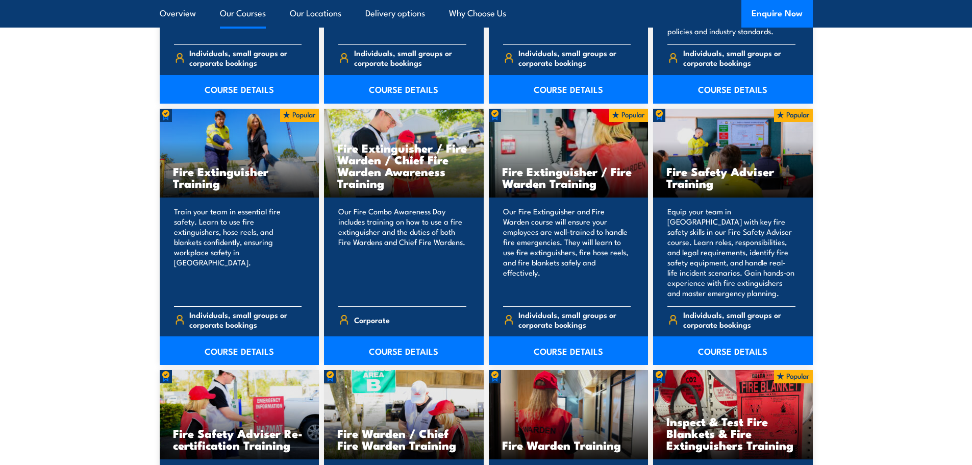
scroll to position [1020, 0]
click at [249, 346] on link "COURSE DETAILS" at bounding box center [240, 351] width 160 height 29
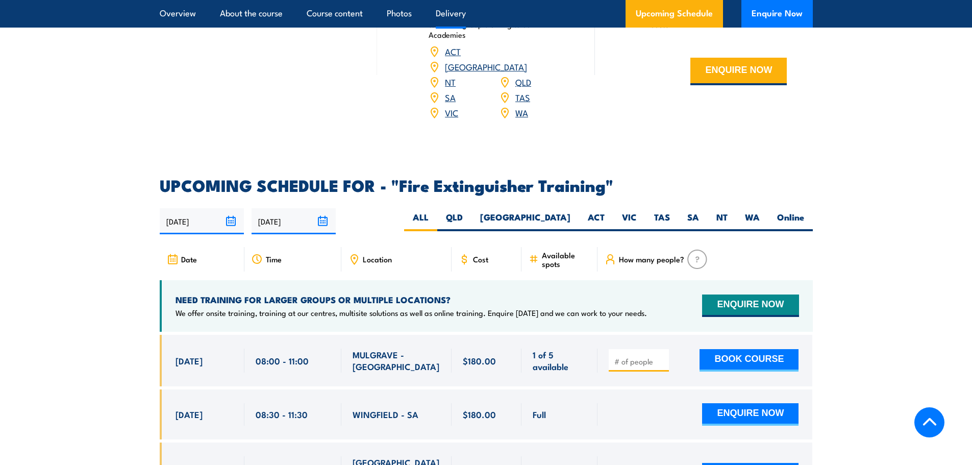
scroll to position [1632, 0]
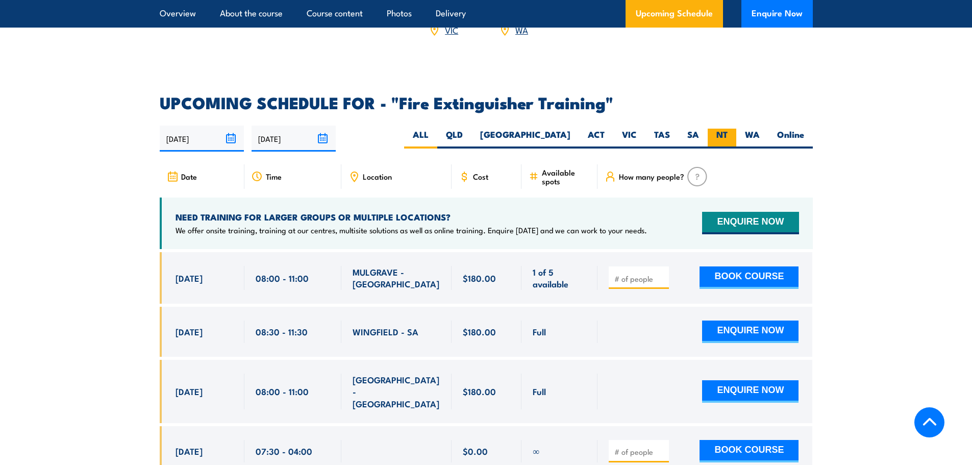
click at [716, 129] on label "NT" at bounding box center [722, 139] width 29 height 20
click at [727, 129] on input "NT" at bounding box center [730, 132] width 7 height 7
radio input "true"
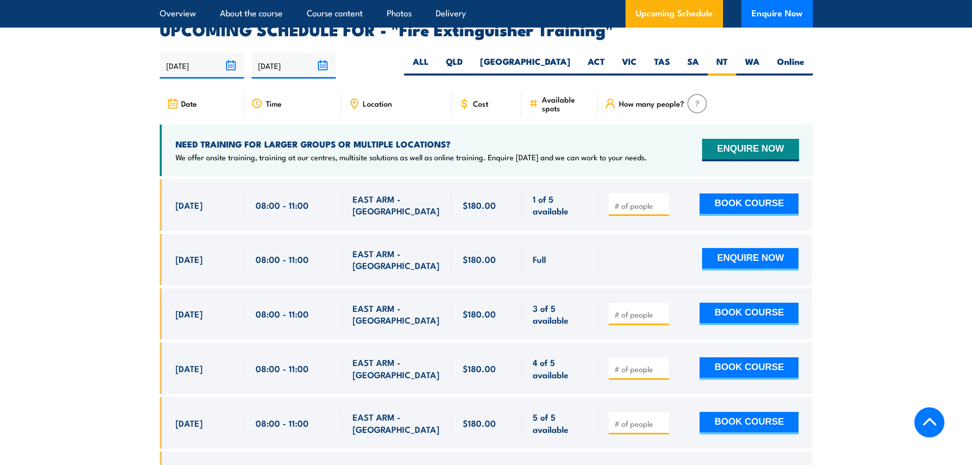
scroll to position [1712, 0]
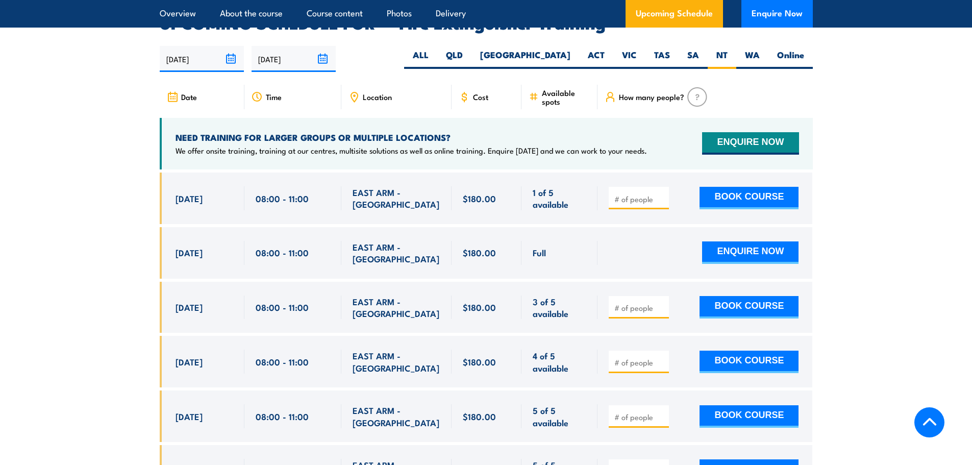
click at [642, 194] on input "number" at bounding box center [639, 199] width 51 height 10
type input "1"
click at [621, 241] on div "ENQUIRE NOW" at bounding box center [704, 253] width 190 height 24
click at [516, 247] on div "$180.00" at bounding box center [486, 253] width 70 height 52
click at [511, 244] on div "$180.00" at bounding box center [486, 253] width 70 height 52
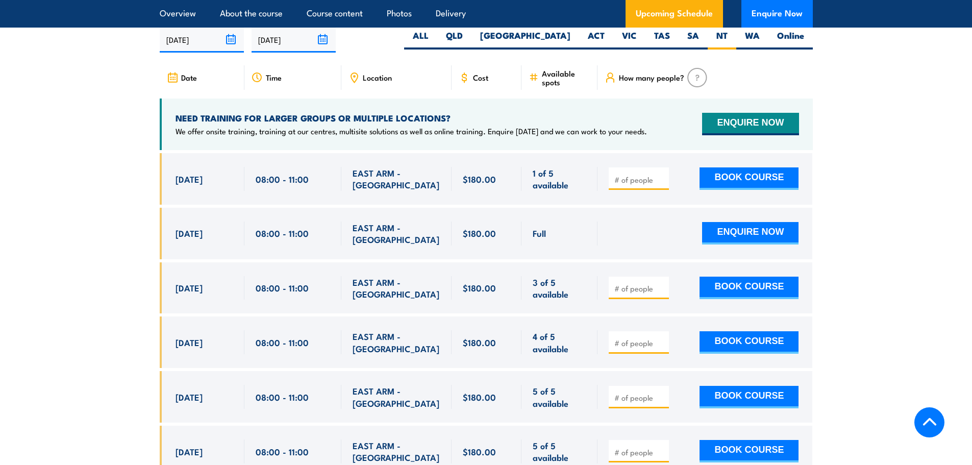
scroll to position [1763, 0]
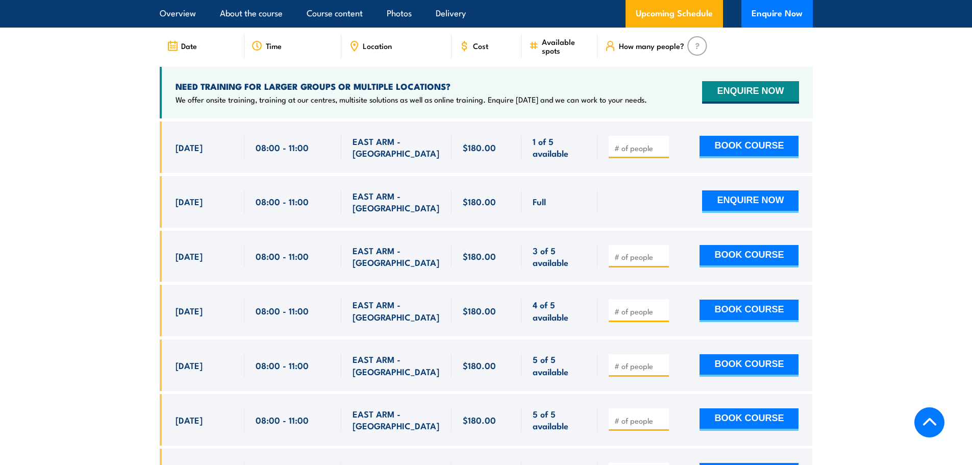
click at [579, 190] on div "Full" at bounding box center [560, 202] width 54 height 24
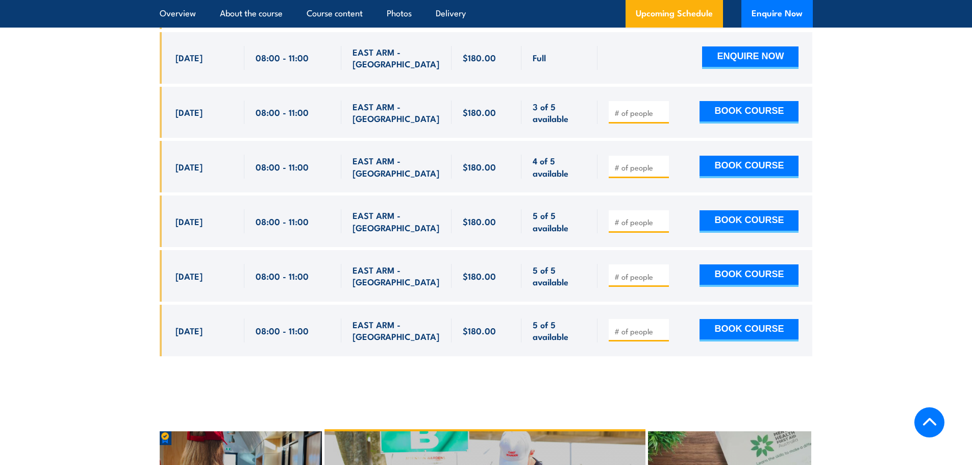
scroll to position [1916, 0]
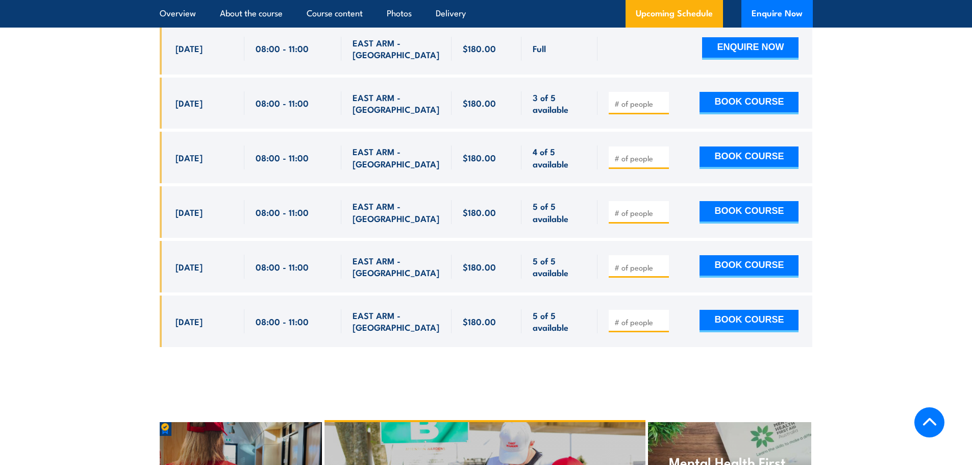
click at [630, 262] on input "number" at bounding box center [639, 267] width 51 height 10
type input "1"
click at [772, 255] on button "BOOK COURSE" at bounding box center [748, 266] width 99 height 22
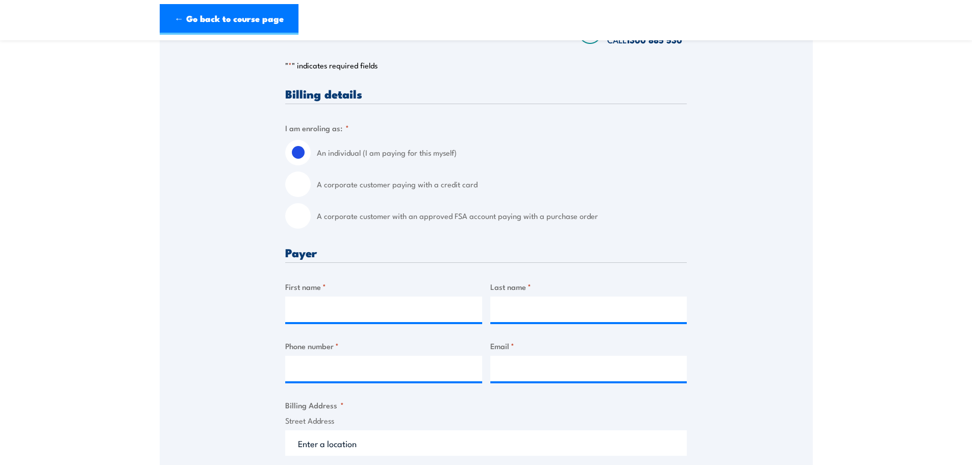
scroll to position [204, 0]
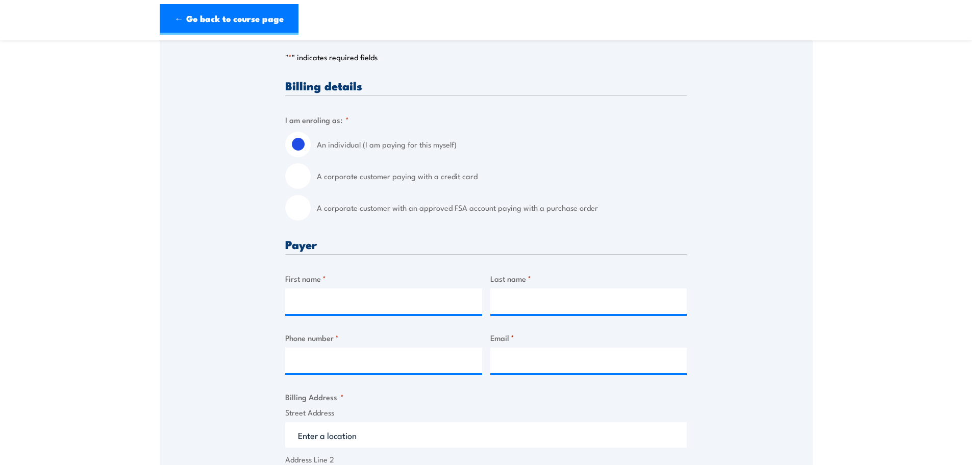
click at [320, 199] on label "A corporate customer with an approved FSA account paying with a purchase order" at bounding box center [502, 208] width 370 height 26
click at [311, 199] on input "A corporate customer with an approved FSA account paying with a purchase order" at bounding box center [298, 208] width 26 height 26
radio input "true"
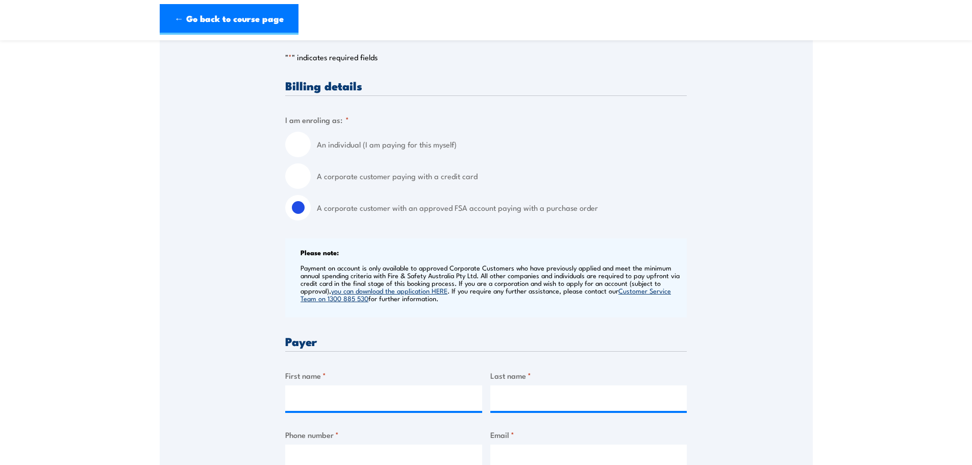
click at [298, 207] on input "A corporate customer with an approved FSA account paying with a purchase order" at bounding box center [298, 208] width 26 height 26
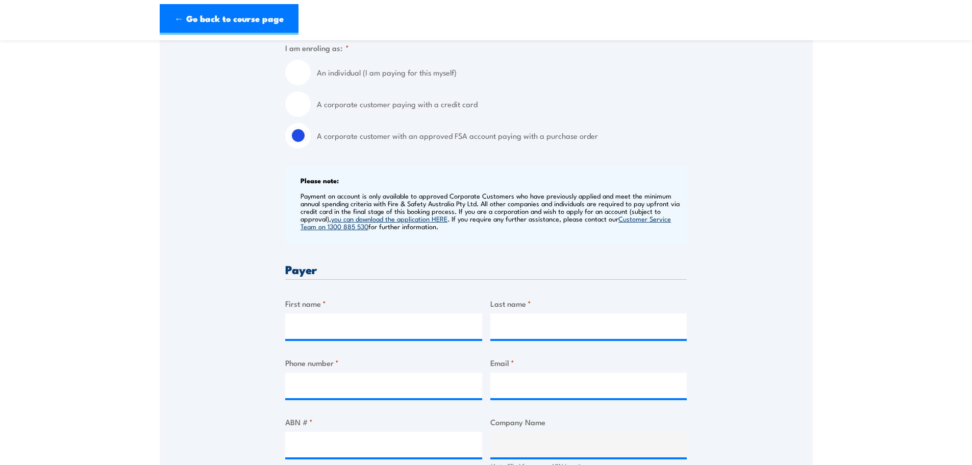
scroll to position [459, 0]
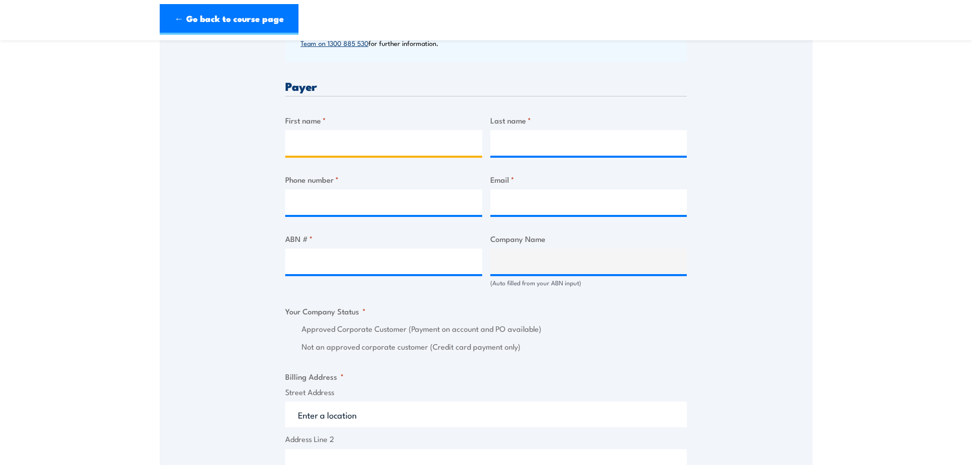
click at [339, 154] on input "First name *" at bounding box center [383, 143] width 197 height 26
type input "[PERSON_NAME]"
click at [504, 132] on input "Last name *" at bounding box center [588, 143] width 197 height 26
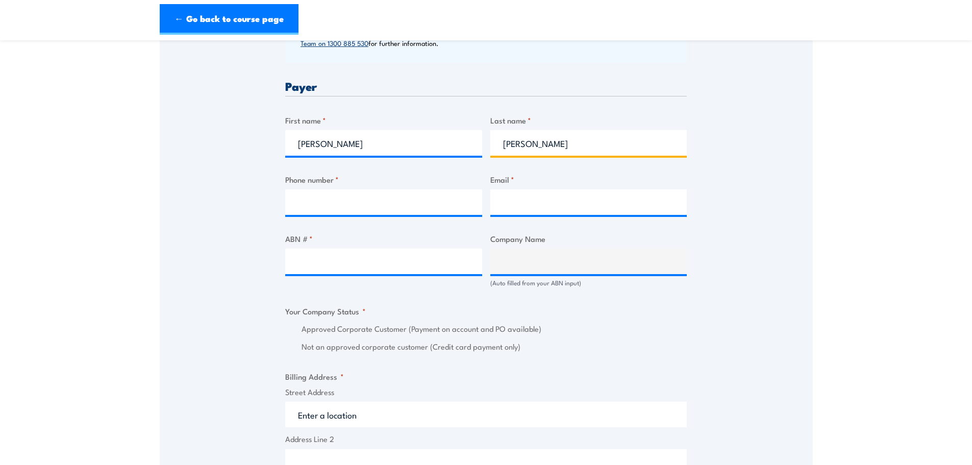
type input "Nguyen"
click at [311, 200] on input "Phone number *" at bounding box center [383, 202] width 197 height 26
type input "0477020936"
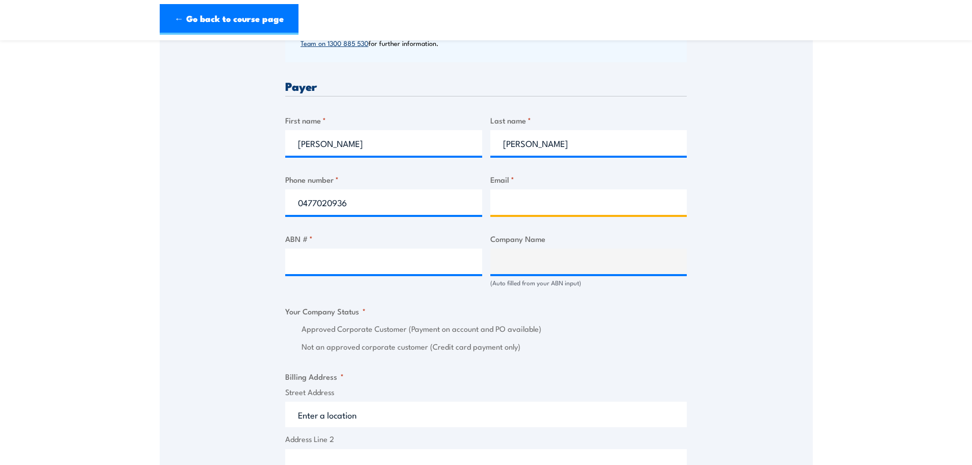
click at [557, 192] on input "Email *" at bounding box center [588, 202] width 197 height 26
click at [523, 208] on input "Email *" at bounding box center [588, 202] width 197 height 26
paste input "trace.connolly@nacpp.com.au"
type input "trace.connolly@nacpp.com.au"
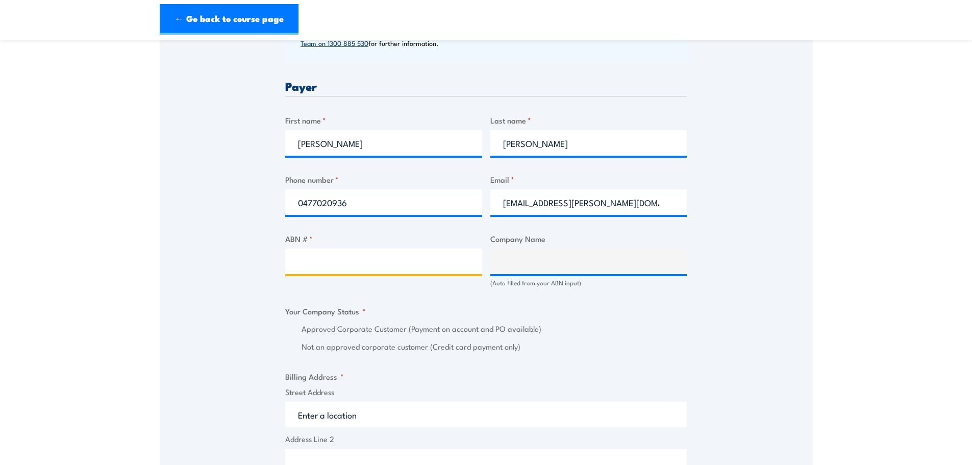
click at [323, 259] on input "ABN # *" at bounding box center [383, 261] width 197 height 26
paste input "18 618 481 486"
type input "18 618 481 486"
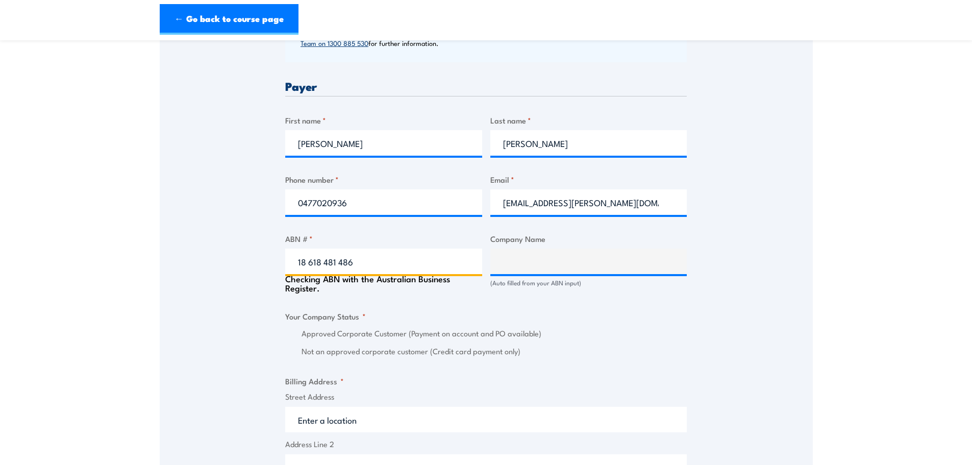
scroll to position [561, 0]
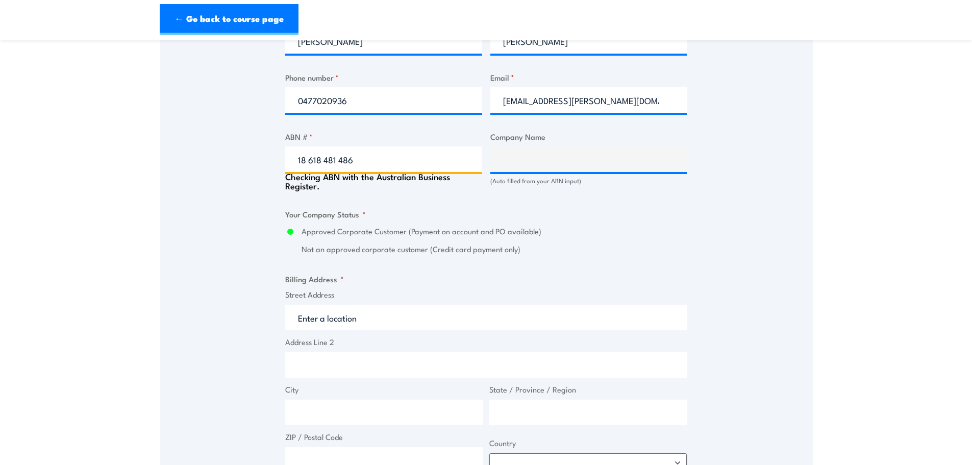
type input "NACP PROJECTS AUSTRALIA PTY LTD"
radio input "true"
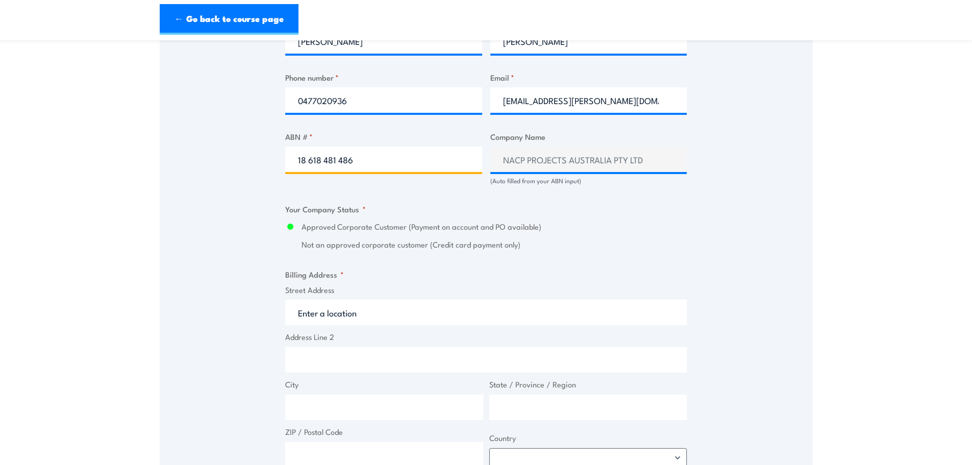
type input "18 618 481 486"
click at [329, 313] on input "Street Address" at bounding box center [485, 312] width 401 height 26
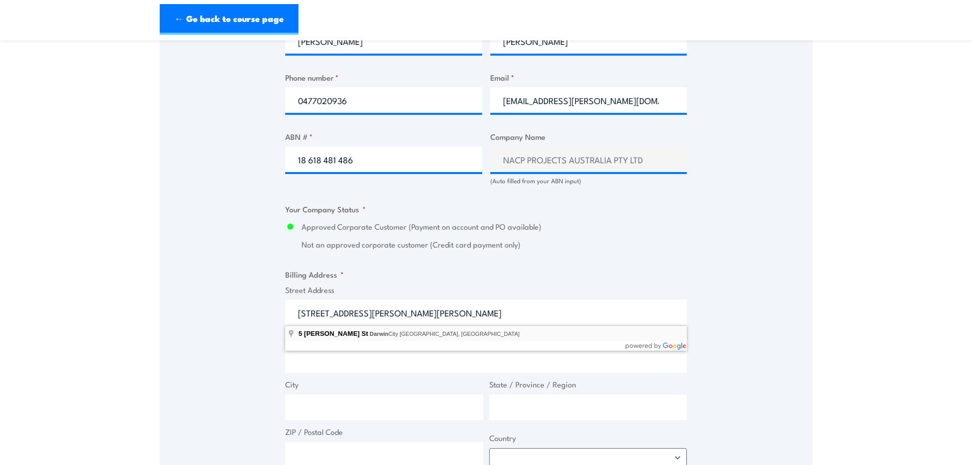
type input "5 Whitfield St, Darwin City NT, Australia"
type input "5 Whitfield St"
type input "Darwin City"
type input "Northern Territory"
type input "0800"
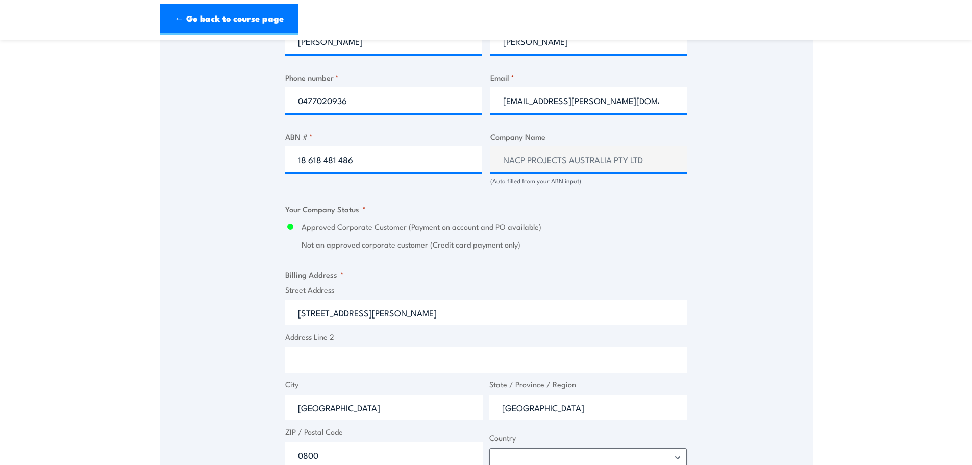
select select "Australia"
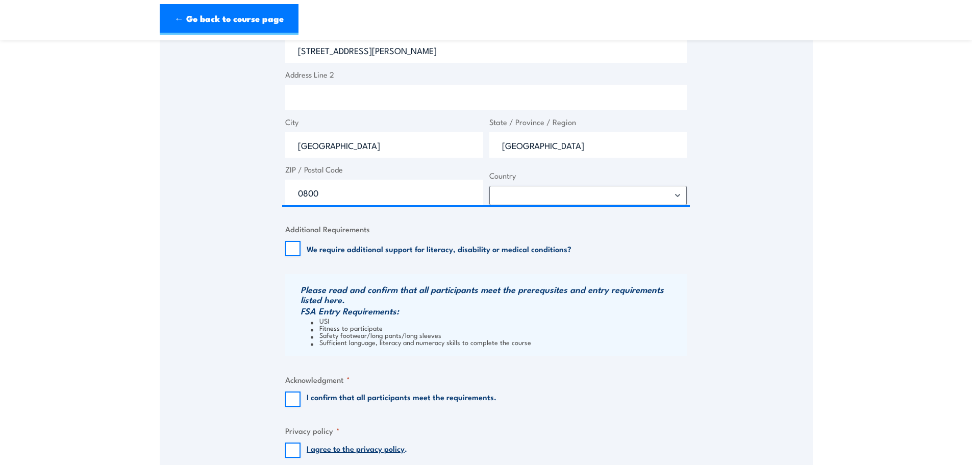
scroll to position [918, 0]
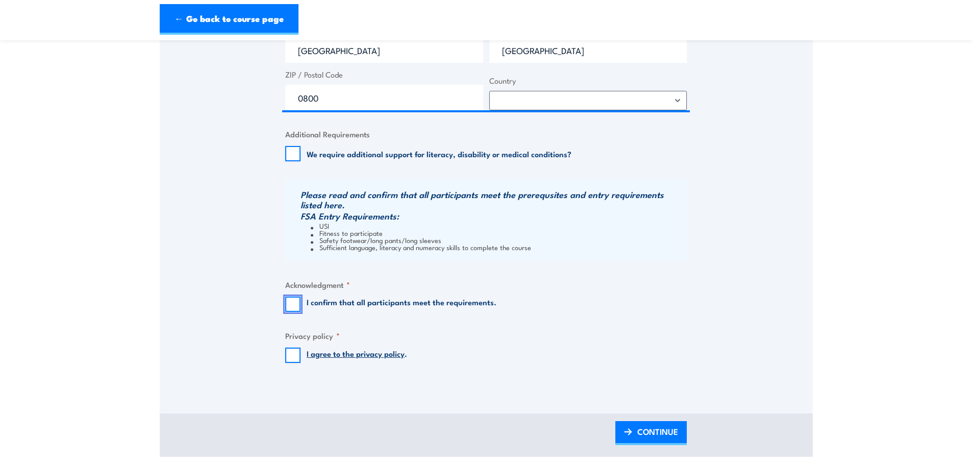
click at [294, 306] on input "I confirm that all participants meet the requirements." at bounding box center [292, 303] width 15 height 15
checkbox input "true"
click at [291, 355] on input "I agree to the privacy policy ." at bounding box center [292, 354] width 15 height 15
checkbox input "true"
click at [639, 432] on span "CONTINUE" at bounding box center [657, 431] width 41 height 27
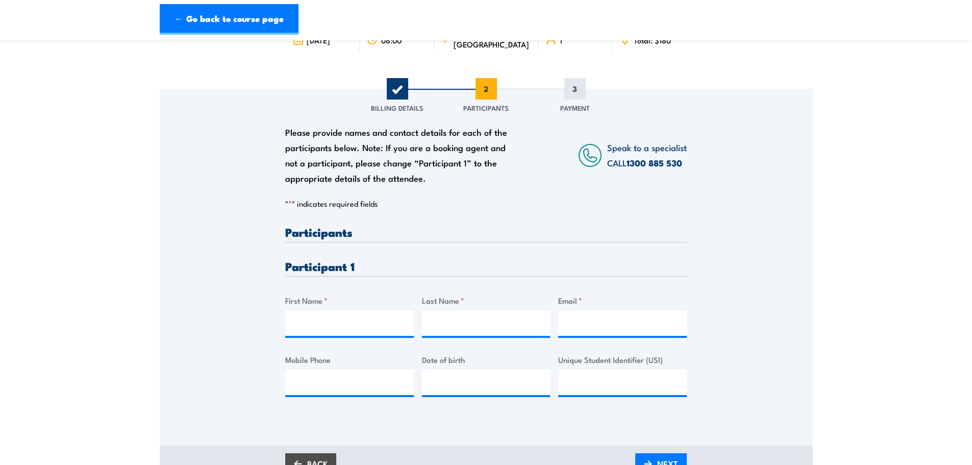
scroll to position [102, 0]
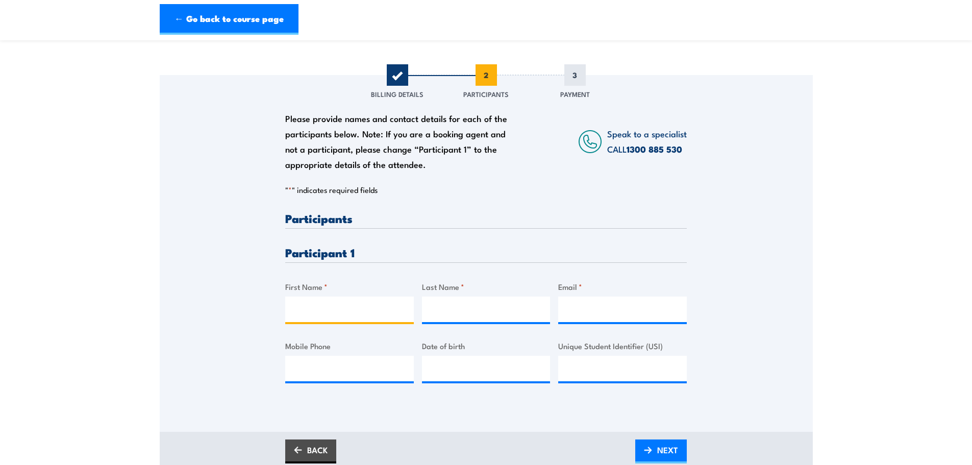
click at [363, 312] on input "First Name *" at bounding box center [349, 309] width 129 height 26
type input "Trace"
click at [490, 317] on input "Last Name *" at bounding box center [486, 309] width 129 height 26
type input "Connolly"
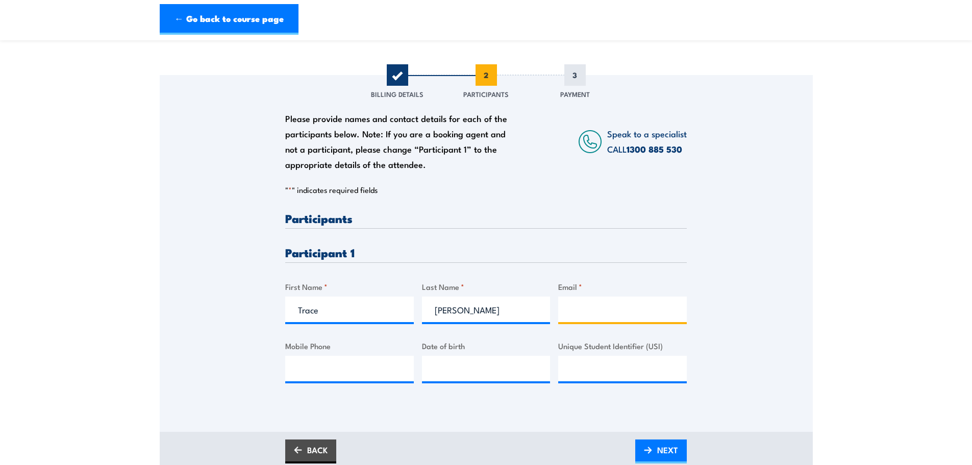
click at [582, 317] on input "Email *" at bounding box center [622, 309] width 129 height 26
click at [572, 303] on input "Email *" at bounding box center [622, 309] width 129 height 26
paste input "trace.connolly@nacpp.com.au"
type input "trace.connolly@nacpp.com.au"
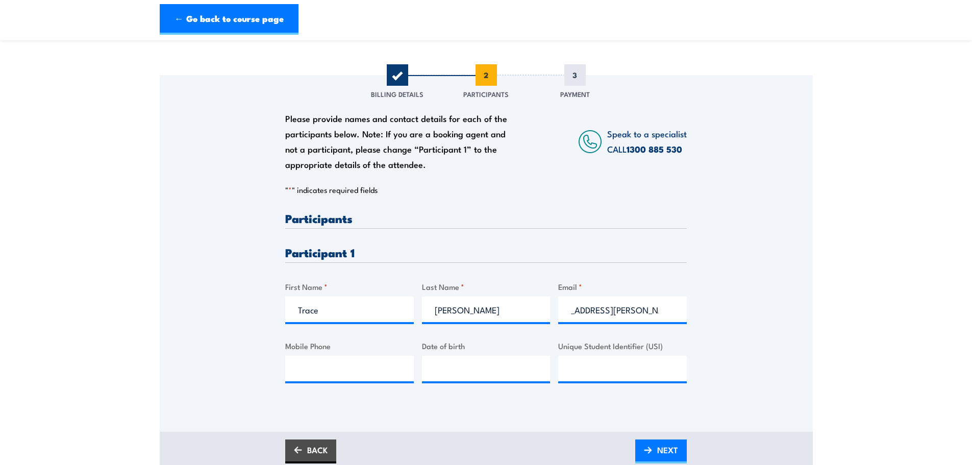
scroll to position [0, 0]
click at [329, 356] on div "Mobile Phone" at bounding box center [349, 360] width 129 height 41
click at [329, 362] on input "Mobile Phone" at bounding box center [349, 369] width 129 height 26
paste input "0477 020 936"
type input "0477 020 936"
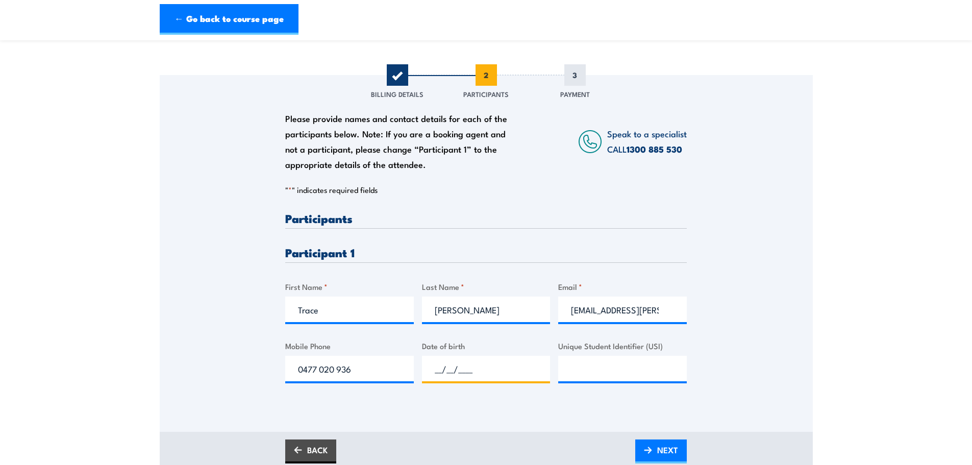
click at [432, 365] on input "__/__/____" at bounding box center [486, 369] width 129 height 26
paste input "19/11/1961"
type input "19/11/1961"
click at [611, 367] on input "Unique Student Identifier (USI)" at bounding box center [622, 369] width 129 height 26
click at [605, 374] on input "Unique Student Identifier (USI)" at bounding box center [622, 369] width 129 height 26
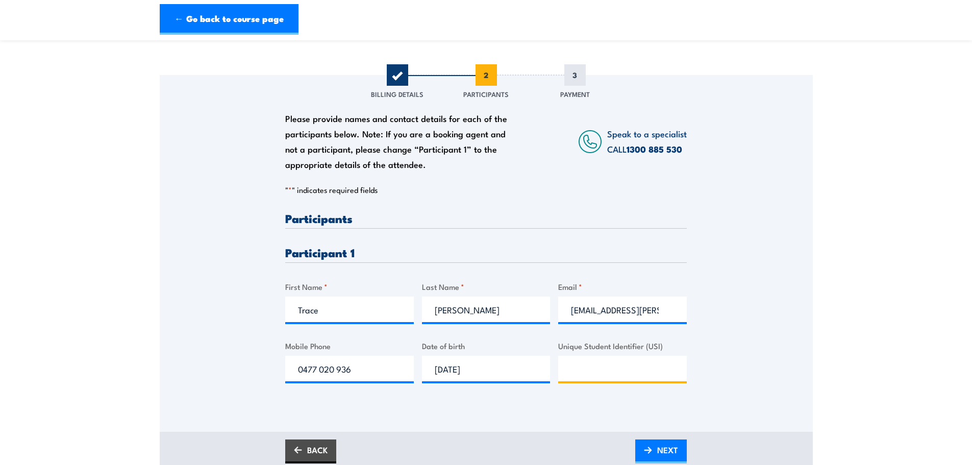
paste input "2F92R2KAUQ​"
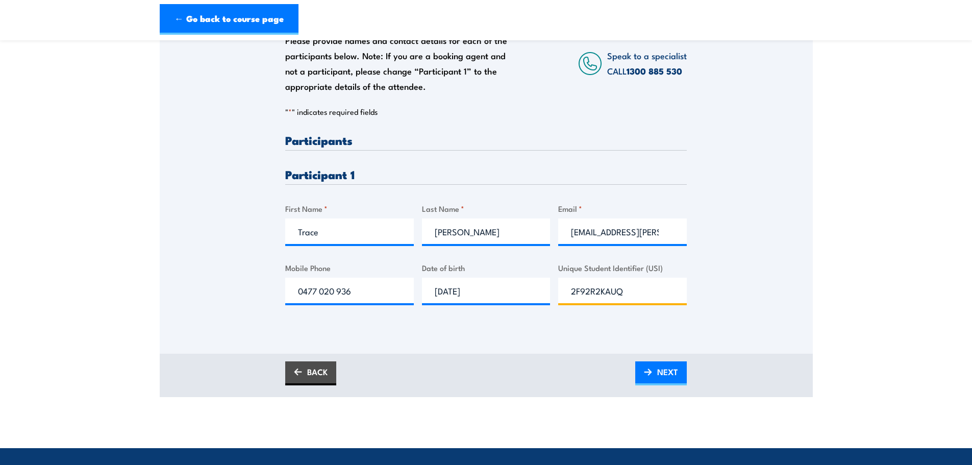
scroll to position [255, 0]
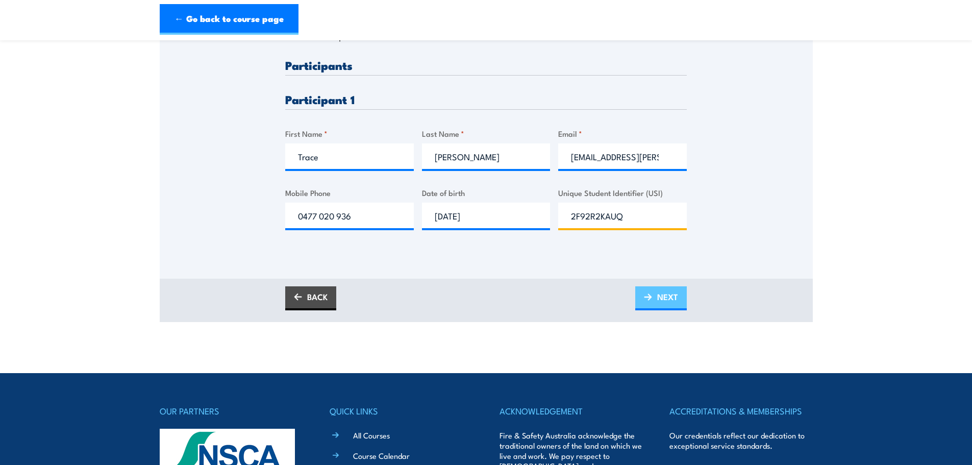
type input "2F92R2KAUQ​"
click at [673, 293] on span "NEXT" at bounding box center [667, 296] width 21 height 27
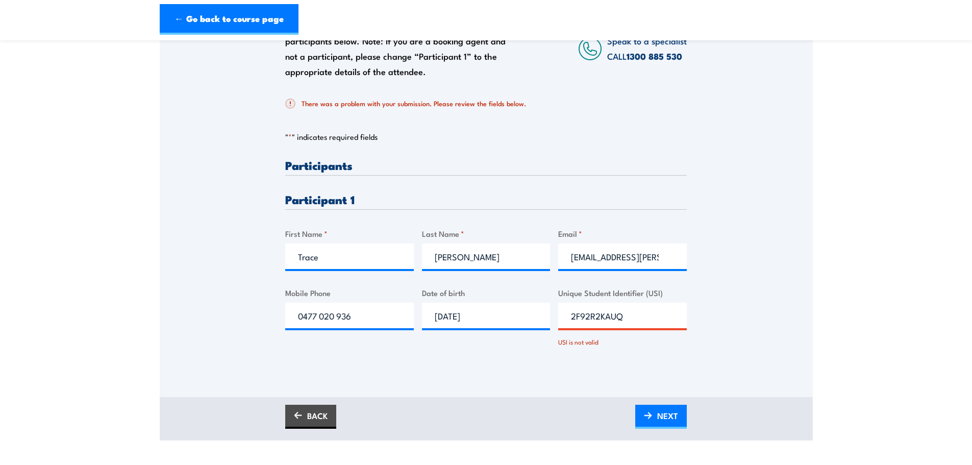
scroll to position [204, 0]
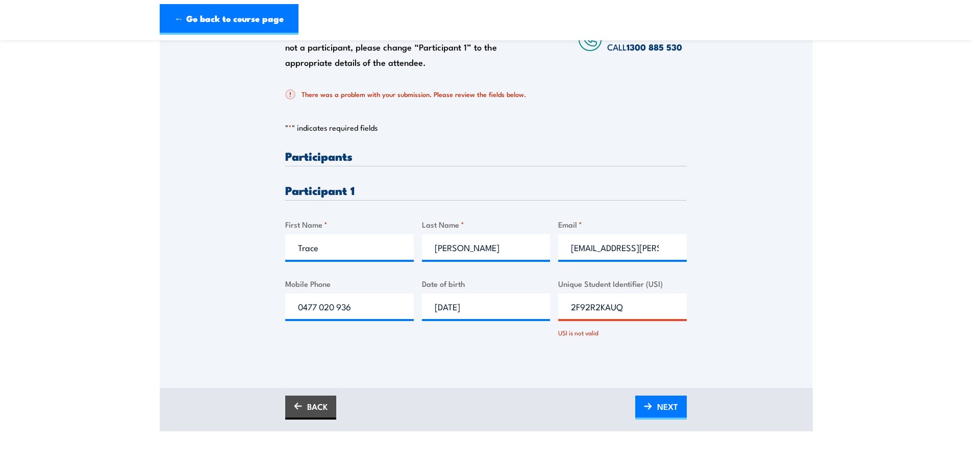
click at [632, 305] on input "2F92R2KAUQ​" at bounding box center [622, 306] width 129 height 26
click at [631, 305] on input "2F92R2KAUQ​" at bounding box center [622, 306] width 129 height 26
click at [319, 245] on input "Trace" at bounding box center [349, 247] width 129 height 26
type input "Tracey"
drag, startPoint x: 475, startPoint y: 368, endPoint x: 494, endPoint y: 366, distance: 19.5
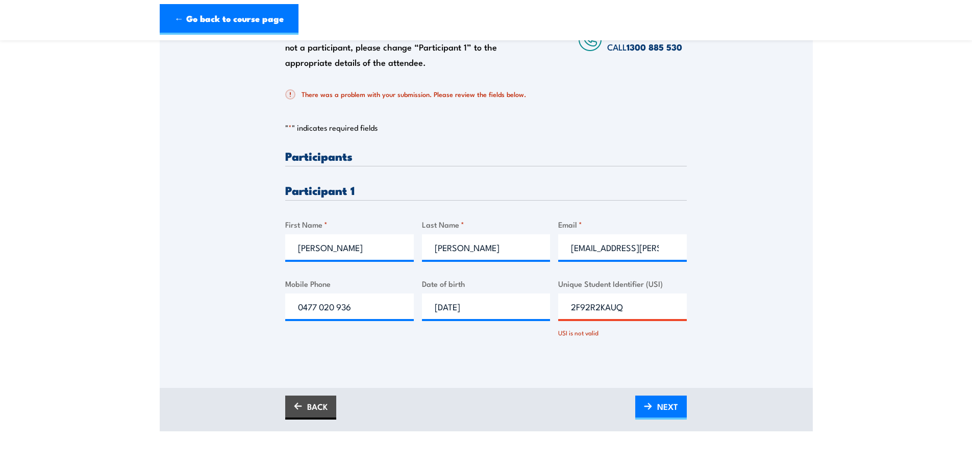
click at [475, 367] on div "Please provide names and contact details for each of the participants below. No…" at bounding box center [486, 180] width 653 height 415
click at [660, 412] on span "NEXT" at bounding box center [667, 406] width 21 height 27
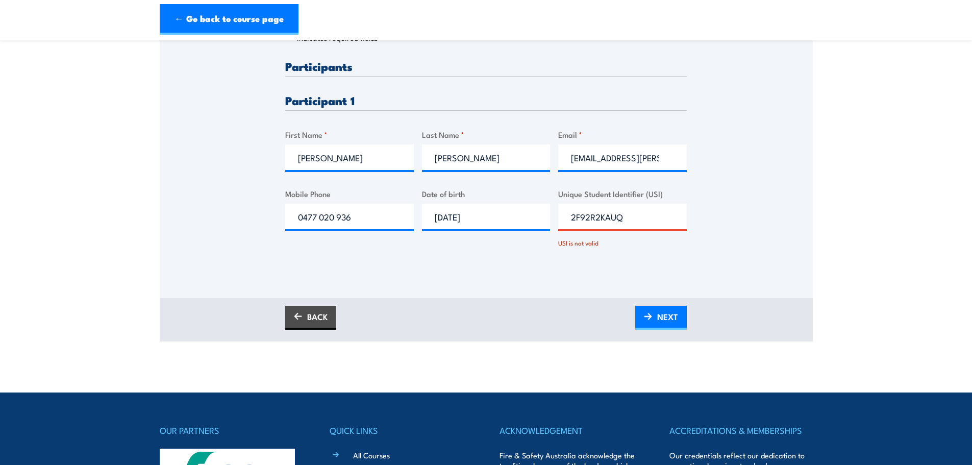
scroll to position [306, 0]
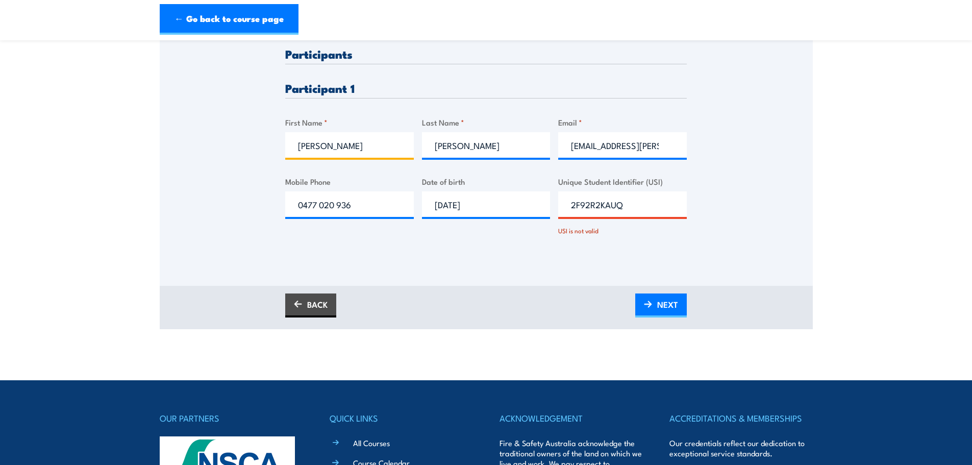
click at [332, 141] on input "Tracey" at bounding box center [349, 145] width 129 height 26
type input "Trace"
click at [541, 251] on div "Please provide names and contact details for each of the participants below. No…" at bounding box center [485, 150] width 401 height 205
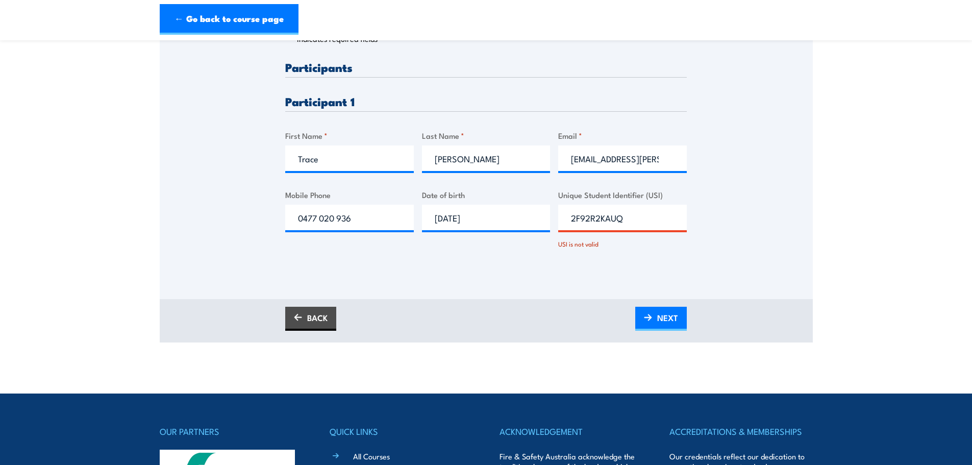
scroll to position [357, 0]
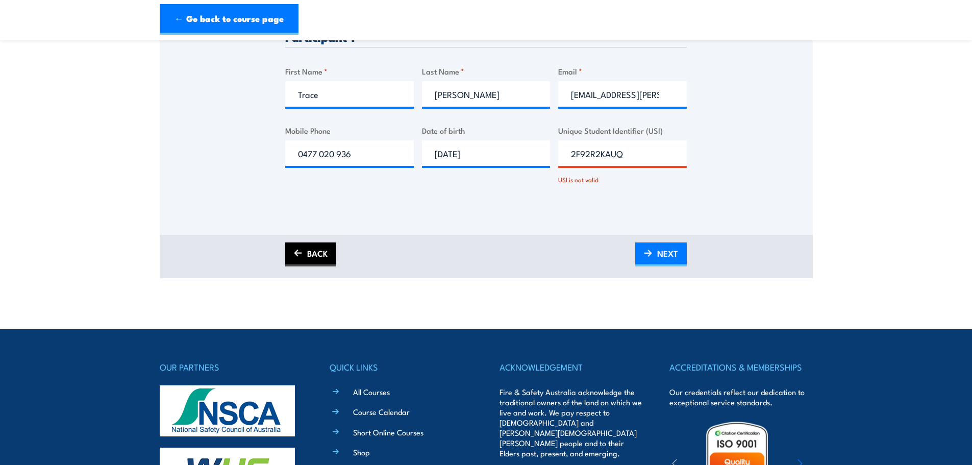
click at [311, 252] on link "BACK" at bounding box center [310, 254] width 51 height 24
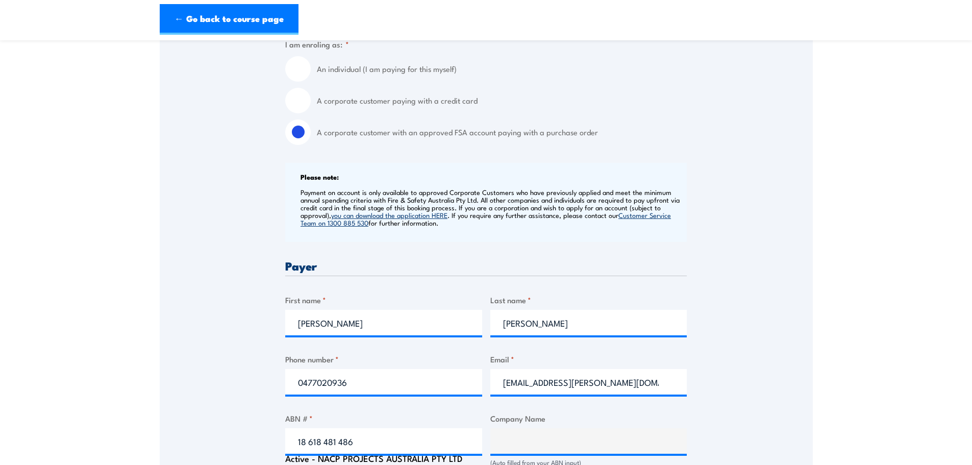
scroll to position [153, 0]
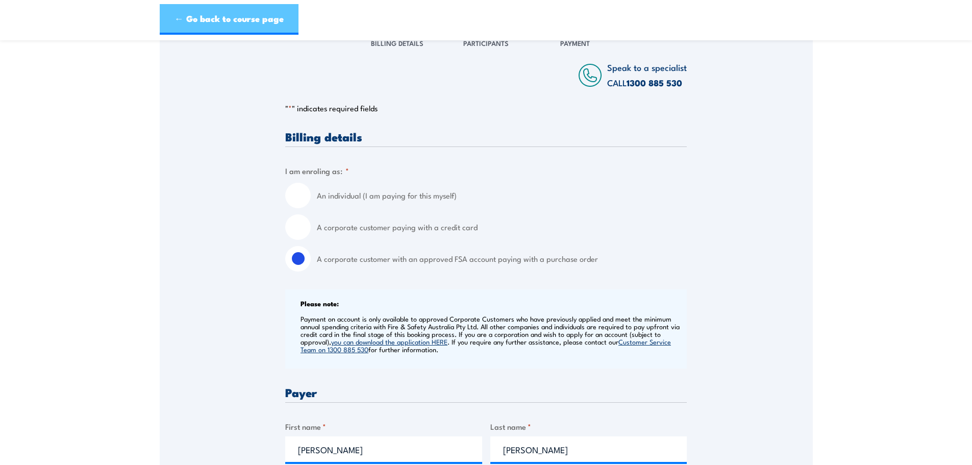
click at [243, 27] on link "← Go back to course page" at bounding box center [229, 19] width 139 height 31
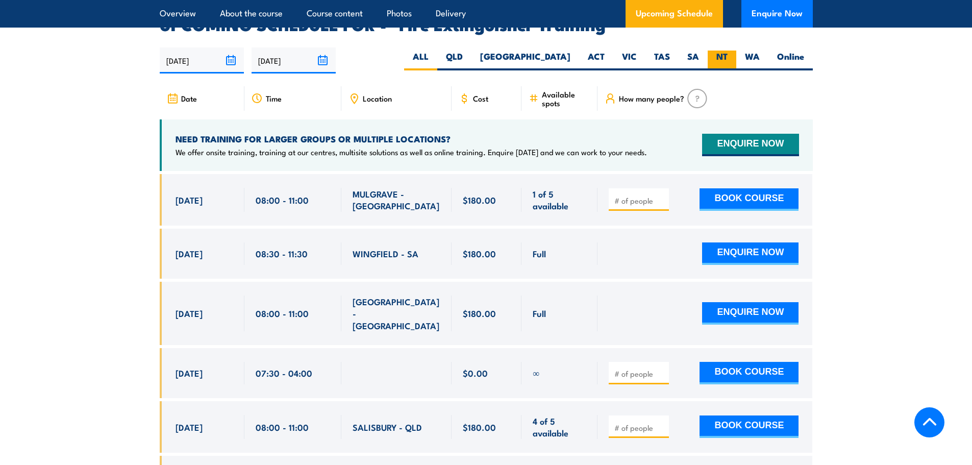
scroll to position [1712, 0]
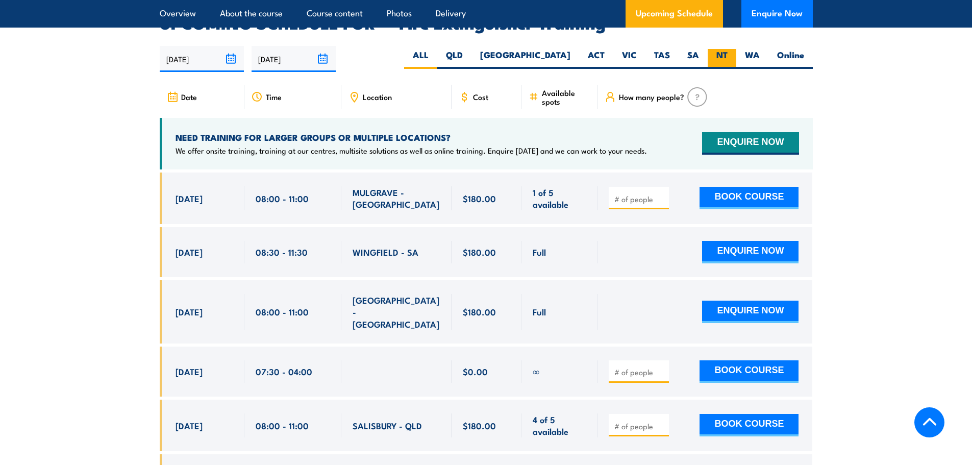
click at [727, 49] on label "NT" at bounding box center [722, 59] width 29 height 20
click at [727, 49] on input "NT" at bounding box center [730, 52] width 7 height 7
radio input "true"
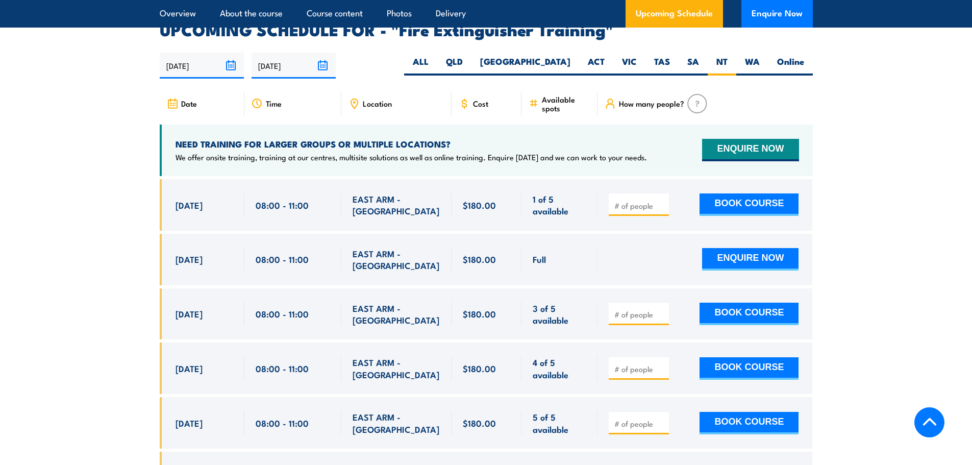
scroll to position [1712, 0]
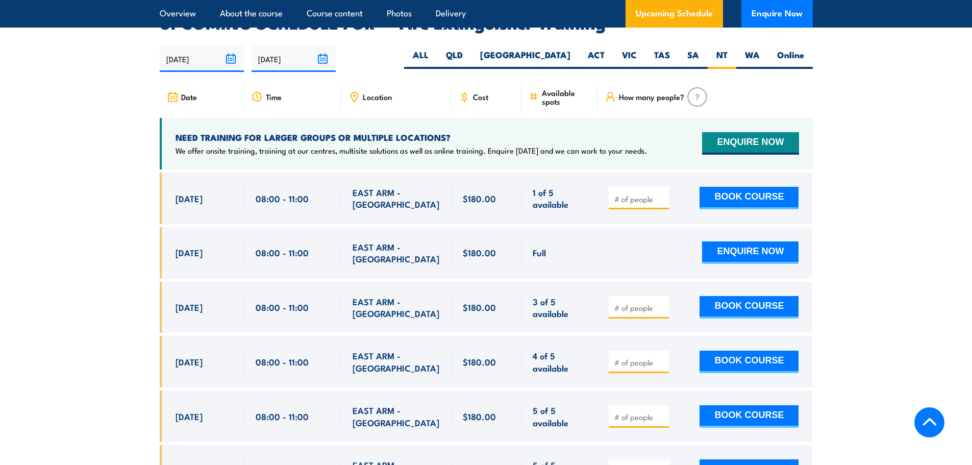
click at [607, 247] on div at bounding box center [704, 253] width 215 height 52
click at [627, 303] on input "number" at bounding box center [639, 308] width 51 height 10
type input "1"
click at [727, 296] on button "BOOK COURSE" at bounding box center [748, 307] width 99 height 22
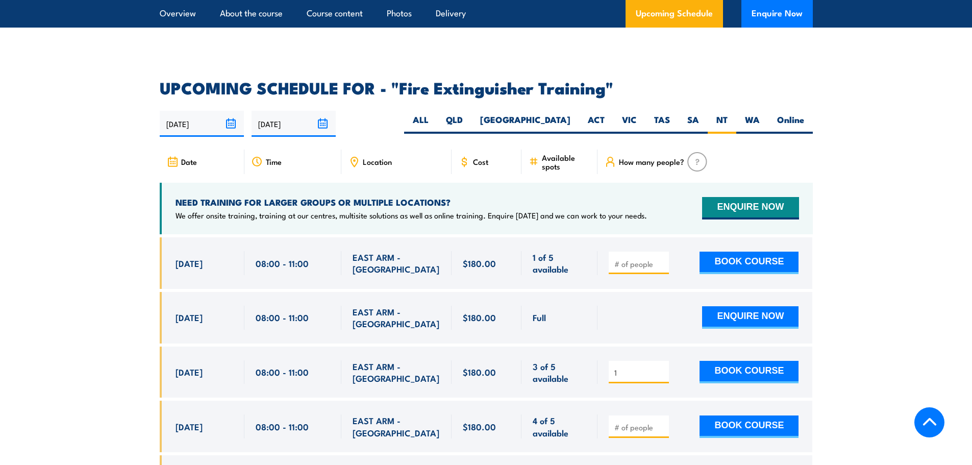
scroll to position [1786, 0]
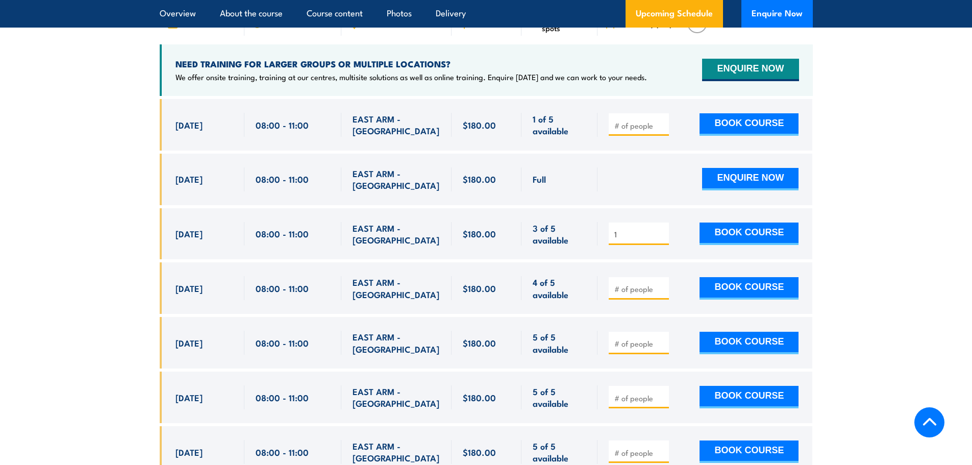
click at [628, 229] on input "1" at bounding box center [639, 234] width 51 height 10
type input "2"
click at [744, 241] on div "2 BOOK COURSE" at bounding box center [704, 234] width 215 height 52
click at [739, 222] on button "BOOK COURSE" at bounding box center [748, 233] width 99 height 22
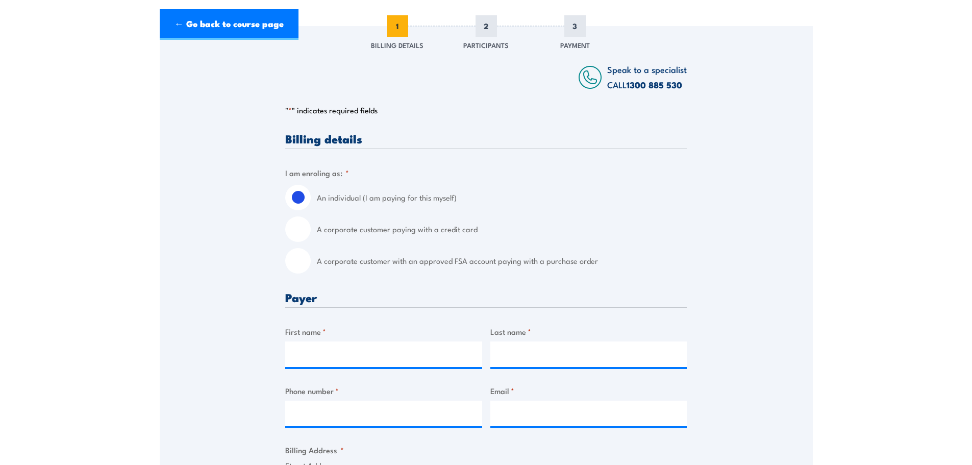
scroll to position [204, 0]
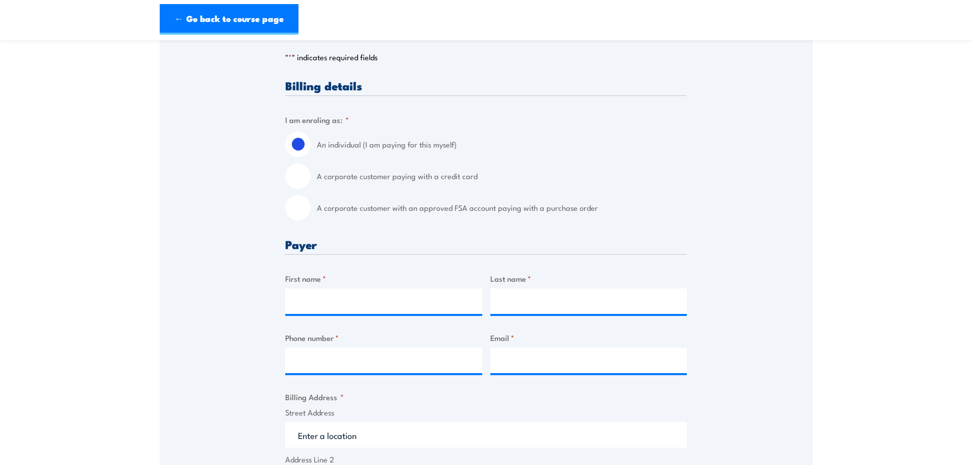
click at [292, 212] on input "A corporate customer with an approved FSA account paying with a purchase order" at bounding box center [298, 208] width 26 height 26
radio input "true"
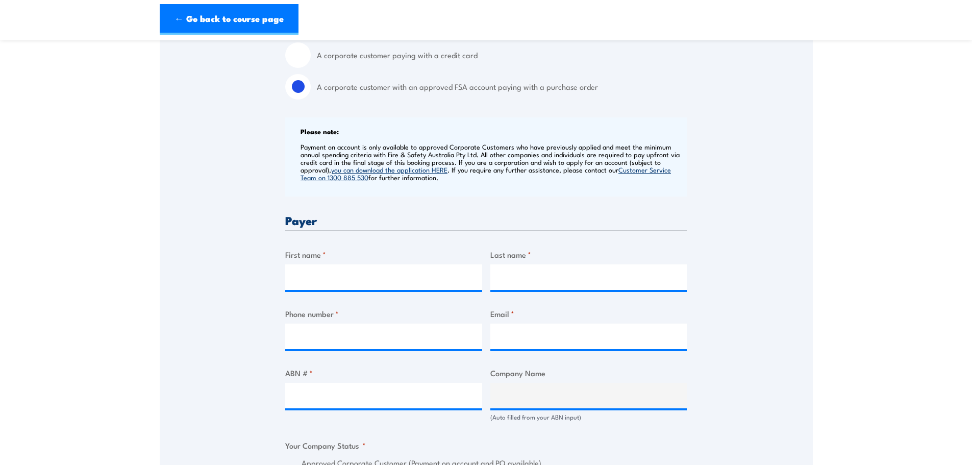
scroll to position [357, 0]
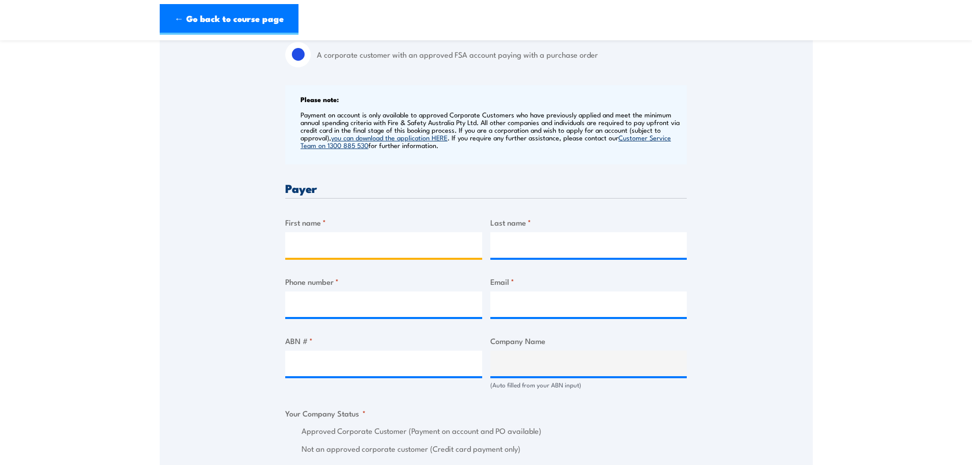
click at [335, 238] on input "First name *" at bounding box center [383, 245] width 197 height 26
type input "[PERSON_NAME]"
click at [528, 225] on span "*" at bounding box center [530, 221] width 4 height 11
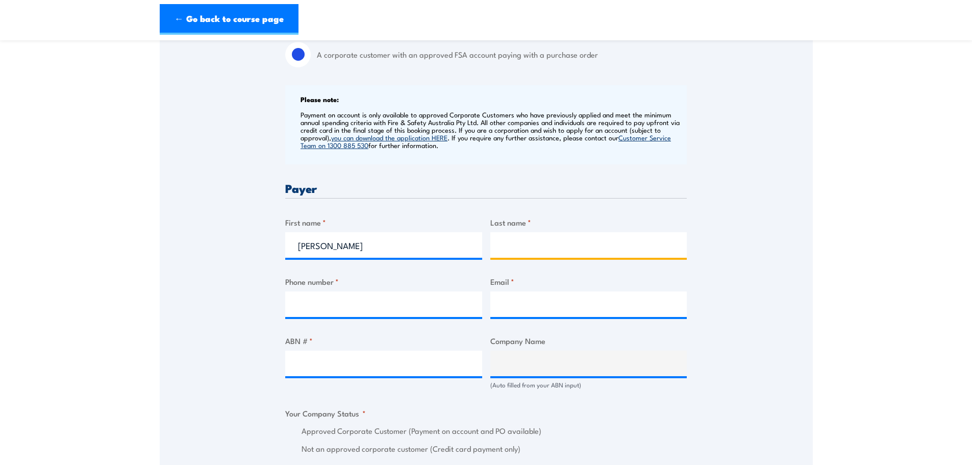
click at [528, 232] on input "Last name *" at bounding box center [588, 245] width 197 height 26
type input "[PERSON_NAME]"
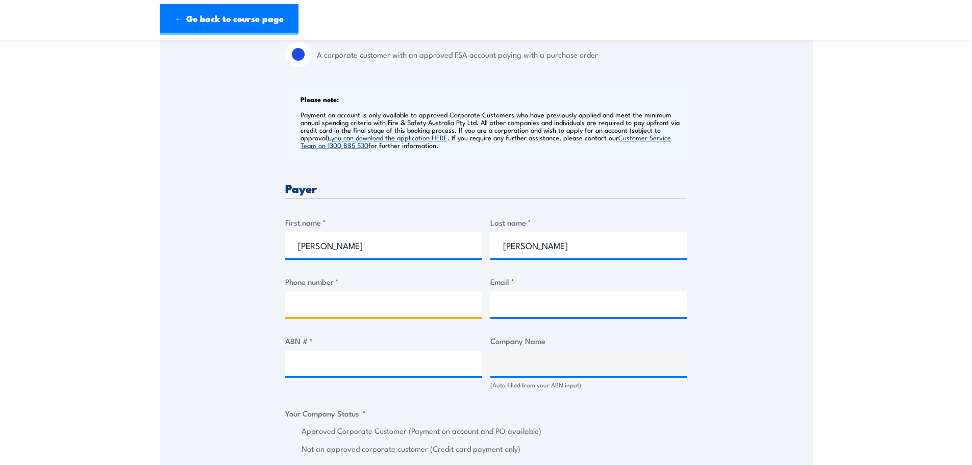
click at [334, 295] on input "Phone number *" at bounding box center [383, 304] width 197 height 26
type input "0475608412"
click at [529, 307] on input "Email *" at bounding box center [588, 304] width 197 height 26
click at [528, 303] on input "[PERSON_NAME]." at bounding box center [588, 304] width 197 height 26
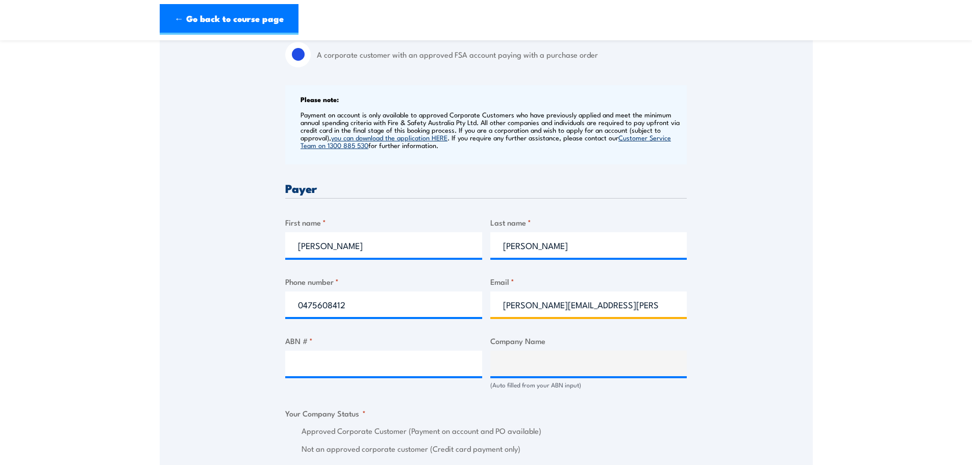
type input "[PERSON_NAME][EMAIL_ADDRESS][PERSON_NAME][DOMAIN_NAME]"
click at [328, 359] on input "ABN # *" at bounding box center [383, 363] width 197 height 26
paste input "18 618 481 486"
type input "18 618 481 486"
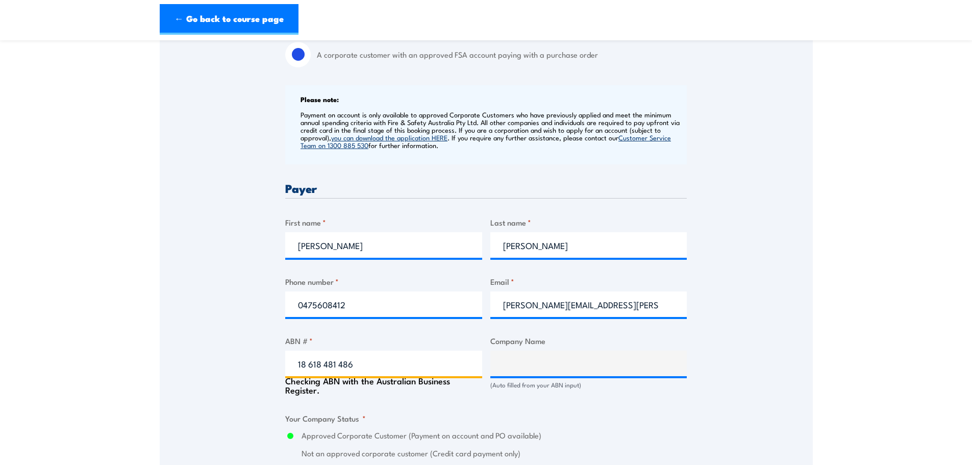
type input "NACP PROJECTS AUSTRALIA PTY LTD"
radio input "true"
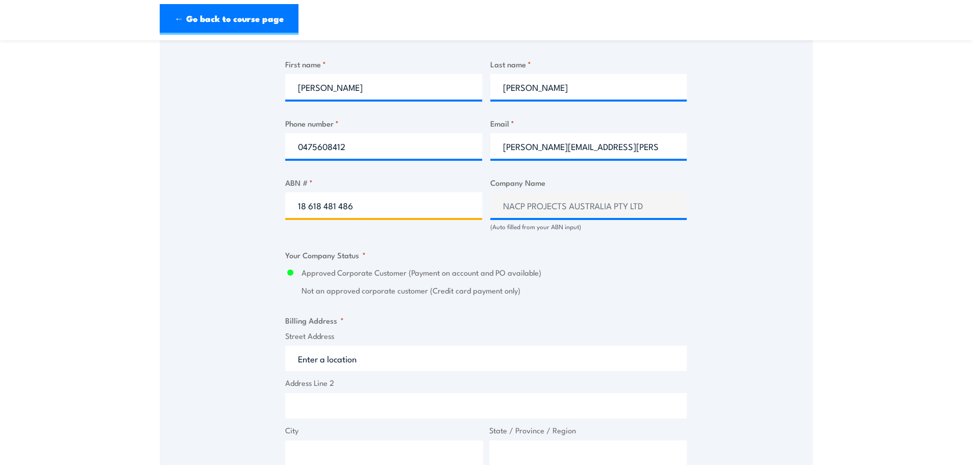
scroll to position [612, 0]
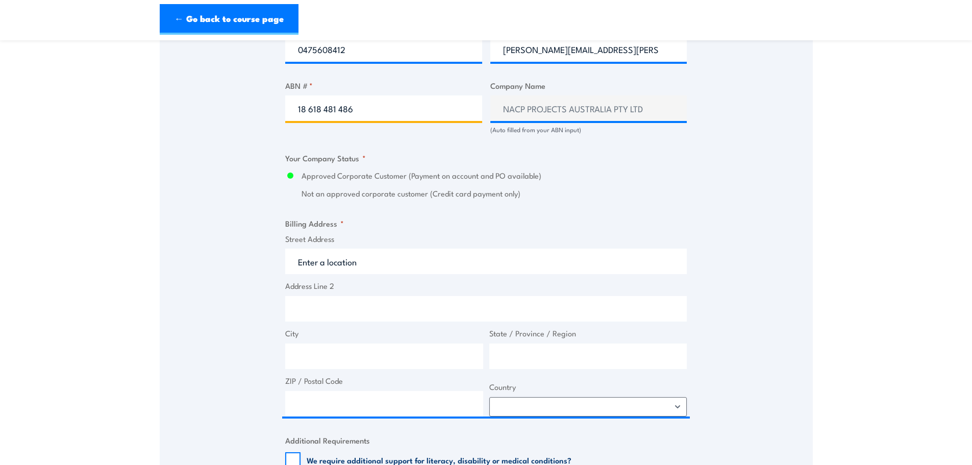
type input "18 618 481 486"
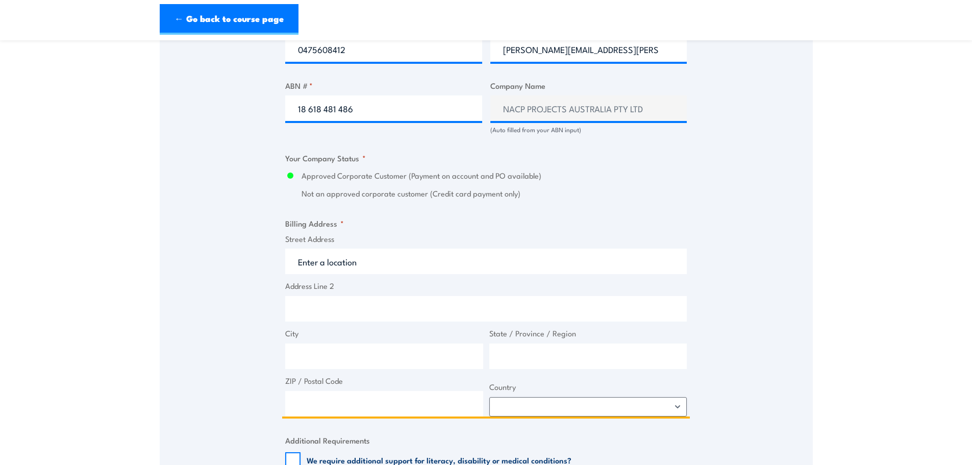
click at [345, 262] on input "Street Address" at bounding box center [485, 261] width 401 height 26
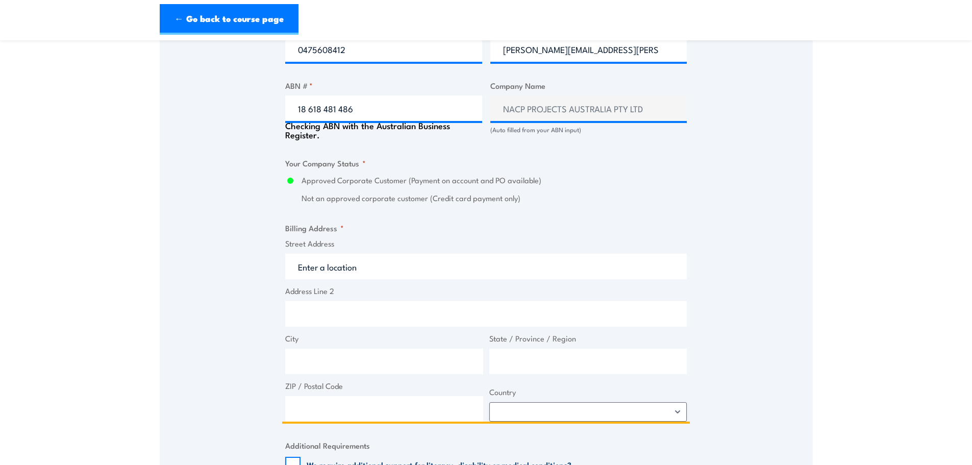
type input "t"
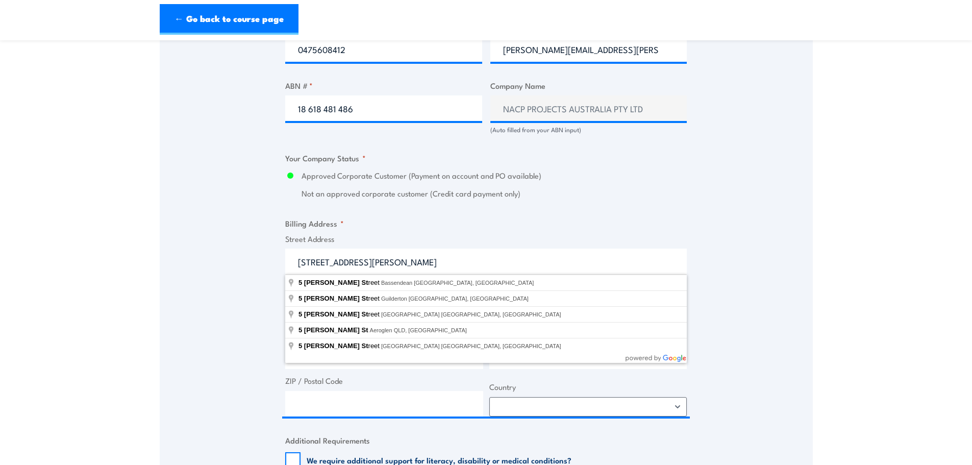
type input "5 Whitfield Street, Darwin City NT, Australia"
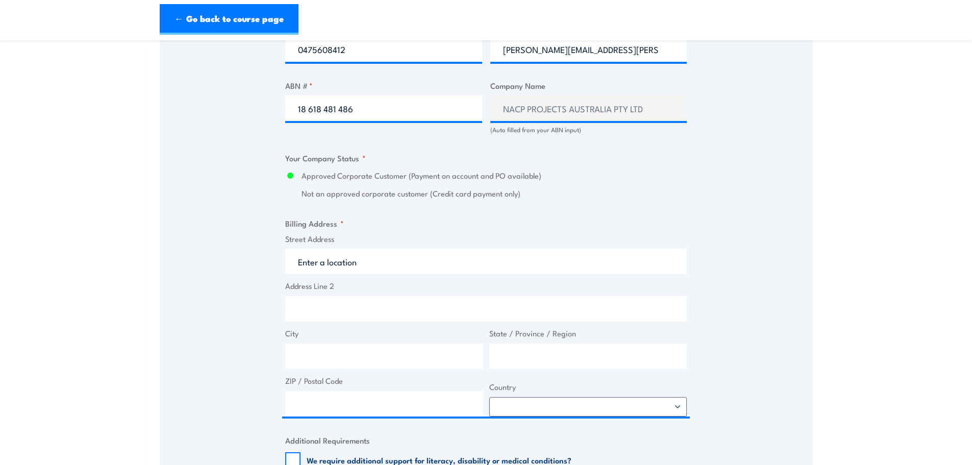
type input "5 Whitfield St"
type input "Darwin City"
type input "Northern Territory"
type input "0800"
select select "Australia"
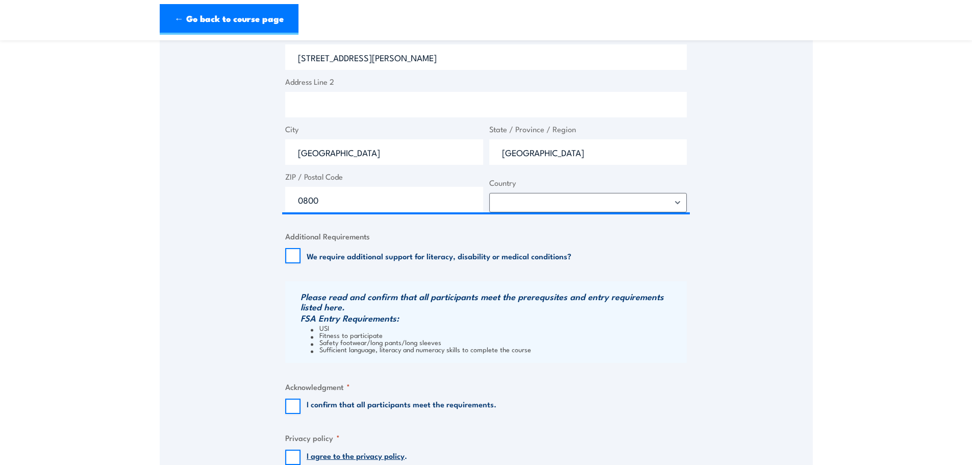
scroll to position [918, 0]
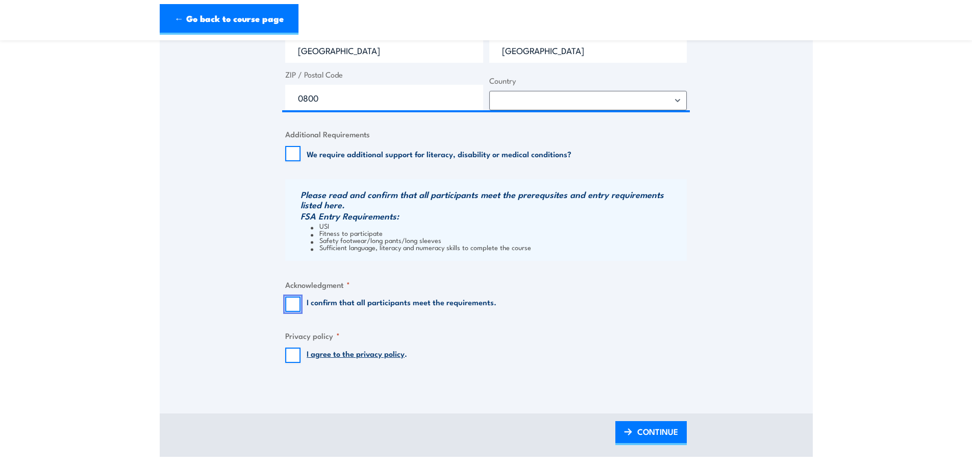
click at [290, 304] on input "I confirm that all participants meet the requirements." at bounding box center [292, 303] width 15 height 15
checkbox input "true"
click at [294, 354] on input "I agree to the privacy policy ." at bounding box center [292, 354] width 15 height 15
checkbox input "true"
click at [653, 434] on span "CONTINUE" at bounding box center [657, 431] width 41 height 27
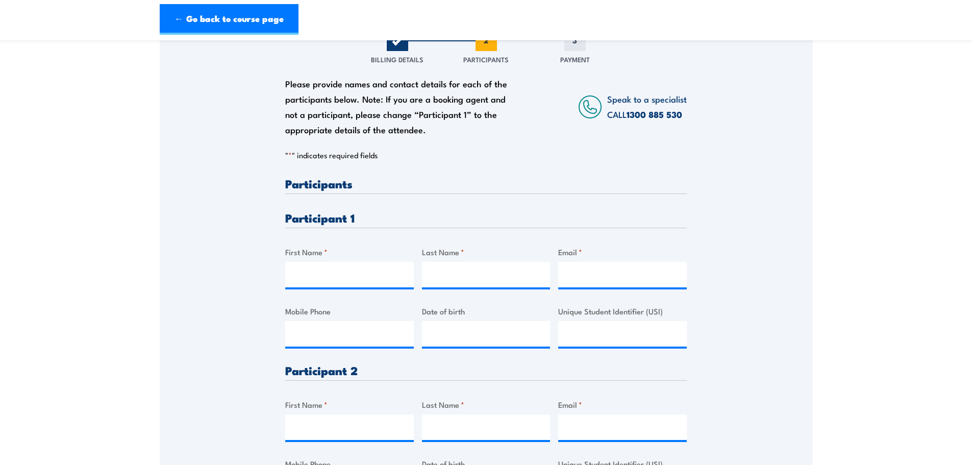
scroll to position [153, 0]
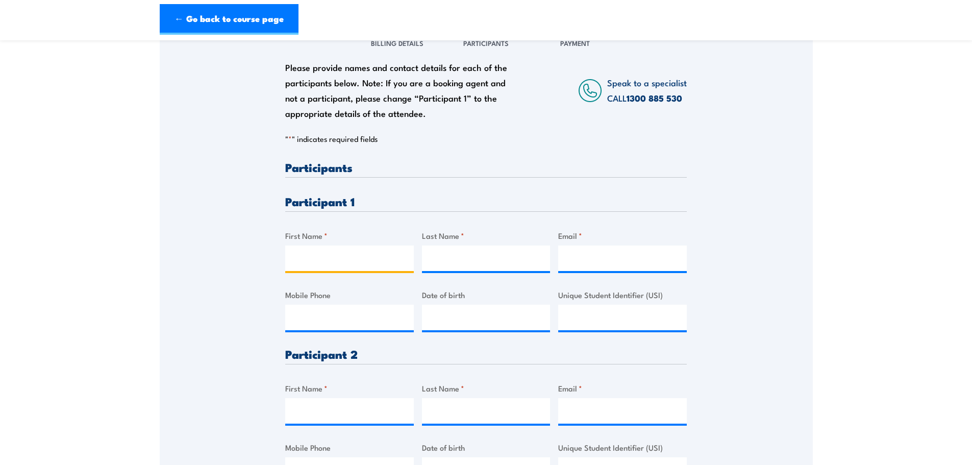
click at [330, 257] on input "First Name *" at bounding box center [349, 258] width 129 height 26
type input "A"
type input "Thuy-Van"
click at [493, 252] on input "Last Name *" at bounding box center [486, 258] width 129 height 26
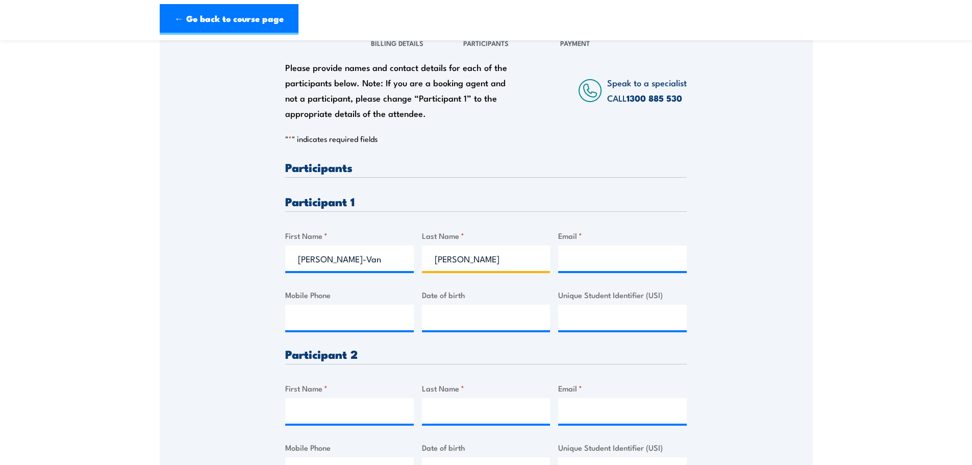
type input "Nguyen"
click at [615, 258] on input "Email *" at bounding box center [622, 258] width 129 height 26
type input "annie.nguyen@nacpp.com.au"
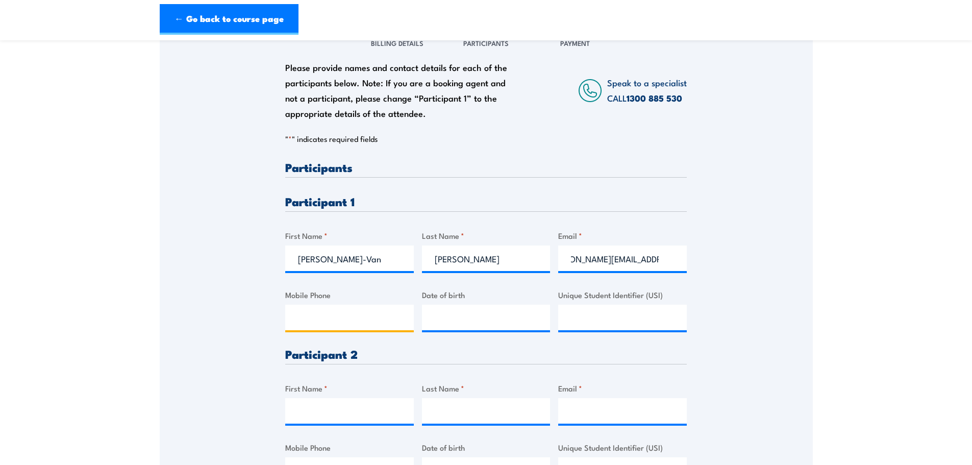
click at [353, 319] on input "Mobile Phone" at bounding box center [349, 318] width 129 height 26
type input "0475608412"
click at [468, 317] on input "__/__/____" at bounding box center [486, 318] width 129 height 26
type input "17/01/1997"
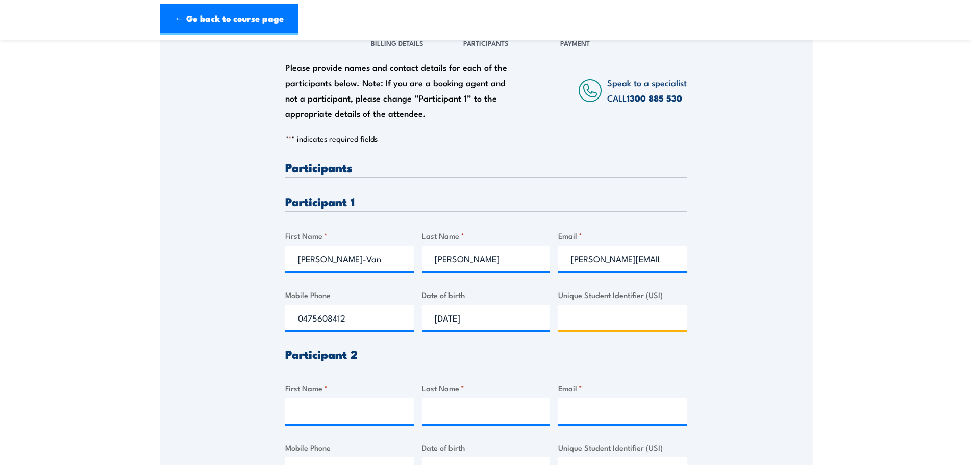
click at [577, 319] on input "Unique Student Identifier (USI)" at bounding box center [622, 318] width 129 height 26
click at [602, 316] on input "Unique Student Identifier (USI)" at bounding box center [622, 318] width 129 height 26
paste input "QLB8LBP6L9"
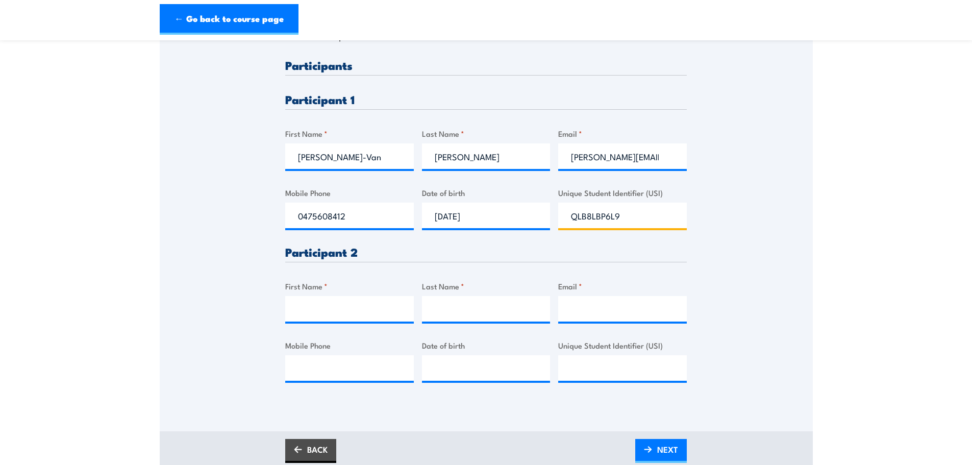
type input "QLB8LBP6L9"
click at [329, 304] on input "First Name *" at bounding box center [349, 309] width 129 height 26
type input "Marcel"
click at [443, 312] on input "Last Name *" at bounding box center [486, 309] width 129 height 26
type input "Tugwell"
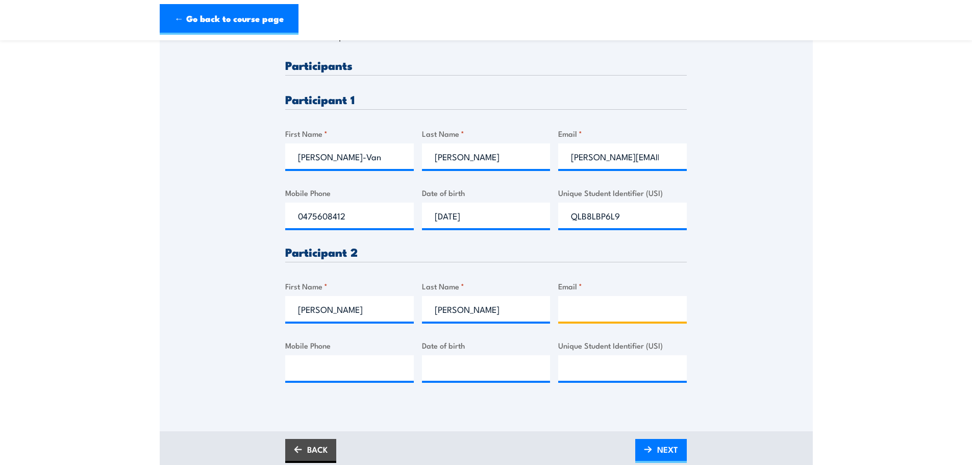
click at [600, 309] on input "Email *" at bounding box center [622, 309] width 129 height 26
click at [580, 309] on input "Email *" at bounding box center [622, 309] width 129 height 26
paste input "marcel.tugwell@nacpp.com.au"
type input "marcel.tugwell@nacpp.com.au"
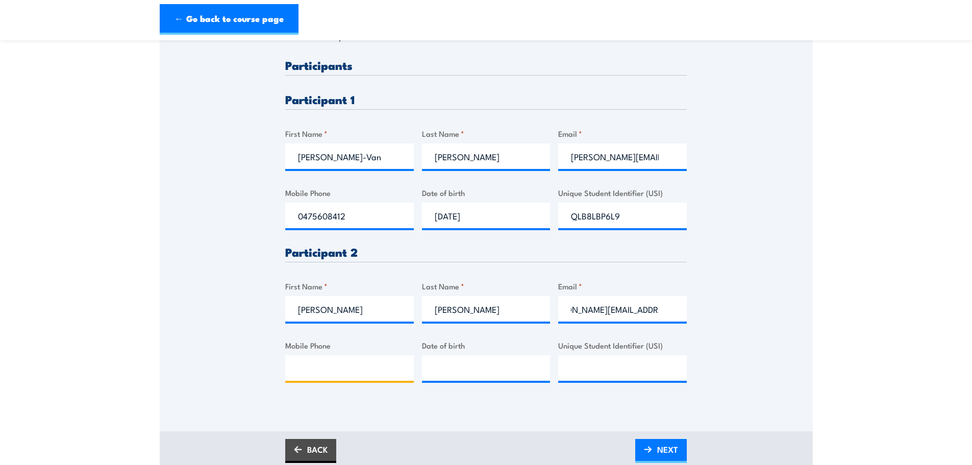
click at [315, 372] on input "Mobile Phone" at bounding box center [349, 368] width 129 height 26
click at [323, 370] on input "Mobile Phone" at bounding box center [349, 368] width 129 height 26
paste input "0417 896 794"
type input "0417 896 794"
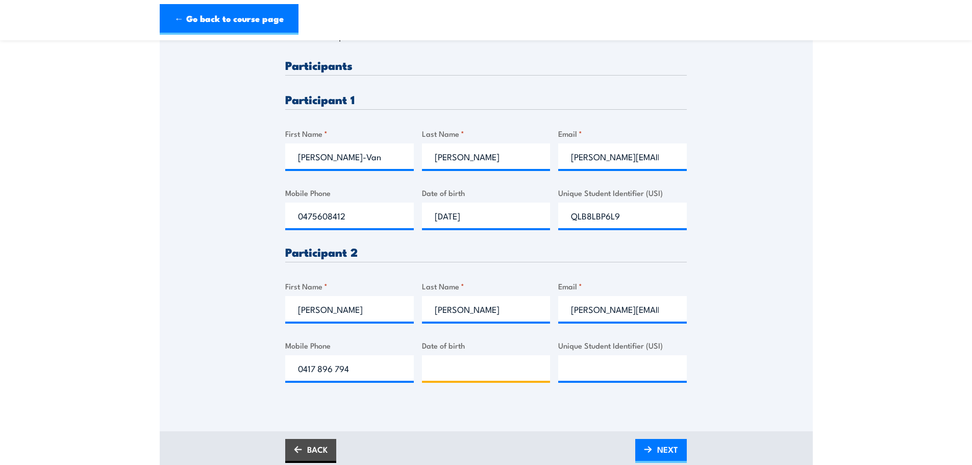
type input "__/__/____"
click at [472, 369] on input "__/__/____" at bounding box center [486, 368] width 129 height 26
click at [456, 367] on input "__/__/____" at bounding box center [486, 368] width 129 height 26
type input "22/10/1999"
click at [629, 364] on input "Unique Student Identifier (USI)" at bounding box center [622, 368] width 129 height 26
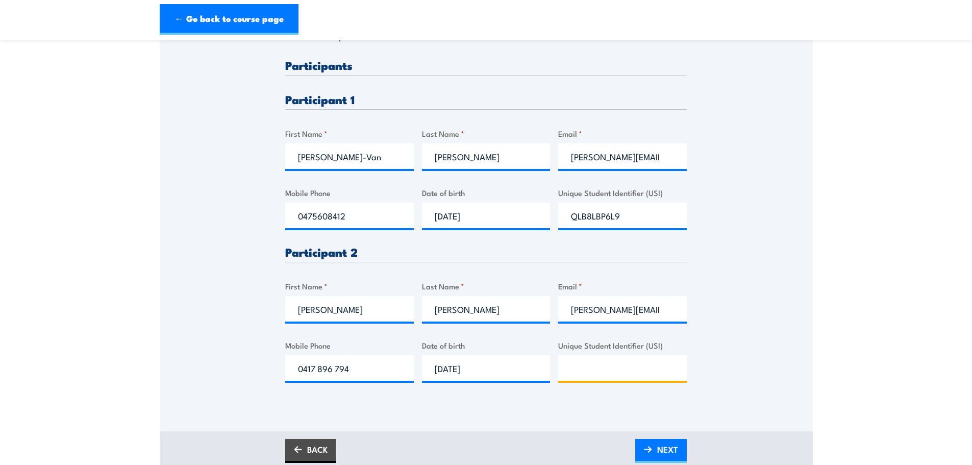
click at [609, 369] on input "Unique Student Identifier (USI)" at bounding box center [622, 368] width 129 height 26
paste input "J78D4BTQJE"
type input "J78D4BTQJE"
click at [660, 451] on span "NEXT" at bounding box center [667, 449] width 21 height 27
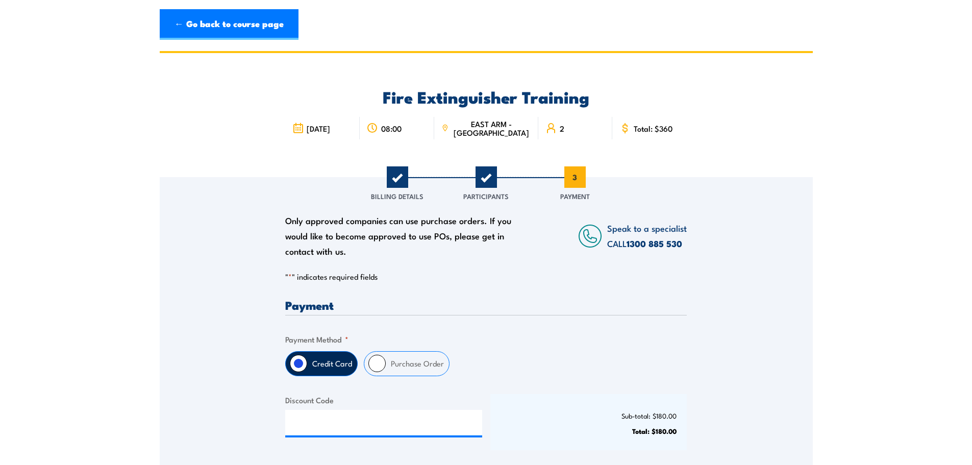
click at [378, 363] on input "Purchase Order" at bounding box center [376, 363] width 17 height 17
radio input "true"
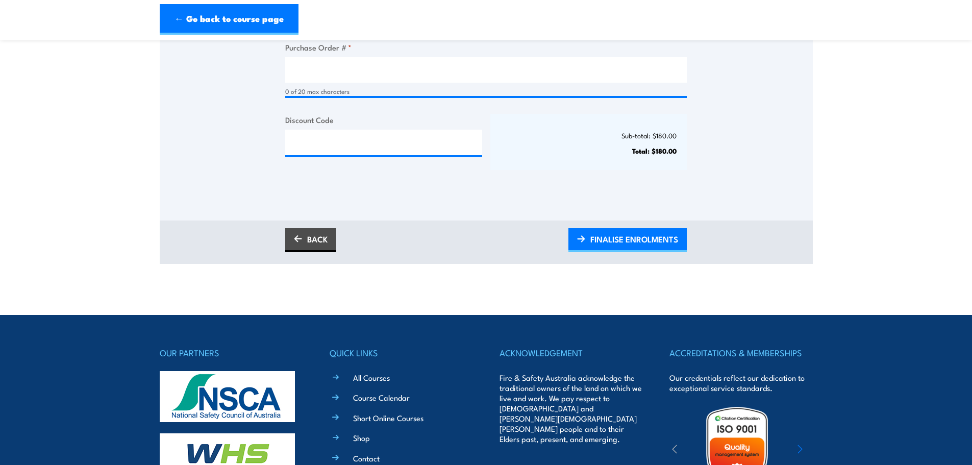
scroll to position [357, 0]
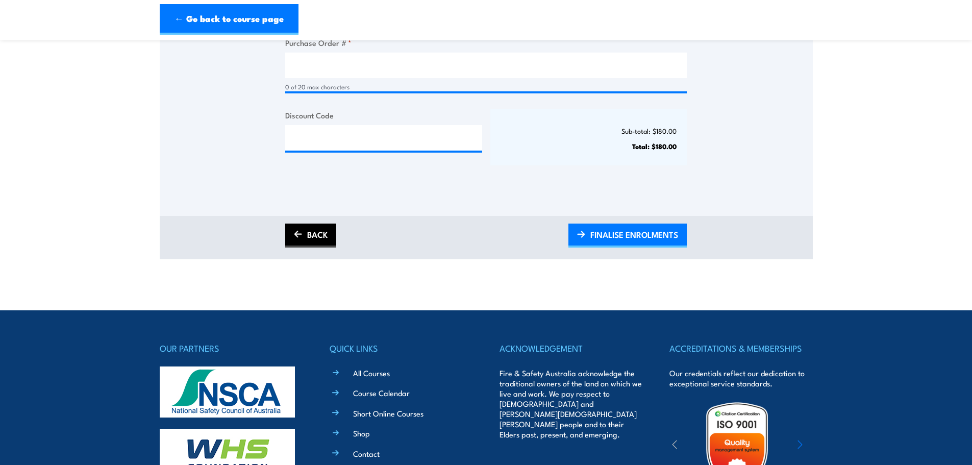
click at [300, 234] on img at bounding box center [298, 234] width 8 height 7
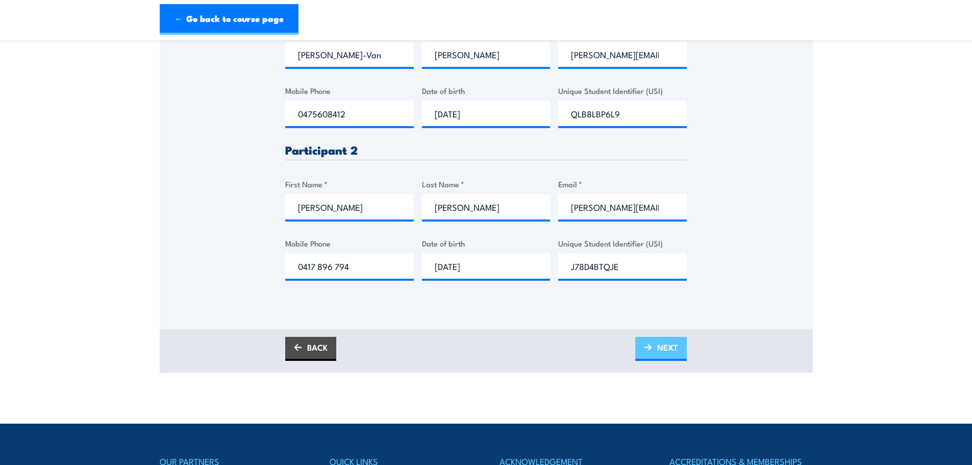
click at [660, 357] on span "NEXT" at bounding box center [667, 347] width 21 height 27
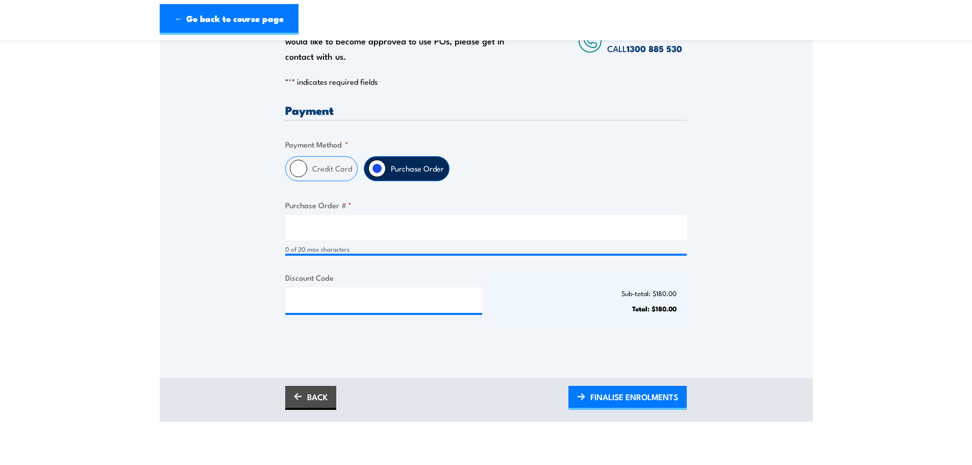
scroll to position [255, 0]
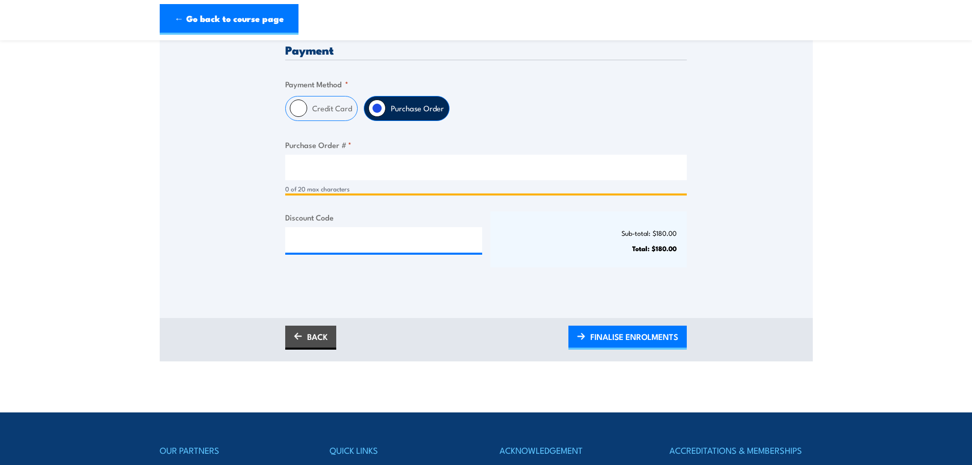
click at [337, 162] on input "Purchase Order # *" at bounding box center [485, 168] width 401 height 26
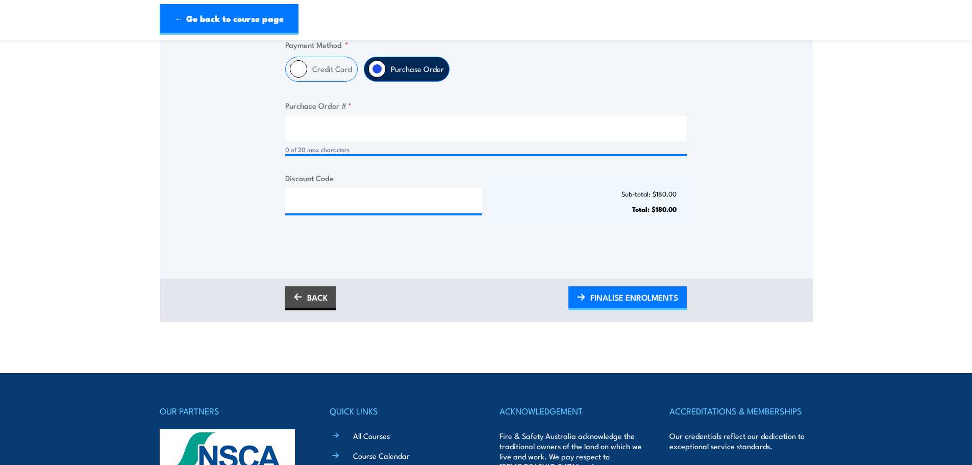
scroll to position [357, 0]
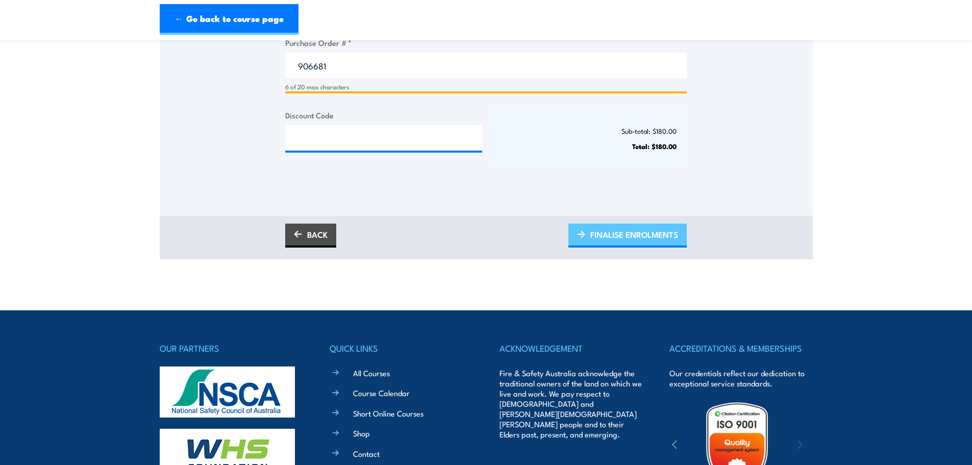
type input "906681"
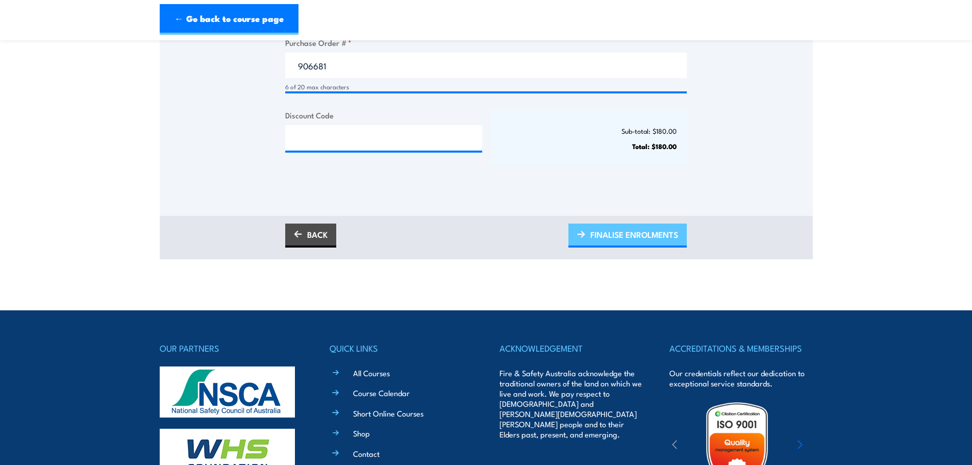
click at [636, 234] on span "FINALISE ENROLMENTS" at bounding box center [634, 234] width 88 height 27
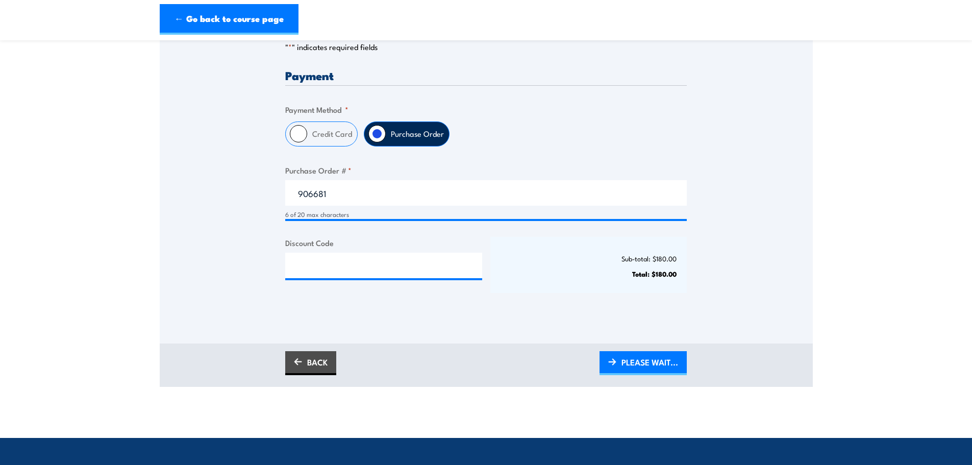
scroll to position [255, 0]
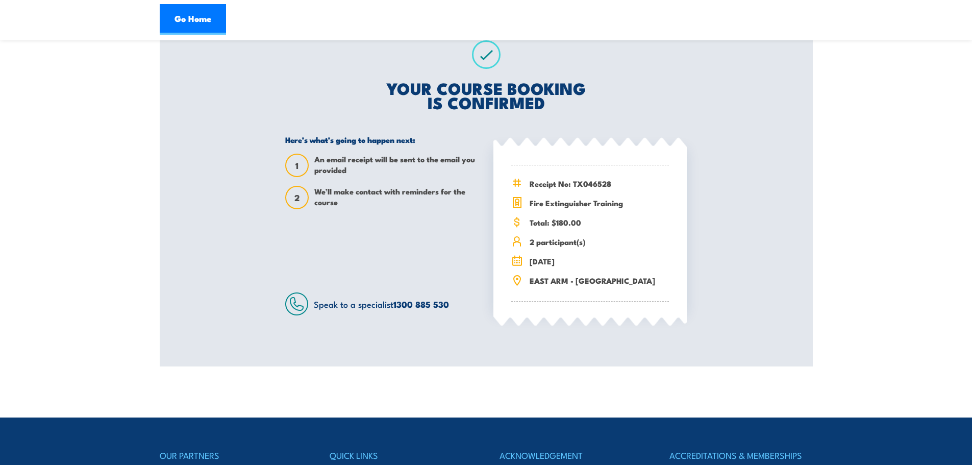
scroll to position [204, 0]
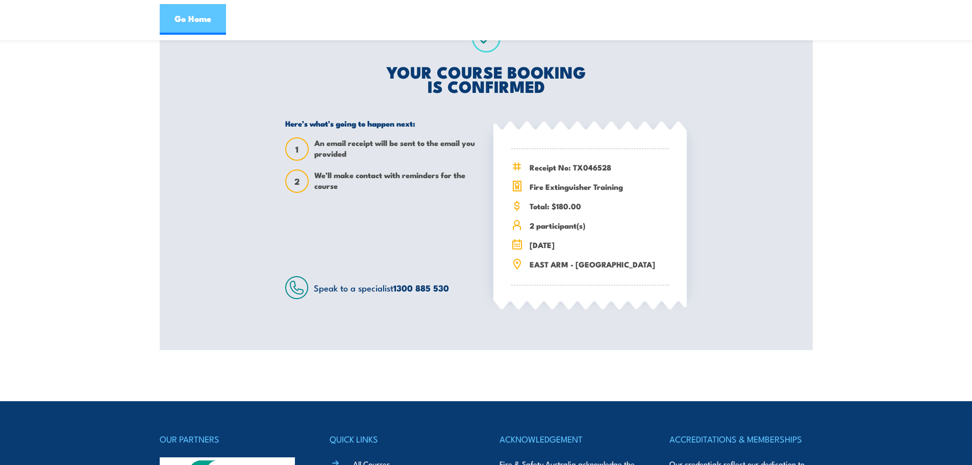
click at [215, 22] on link "Go Home" at bounding box center [193, 19] width 66 height 31
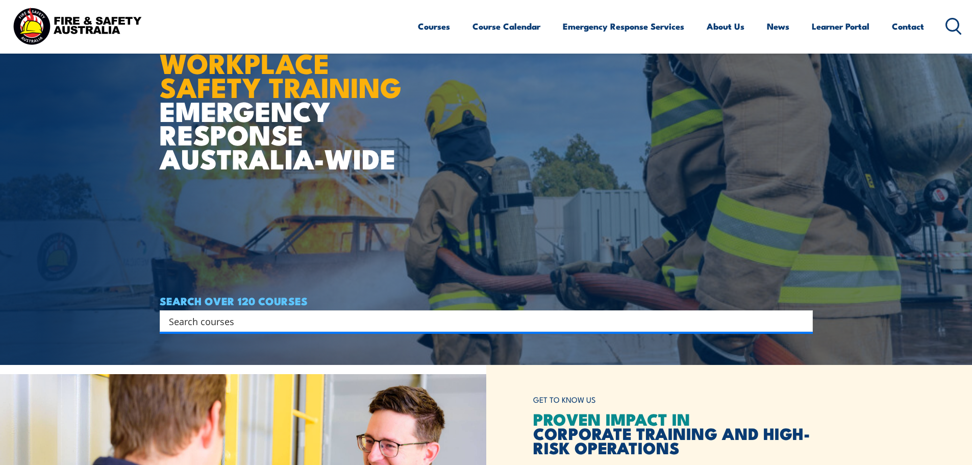
scroll to position [255, 0]
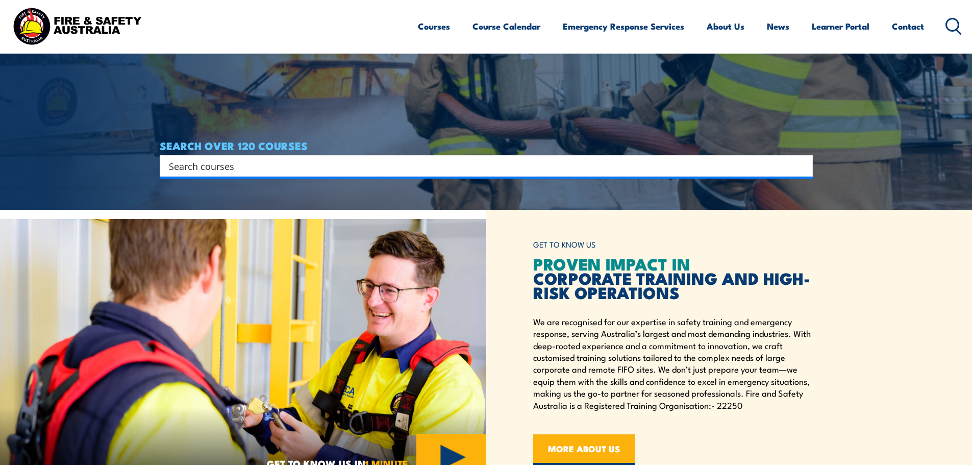
click at [207, 168] on input "Search input" at bounding box center [479, 165] width 621 height 15
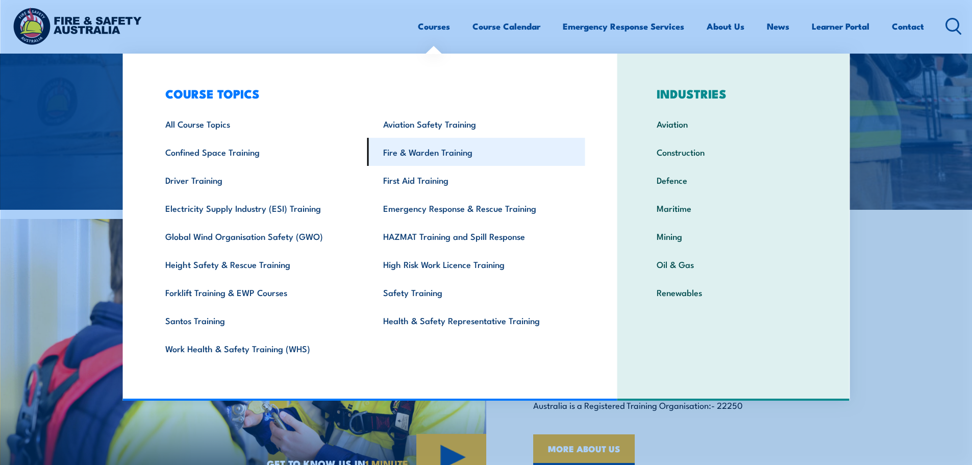
click at [433, 153] on link "Fire & Warden Training" at bounding box center [476, 152] width 218 height 28
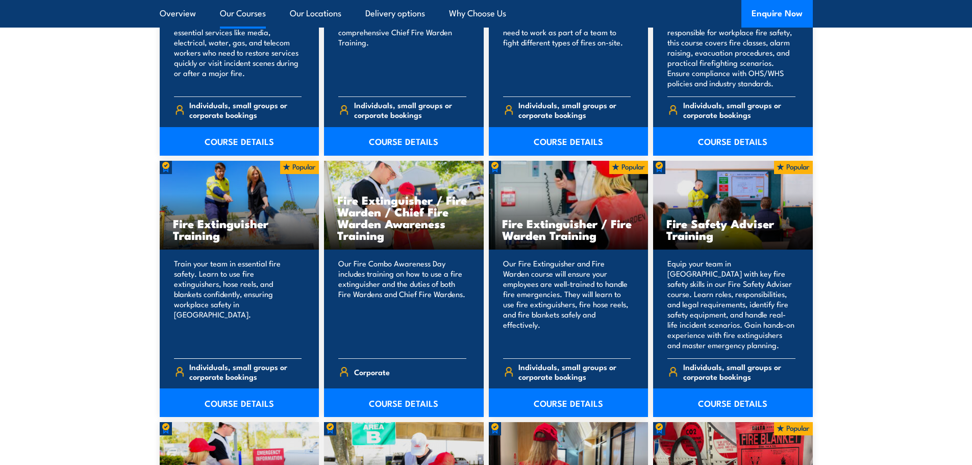
scroll to position [969, 0]
click at [235, 396] on link "COURSE DETAILS" at bounding box center [240, 402] width 160 height 29
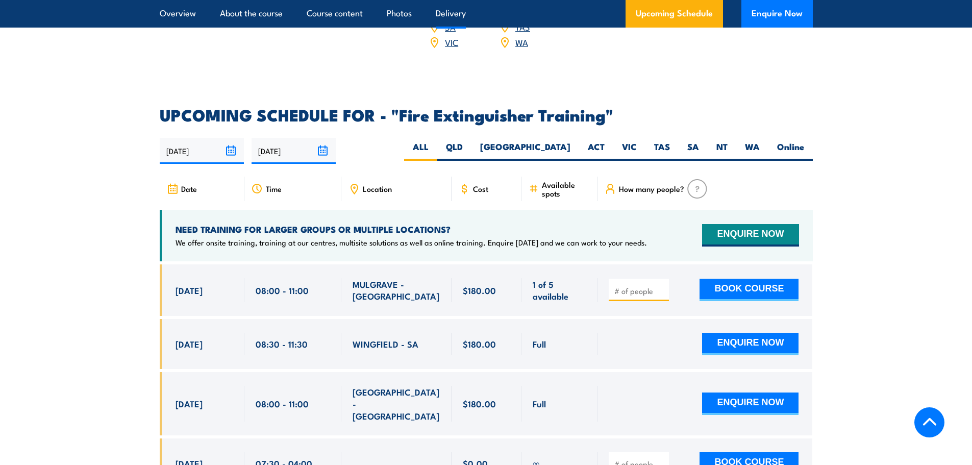
scroll to position [1632, 0]
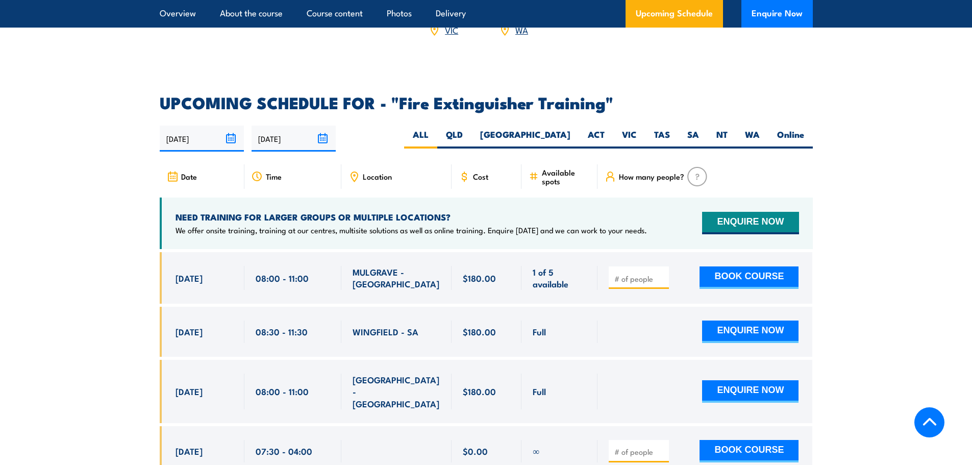
click at [725, 125] on div "[DATE] [DATE]" at bounding box center [486, 138] width 653 height 26
click at [722, 129] on label "NT" at bounding box center [722, 139] width 29 height 20
click at [727, 129] on input "NT" at bounding box center [730, 132] width 7 height 7
radio input "true"
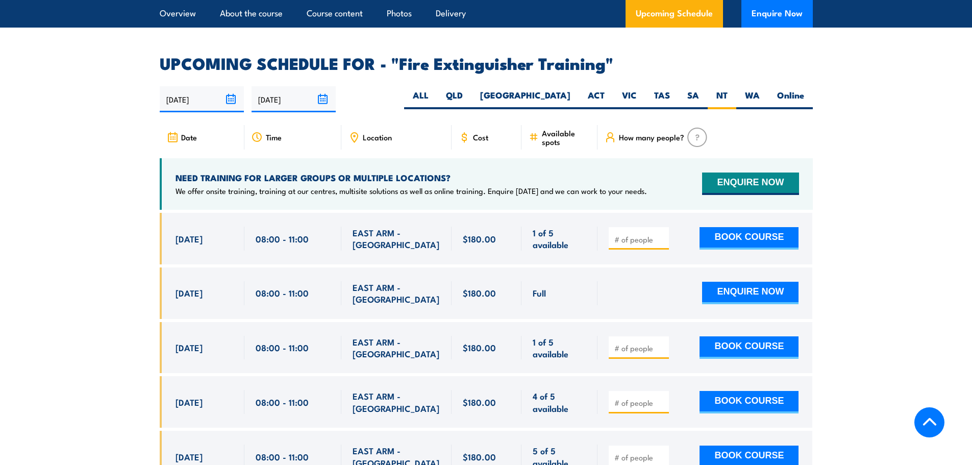
scroll to position [1712, 0]
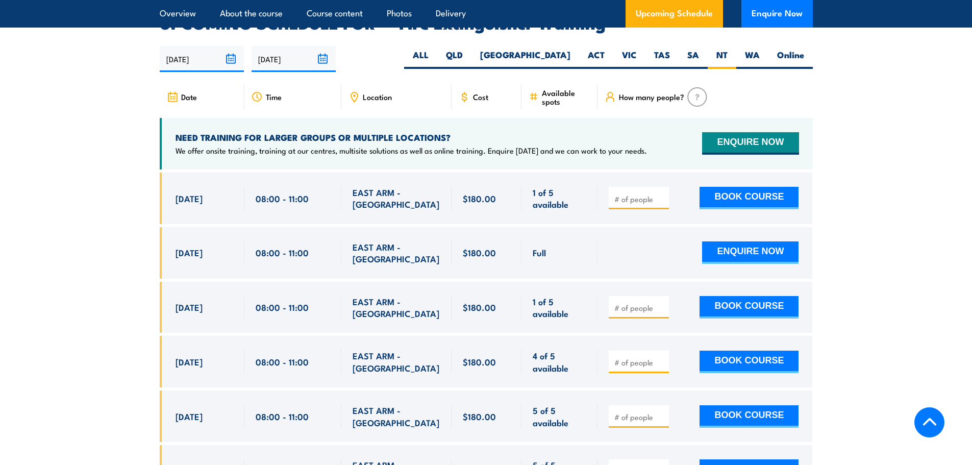
click at [648, 194] on input "number" at bounding box center [639, 199] width 51 height 10
type input "1"
click button "BOOK COURSE"
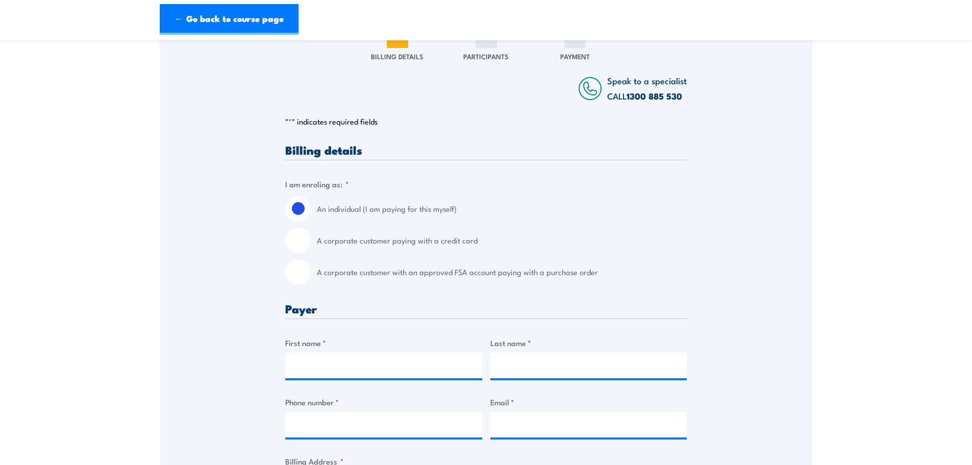
scroll to position [153, 0]
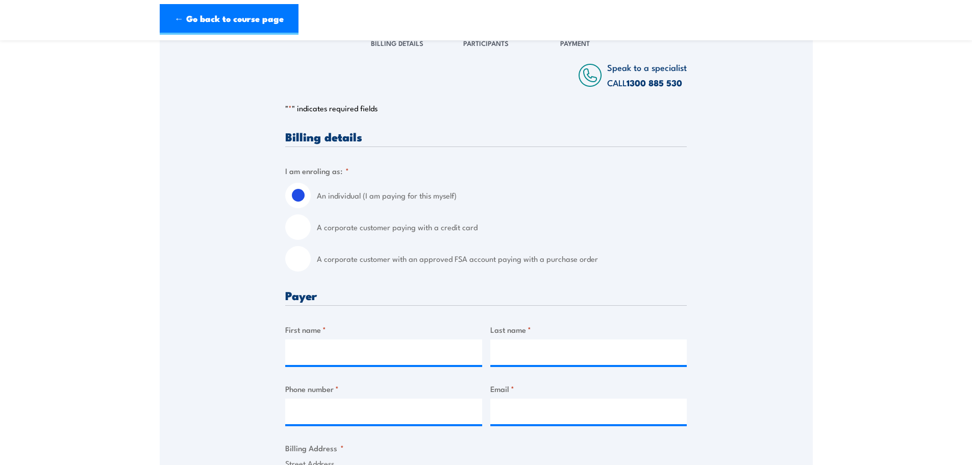
click at [294, 256] on input "A corporate customer with an approved FSA account paying with a purchase order" at bounding box center [298, 259] width 26 height 26
radio input "true"
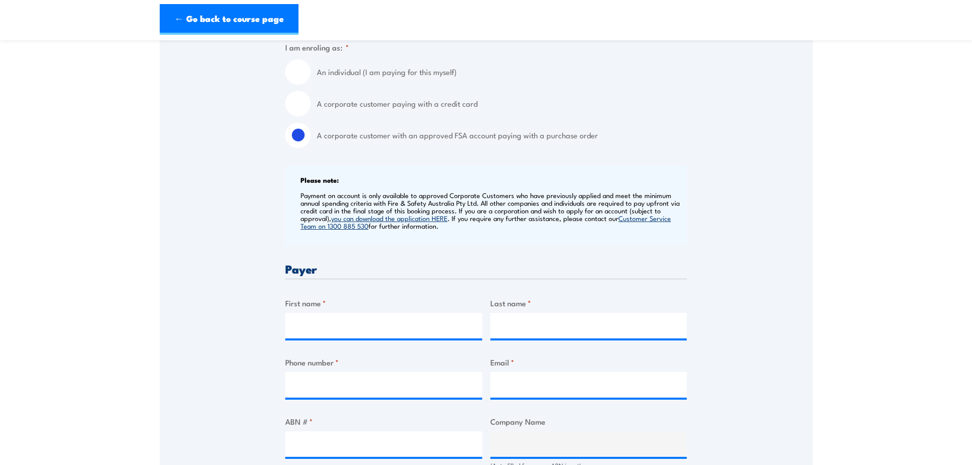
scroll to position [306, 0]
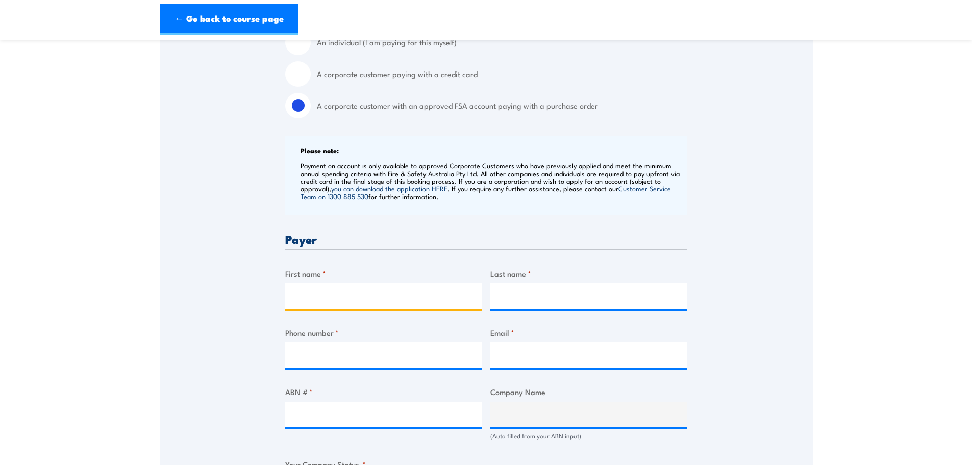
click at [324, 284] on input "First name *" at bounding box center [383, 296] width 197 height 26
type input "Shannon"
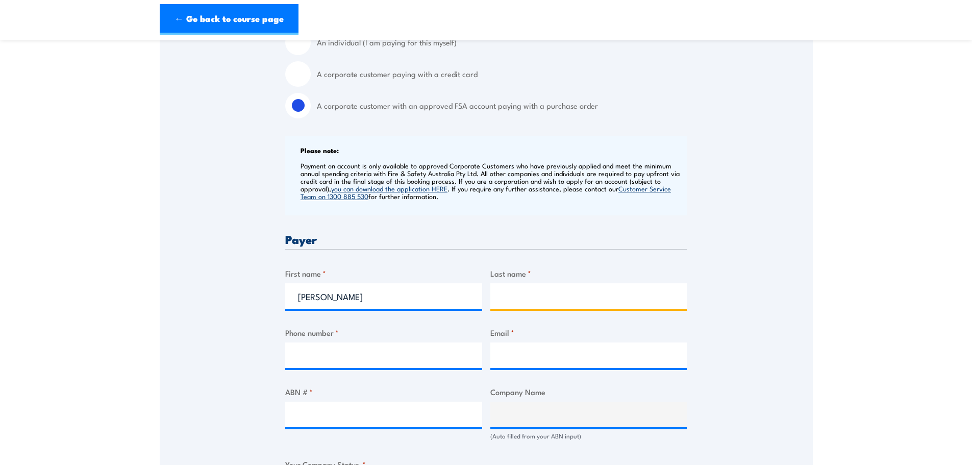
click at [525, 293] on input "Last name *" at bounding box center [588, 296] width 197 height 26
type input "Jenkins"
click at [329, 356] on input "Phone number *" at bounding box center [383, 355] width 197 height 26
click at [319, 361] on input "Phone number *" at bounding box center [383, 355] width 197 height 26
paste input "0456 789 791"
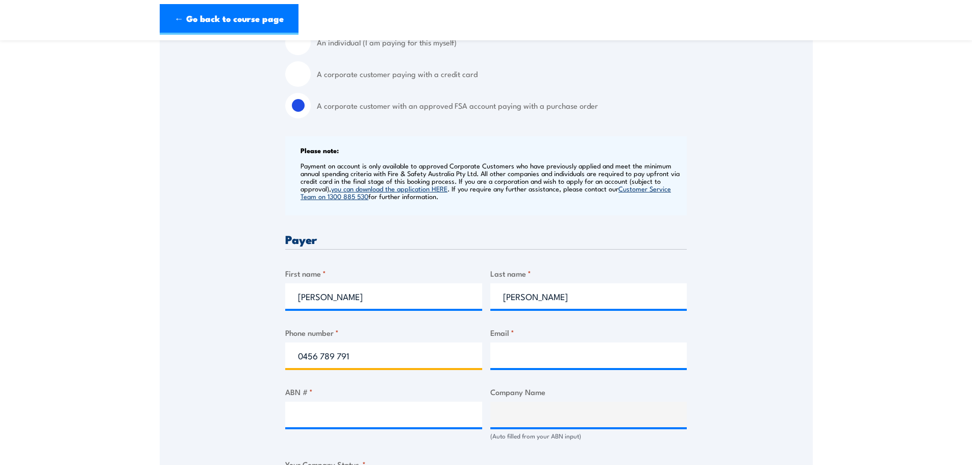
type input "0456 789 791"
click at [528, 354] on input "Email *" at bounding box center [588, 355] width 197 height 26
click at [524, 348] on input "Email *" at bounding box center [588, 355] width 197 height 26
paste input "shannon.jenkins@nacpp.com.au"
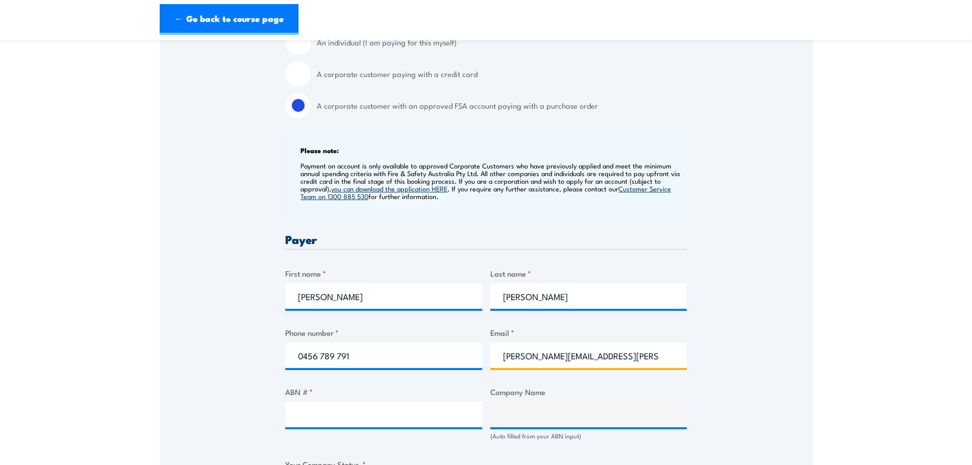
type input "shannon.jenkins@nacpp.com.au"
click at [335, 412] on input "ABN # *" at bounding box center [383, 414] width 197 height 26
paste input "18 618 481 486"
type input "18 618 481 486"
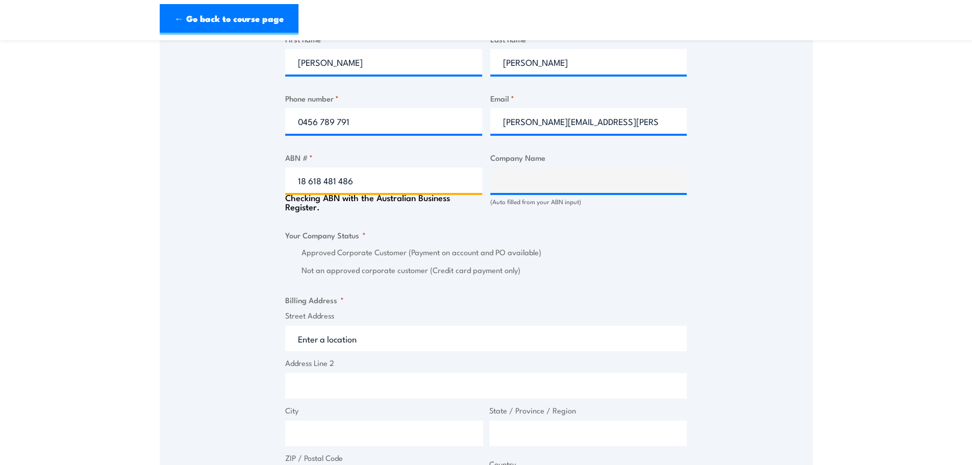
scroll to position [561, 0]
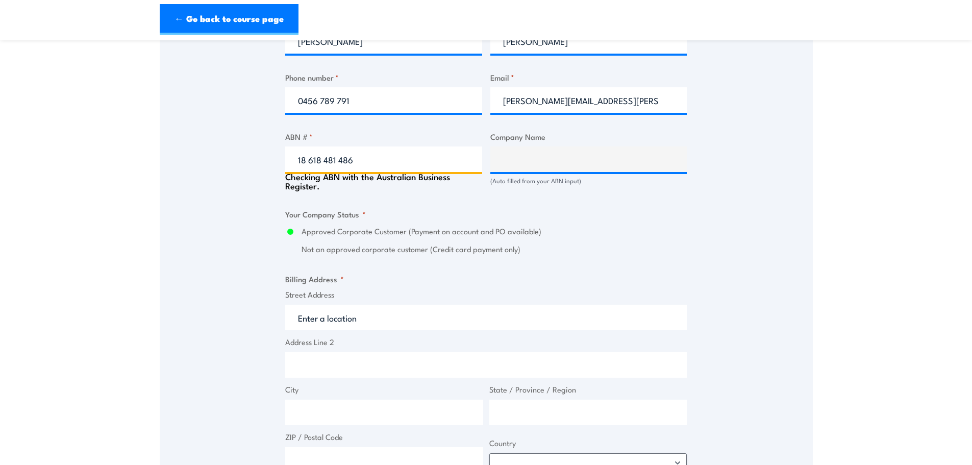
type input "NACP PROJECTS AUSTRALIA PTY LTD"
radio input "true"
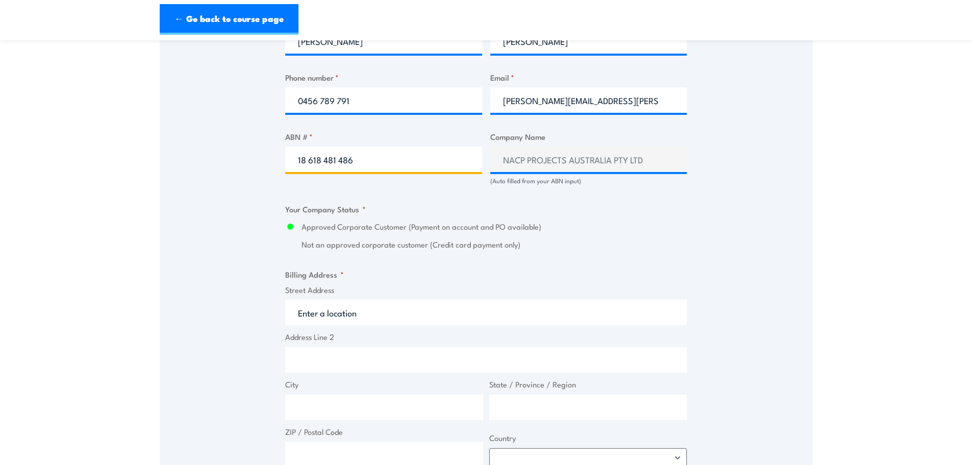
type input "18 618 481 486"
click at [641, 225] on fieldset "Your Company Status * Approved Corporate Customer (Payment on account and PO av…" at bounding box center [485, 226] width 401 height 47
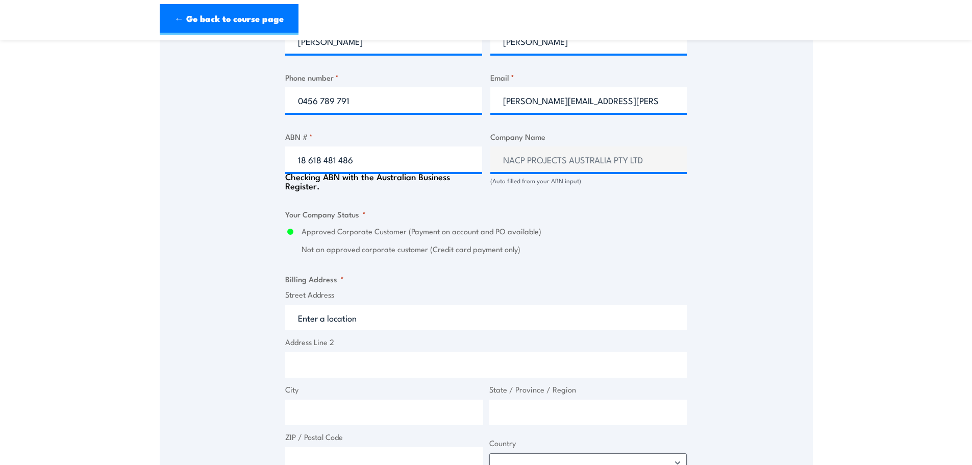
click at [364, 317] on input "Street Address" at bounding box center [485, 318] width 401 height 26
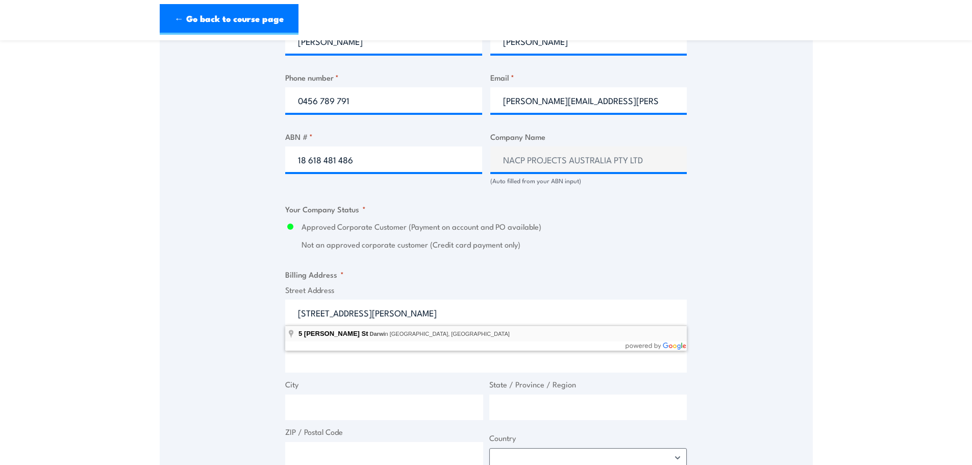
type input "5 Whitfield St, Darwin City NT, Australia"
type input "5 Whitfield St"
type input "Darwin City"
type input "Northern Territory"
type input "0800"
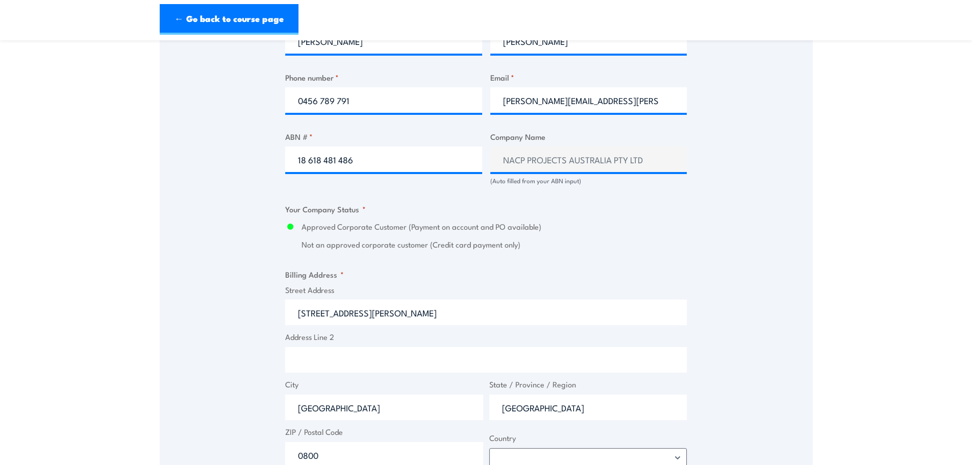
select select "Australia"
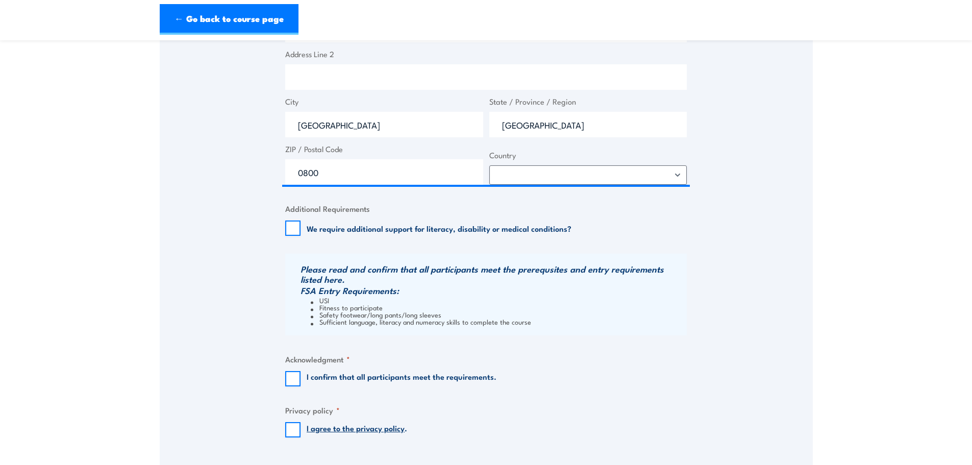
scroll to position [867, 0]
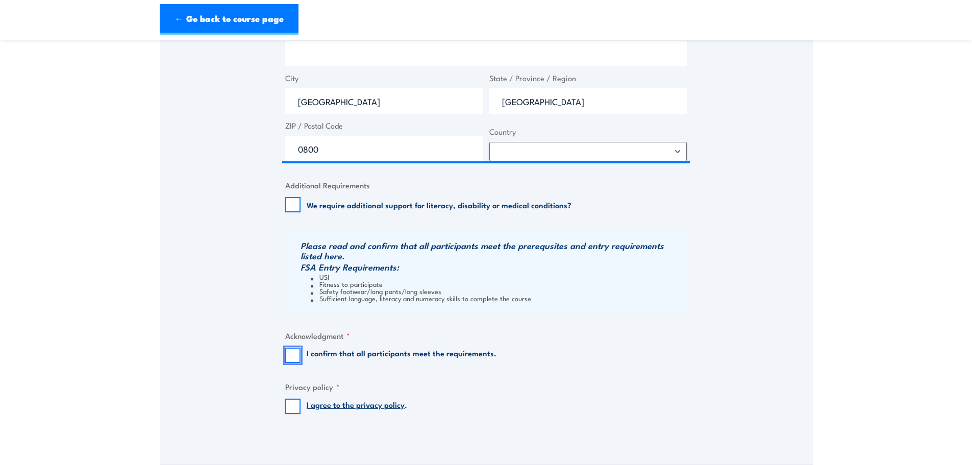
click at [290, 359] on input "I confirm that all participants meet the requirements." at bounding box center [292, 354] width 15 height 15
checkbox input "true"
click at [293, 409] on input "I agree to the privacy policy ." at bounding box center [292, 405] width 15 height 15
checkbox input "true"
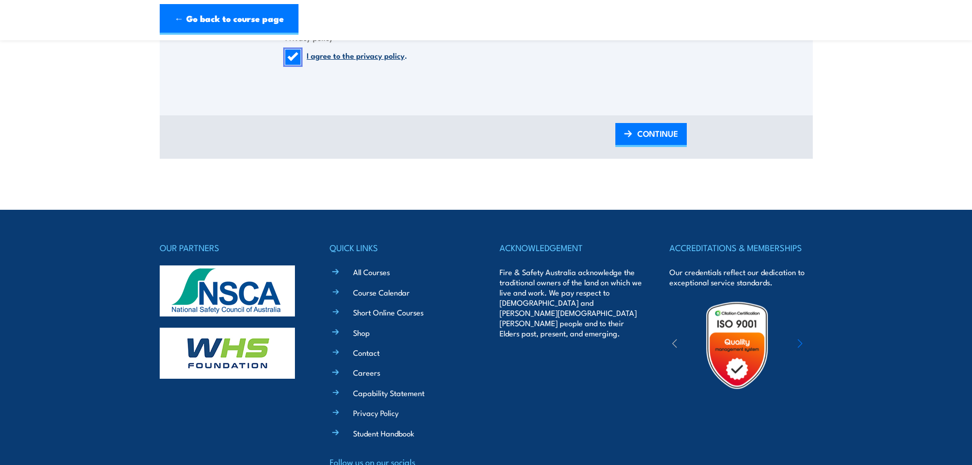
scroll to position [1275, 0]
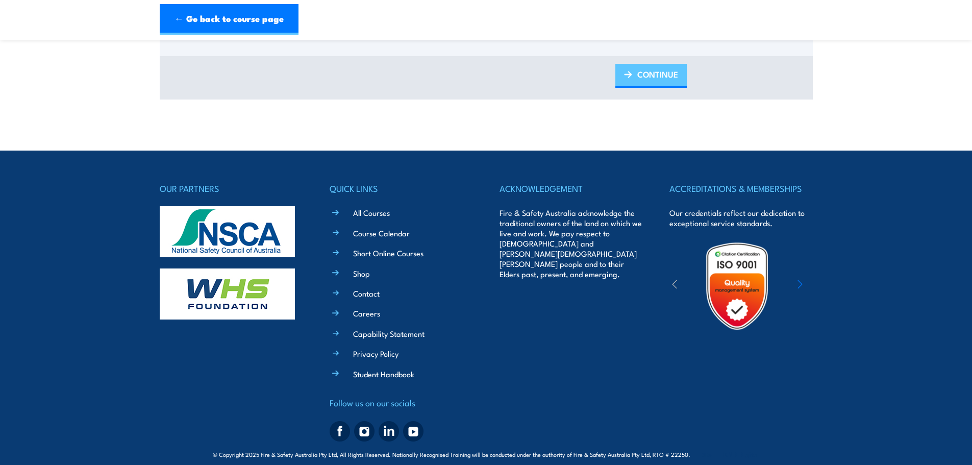
click at [668, 77] on span "CONTINUE" at bounding box center [657, 74] width 41 height 27
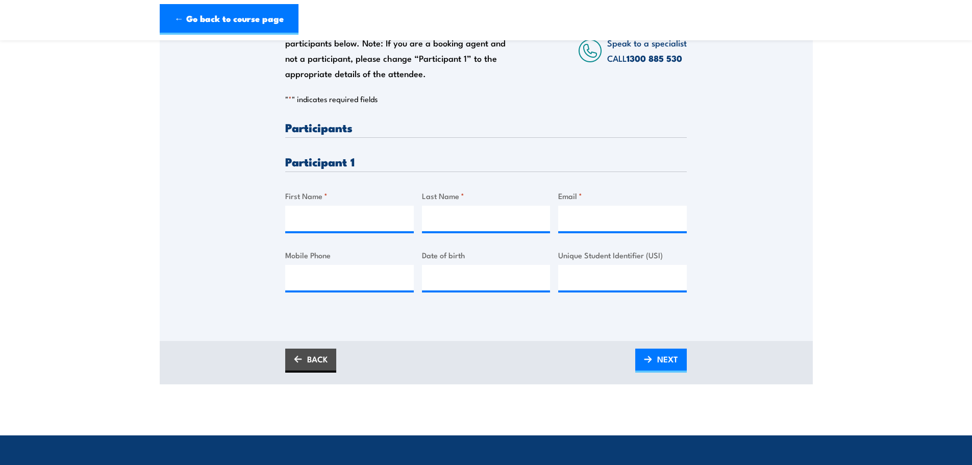
scroll to position [204, 0]
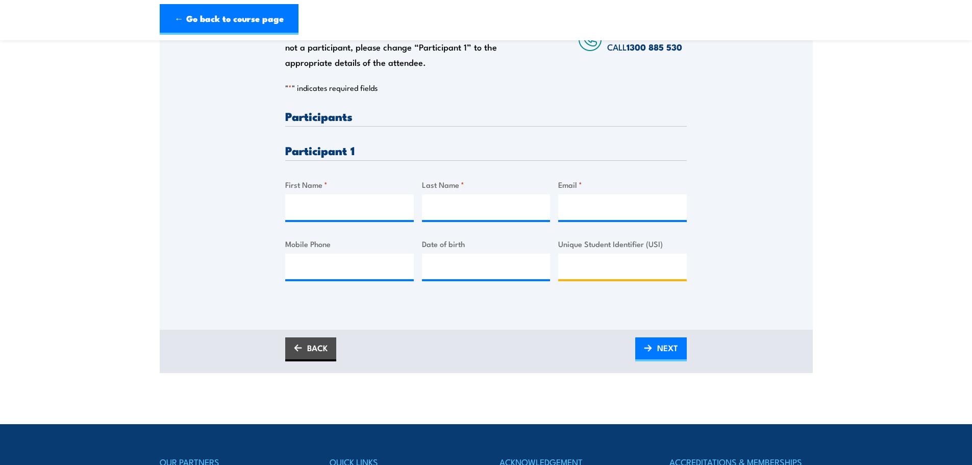
click at [587, 261] on input "Unique Student Identifier (USI)" at bounding box center [622, 267] width 129 height 26
paste input "WXTEDP&XHV"
type input "WXTEDP&XHV"
click at [357, 208] on input "First Name *" at bounding box center [349, 207] width 129 height 26
type input "Shannon"
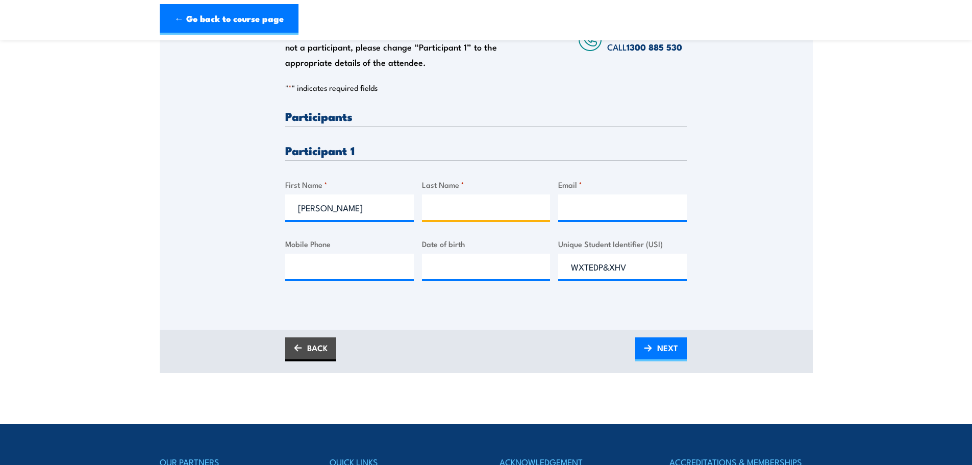
click at [453, 202] on input "Last Name *" at bounding box center [486, 207] width 129 height 26
type input "Jenkins"
click at [642, 209] on input "Email *" at bounding box center [622, 207] width 129 height 26
drag, startPoint x: 614, startPoint y: 212, endPoint x: 524, endPoint y: 196, distance: 91.3
click at [524, 197] on div "Please provide names and contact details for each of the participants below. No…" at bounding box center [485, 203] width 401 height 187
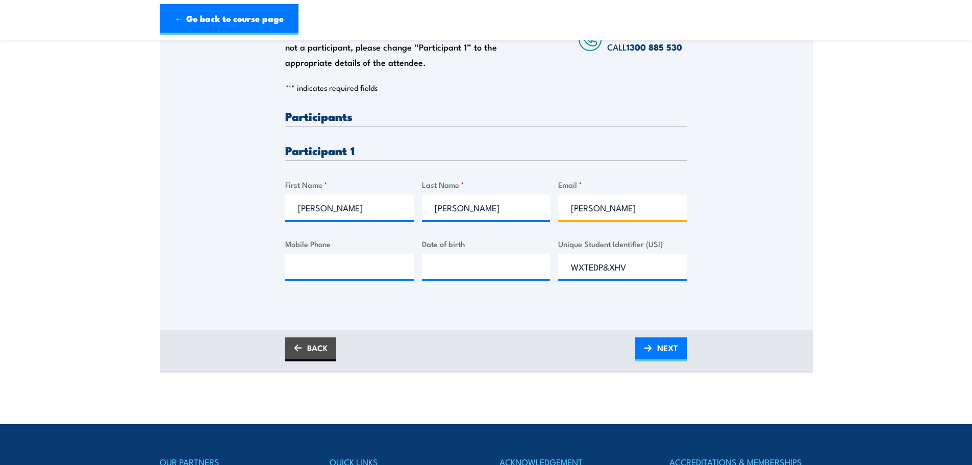
paste input ".jenkins@nacpp.com.au"
type input "shannon.jenkins@nacpp.com.au"
click at [339, 268] on input "Mobile Phone" at bounding box center [349, 267] width 129 height 26
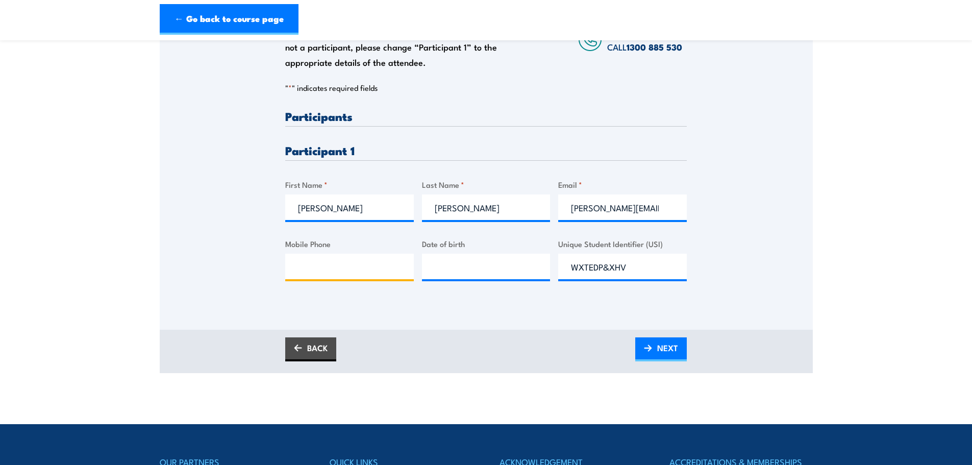
click at [311, 261] on input "Mobile Phone" at bounding box center [349, 267] width 129 height 26
paste input "0456 789 791"
type input "0456 789 791"
type input "__/__/____"
click at [457, 268] on input "__/__/____" at bounding box center [486, 267] width 129 height 26
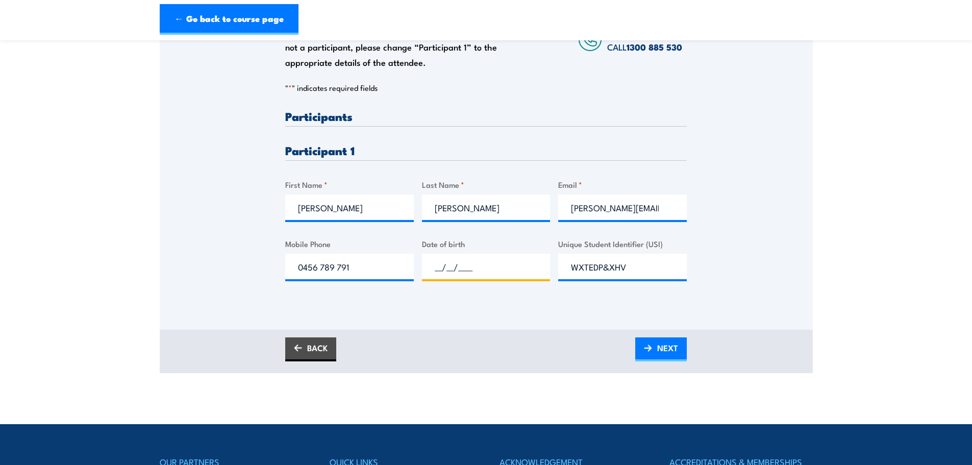
click at [447, 265] on input "__/__/____" at bounding box center [486, 267] width 129 height 26
click at [435, 265] on input "__/__/____" at bounding box center [486, 267] width 129 height 26
paste input "10/07/1984"
type input "10/07/1984"
click at [659, 344] on span "NEXT" at bounding box center [667, 347] width 21 height 27
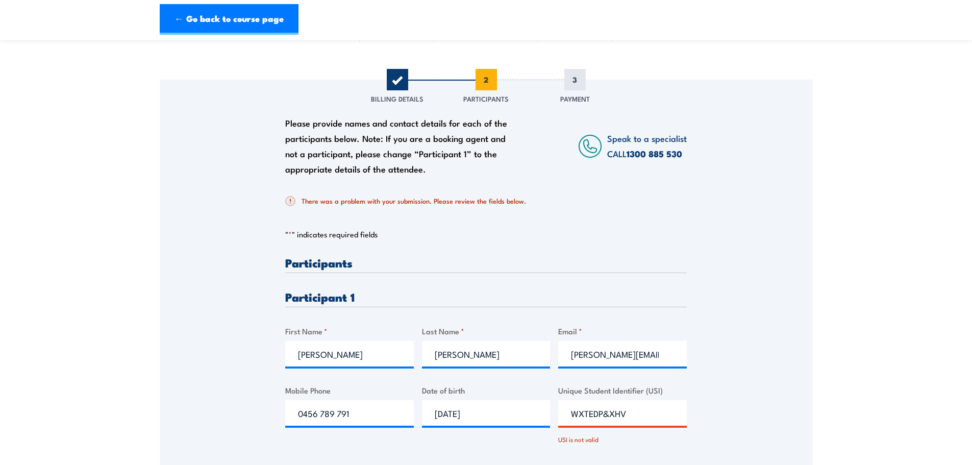
scroll to position [255, 0]
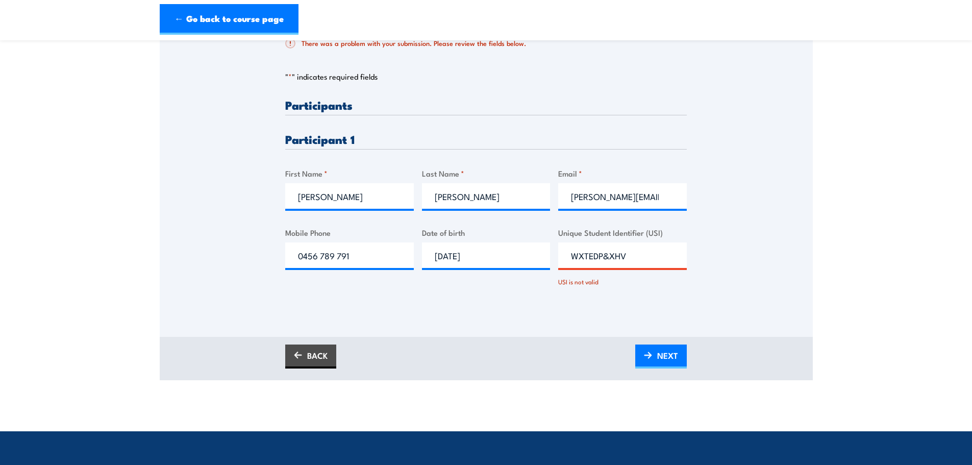
click at [610, 258] on input "WXTEDP&XHV" at bounding box center [622, 255] width 129 height 26
type input "WXTEDPXHV"
click at [652, 354] on link "NEXT" at bounding box center [661, 356] width 52 height 24
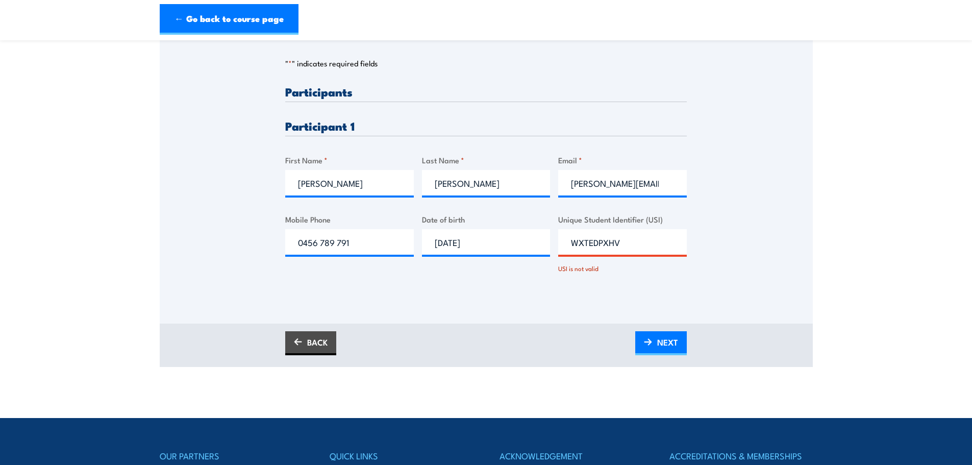
scroll to position [357, 0]
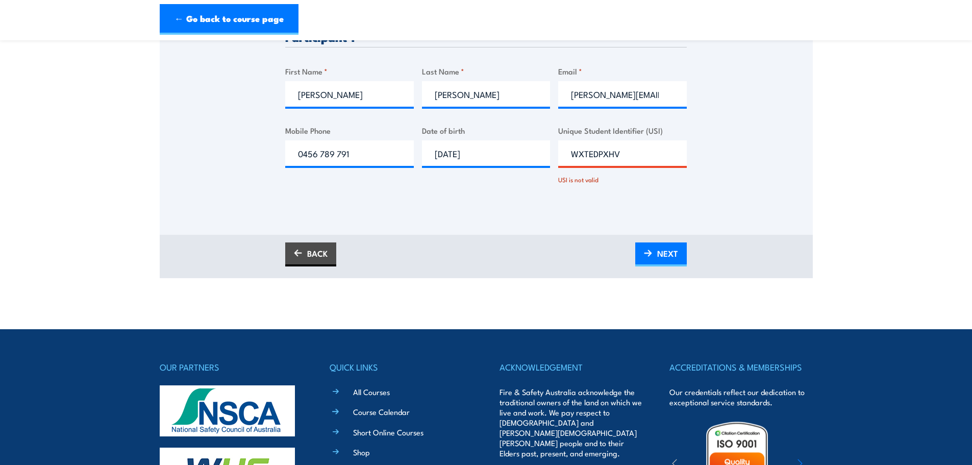
click at [645, 155] on input "WXTEDPXHV" at bounding box center [622, 153] width 129 height 26
drag, startPoint x: 643, startPoint y: 151, endPoint x: 508, endPoint y: 148, distance: 134.7
click at [508, 156] on div "Please provide names and contact details for each of the participants below. No…" at bounding box center [485, 99] width 401 height 205
paste input "7"
type input "WXTEDP7XHV"
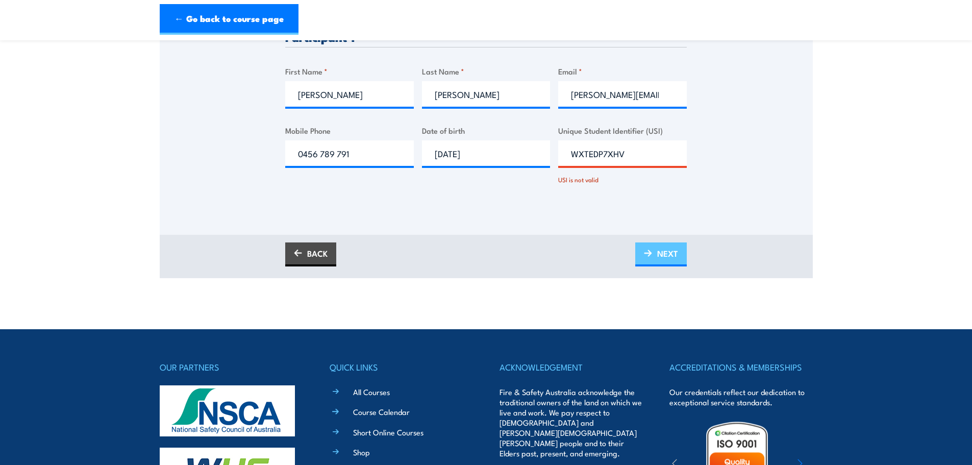
click at [665, 250] on span "NEXT" at bounding box center [667, 253] width 21 height 27
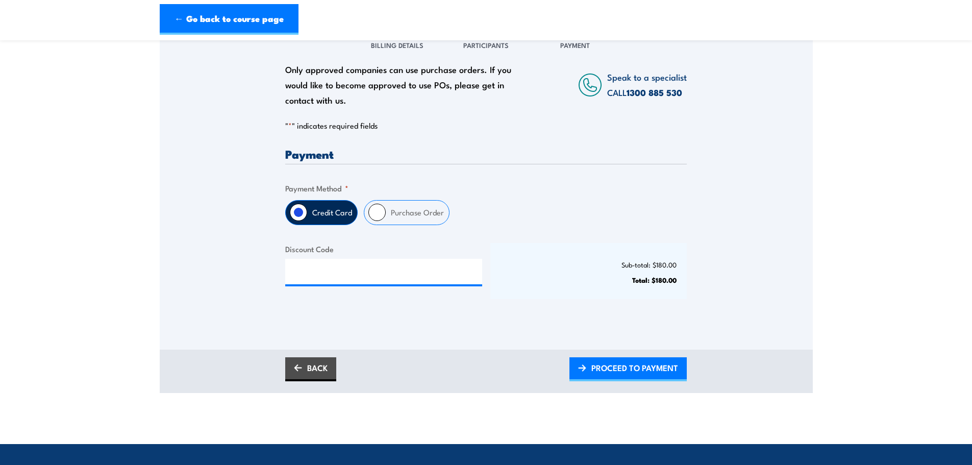
scroll to position [153, 0]
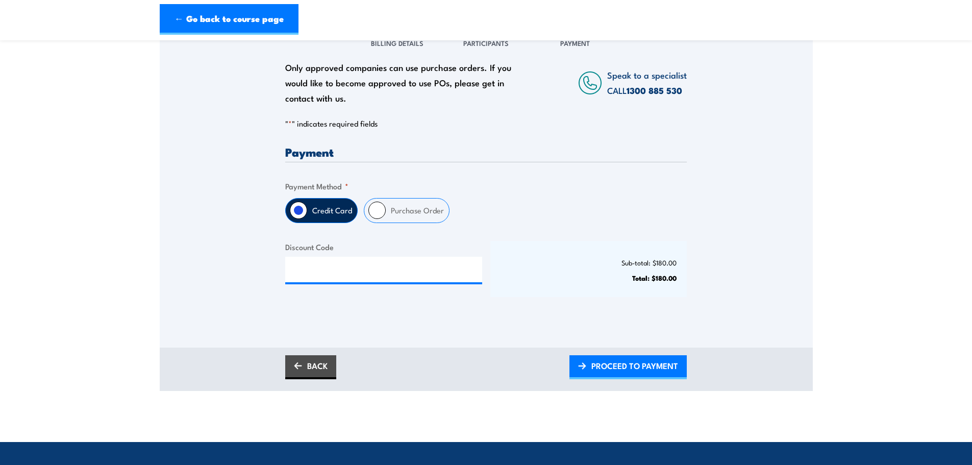
click at [371, 213] on input "Purchase Order" at bounding box center [376, 210] width 17 height 17
radio input "true"
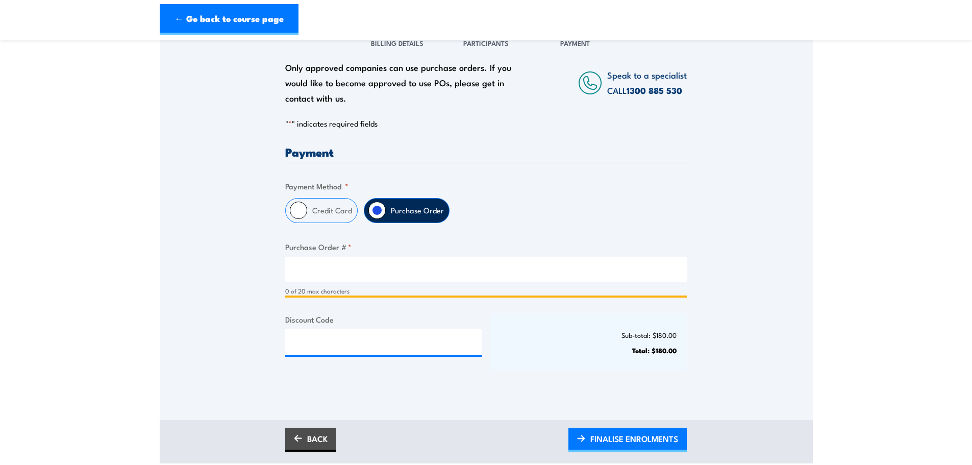
click at [341, 278] on input "Purchase Order # *" at bounding box center [485, 270] width 401 height 26
type input "906683"
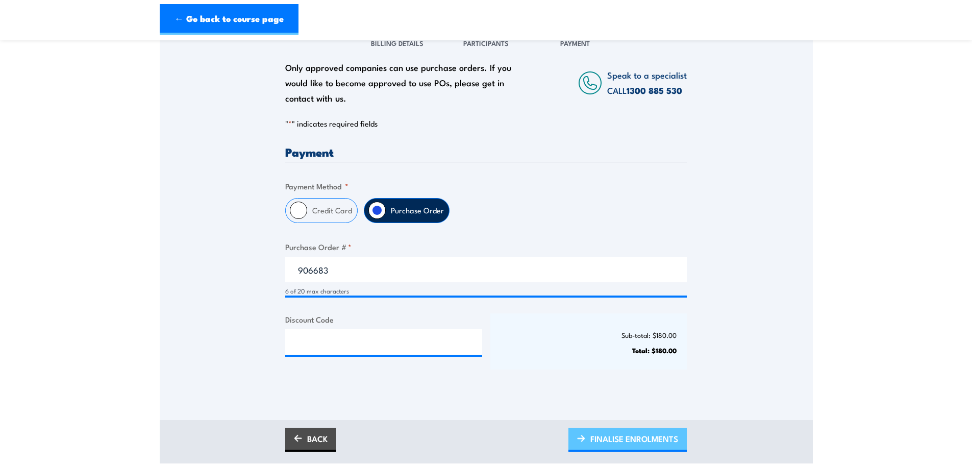
click at [660, 437] on span "FINALISE ENROLMENTS" at bounding box center [634, 438] width 88 height 27
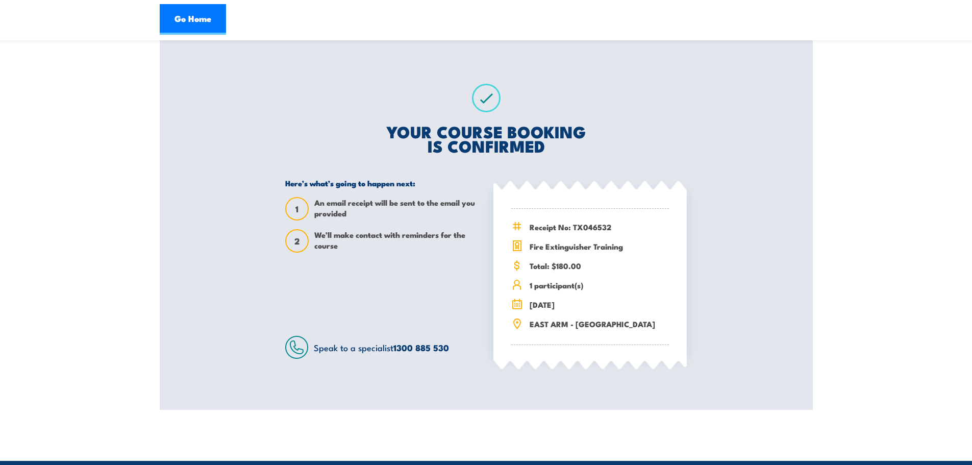
scroll to position [153, 0]
